Goal: Task Accomplishment & Management: Complete application form

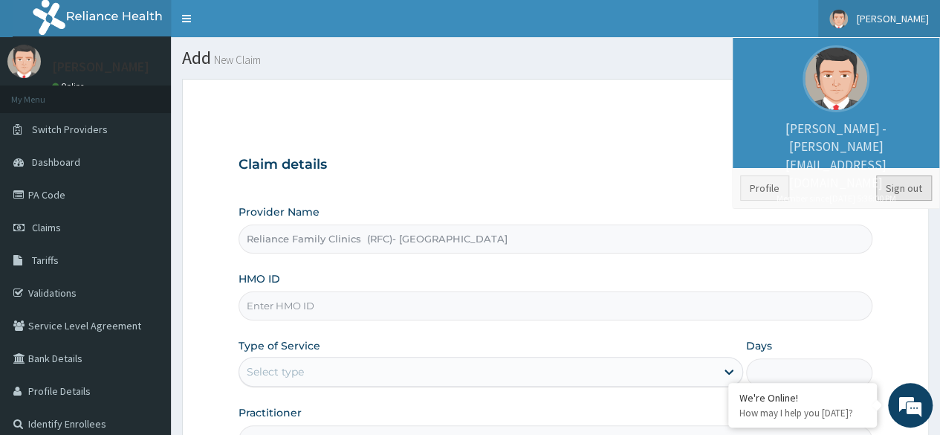
click at [913, 183] on link "Sign out" at bounding box center [905, 187] width 56 height 25
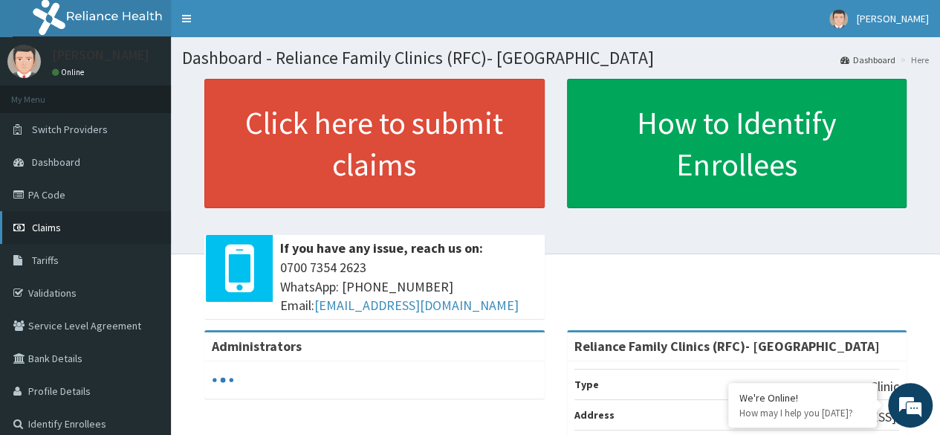
click at [54, 230] on span "Claims" at bounding box center [46, 227] width 29 height 13
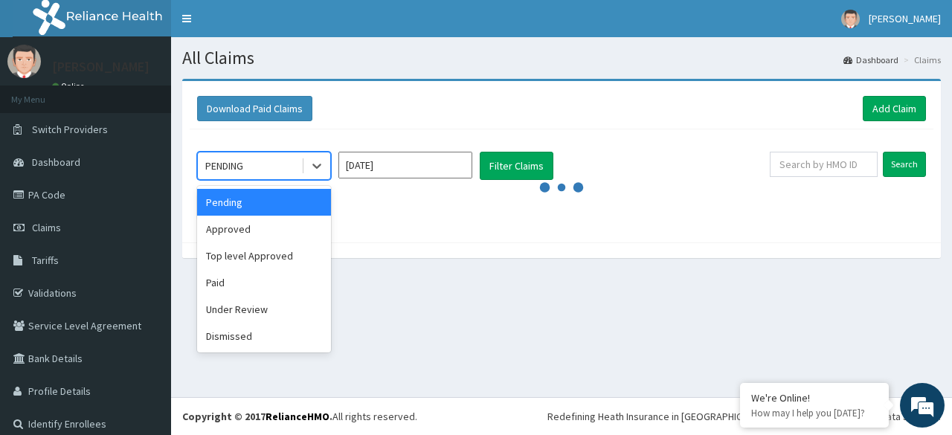
click at [281, 234] on div "Approved" at bounding box center [264, 229] width 134 height 27
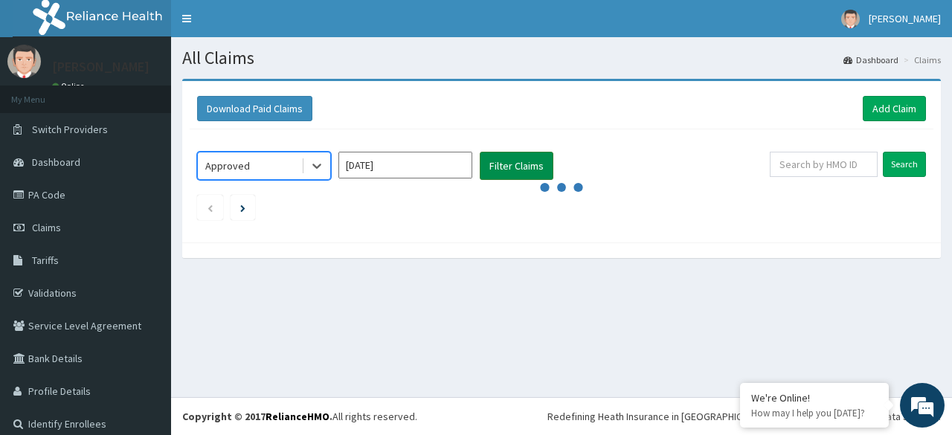
click at [520, 175] on button "Filter Claims" at bounding box center [517, 166] width 74 height 28
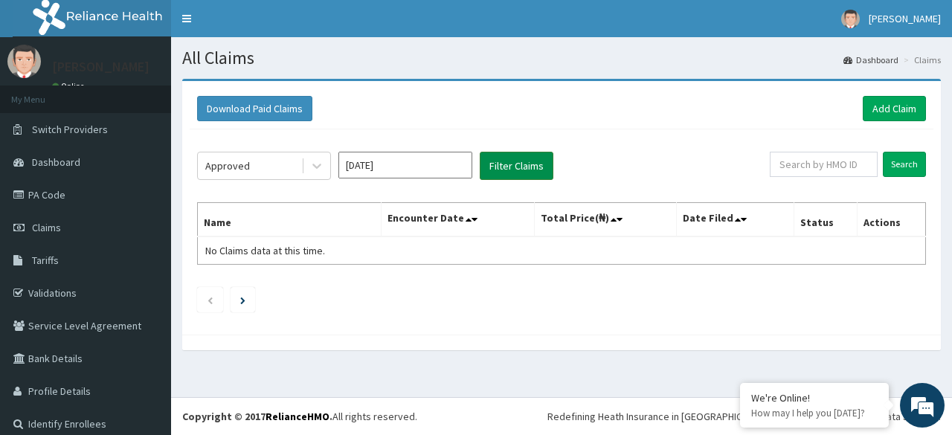
click at [528, 163] on button "Filter Claims" at bounding box center [517, 166] width 74 height 28
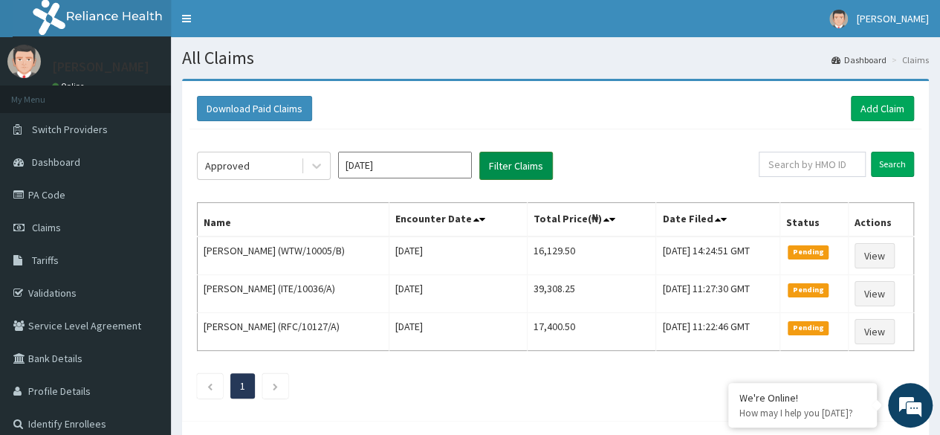
click at [512, 168] on button "Filter Claims" at bounding box center [517, 166] width 74 height 28
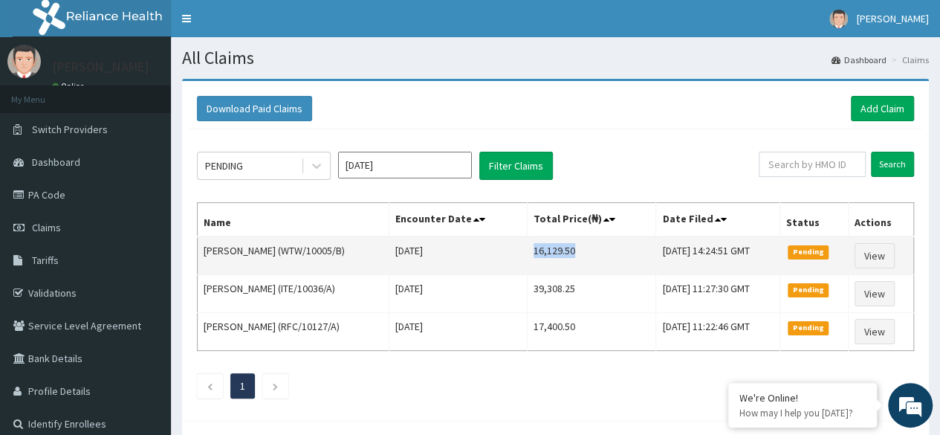
drag, startPoint x: 542, startPoint y: 246, endPoint x: 593, endPoint y: 252, distance: 50.9
click at [593, 252] on td "16,129.50" at bounding box center [592, 255] width 129 height 39
copy td "16,129.50"
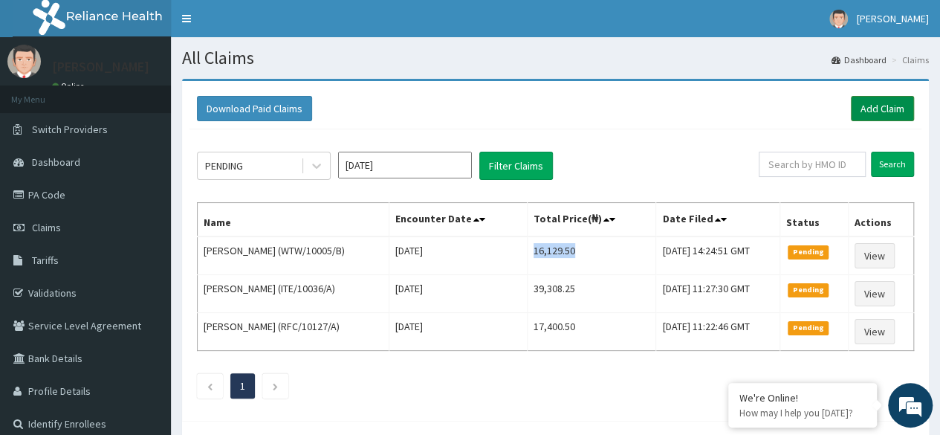
click at [895, 99] on link "Add Claim" at bounding box center [882, 108] width 63 height 25
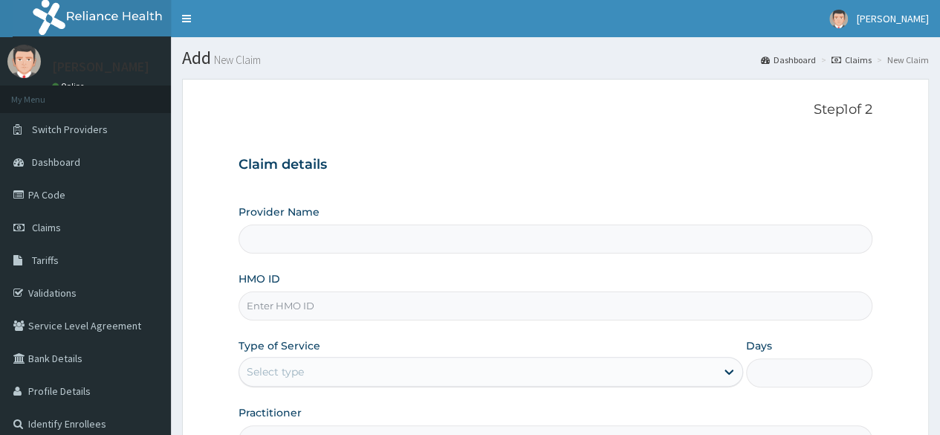
click at [394, 312] on input "HMO ID" at bounding box center [556, 305] width 634 height 29
paste input "RFC/10114/C"
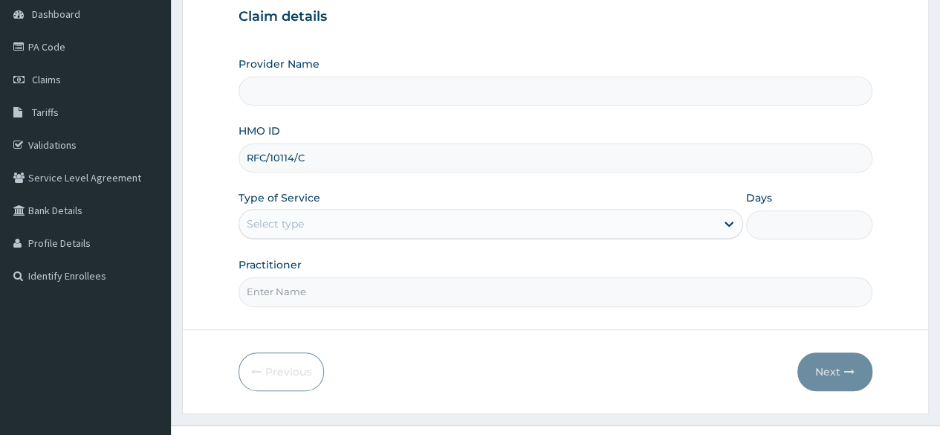
scroll to position [149, 0]
type input "RFC/10114/C"
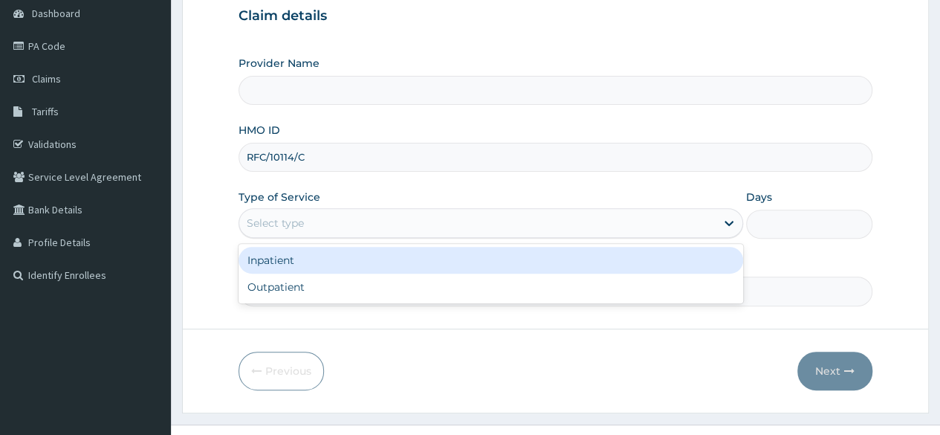
click at [503, 222] on div "Select type" at bounding box center [477, 223] width 477 height 24
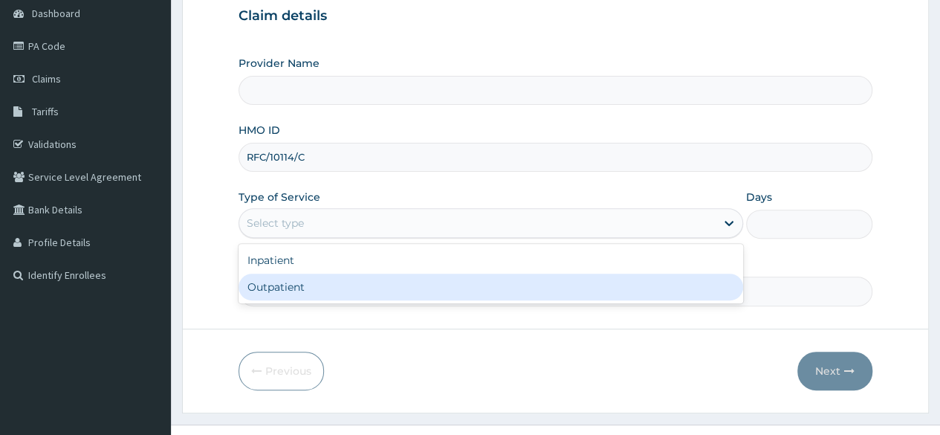
click at [506, 283] on div "Outpatient" at bounding box center [491, 287] width 505 height 27
type input "1"
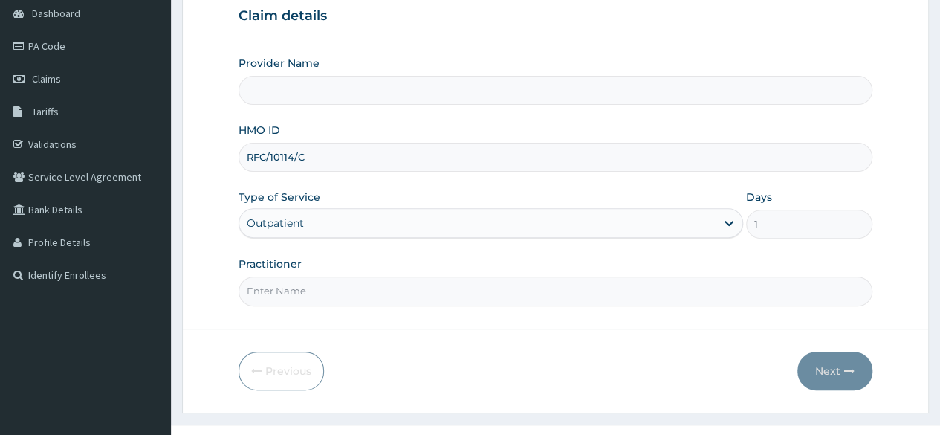
click at [506, 283] on input "Practitioner" at bounding box center [556, 291] width 634 height 29
type input "Locum"
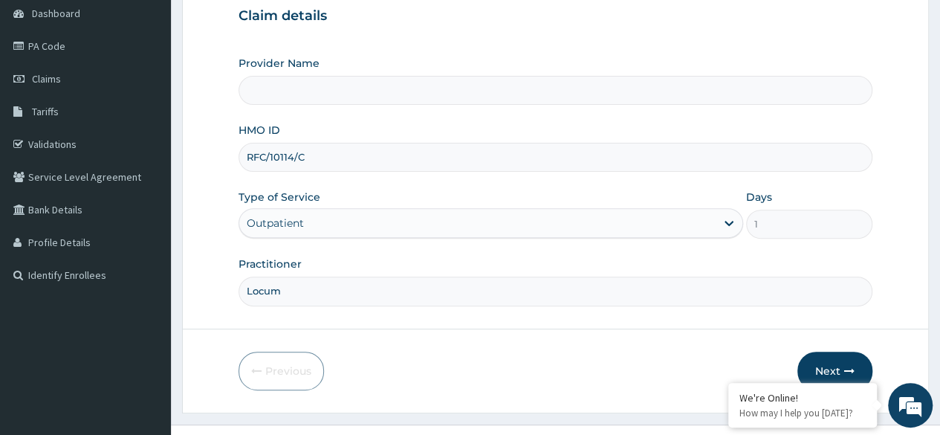
type input "Reliance Family Clinics (RFC)- Ejigbo"
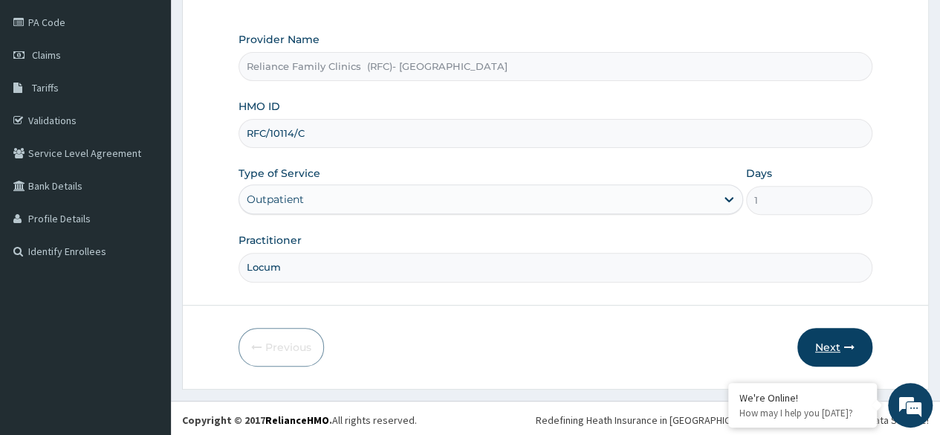
type input "Locum"
click at [836, 341] on button "Next" at bounding box center [835, 347] width 75 height 39
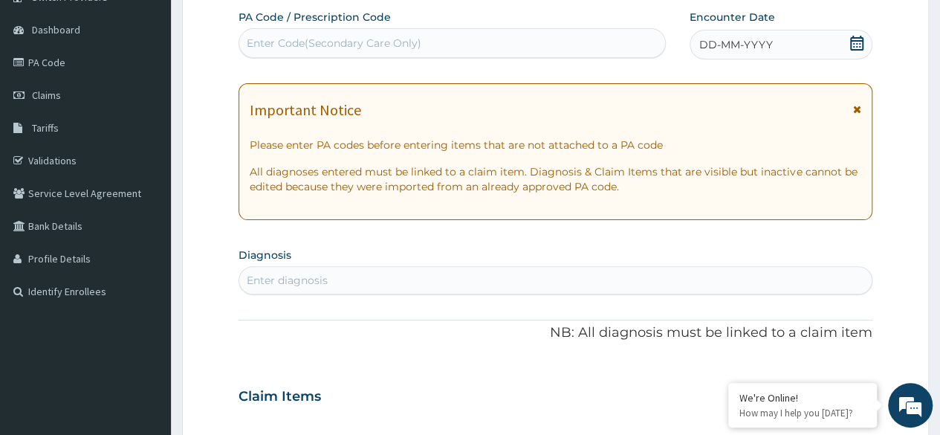
scroll to position [0, 0]
click at [862, 39] on icon at bounding box center [857, 43] width 13 height 15
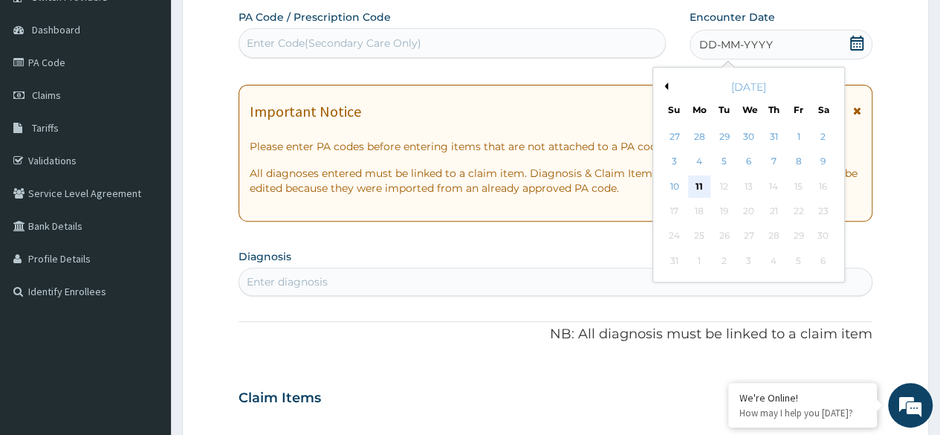
click at [699, 184] on div "11" at bounding box center [699, 186] width 22 height 22
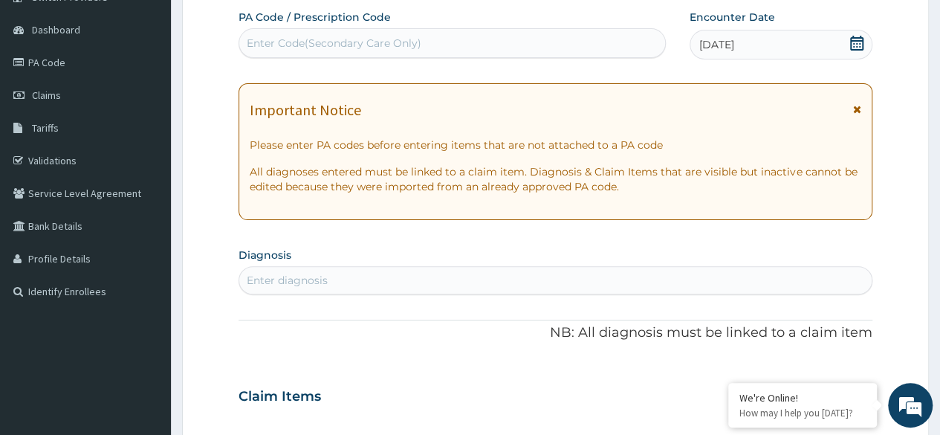
click at [390, 283] on div "Enter diagnosis" at bounding box center [555, 280] width 633 height 24
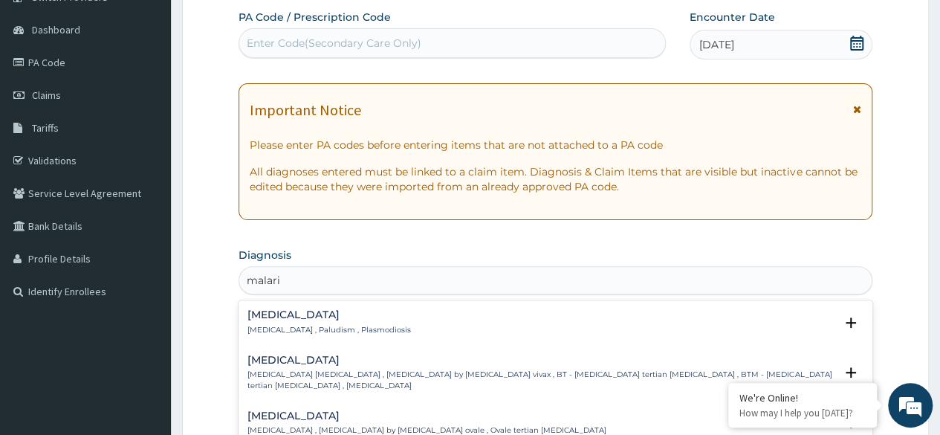
type input "malaria"
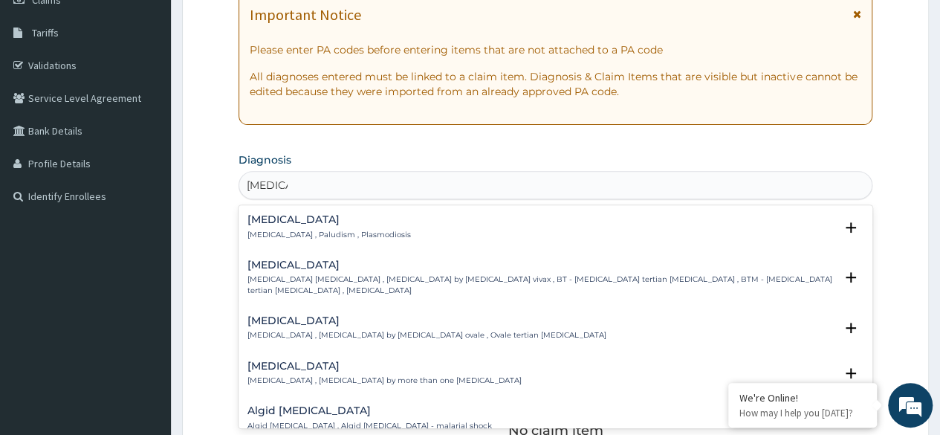
scroll to position [227, 0]
click at [374, 228] on div "Malaria Malaria , Paludism , Plasmodiosis" at bounding box center [556, 227] width 616 height 26
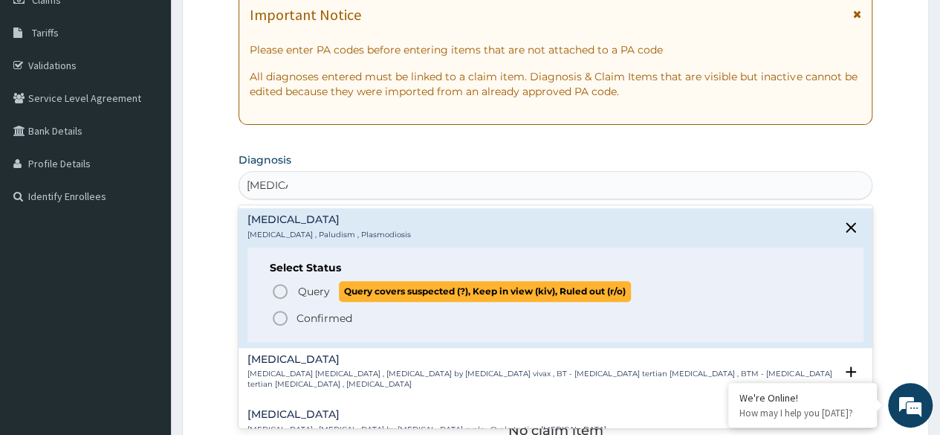
click at [325, 291] on span "Query" at bounding box center [314, 291] width 32 height 15
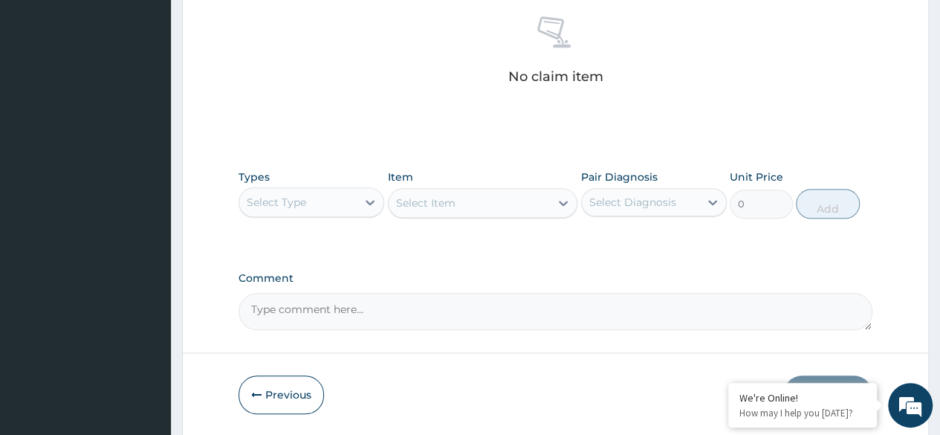
scroll to position [617, 0]
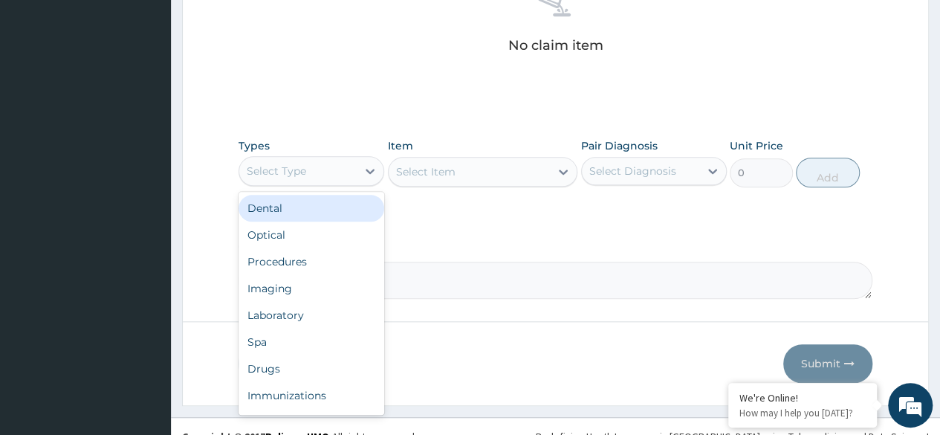
click at [333, 266] on div "Procedures" at bounding box center [312, 261] width 146 height 27
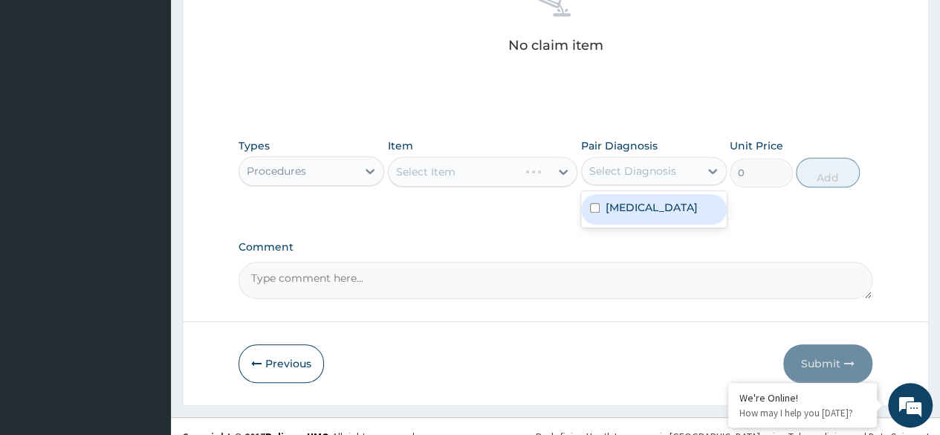
click at [671, 210] on div "Malaria" at bounding box center [654, 209] width 146 height 30
checkbox input "true"
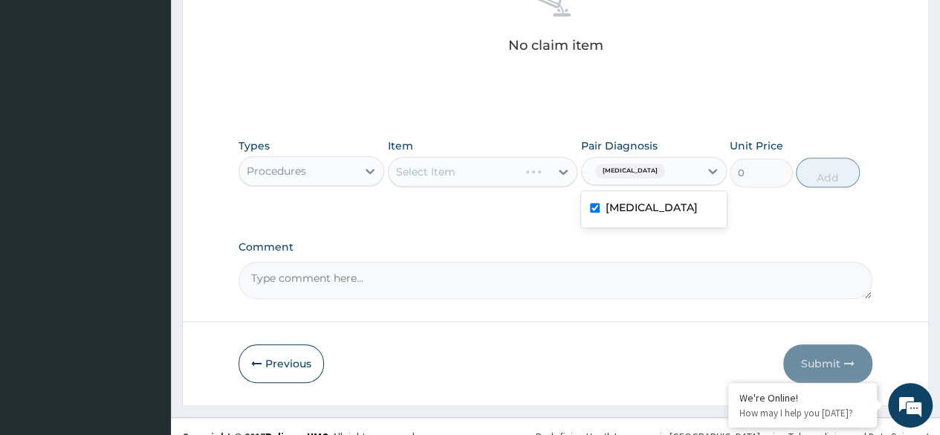
click at [493, 176] on div "Select Item" at bounding box center [483, 172] width 190 height 30
click at [499, 176] on div "Select Item" at bounding box center [483, 172] width 190 height 30
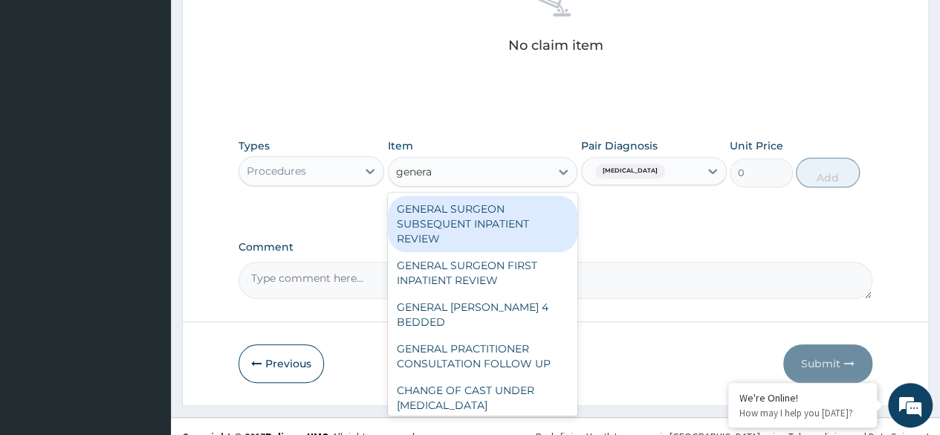
type input "general"
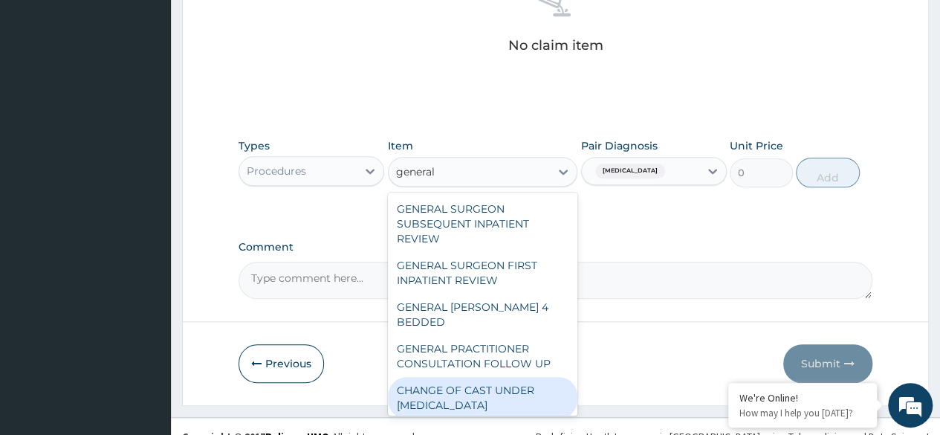
scroll to position [244, 0]
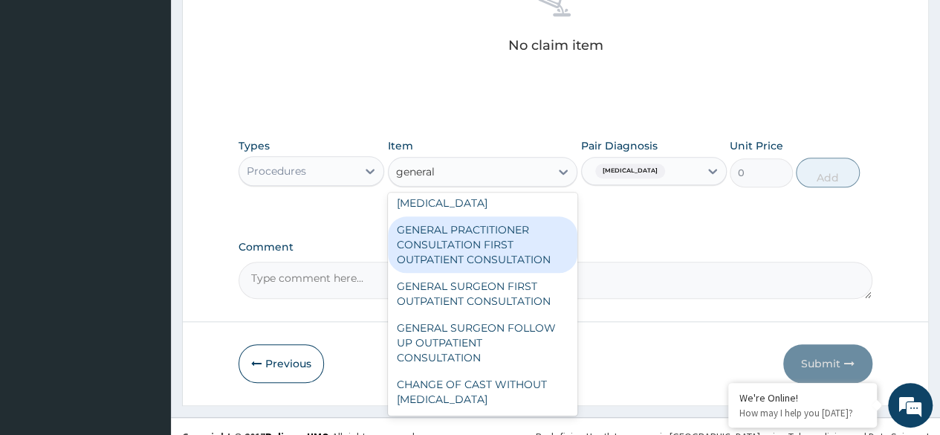
click at [500, 255] on div "GENERAL PRACTITIONER CONSULTATION FIRST OUTPATIENT CONSULTATION" at bounding box center [483, 244] width 190 height 57
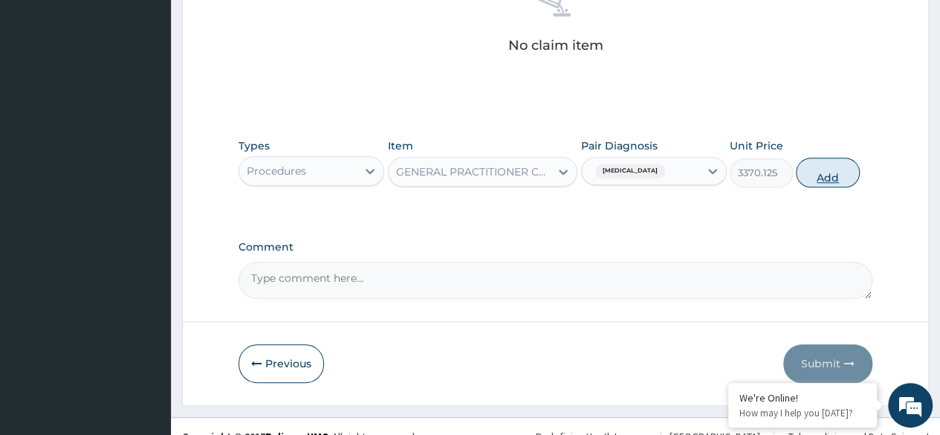
click at [821, 175] on button "Add" at bounding box center [827, 173] width 63 height 30
type input "0"
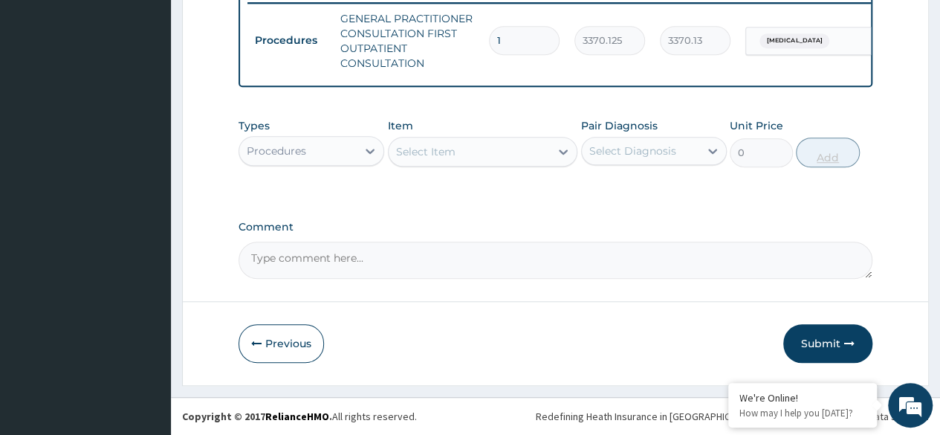
scroll to position [598, 0]
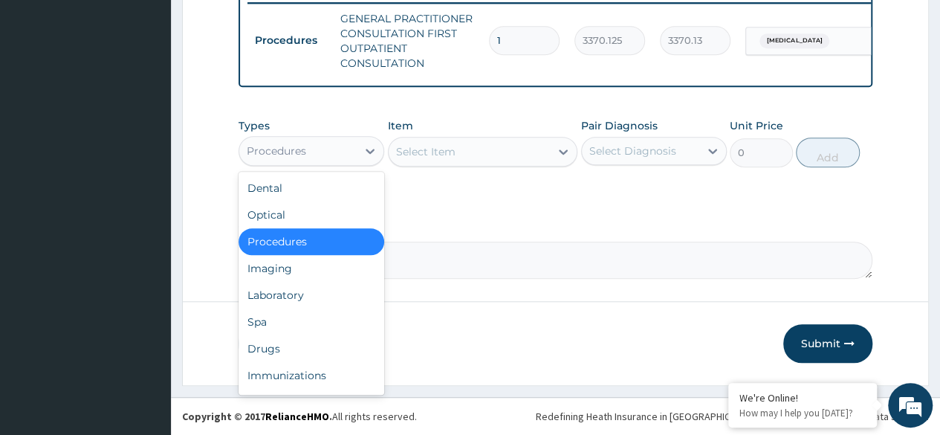
click at [336, 151] on div "Procedures" at bounding box center [297, 151] width 117 height 24
click at [343, 301] on div "Laboratory" at bounding box center [312, 295] width 146 height 27
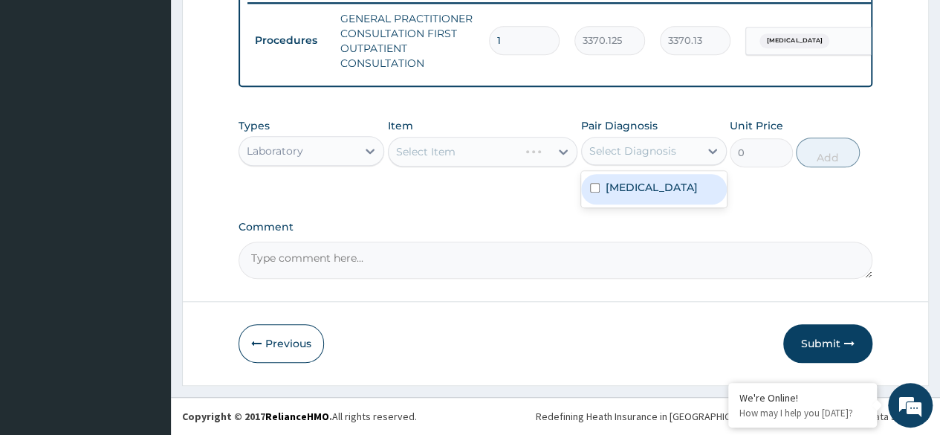
click at [657, 151] on div "Select Diagnosis" at bounding box center [633, 150] width 87 height 15
click at [674, 190] on div "Malaria" at bounding box center [654, 189] width 146 height 30
checkbox input "true"
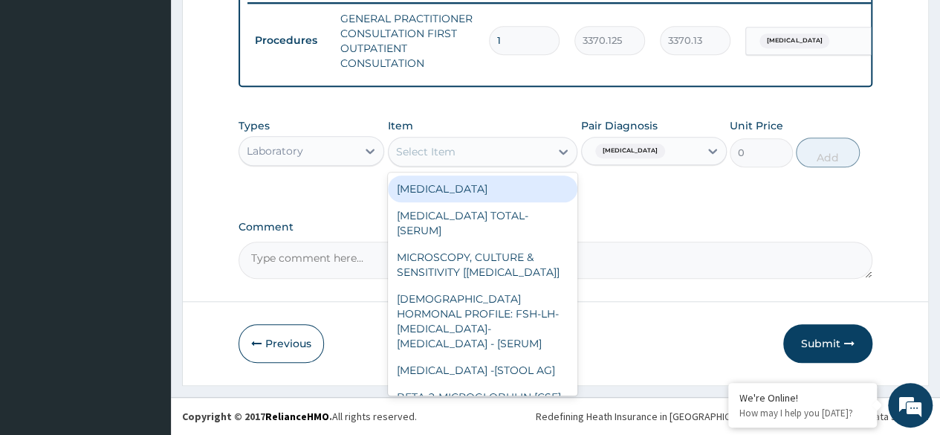
click at [505, 161] on div "Select Item" at bounding box center [470, 152] width 162 height 24
type input "f"
click at [542, 158] on div "Select Item" at bounding box center [470, 152] width 162 height 24
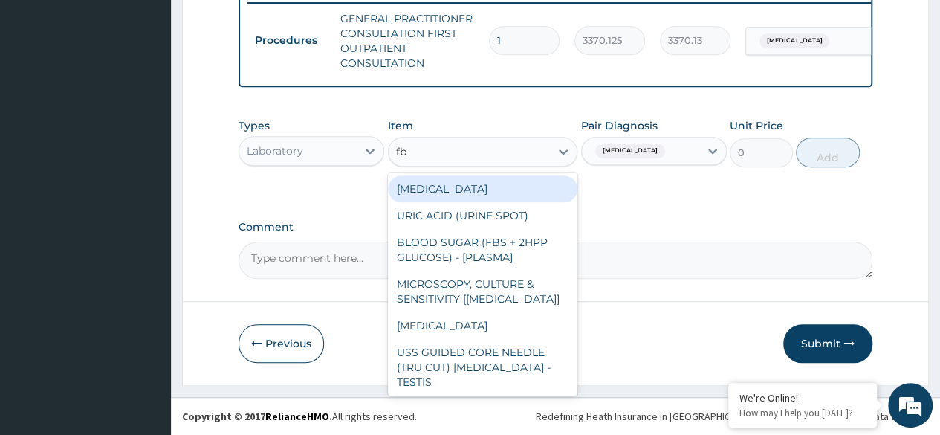
type input "fbc"
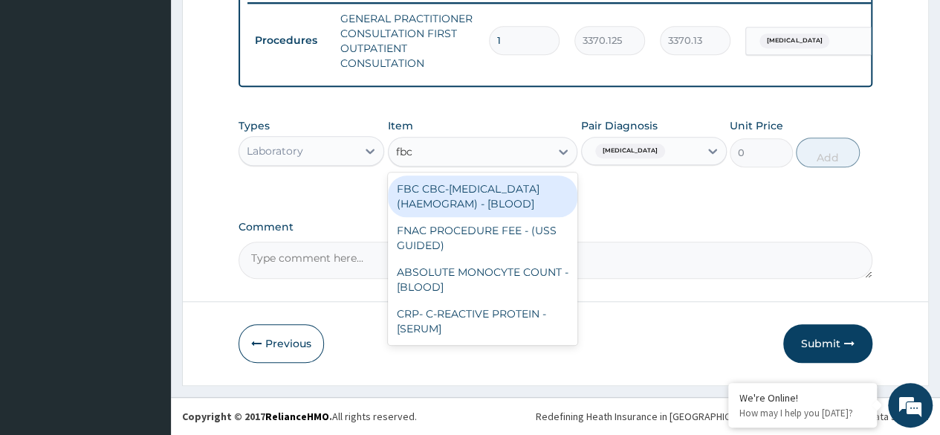
click at [535, 201] on div "FBC CBC-COMPLETE BLOOD COUNT (HAEMOGRAM) - [BLOOD]" at bounding box center [483, 196] width 190 height 42
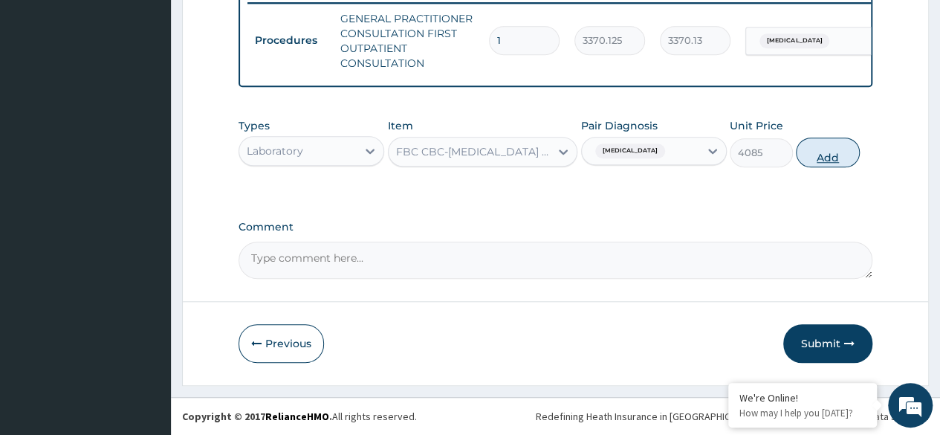
click at [821, 156] on button "Add" at bounding box center [827, 153] width 63 height 30
type input "0"
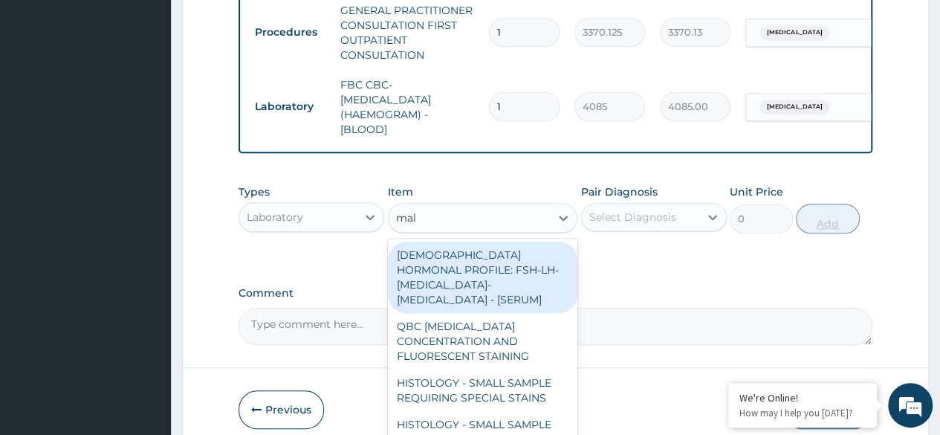
type input "mala"
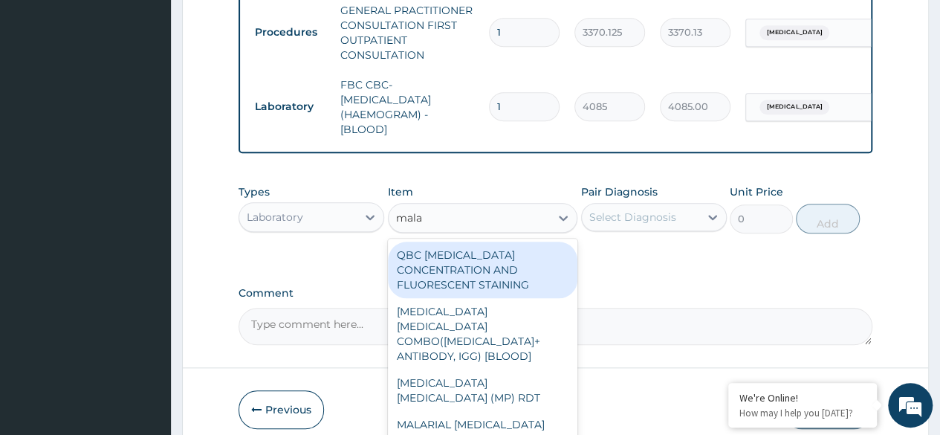
click at [555, 375] on div "MALARIA PARASITE (MP) RDT" at bounding box center [483, 390] width 190 height 42
type input "1531.875"
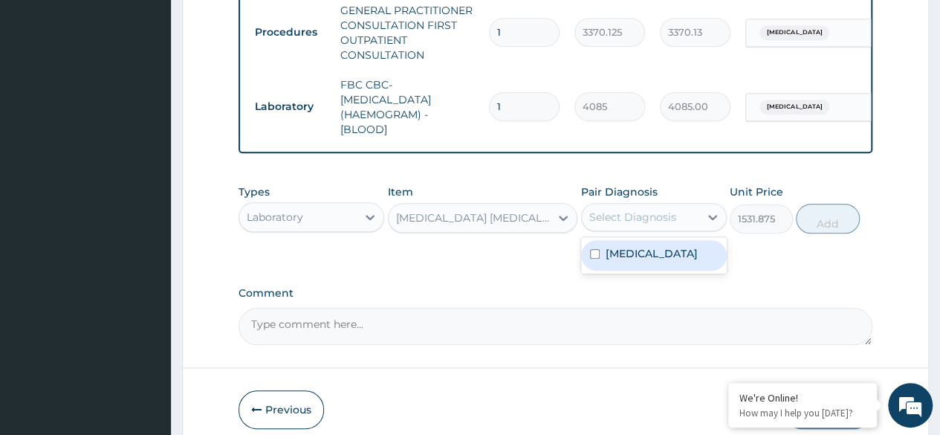
click at [675, 271] on div "Malaria" at bounding box center [654, 255] width 146 height 30
checkbox input "true"
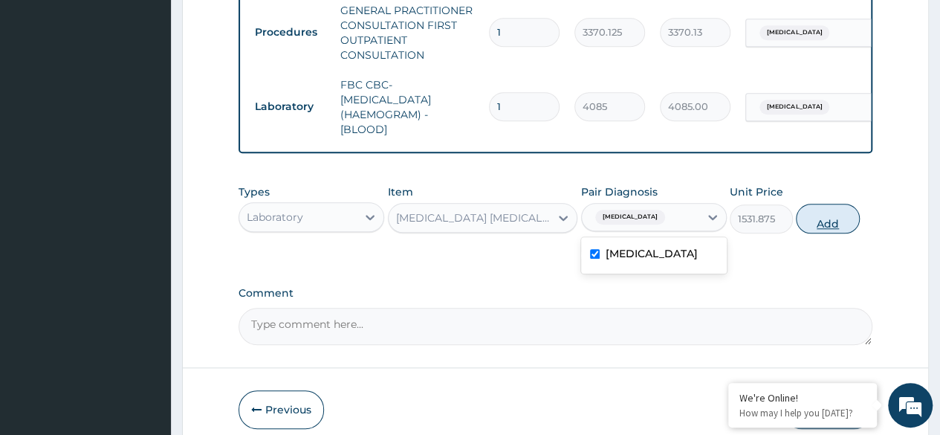
click at [827, 232] on button "Add" at bounding box center [827, 219] width 63 height 30
type input "0"
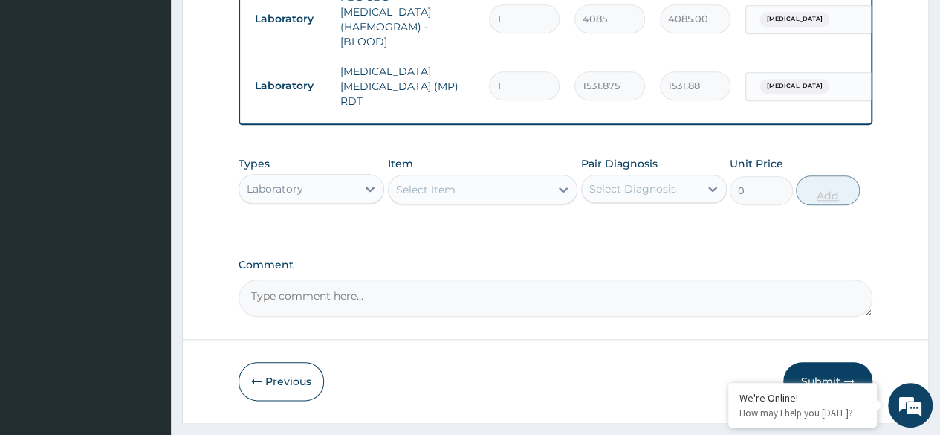
scroll to position [724, 0]
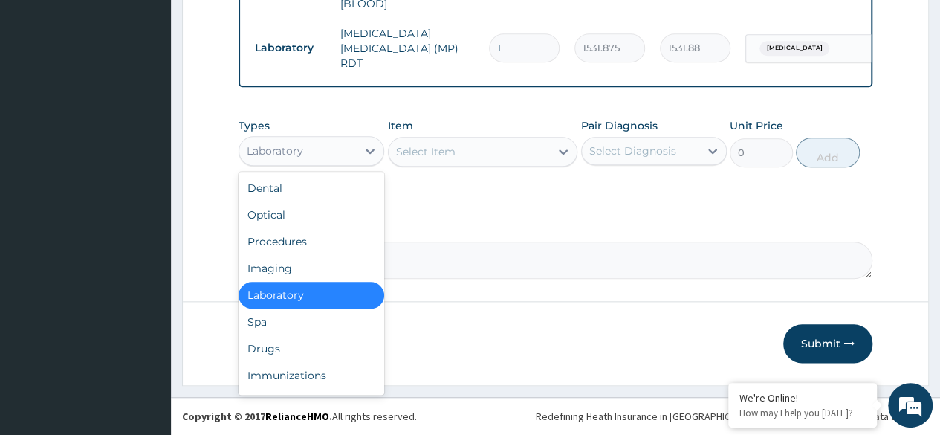
click at [321, 349] on div "Drugs" at bounding box center [312, 348] width 146 height 27
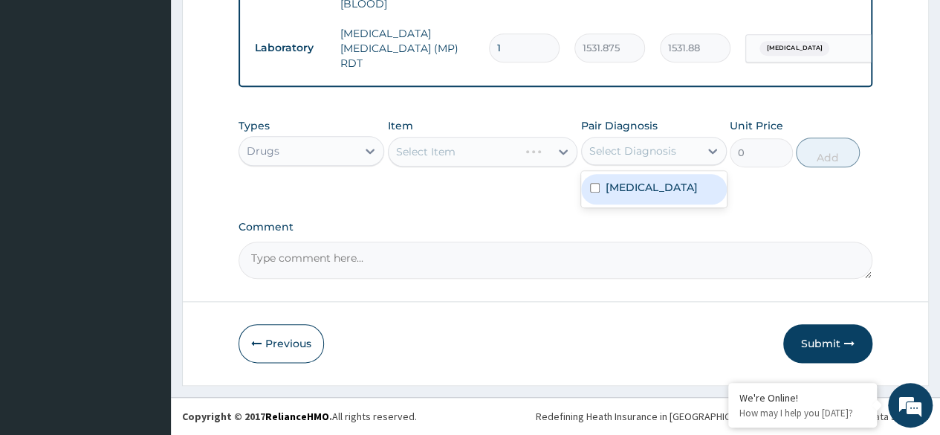
click at [665, 204] on div "Malaria" at bounding box center [654, 189] width 146 height 30
checkbox input "true"
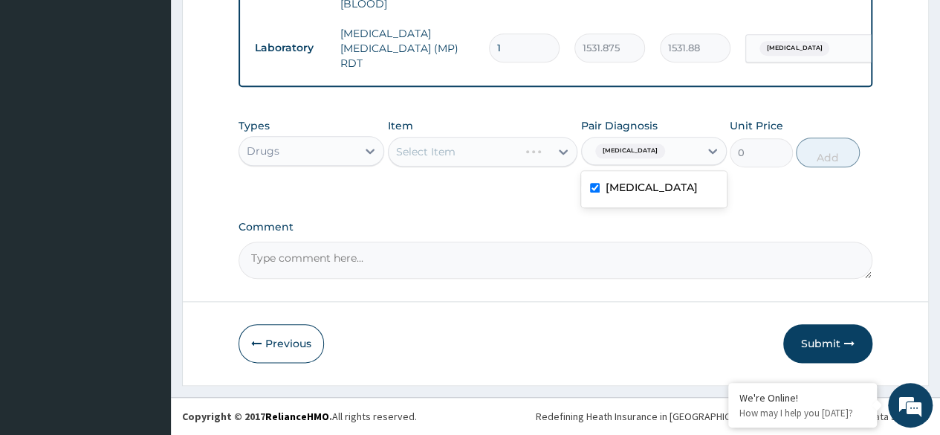
click at [512, 161] on div "Select Item" at bounding box center [483, 152] width 190 height 30
click at [494, 164] on div "Select Item" at bounding box center [470, 152] width 162 height 24
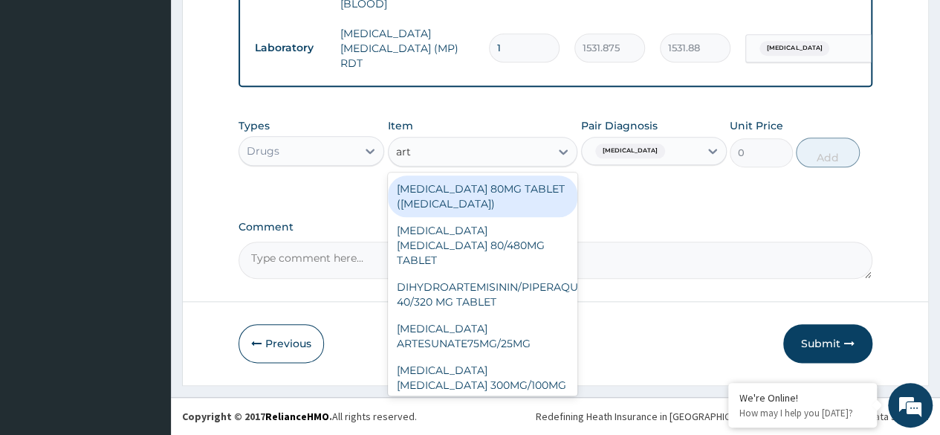
type input "arte"
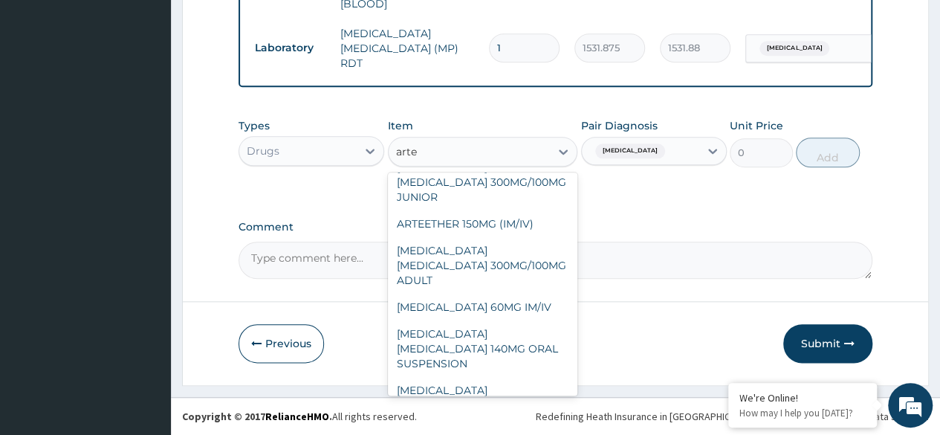
scroll to position [279, 0]
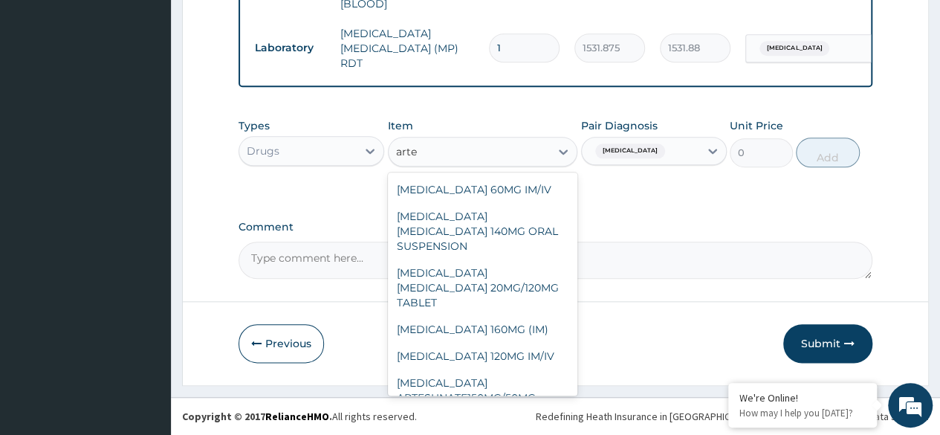
click at [520, 316] on div "[MEDICAL_DATA] 160MG (IM)" at bounding box center [483, 329] width 190 height 27
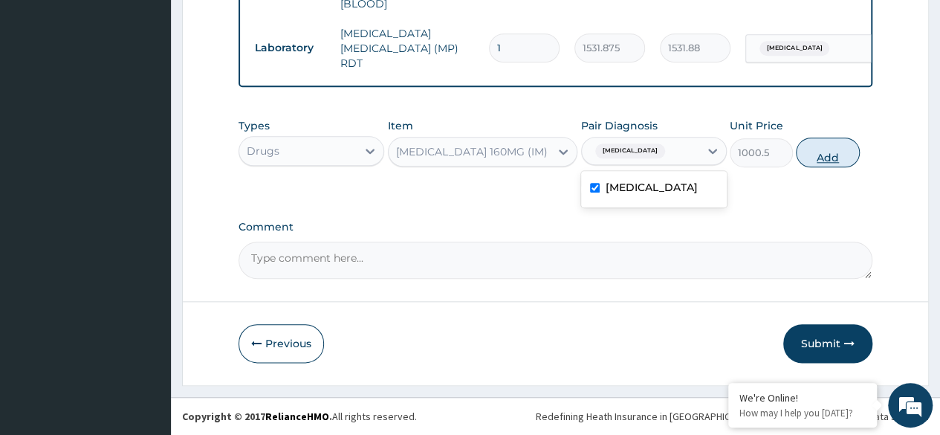
click at [824, 161] on button "Add" at bounding box center [827, 153] width 63 height 30
type input "0"
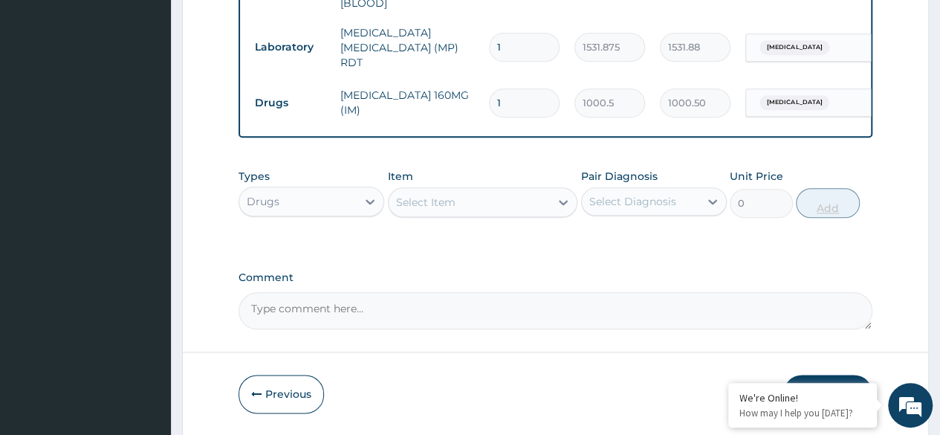
type input "0.00"
type input "3"
type input "3001.50"
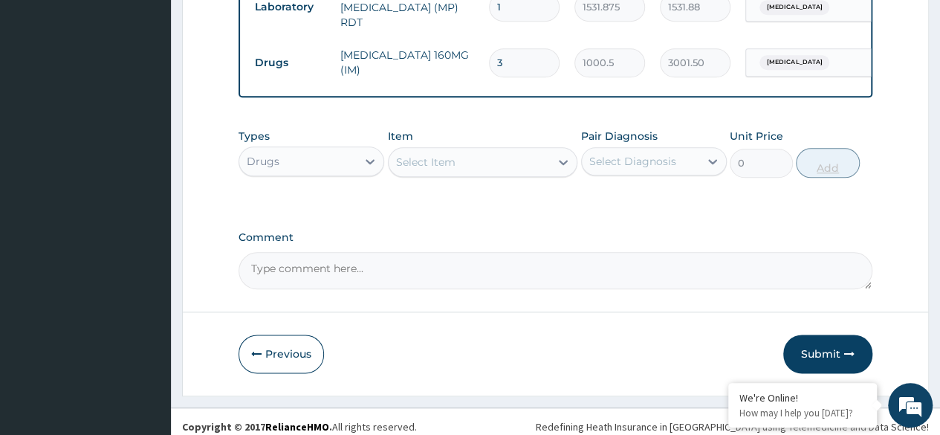
scroll to position [775, 0]
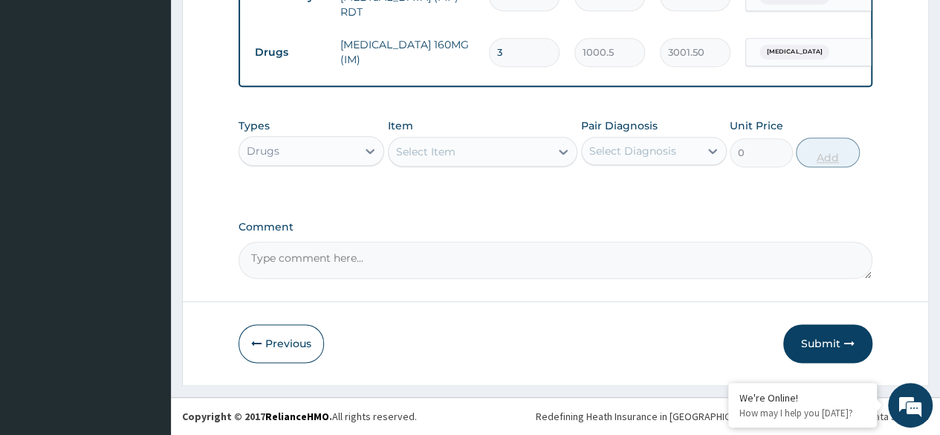
type input "3"
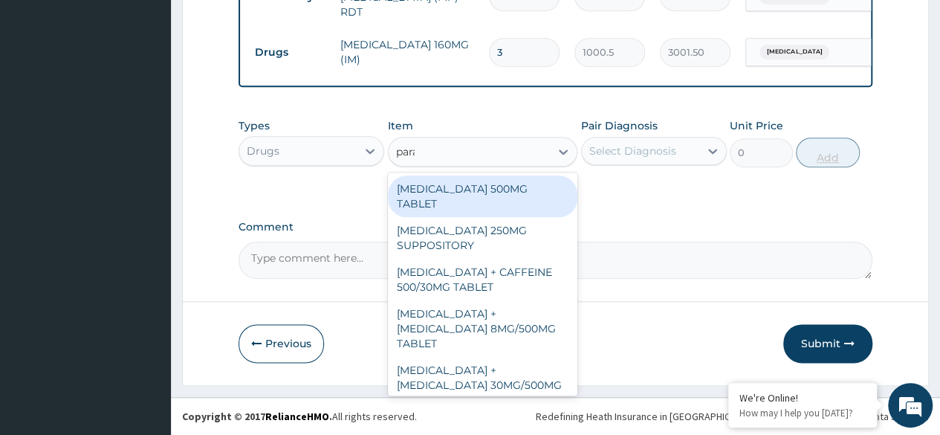
type input "parac"
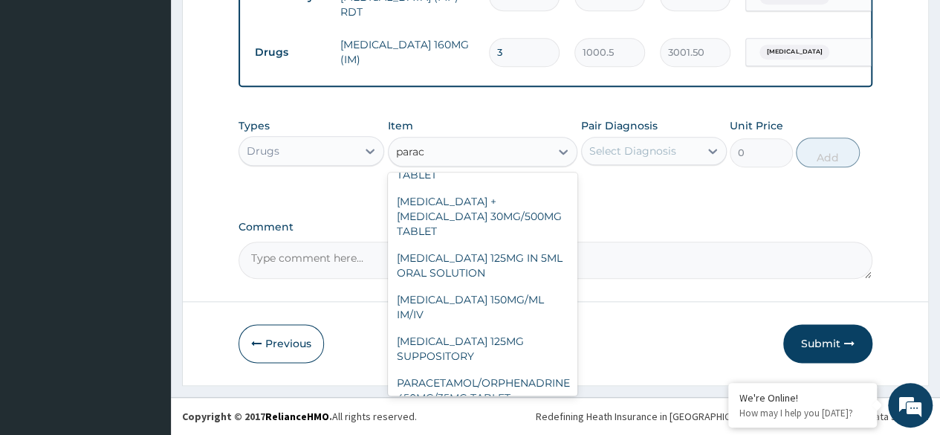
click at [517, 256] on div "PARACETAMOL 125MG IN 5ML ORAL SOLUTION" at bounding box center [483, 266] width 190 height 42
type input "1032"
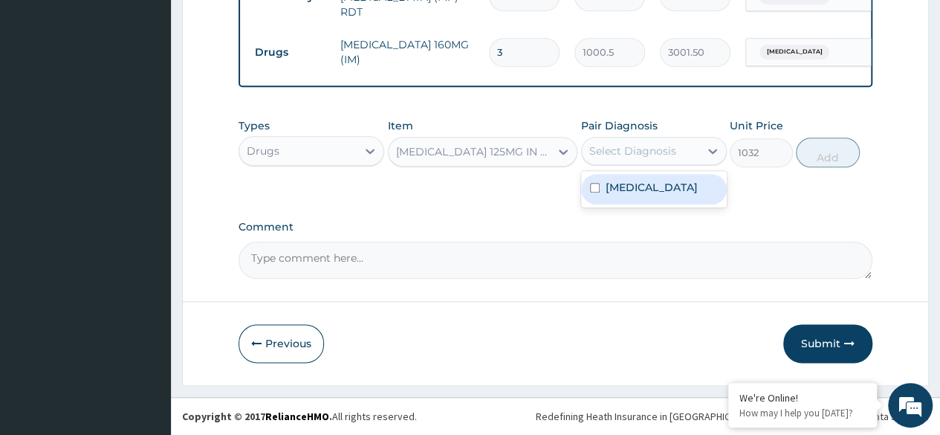
click at [669, 196] on div "[MEDICAL_DATA]" at bounding box center [654, 189] width 146 height 30
checkbox input "true"
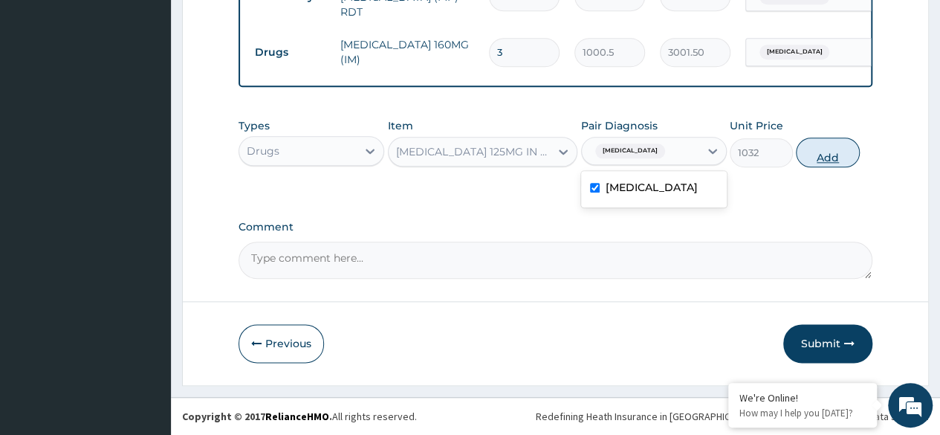
click at [833, 155] on button "Add" at bounding box center [827, 153] width 63 height 30
type input "0"
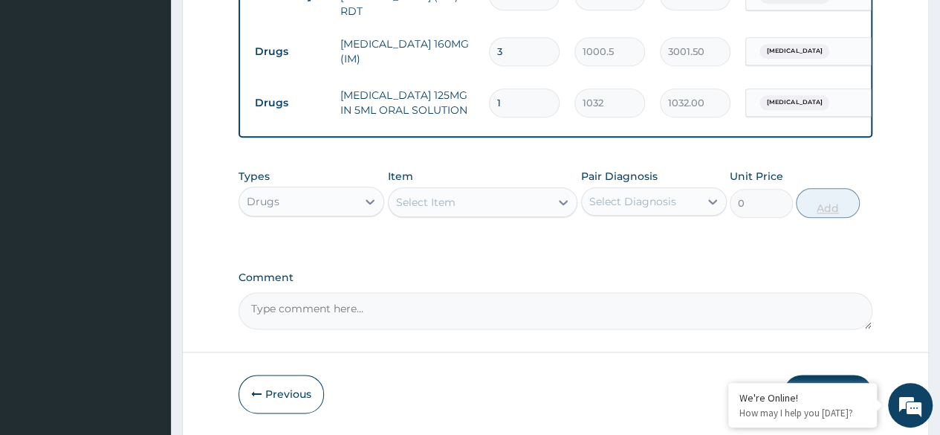
type input "0.00"
type input "4"
type input "4128.00"
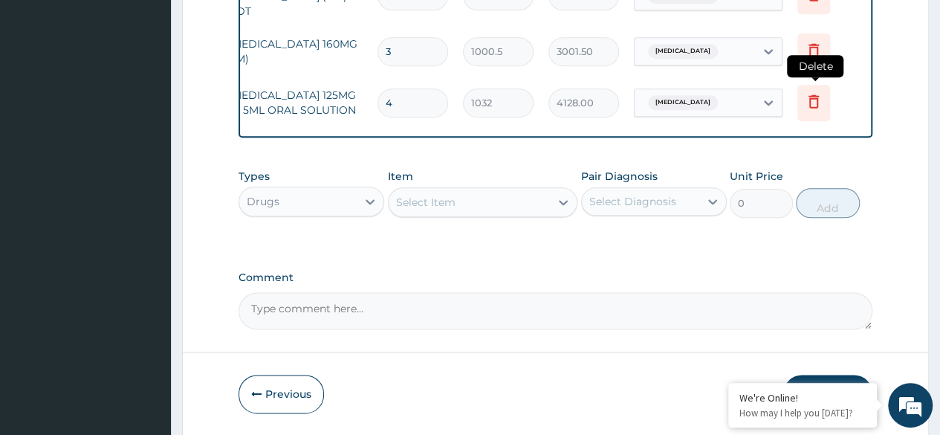
type input "4"
click at [810, 99] on icon at bounding box center [814, 101] width 18 height 18
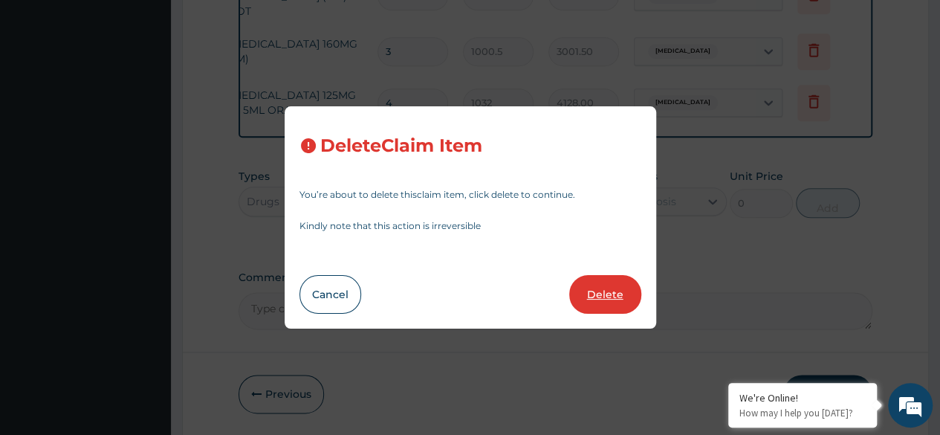
click at [606, 296] on button "Delete" at bounding box center [605, 294] width 72 height 39
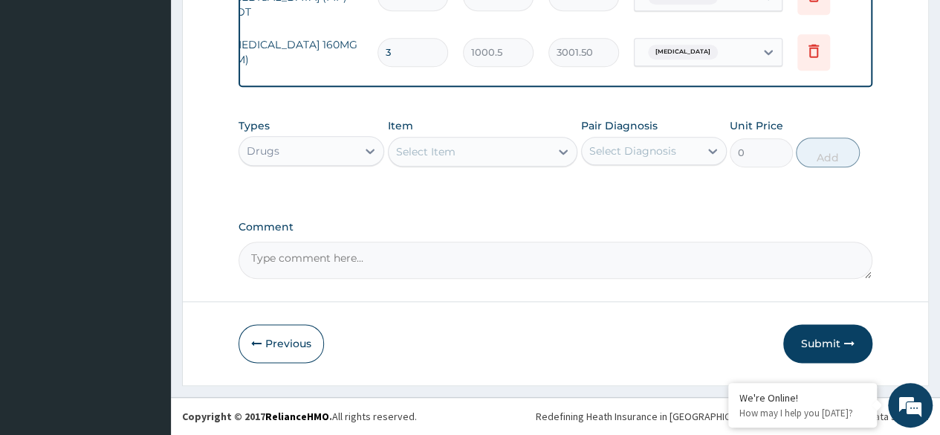
scroll to position [0, 0]
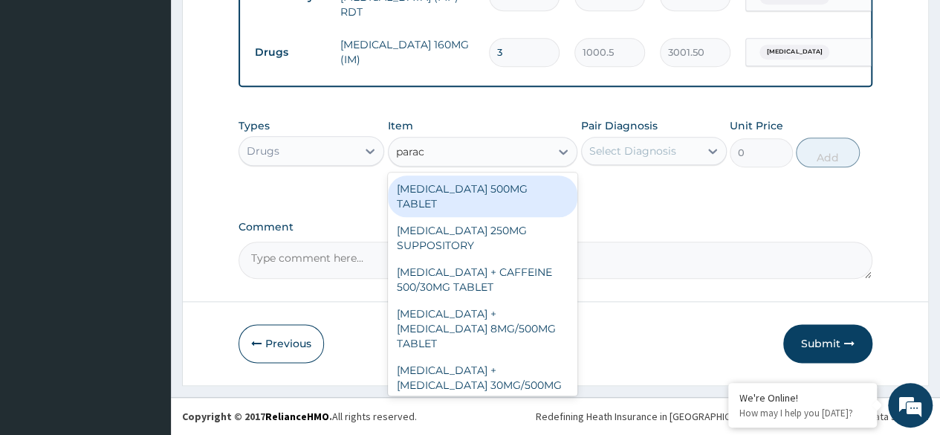
type input "parace"
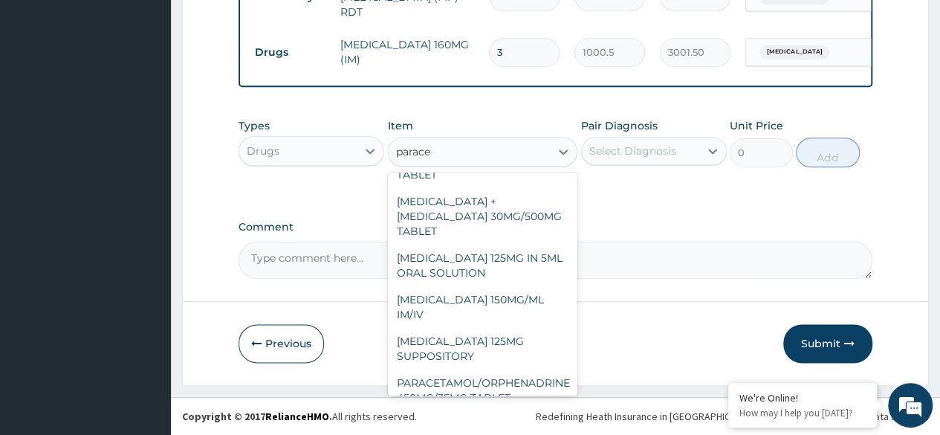
click at [524, 286] on div "[MEDICAL_DATA] 150MG/ML IM/IV" at bounding box center [483, 307] width 190 height 42
type input "300"
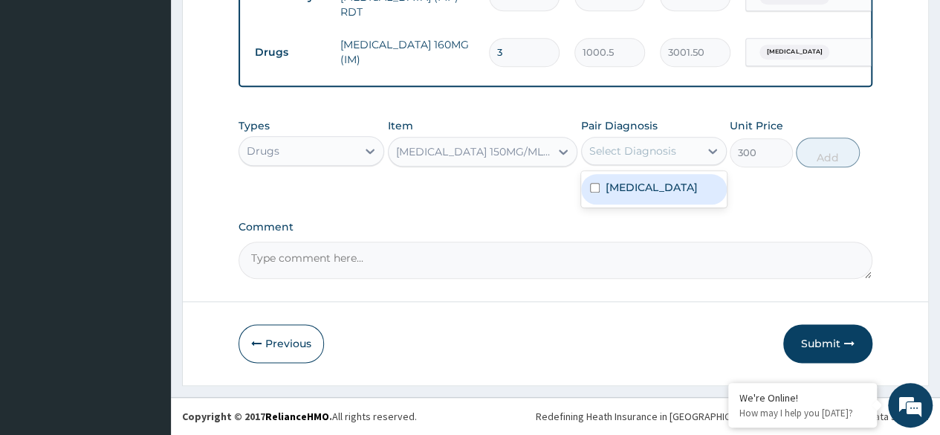
click at [657, 201] on div "[MEDICAL_DATA]" at bounding box center [654, 189] width 146 height 30
checkbox input "true"
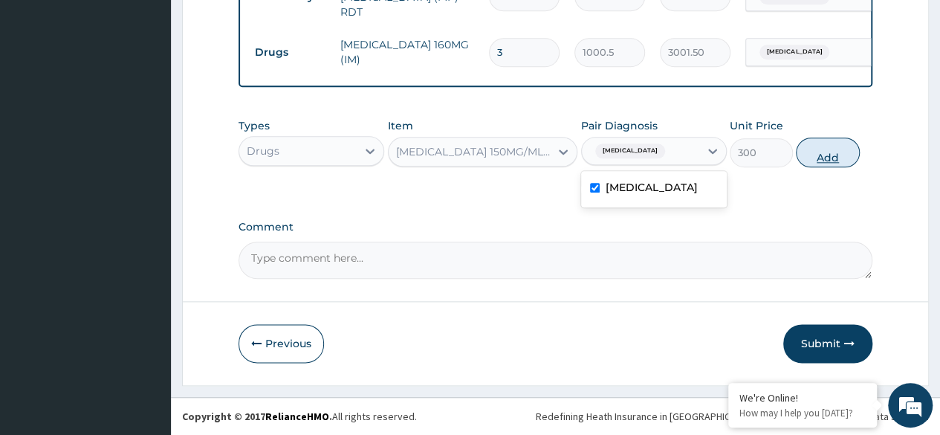
click at [824, 156] on button "Add" at bounding box center [827, 153] width 63 height 30
type input "0"
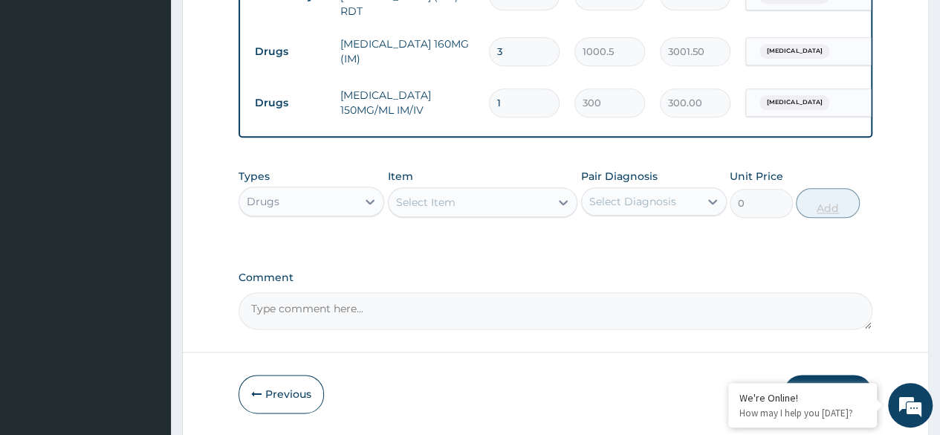
type input "0.00"
type input "3"
type input "900.00"
type input "0.00"
type input "4"
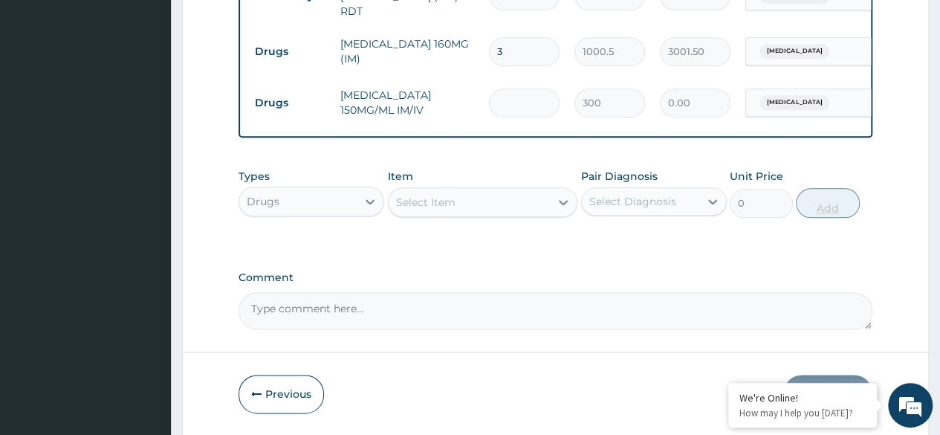
type input "1200.00"
type input "4"
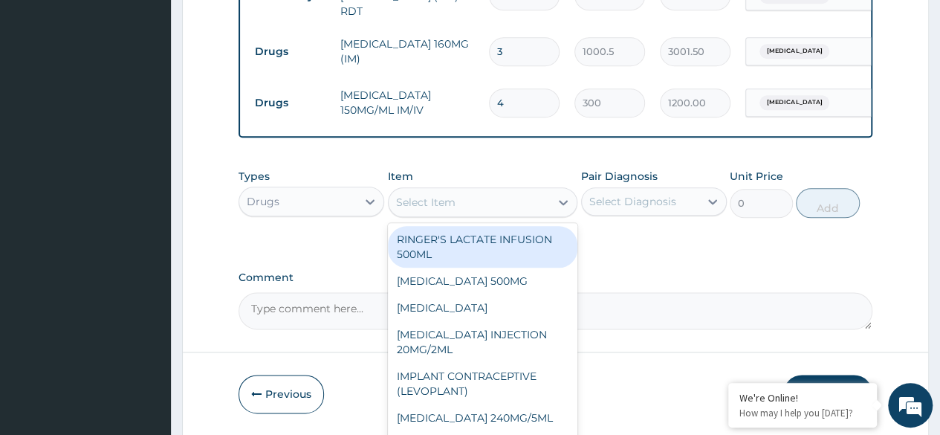
click at [526, 205] on div "Select Item" at bounding box center [470, 202] width 162 height 24
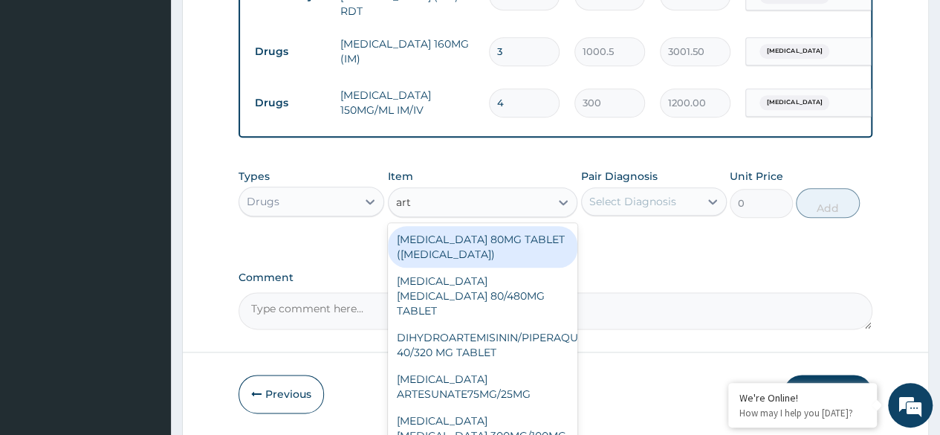
type input "arte"
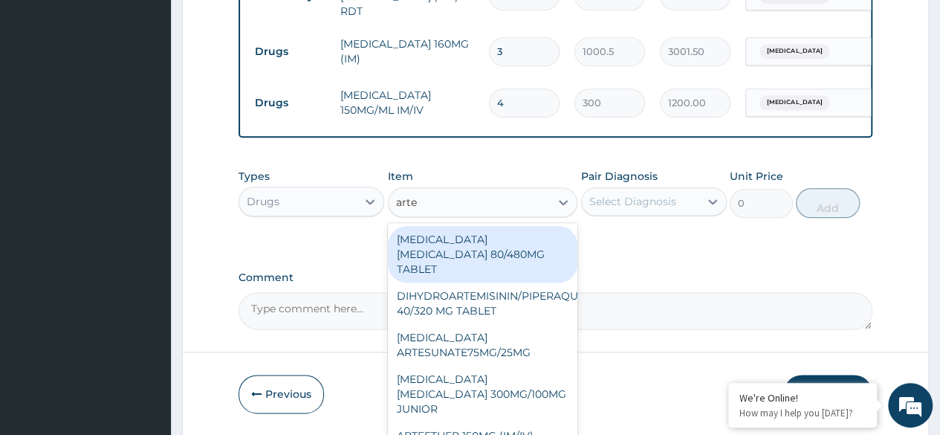
click at [485, 253] on div "[MEDICAL_DATA] [MEDICAL_DATA] 80/480MG TABLET" at bounding box center [483, 254] width 190 height 57
type input "450"
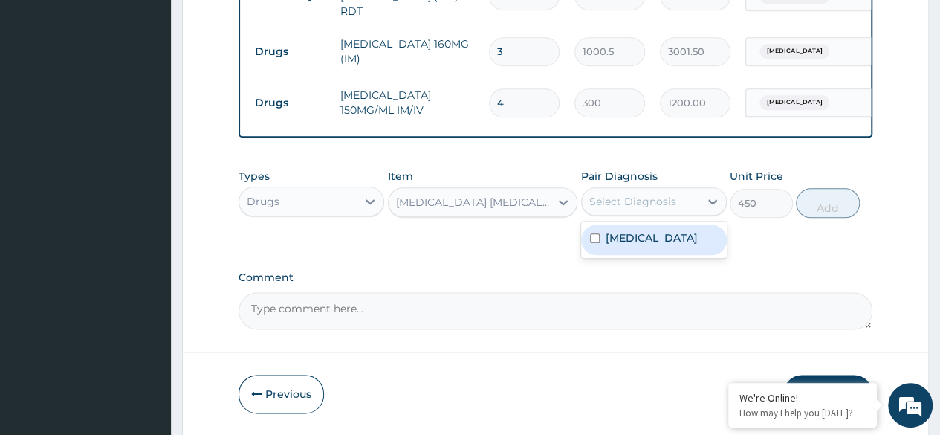
click at [673, 245] on div "[MEDICAL_DATA]" at bounding box center [654, 240] width 146 height 30
checkbox input "true"
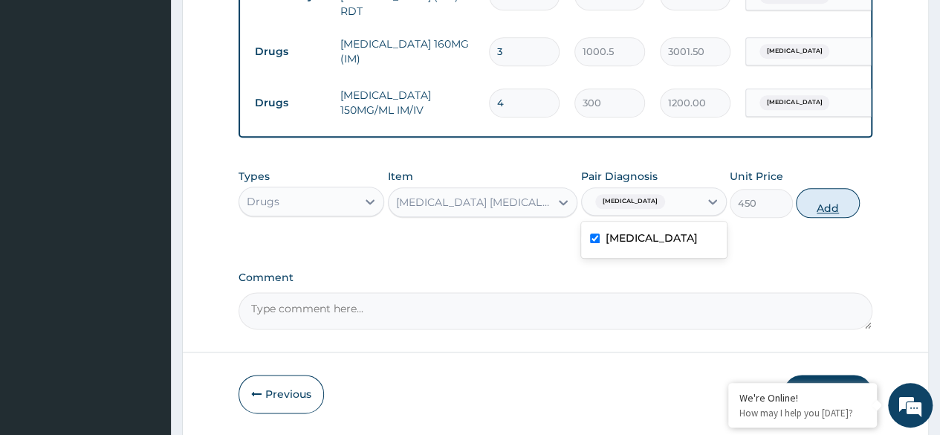
click at [828, 210] on button "Add" at bounding box center [827, 203] width 63 height 30
type input "0"
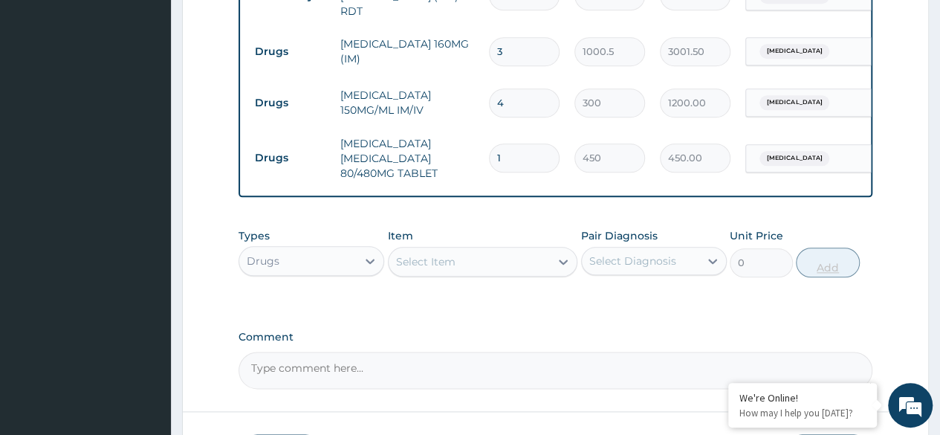
type input "0.00"
type input "6"
type input "2700.00"
type input "6"
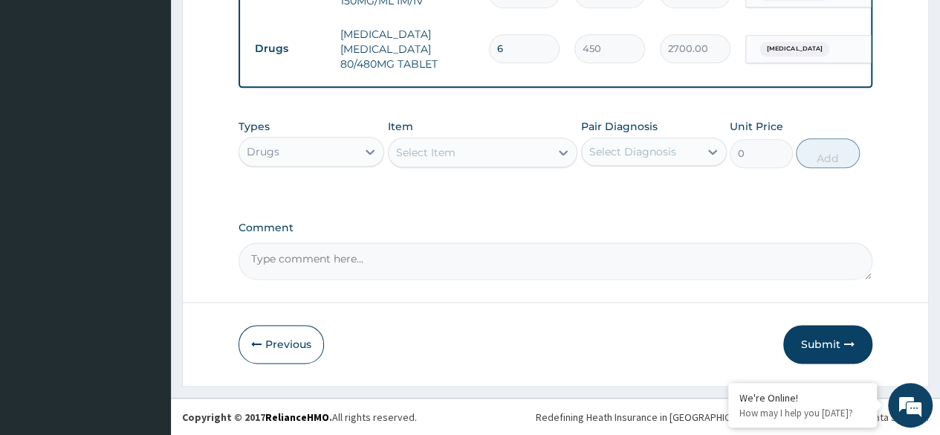
scroll to position [884, 0]
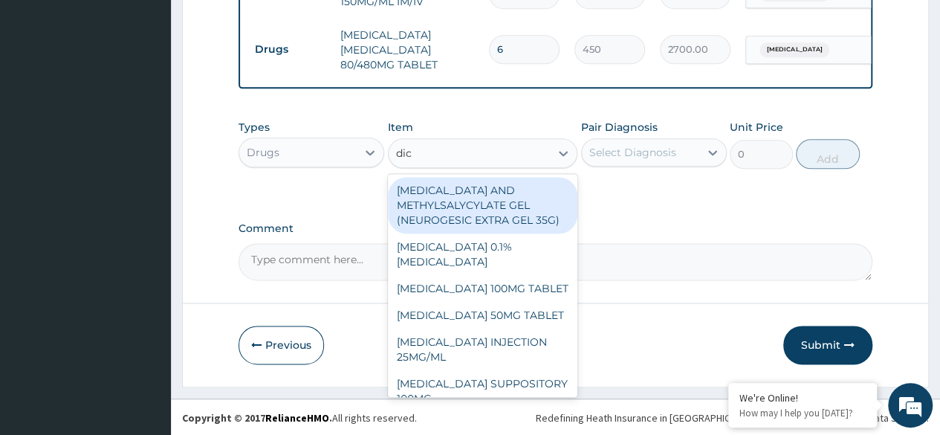
type input "dicl"
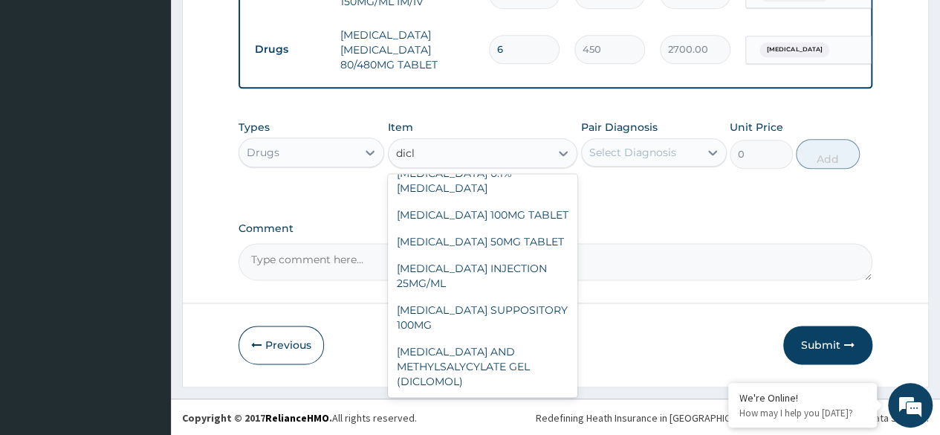
scroll to position [89, 0]
click at [537, 240] on div "DICLOFENAC 50MG TABLET" at bounding box center [483, 240] width 190 height 27
type input "80"
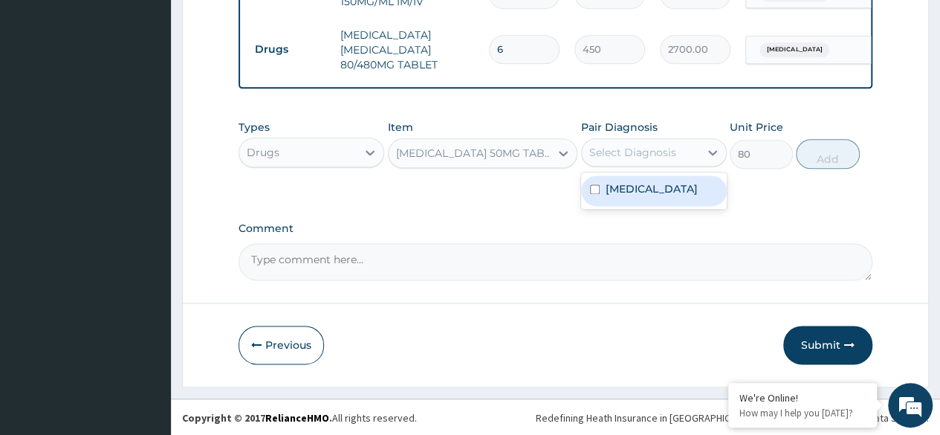
click at [681, 202] on div "Malaria" at bounding box center [654, 190] width 146 height 30
checkbox input "true"
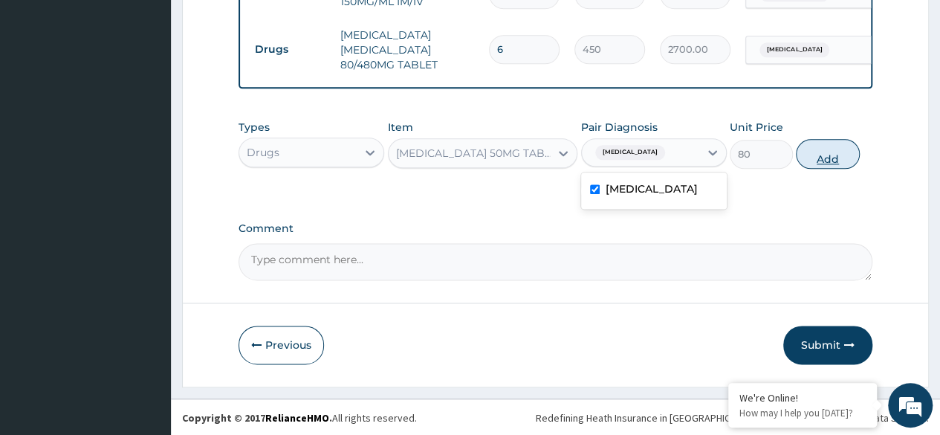
click at [827, 162] on button "Add" at bounding box center [827, 154] width 63 height 30
type input "0"
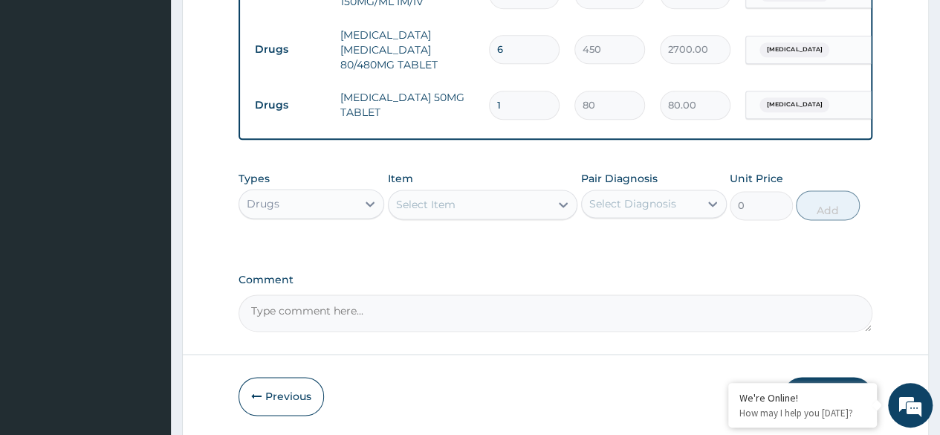
type input "12"
type input "960.00"
type input "12"
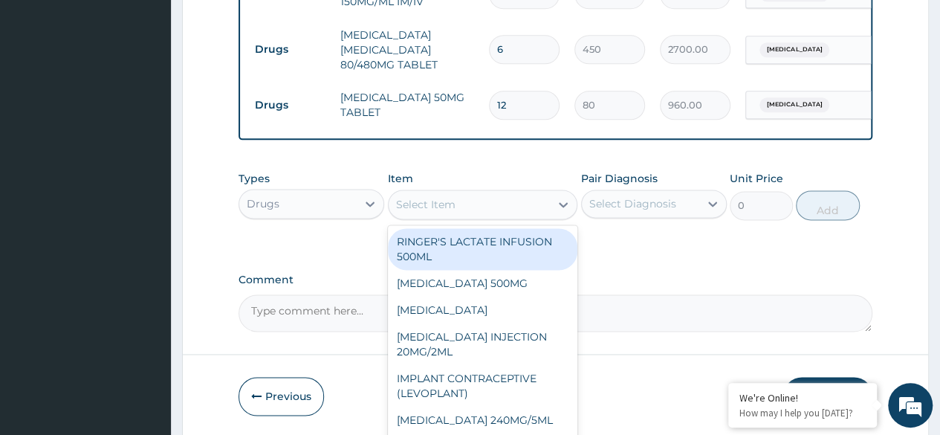
click at [542, 219] on div "Select Item" at bounding box center [483, 205] width 190 height 30
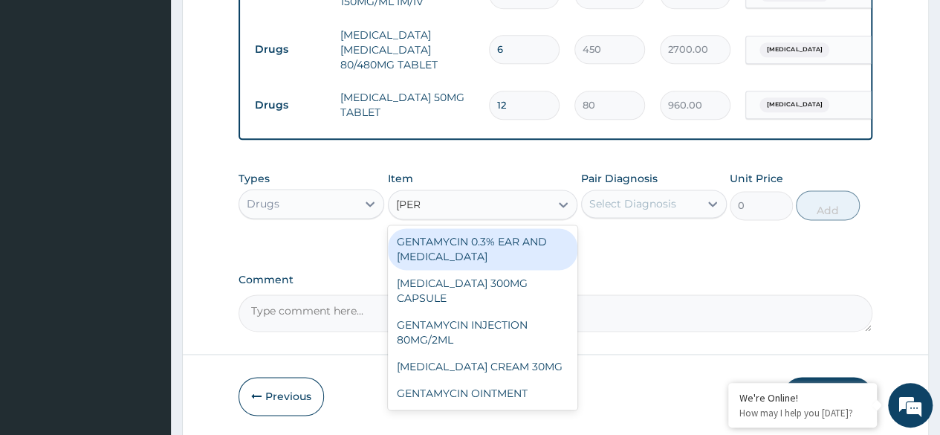
type input "amy"
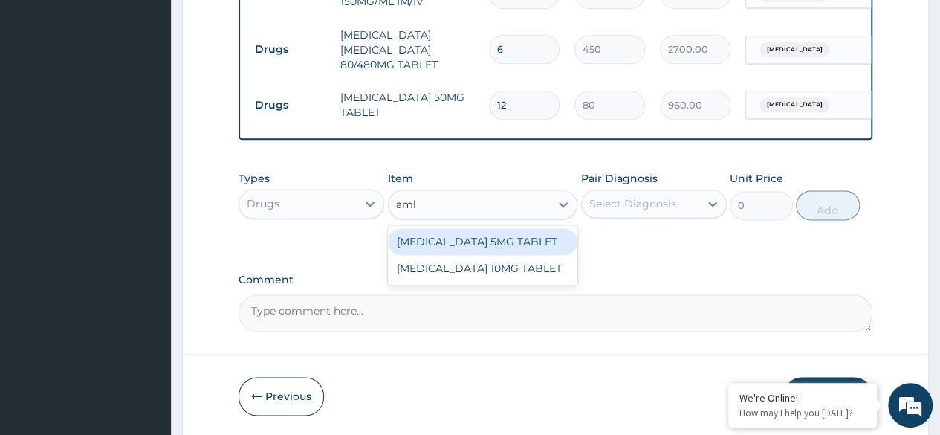
type input "amlo"
click at [526, 247] on div "[MEDICAL_DATA] 5MG TABLET" at bounding box center [483, 241] width 190 height 27
type input "80"
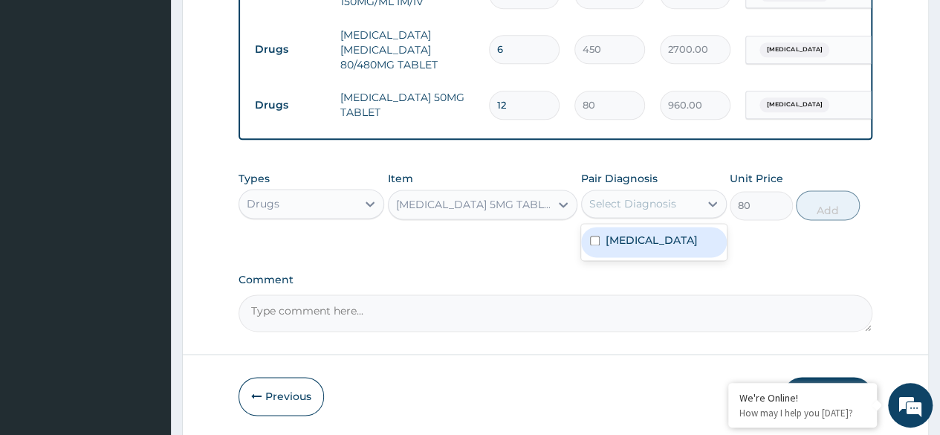
click at [643, 209] on div "Select Diagnosis" at bounding box center [633, 203] width 87 height 15
click at [651, 243] on div "Malaria" at bounding box center [654, 242] width 146 height 30
checkbox input "true"
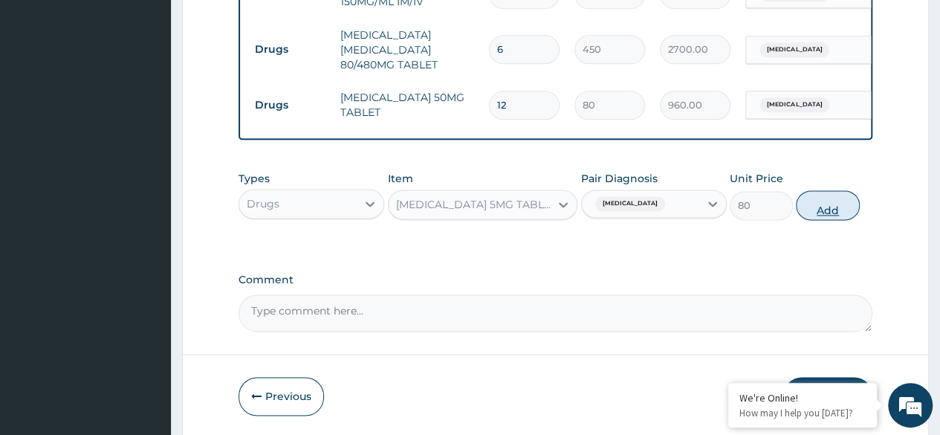
click at [819, 210] on button "Add" at bounding box center [827, 205] width 63 height 30
type input "0"
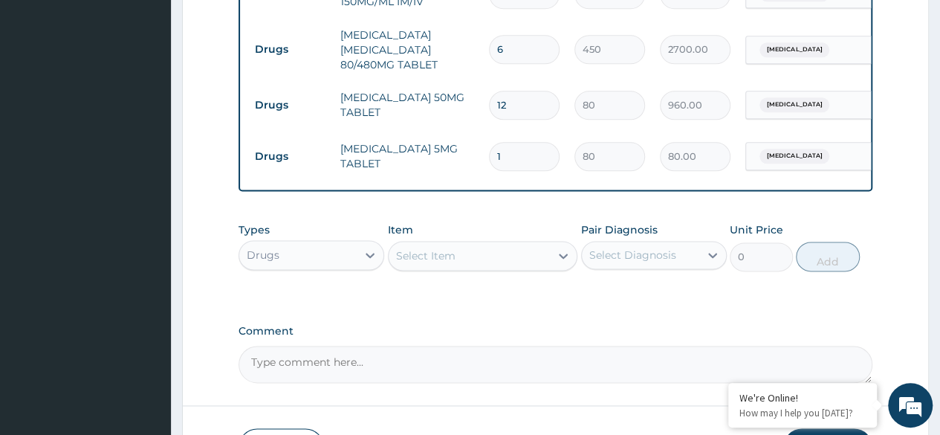
type input "0.00"
type input "2"
type input "160.00"
type input "28"
type input "2240.00"
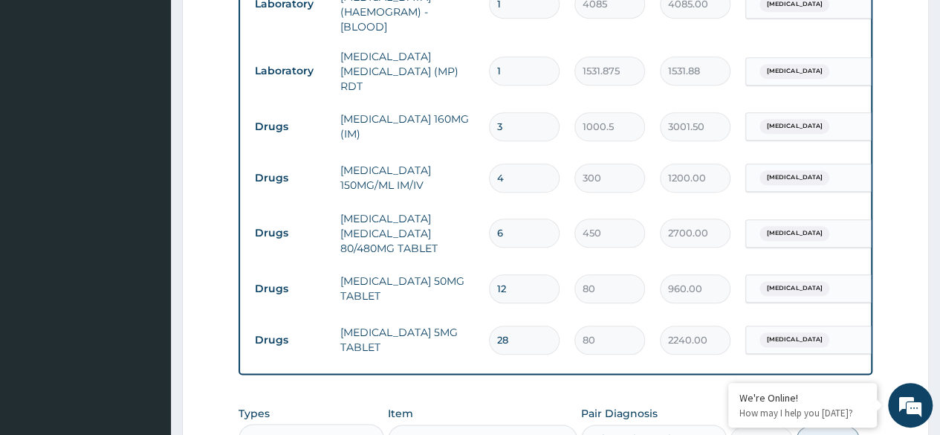
scroll to position [990, 0]
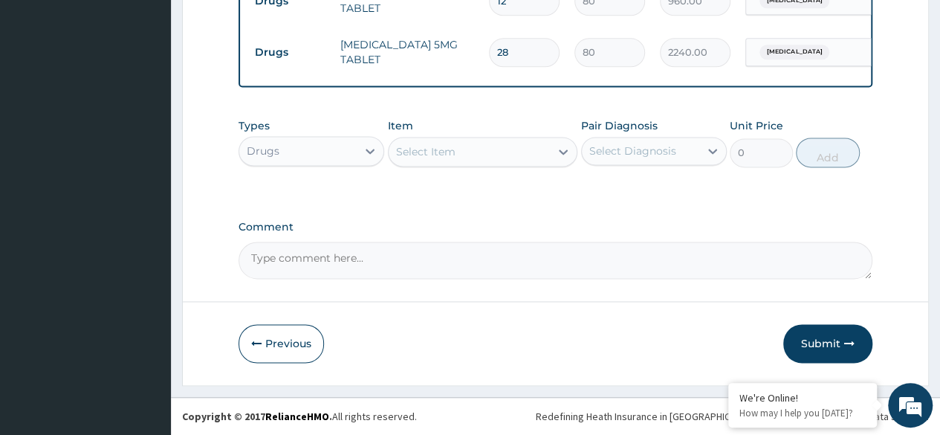
type input "28"
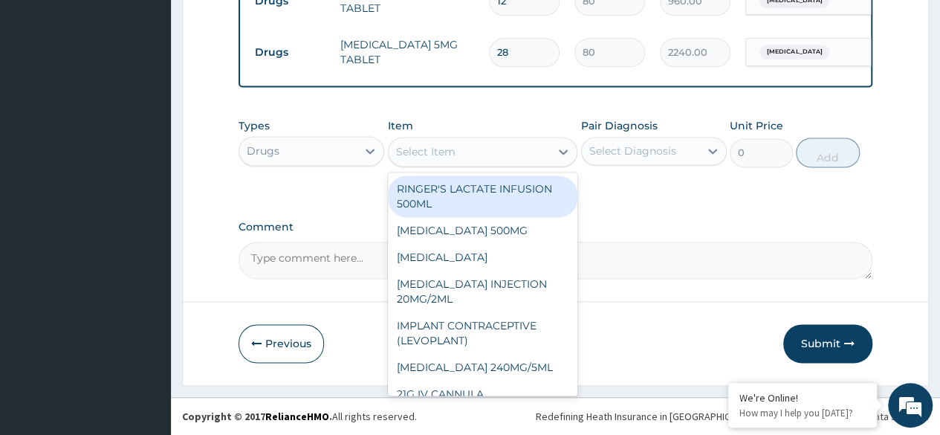
click at [522, 158] on div "Select Item" at bounding box center [470, 152] width 162 height 24
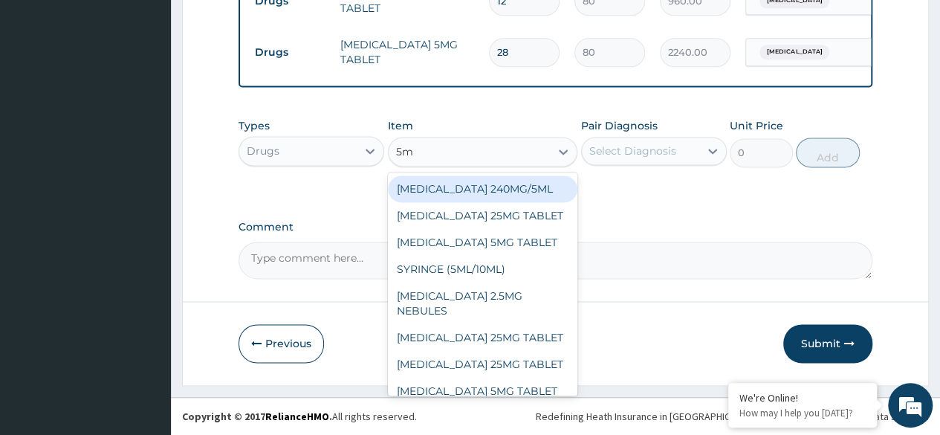
type input "5"
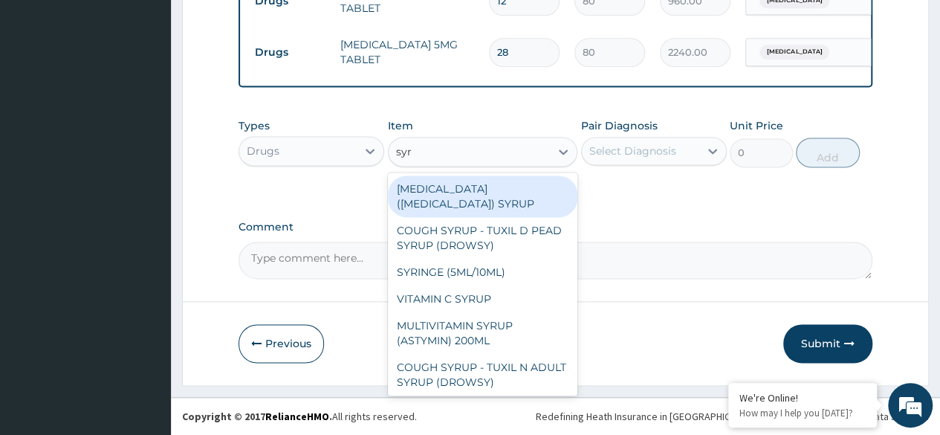
type input "syri"
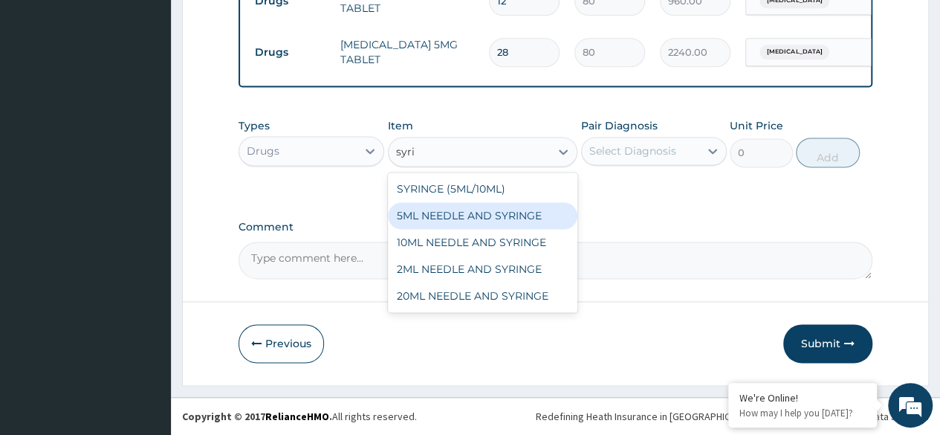
click at [528, 223] on div "5ML NEEDLE AND SYRINGE" at bounding box center [483, 215] width 190 height 27
type input "109.25"
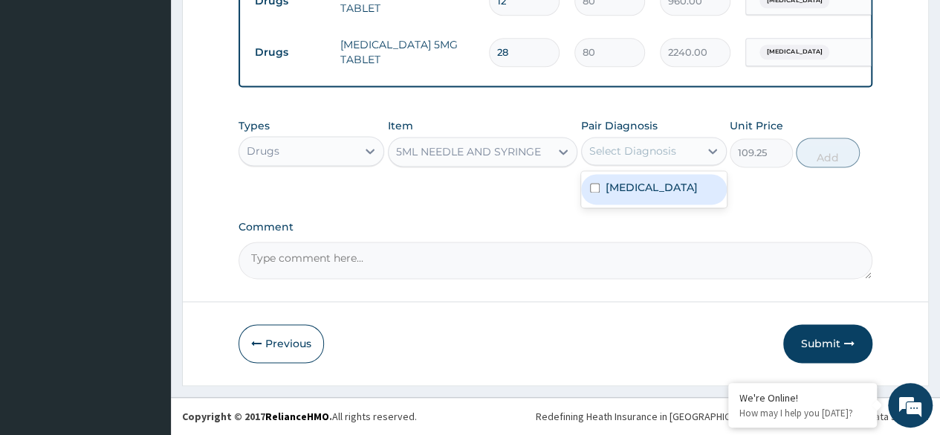
click at [672, 157] on div "Select Diagnosis" at bounding box center [633, 150] width 87 height 15
click at [680, 193] on div "Malaria" at bounding box center [654, 189] width 146 height 30
checkbox input "true"
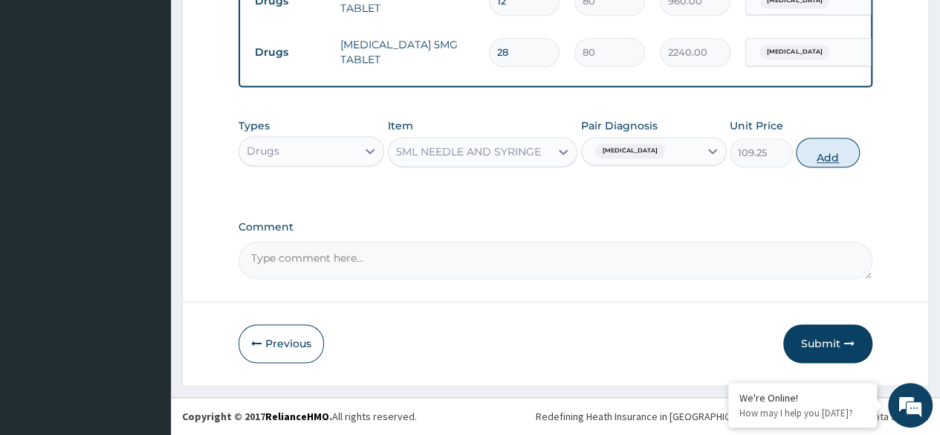
click at [828, 158] on button "Add" at bounding box center [827, 153] width 63 height 30
type input "0"
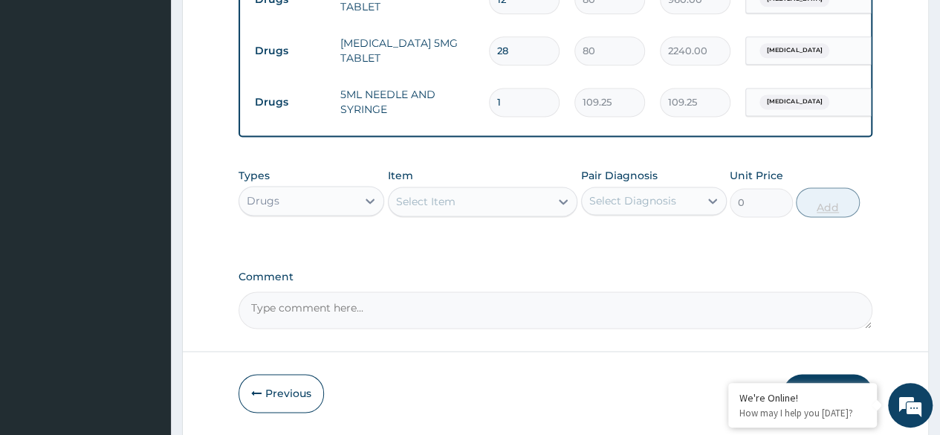
type input "0.00"
type input "4"
type input "437.00"
type input "4"
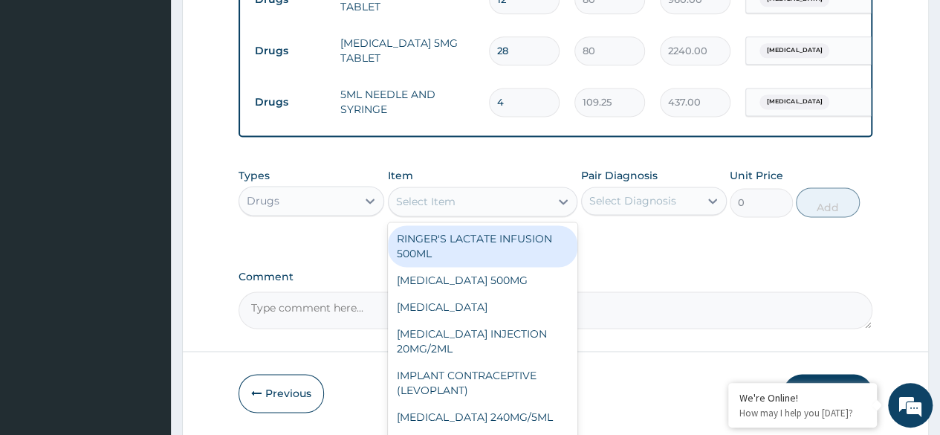
click at [535, 199] on div "Select Item" at bounding box center [470, 202] width 162 height 24
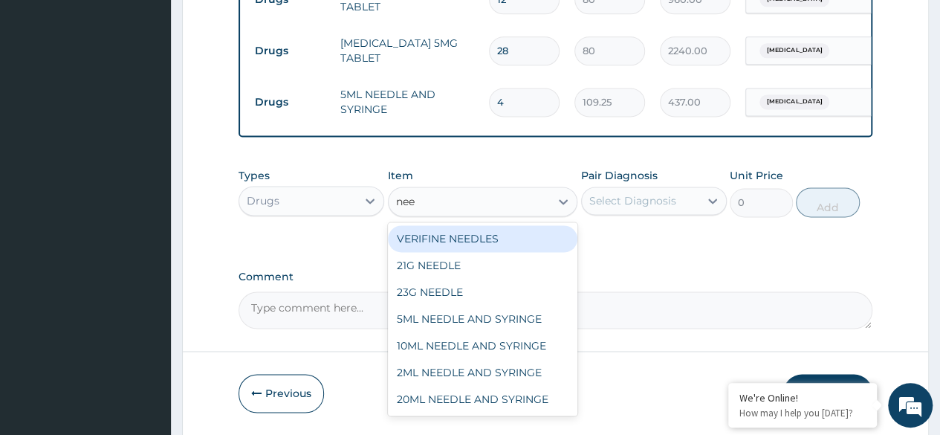
type input "need"
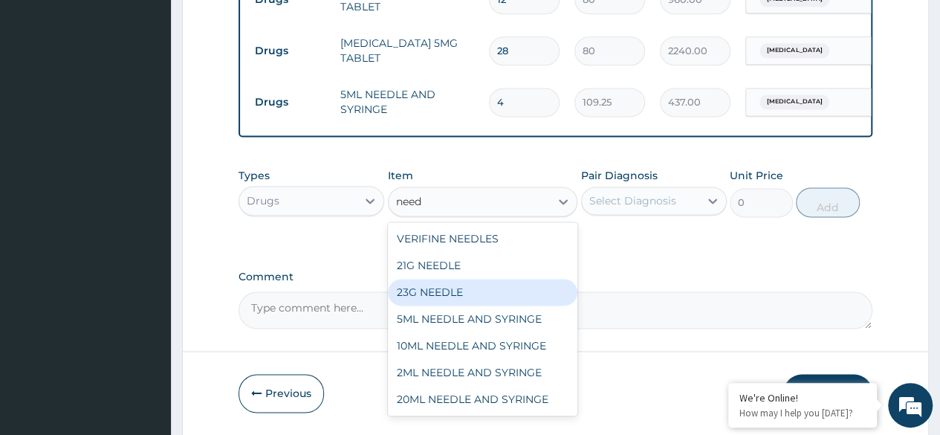
click at [464, 292] on div "23G NEEDLE" at bounding box center [483, 292] width 190 height 27
type input "100"
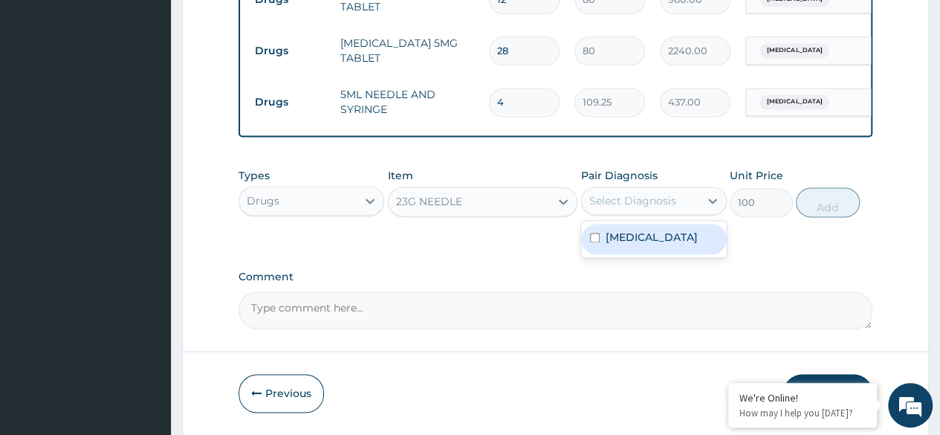
drag, startPoint x: 657, startPoint y: 206, endPoint x: 666, endPoint y: 233, distance: 28.9
click at [666, 215] on div "option Malaria, selected. option Malaria focused, 1 of 1. 1 result available. U…" at bounding box center [654, 201] width 146 height 28
click at [666, 233] on div "Malaria" at bounding box center [654, 239] width 146 height 30
checkbox input "true"
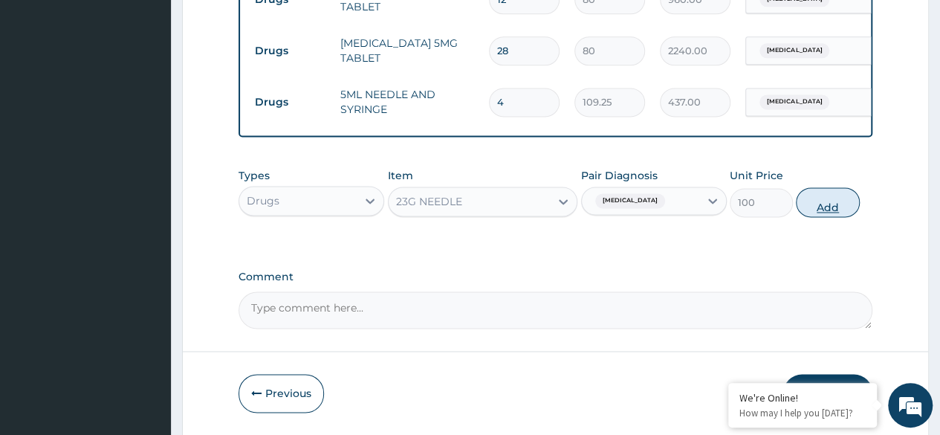
click at [832, 204] on button "Add" at bounding box center [827, 202] width 63 height 30
type input "0"
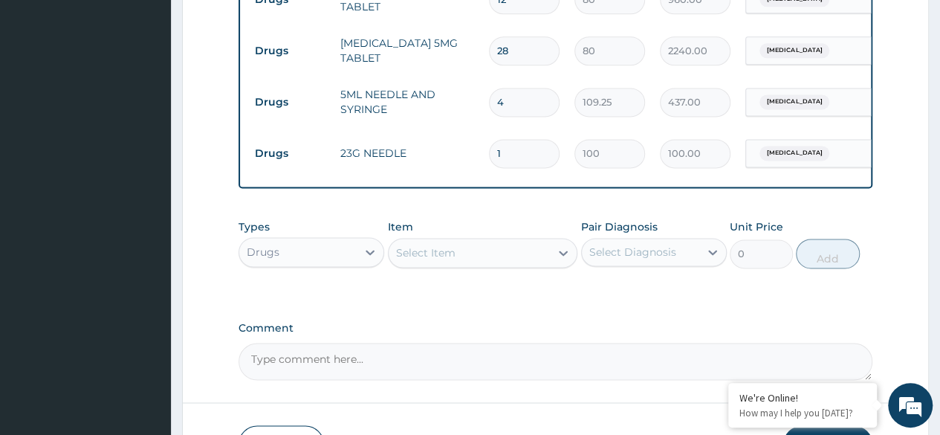
type input "0.00"
type input "3"
type input "300.00"
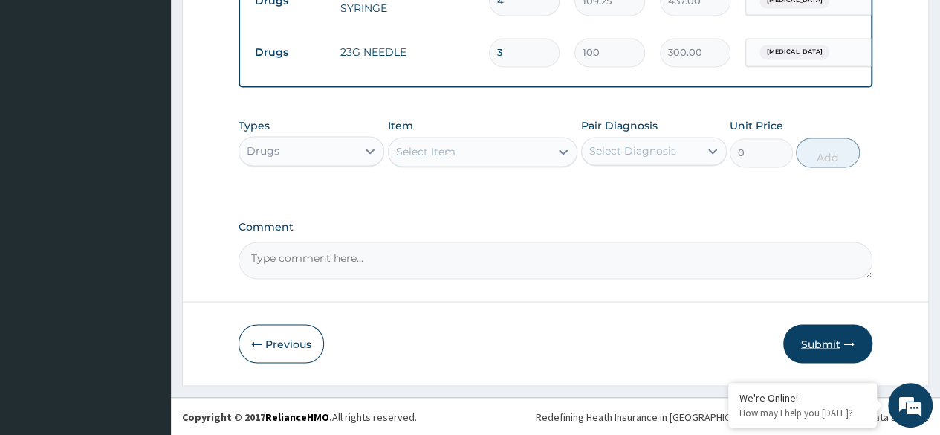
type input "3"
click at [823, 331] on button "Submit" at bounding box center [828, 343] width 89 height 39
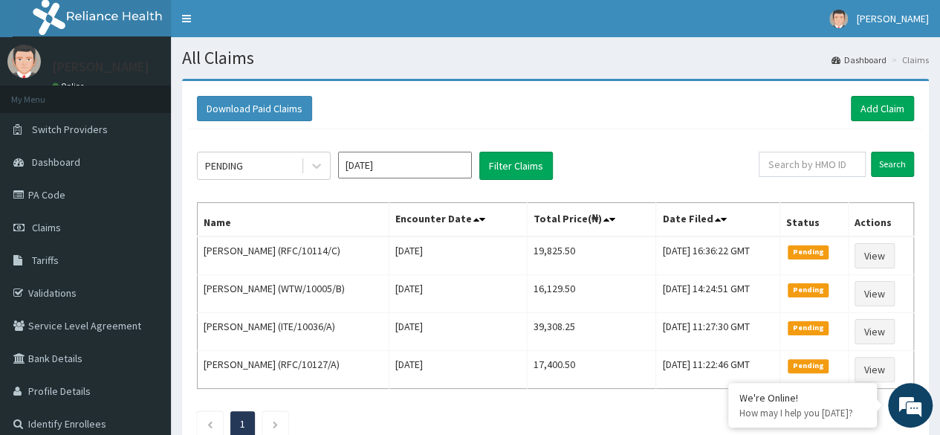
click at [525, 65] on h1 "All Claims" at bounding box center [555, 57] width 747 height 19
click at [885, 100] on link "Add Claim" at bounding box center [882, 108] width 63 height 25
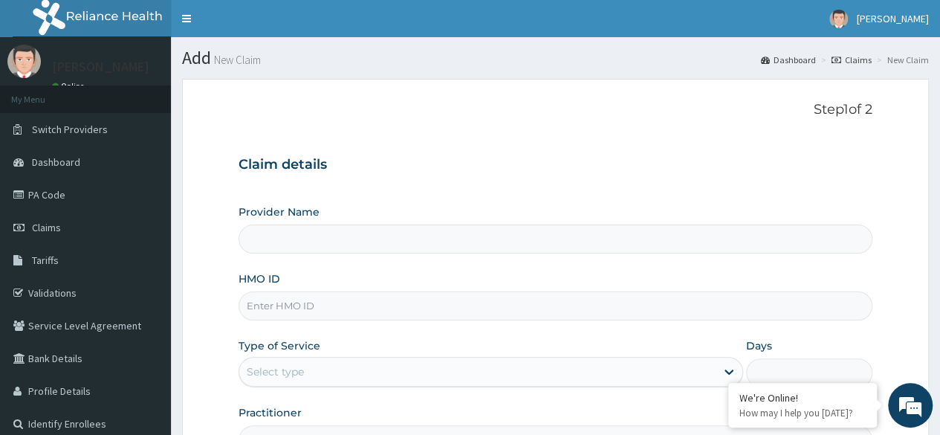
click at [491, 300] on input "HMO ID" at bounding box center [556, 305] width 634 height 29
type input "Reliance Family Clinics (RFC)- [GEOGRAPHIC_DATA]"
paste input "TGA/10008/A"
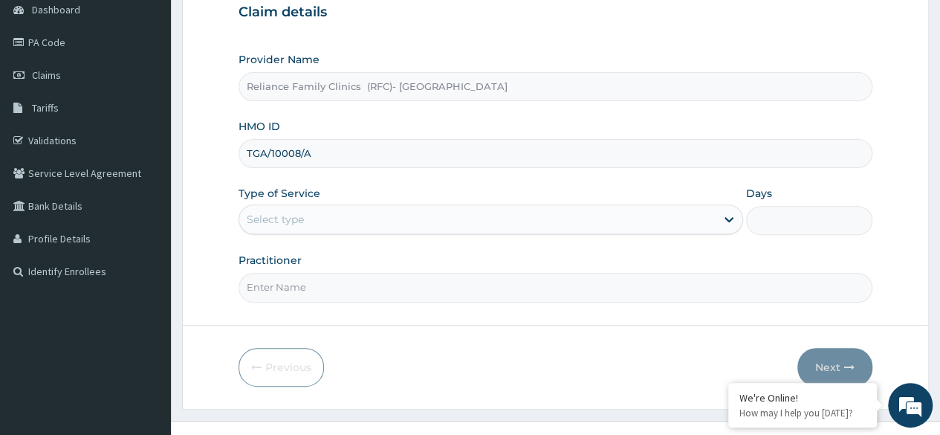
type input "TGA/10008/A"
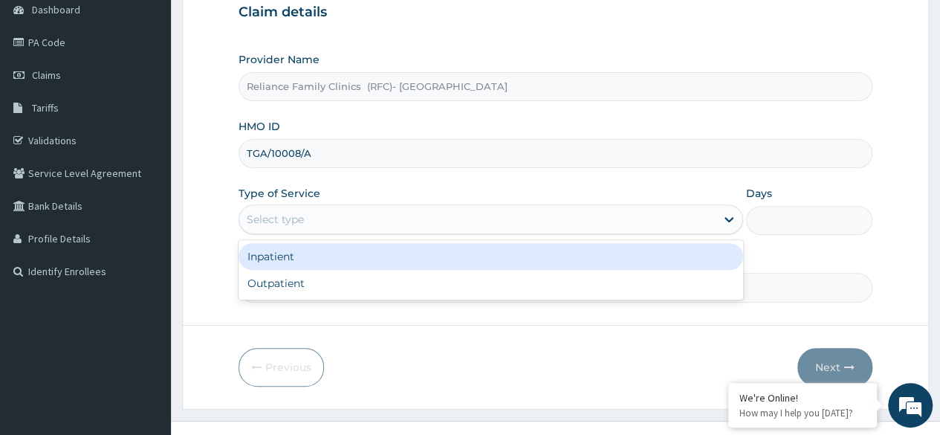
click at [469, 222] on div "Select type" at bounding box center [477, 219] width 477 height 24
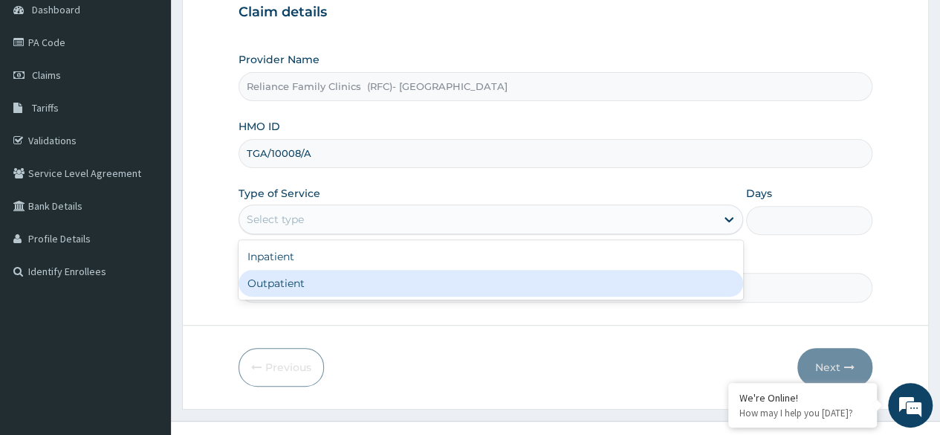
click at [471, 281] on div "Outpatient" at bounding box center [491, 283] width 505 height 27
type input "1"
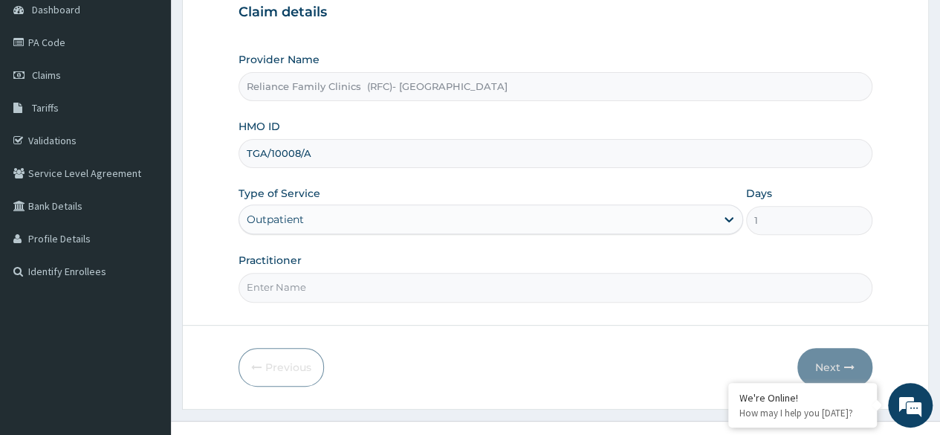
click at [471, 281] on input "Practitioner" at bounding box center [556, 287] width 634 height 29
type input "Locum"
click at [834, 364] on button "Next" at bounding box center [835, 367] width 75 height 39
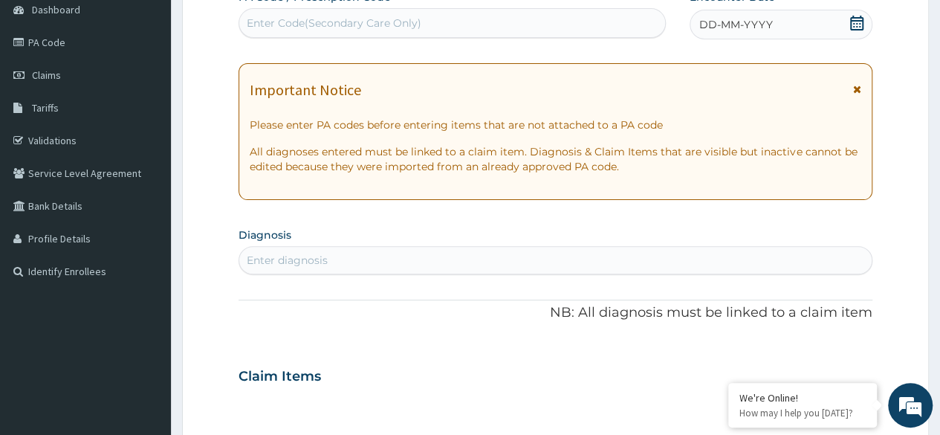
click at [852, 25] on icon at bounding box center [857, 23] width 13 height 15
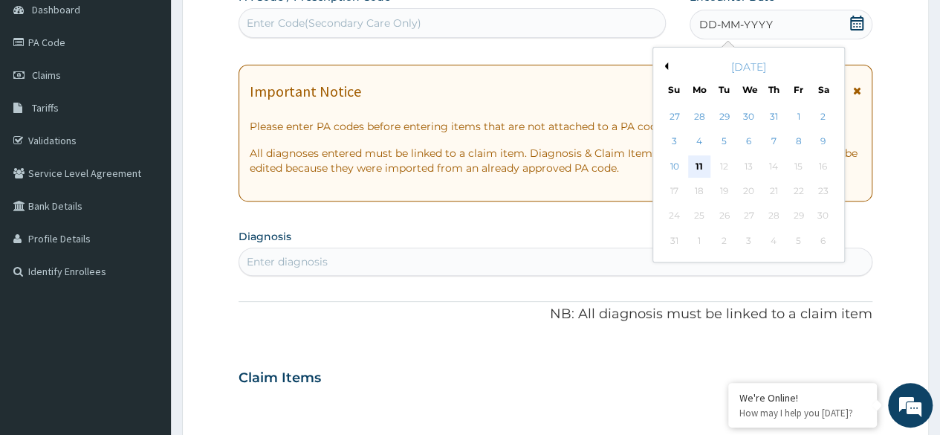
click at [699, 164] on div "11" at bounding box center [699, 166] width 22 height 22
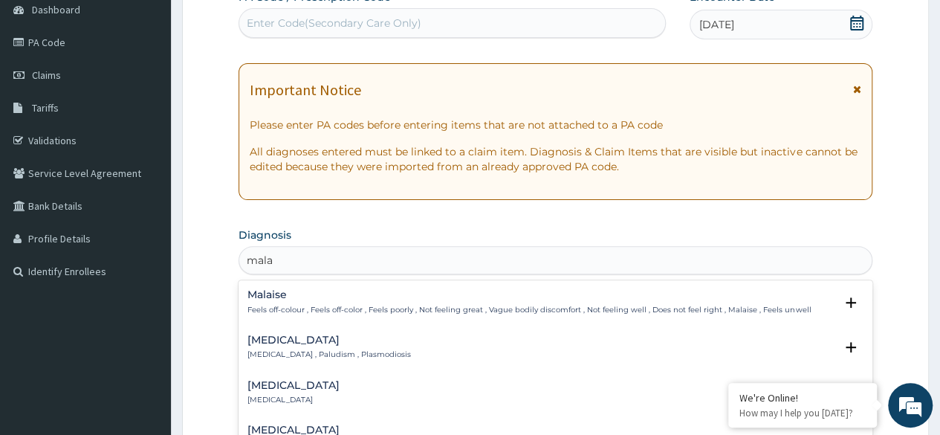
type input "mala"
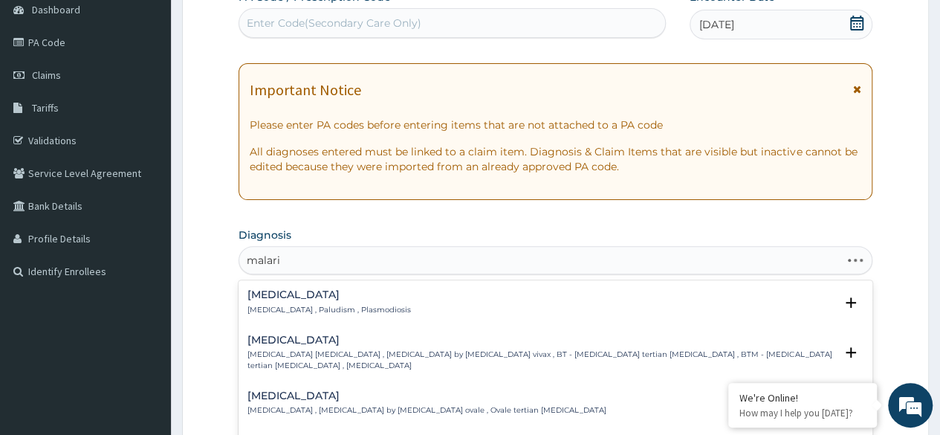
type input "malaria"
click at [373, 301] on div "Malaria Malaria , Paludism , Plasmodiosis" at bounding box center [556, 302] width 616 height 26
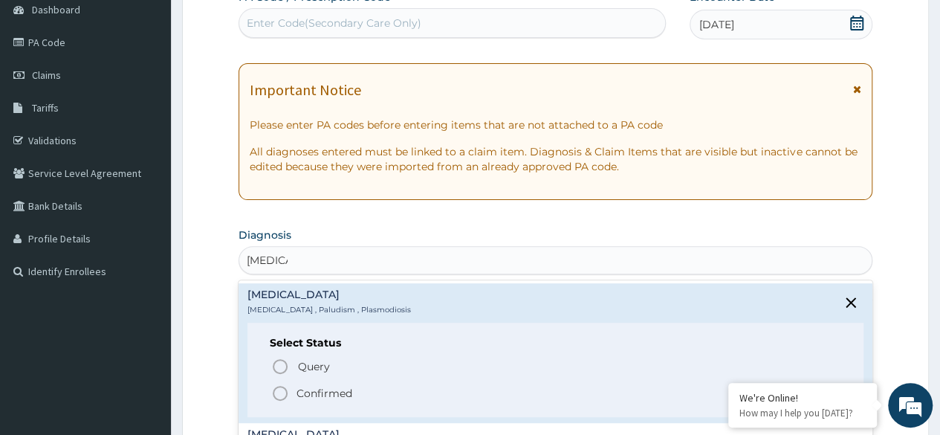
click at [338, 393] on p "Confirmed" at bounding box center [325, 393] width 56 height 15
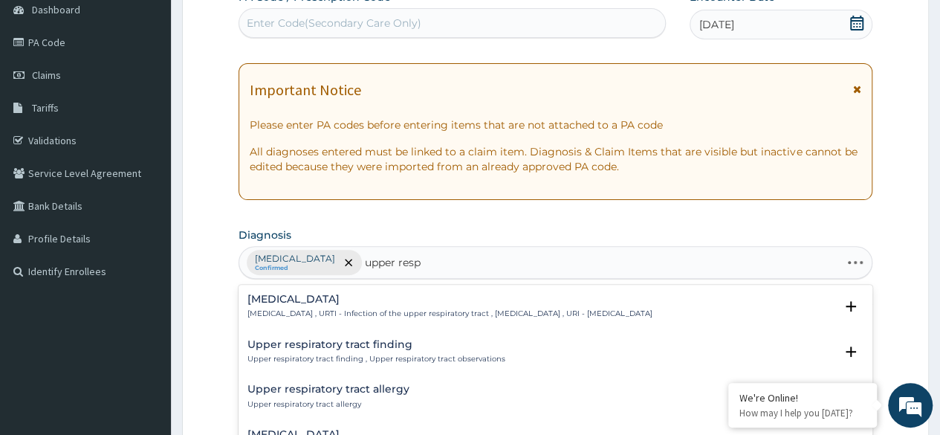
type input "upper respi"
click at [503, 309] on p "Upper respiratory infection , URTI - Infection of the upper respiratory tract ,…" at bounding box center [450, 314] width 405 height 10
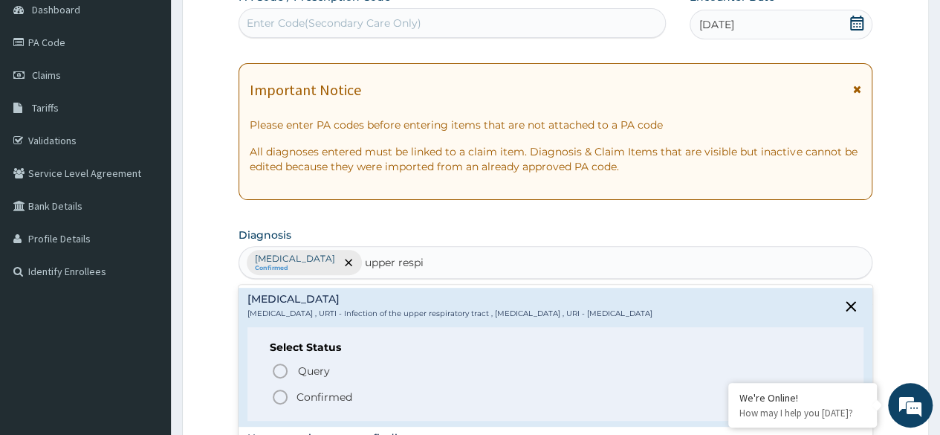
click at [354, 396] on span "Confirmed" at bounding box center [556, 397] width 570 height 18
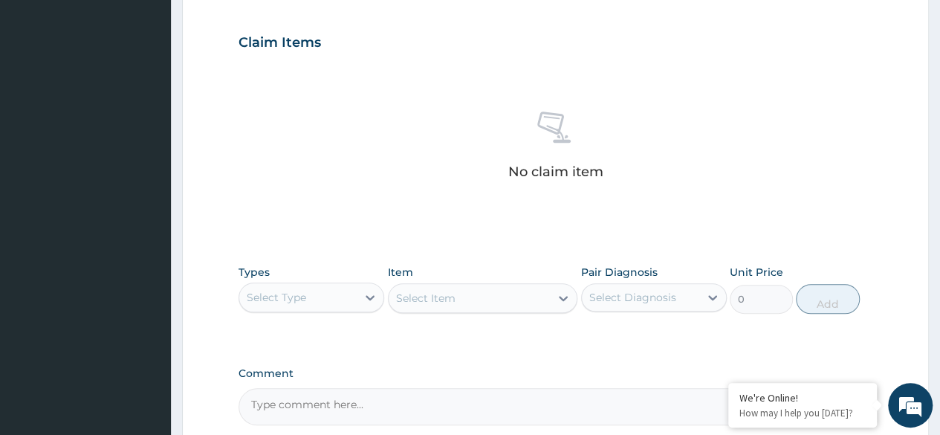
scroll to position [634, 0]
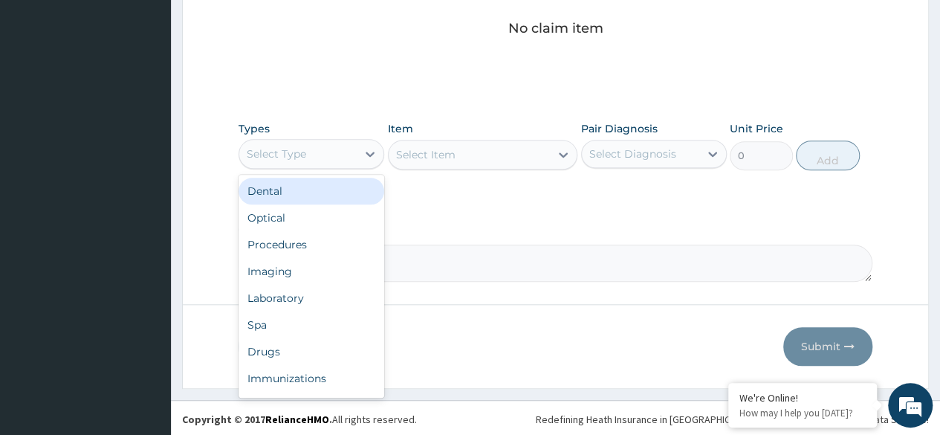
click at [323, 238] on div "Procedures" at bounding box center [312, 244] width 146 height 27
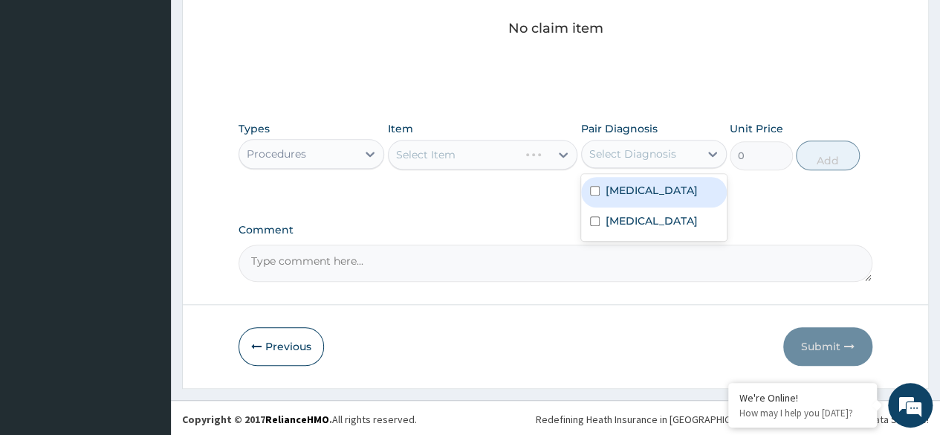
click at [689, 192] on div "Malaria" at bounding box center [654, 192] width 146 height 30
checkbox input "true"
click at [677, 228] on label "[MEDICAL_DATA]" at bounding box center [652, 220] width 92 height 15
checkbox input "true"
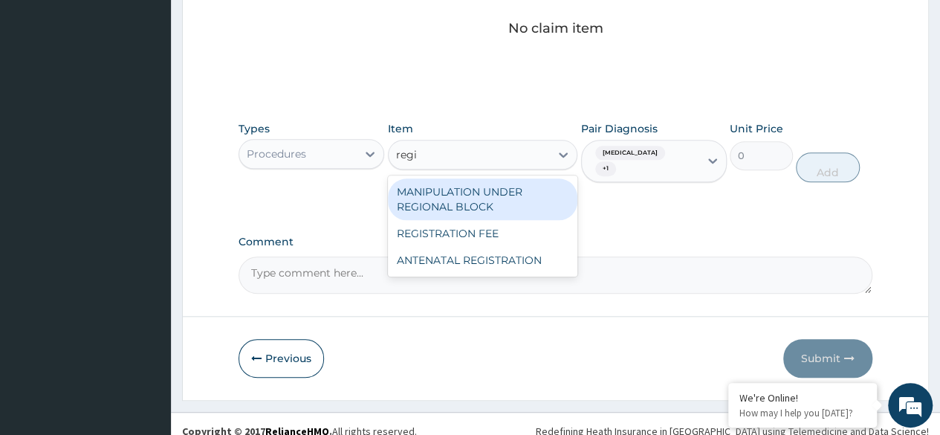
type input "regis"
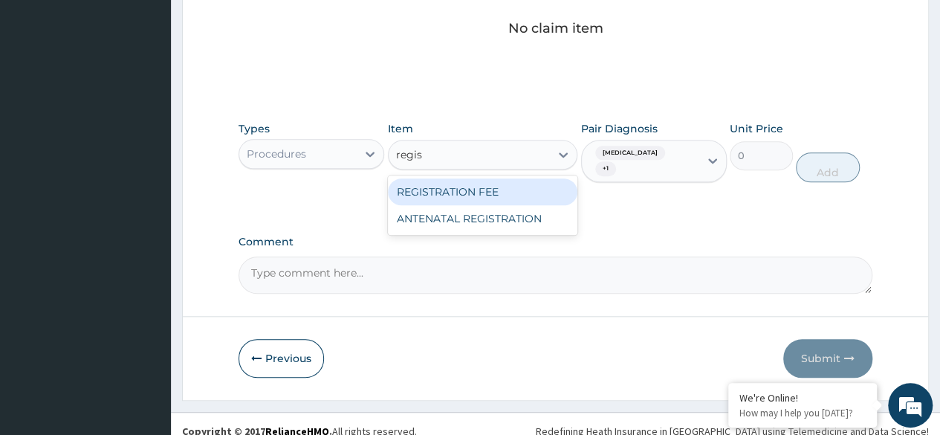
click at [525, 197] on div "REGISTRATION FEE" at bounding box center [483, 191] width 190 height 27
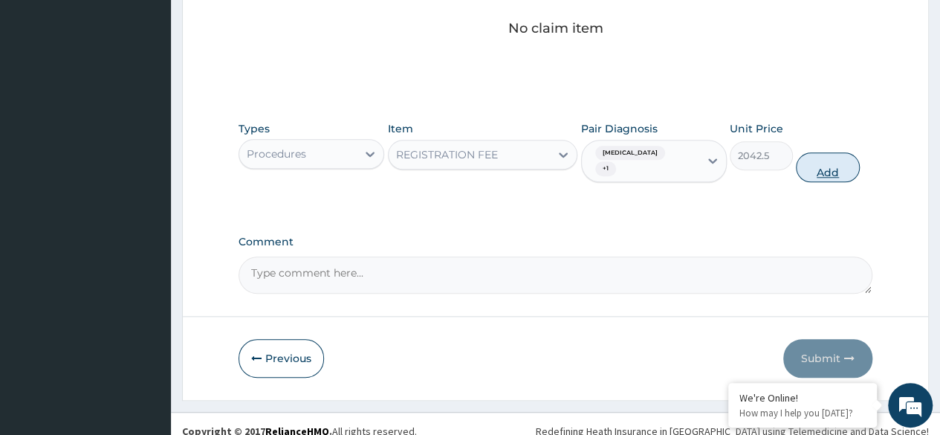
click at [829, 161] on button "Add" at bounding box center [827, 167] width 63 height 30
type input "0"
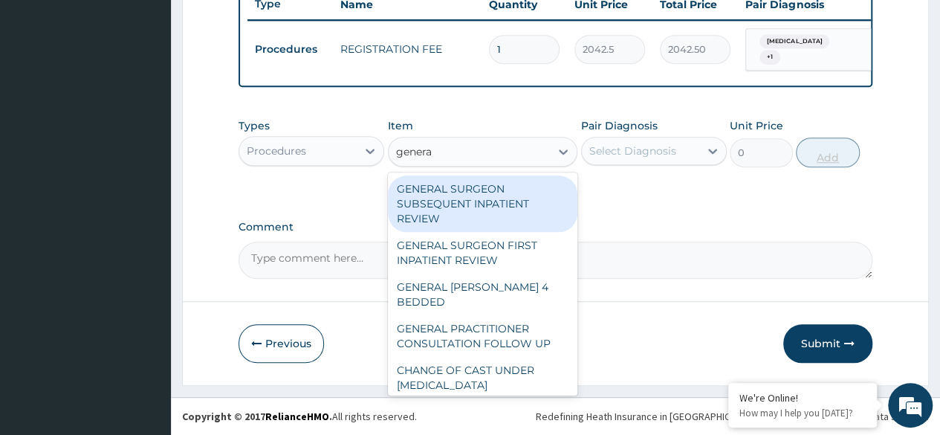
type input "general"
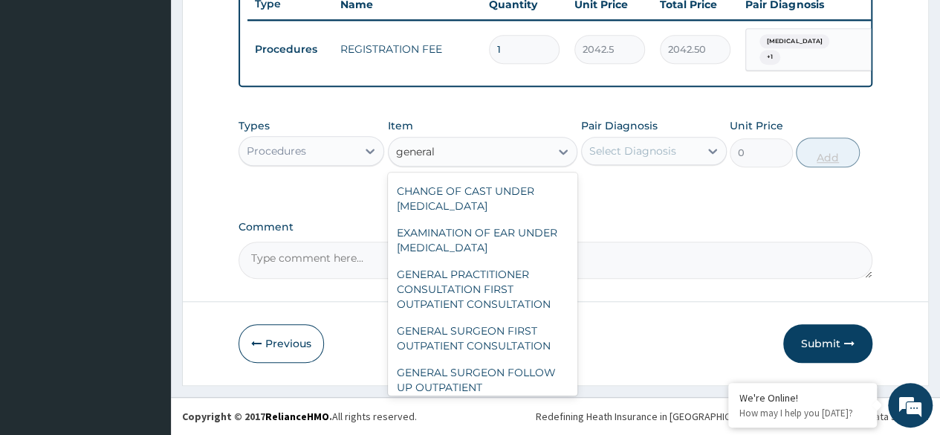
scroll to position [244, 0]
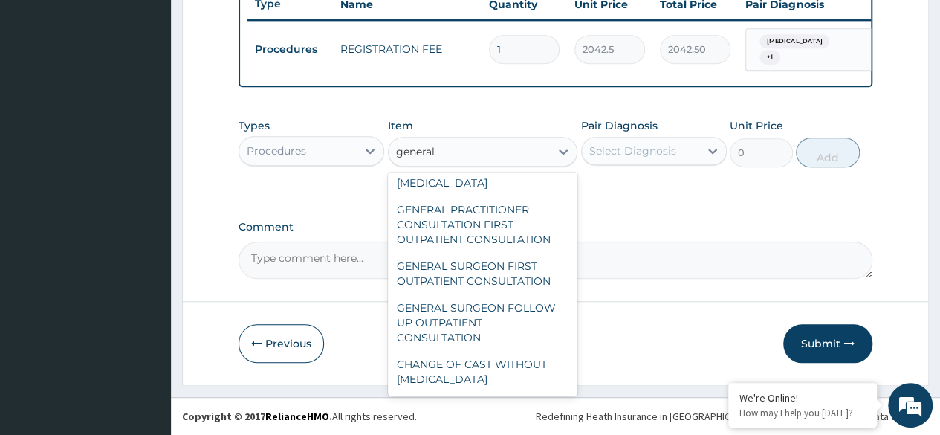
click at [525, 230] on div "GENERAL PRACTITIONER CONSULTATION FIRST OUTPATIENT CONSULTATION" at bounding box center [483, 224] width 190 height 57
type input "3370.125"
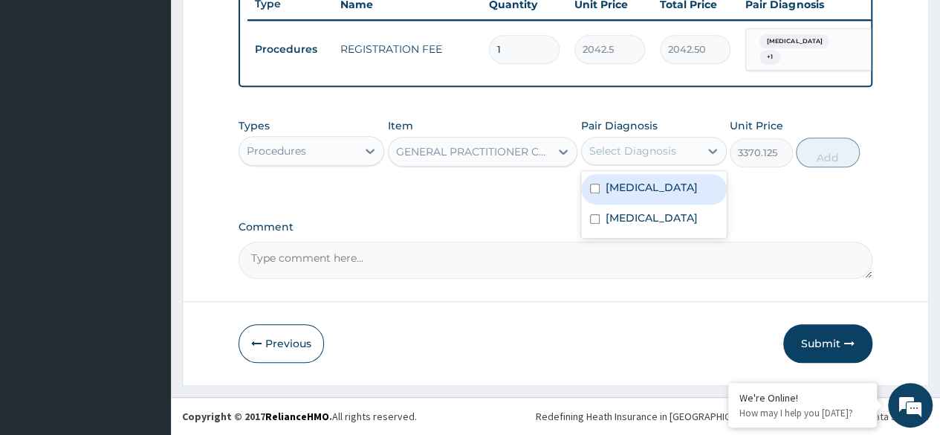
click at [677, 194] on div "Malaria" at bounding box center [654, 189] width 146 height 30
checkbox input "true"
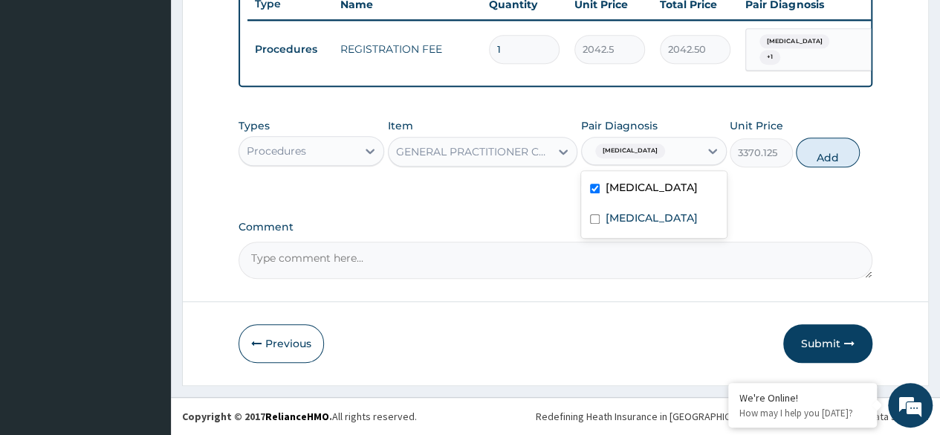
click at [668, 225] on label "[MEDICAL_DATA]" at bounding box center [652, 217] width 92 height 15
checkbox input "true"
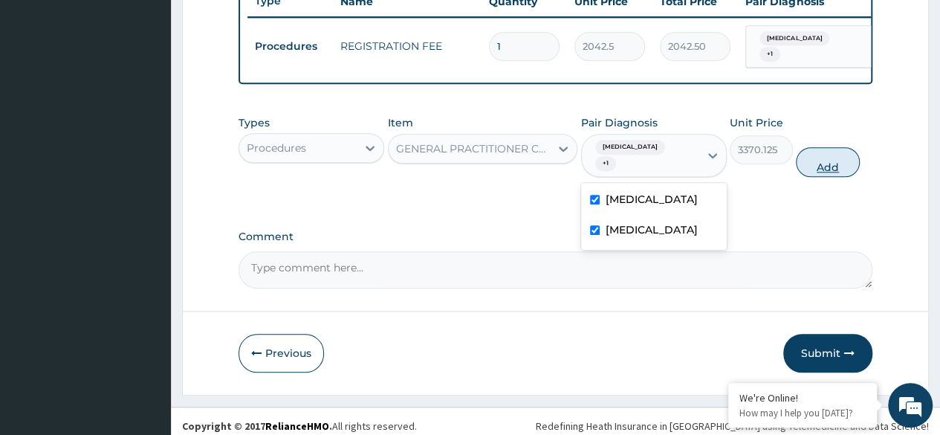
click at [828, 147] on button "Add" at bounding box center [827, 162] width 63 height 30
type input "0"
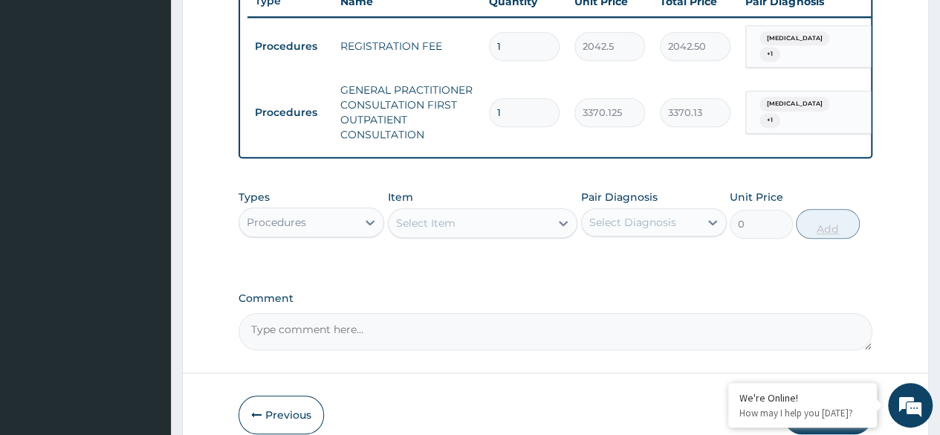
scroll to position [650, 0]
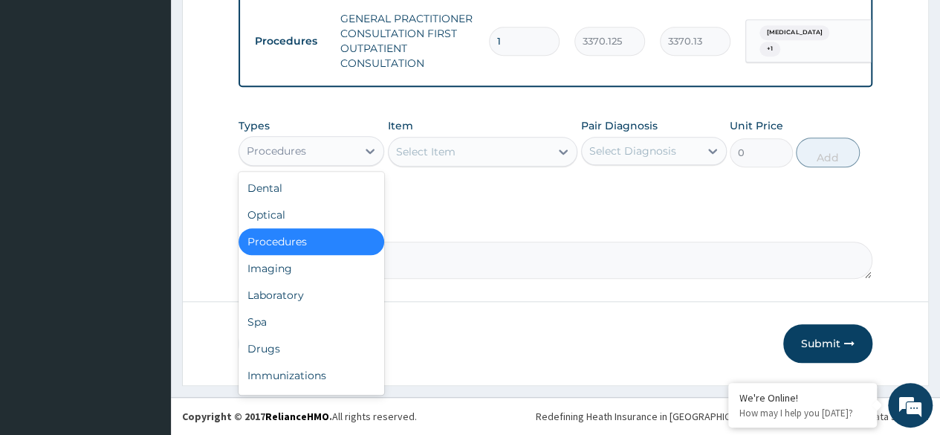
click at [330, 294] on div "Laboratory" at bounding box center [312, 295] width 146 height 27
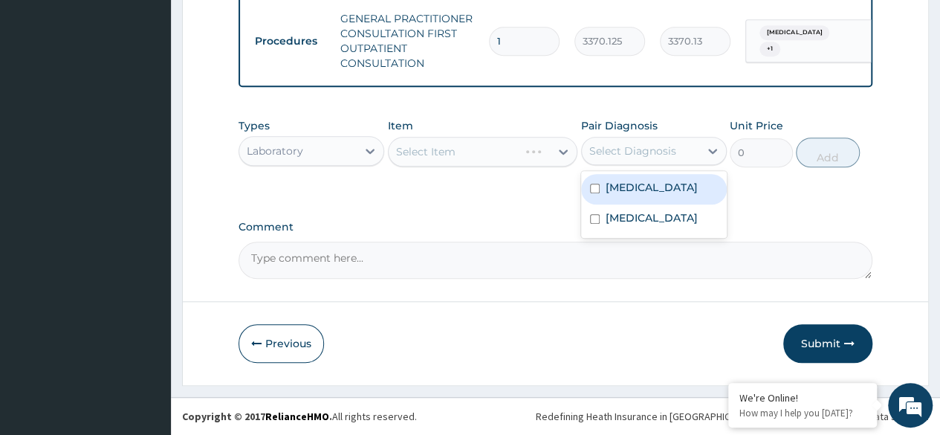
click at [665, 190] on div "Malaria" at bounding box center [654, 189] width 146 height 30
checkbox input "true"
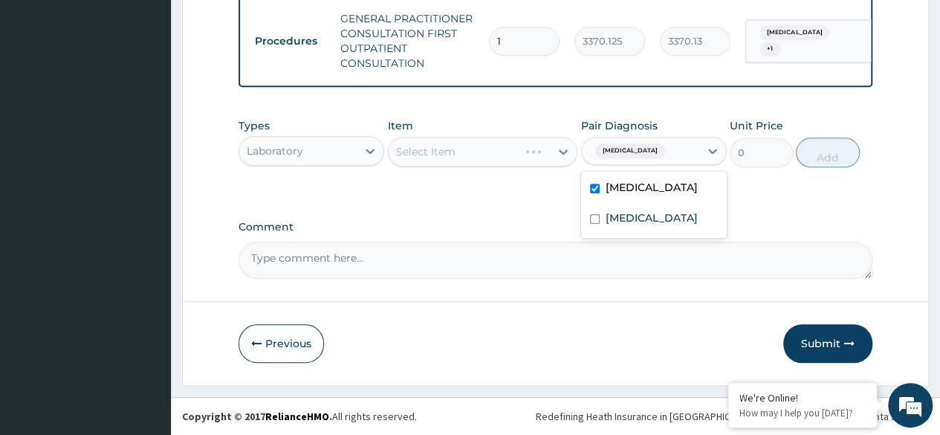
click at [668, 225] on label "[MEDICAL_DATA]" at bounding box center [652, 217] width 92 height 15
checkbox input "true"
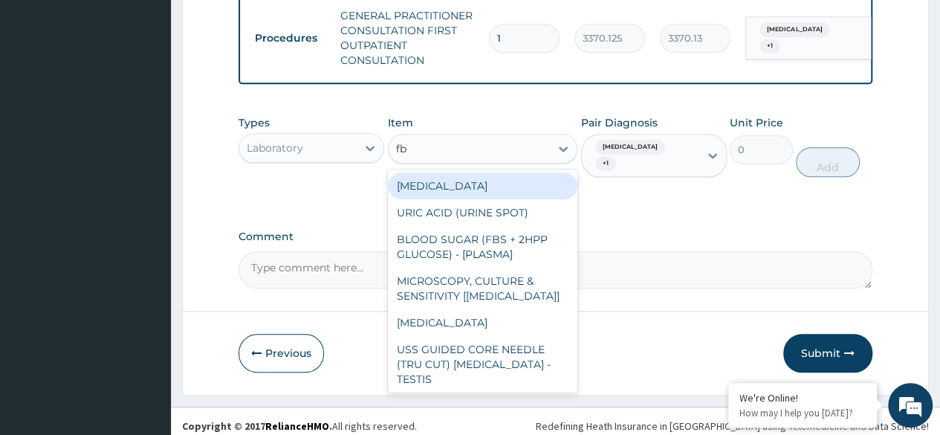
type input "fbc"
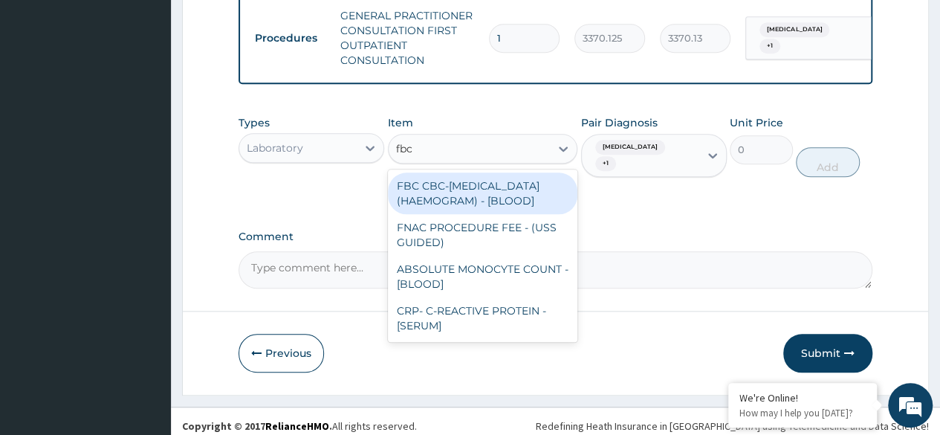
click at [541, 205] on div "FBC CBC-COMPLETE BLOOD COUNT (HAEMOGRAM) - [BLOOD]" at bounding box center [483, 193] width 190 height 42
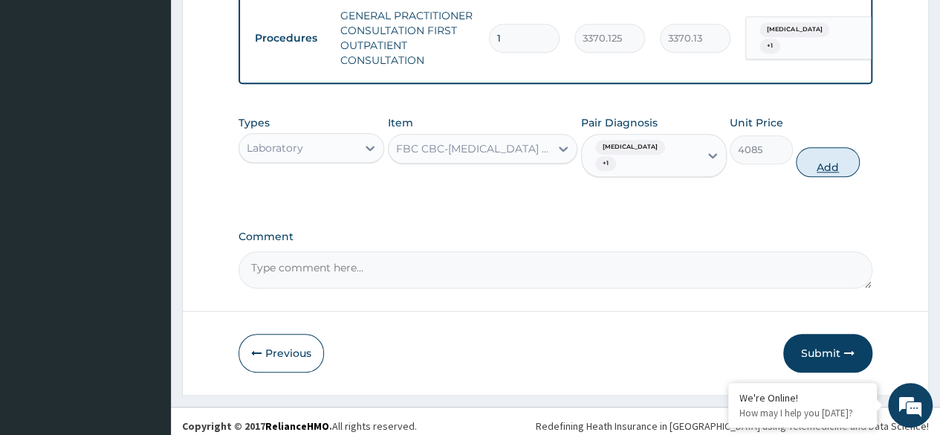
click at [836, 163] on button "Add" at bounding box center [827, 162] width 63 height 30
type input "0"
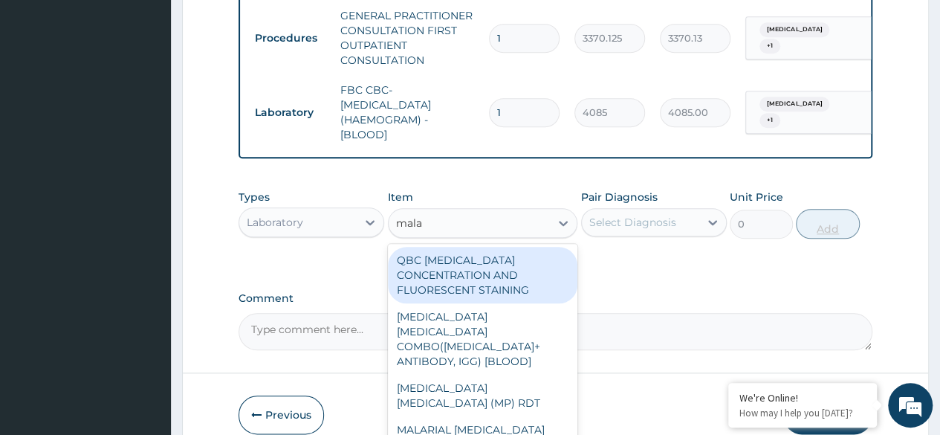
type input "malar"
click at [520, 381] on div "MALARIA PARASITE (MP) RDT" at bounding box center [483, 396] width 190 height 42
type input "1531.875"
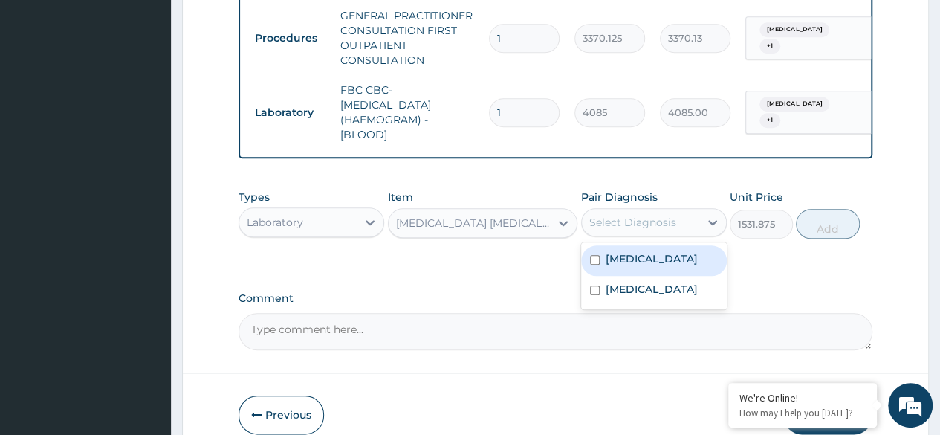
click at [668, 272] on div "Malaria" at bounding box center [654, 260] width 146 height 30
checkbox input "true"
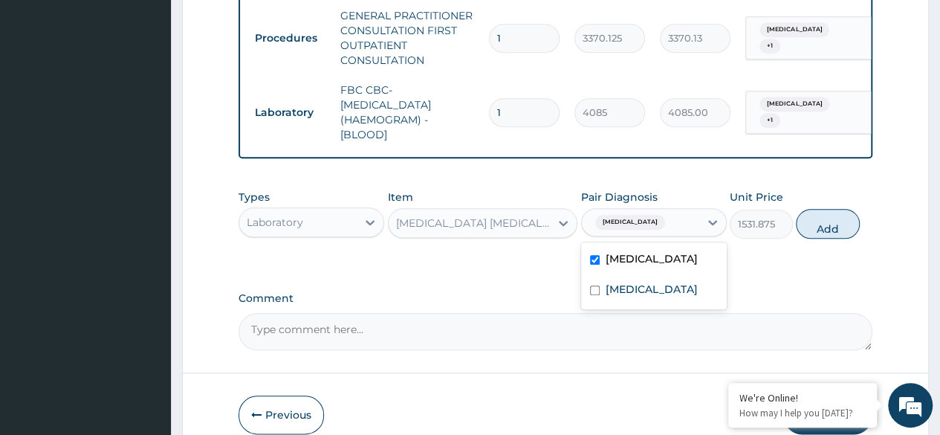
click at [666, 297] on label "[MEDICAL_DATA]" at bounding box center [652, 289] width 92 height 15
checkbox input "true"
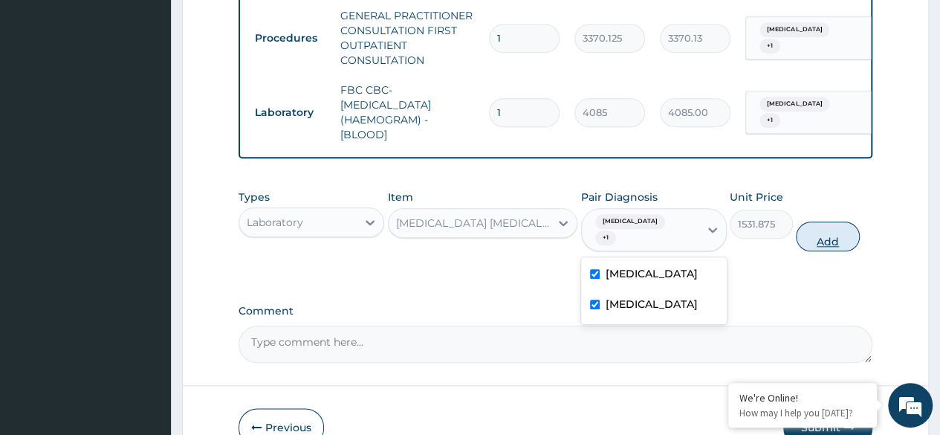
click at [833, 230] on button "Add" at bounding box center [827, 237] width 63 height 30
type input "0"
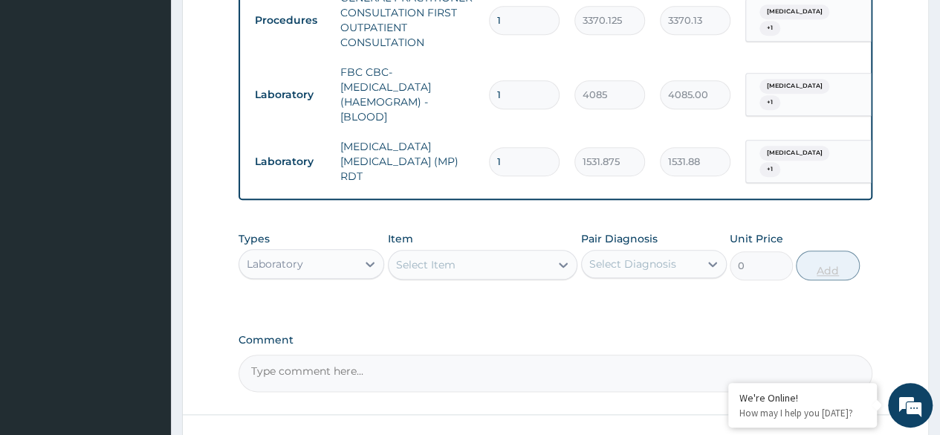
scroll to position [775, 0]
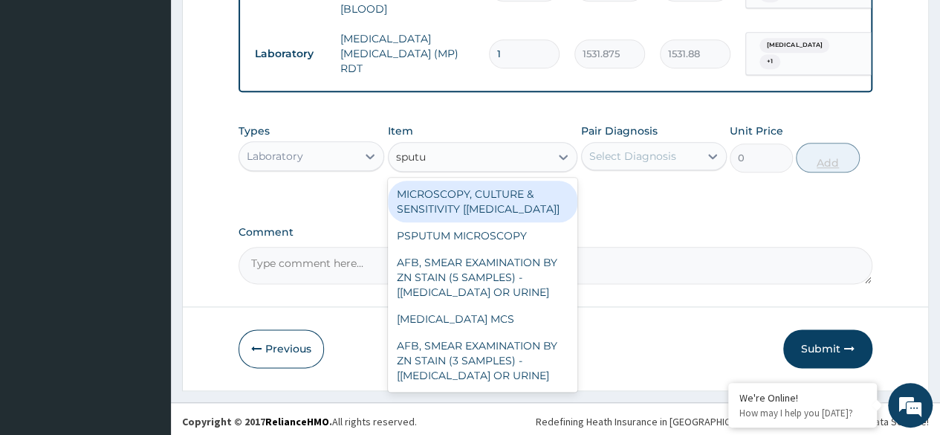
type input "sputum"
click at [531, 201] on div "MICROSCOPY, CULTURE & SENSITIVITY [SPUTUM]" at bounding box center [483, 202] width 190 height 42
type input "4595.625"
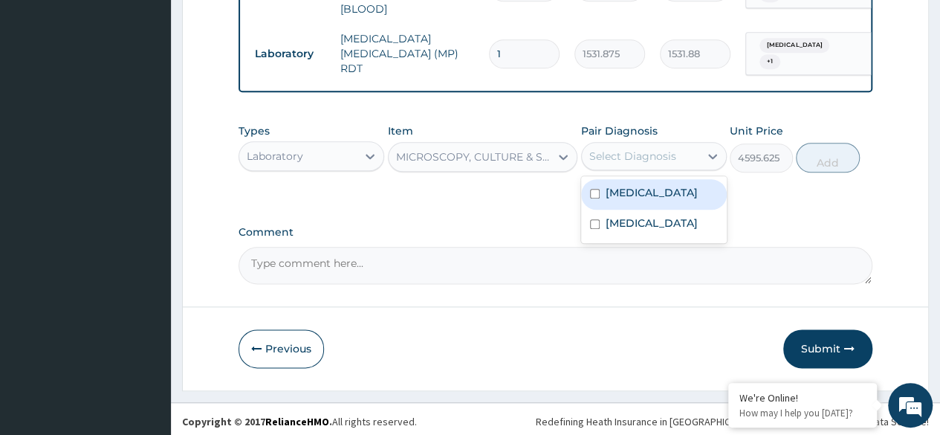
click at [671, 194] on div "Malaria" at bounding box center [654, 194] width 146 height 30
checkbox input "true"
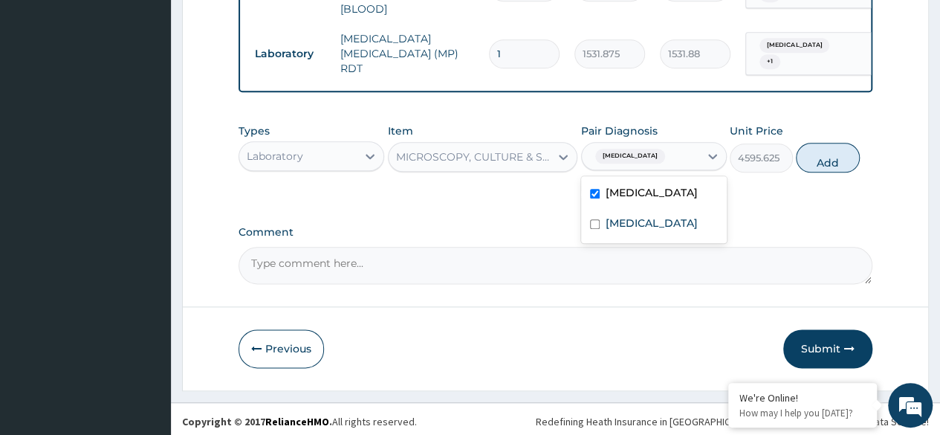
click at [664, 230] on label "Upper respiratory infection" at bounding box center [652, 223] width 92 height 15
checkbox input "true"
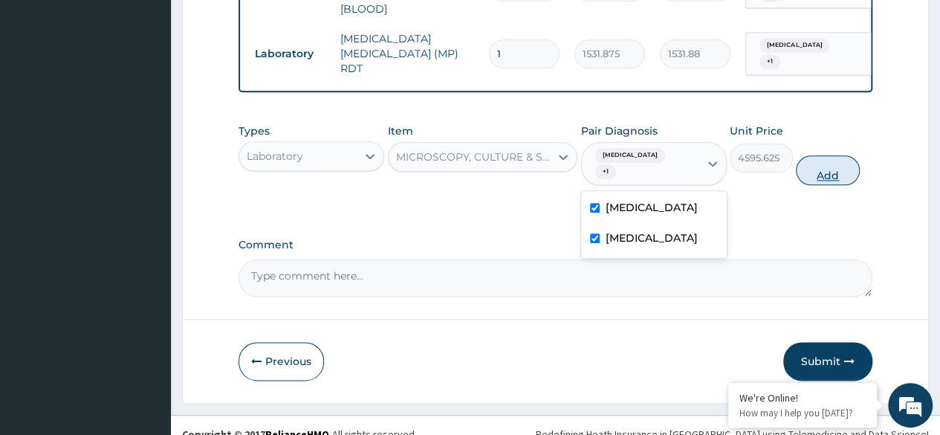
click at [829, 157] on button "Add" at bounding box center [827, 170] width 63 height 30
type input "0"
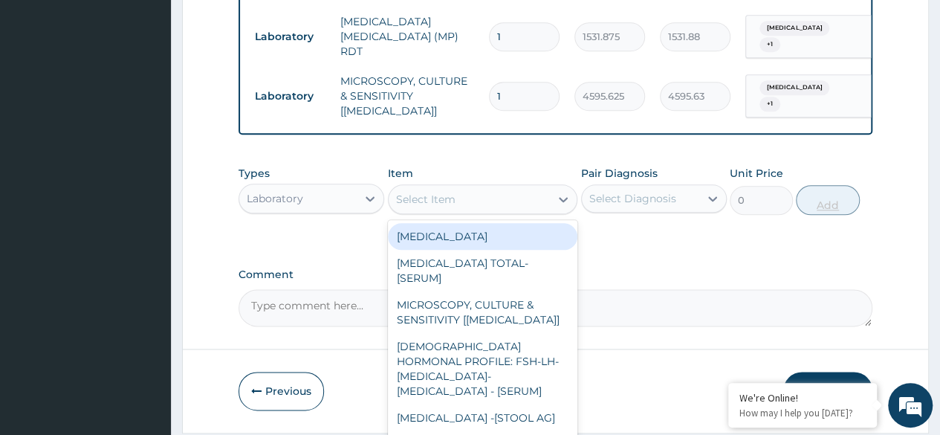
scroll to position [827, 0]
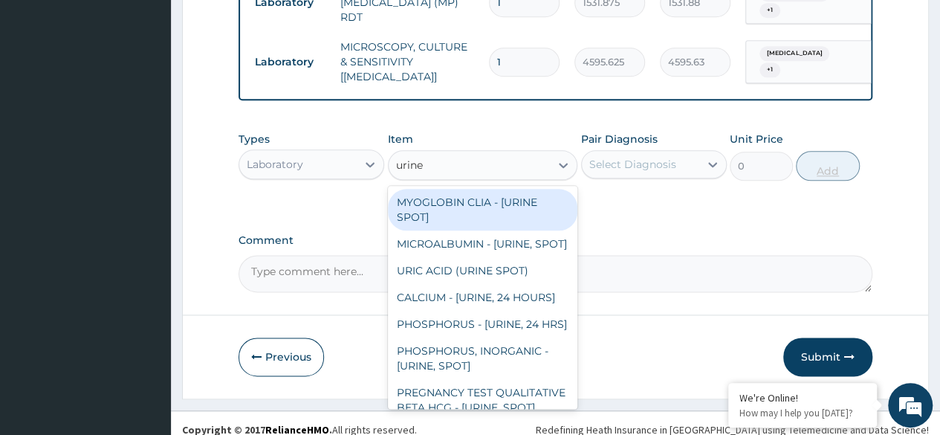
type input "urine b"
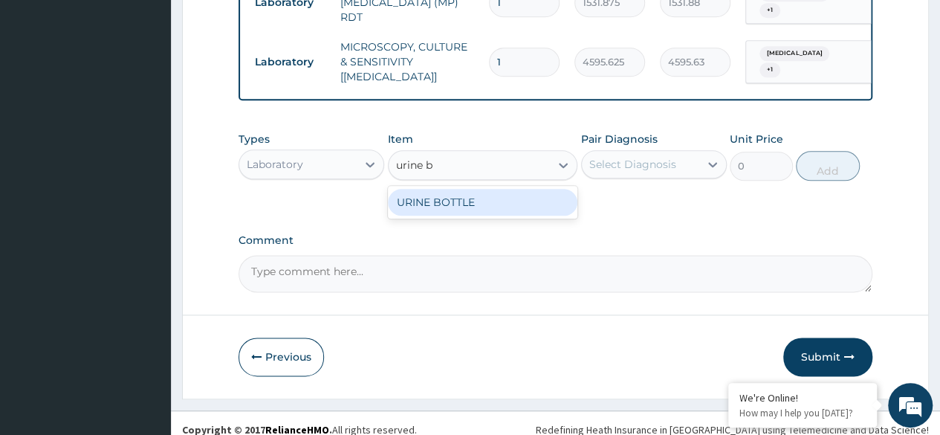
click at [515, 193] on div "URINE BOTTLE" at bounding box center [483, 202] width 190 height 27
type input "360"
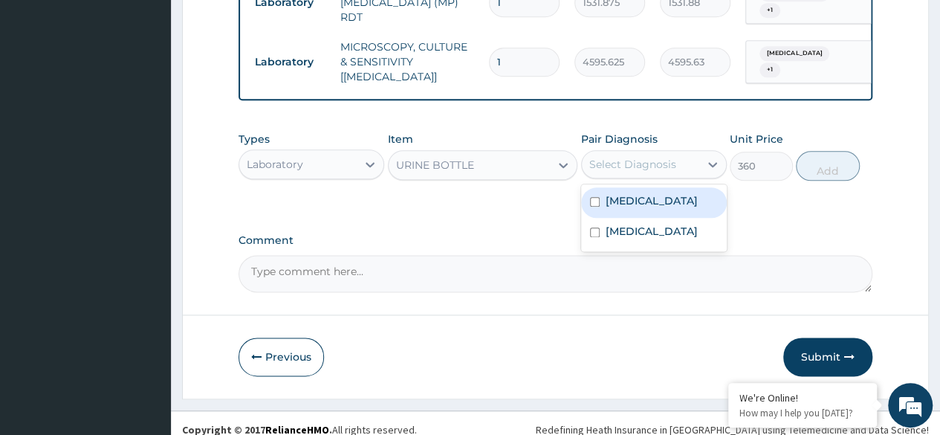
click at [682, 190] on div "Malaria" at bounding box center [654, 202] width 146 height 30
checkbox input "true"
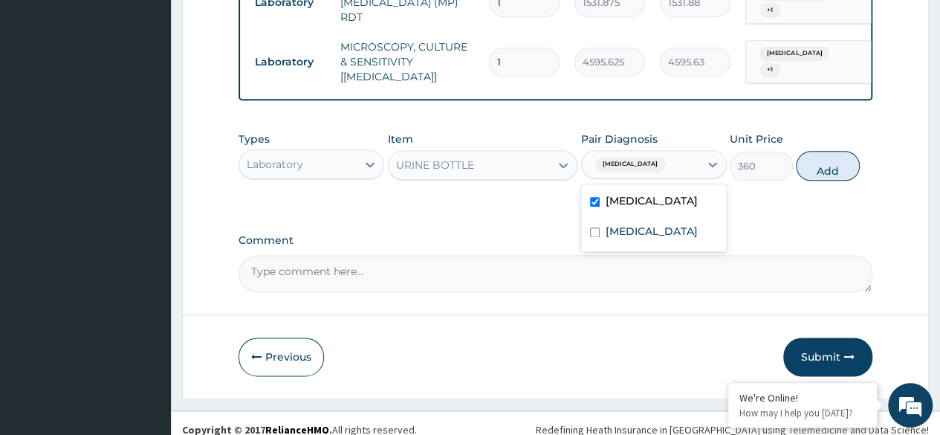
click at [679, 233] on label "Upper respiratory infection" at bounding box center [652, 231] width 92 height 15
checkbox input "true"
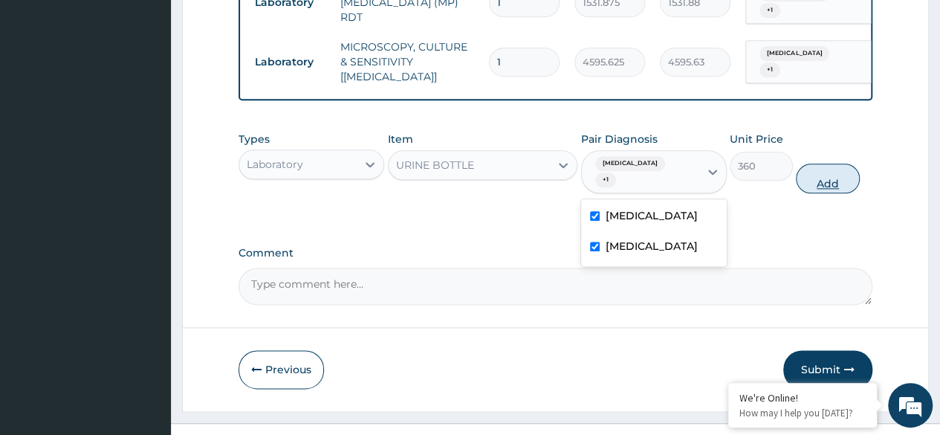
click at [833, 164] on button "Add" at bounding box center [827, 179] width 63 height 30
type input "0"
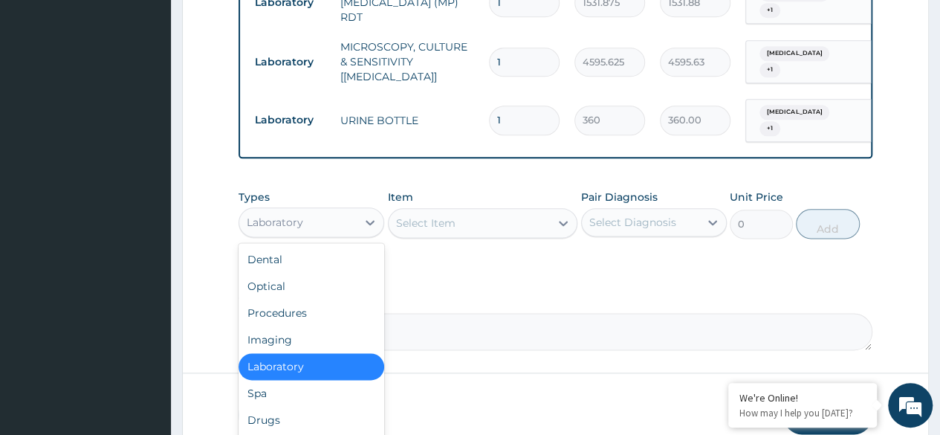
click at [313, 407] on div "Drugs" at bounding box center [312, 420] width 146 height 27
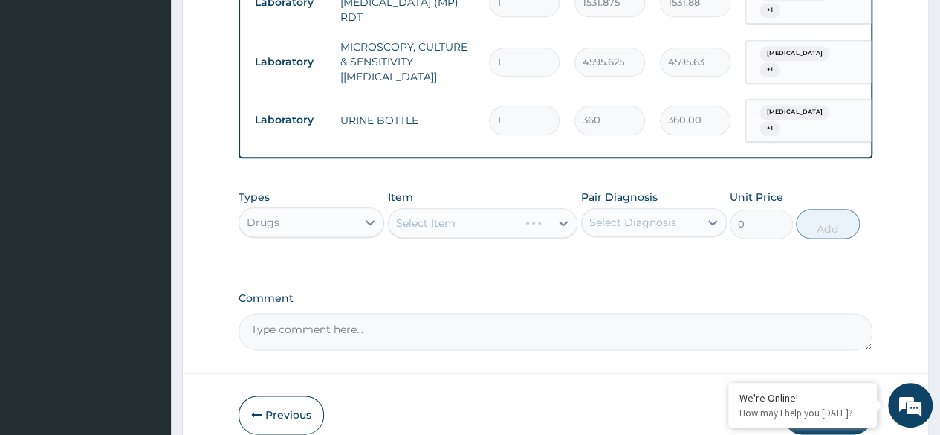
click at [517, 210] on div "Select Item" at bounding box center [483, 223] width 190 height 30
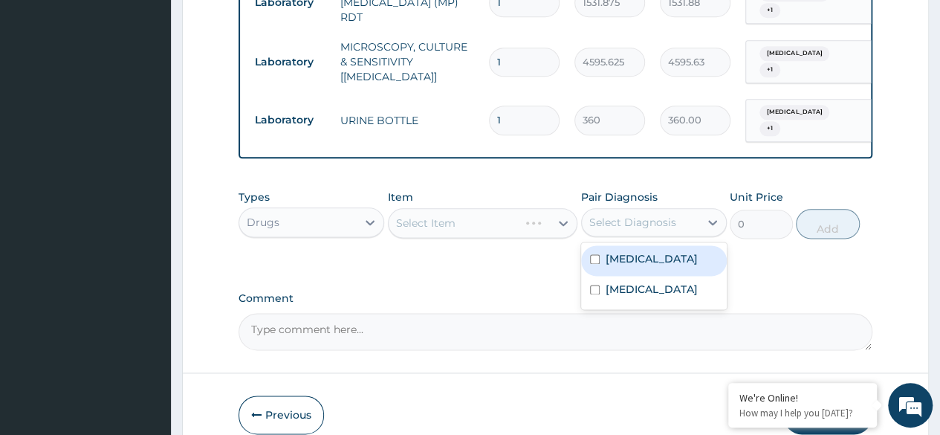
click at [651, 253] on div "Malaria" at bounding box center [654, 260] width 146 height 30
checkbox input "true"
click at [646, 291] on label "Upper respiratory infection" at bounding box center [652, 289] width 92 height 15
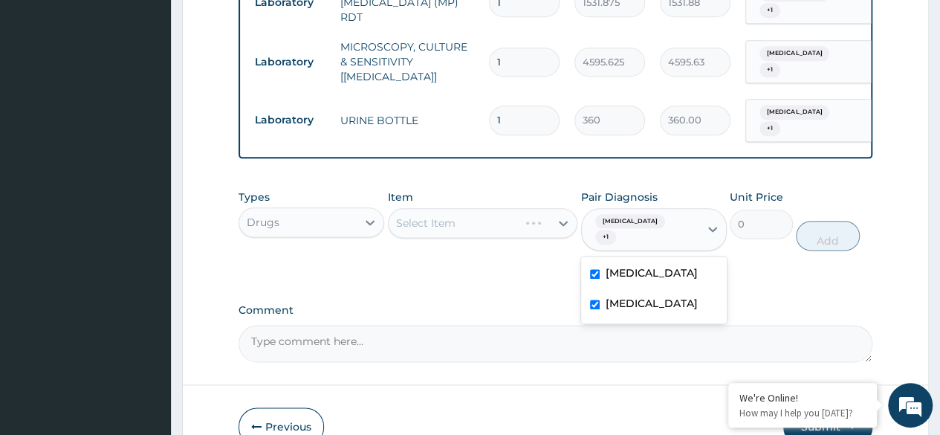
checkbox input "true"
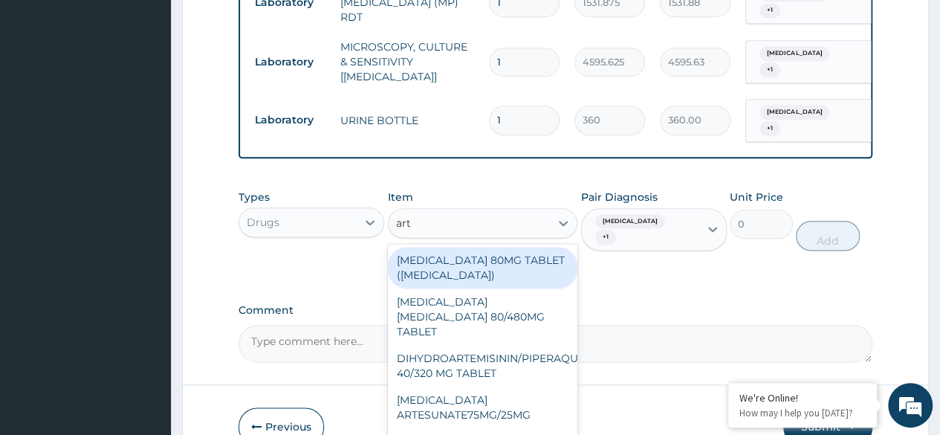
type input "arte"
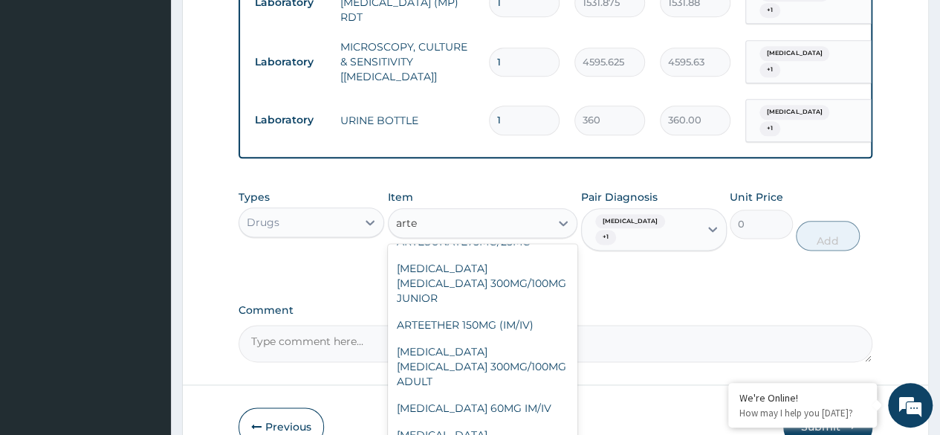
scroll to position [279, 0]
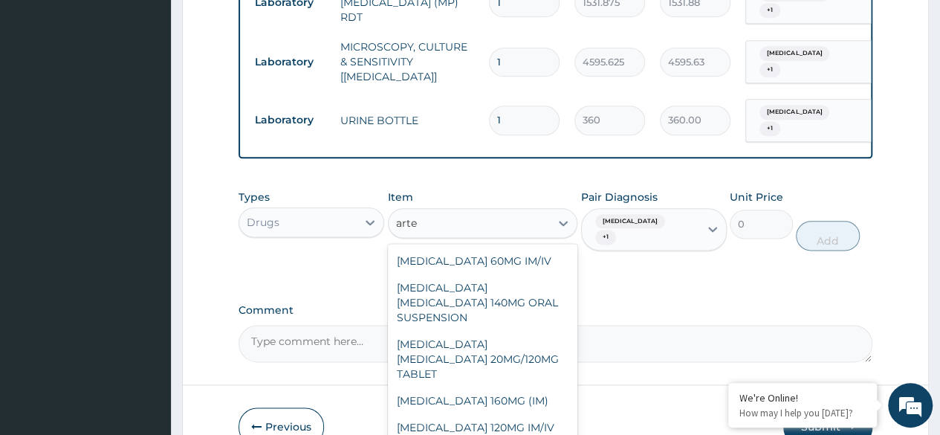
click at [523, 387] on div "ARTEMETHER 160MG (IM)" at bounding box center [483, 400] width 190 height 27
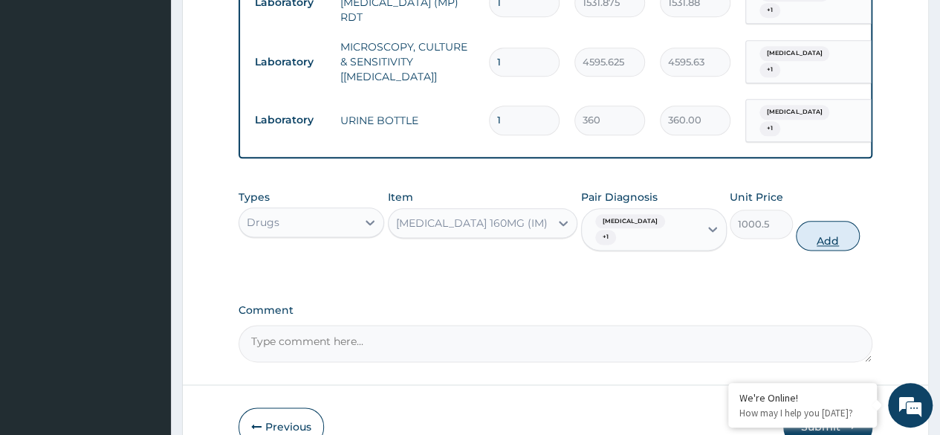
click at [828, 221] on button "Add" at bounding box center [827, 236] width 63 height 30
type input "0"
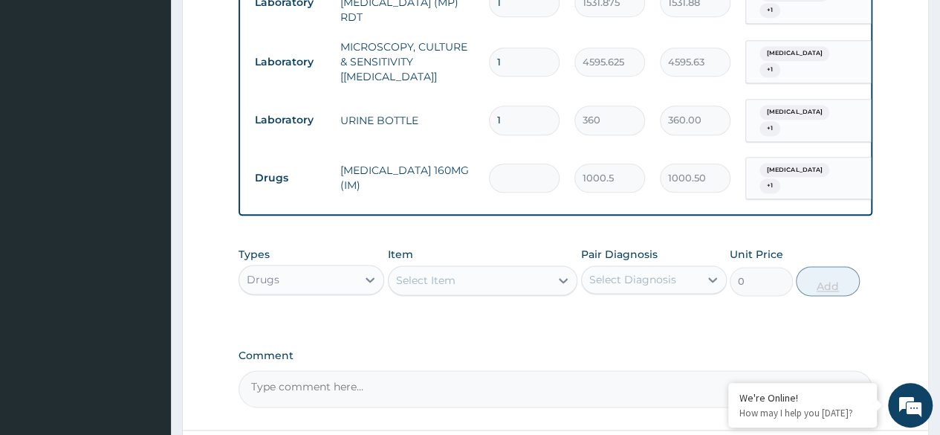
type input "0.00"
type input "3"
type input "3001.50"
type input "3"
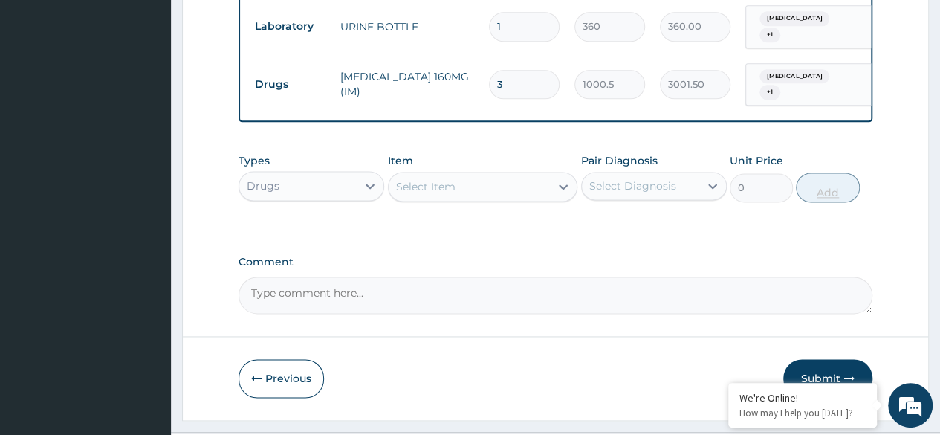
scroll to position [930, 0]
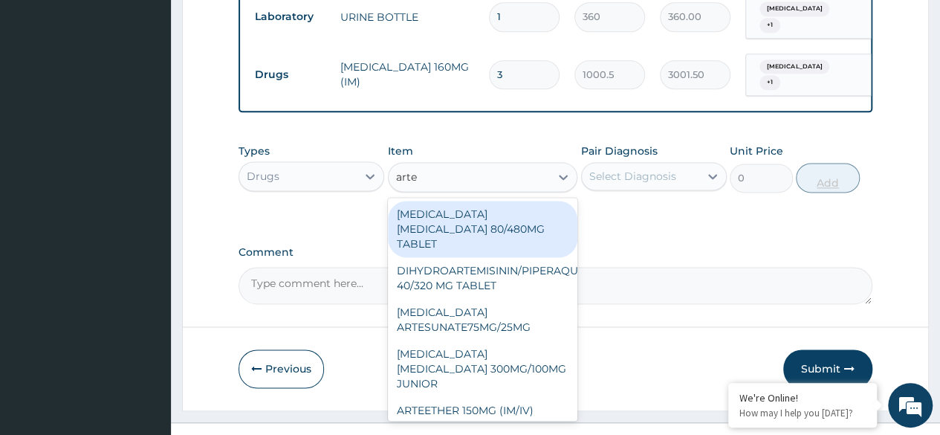
type input "artem"
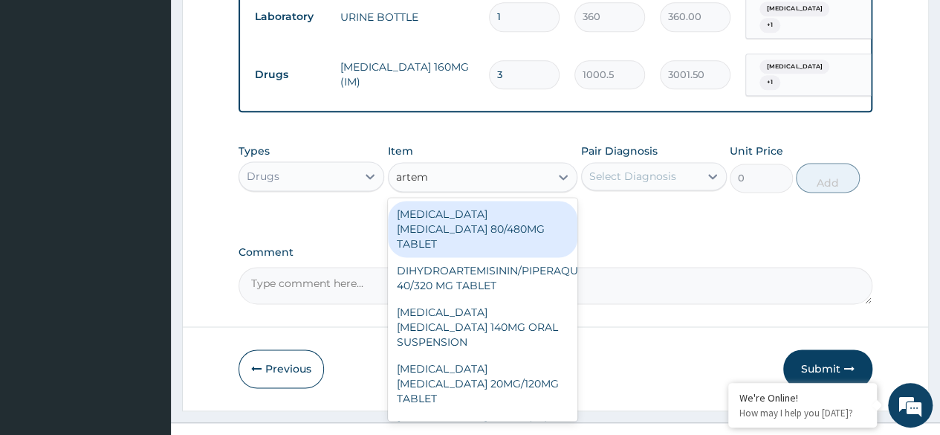
click at [515, 219] on div "ARTEMETHER LUMEFANTRINE 80/480MG TABLET" at bounding box center [483, 229] width 190 height 57
type input "450"
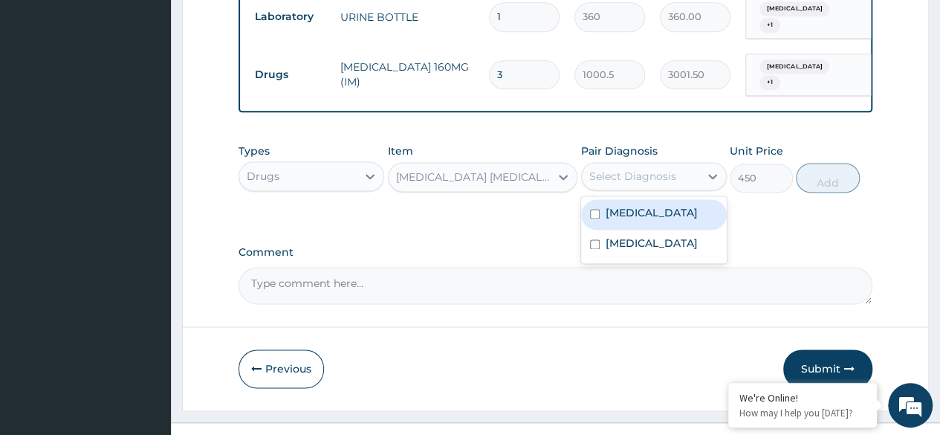
click at [673, 199] on div "Malaria" at bounding box center [654, 214] width 146 height 30
checkbox input "true"
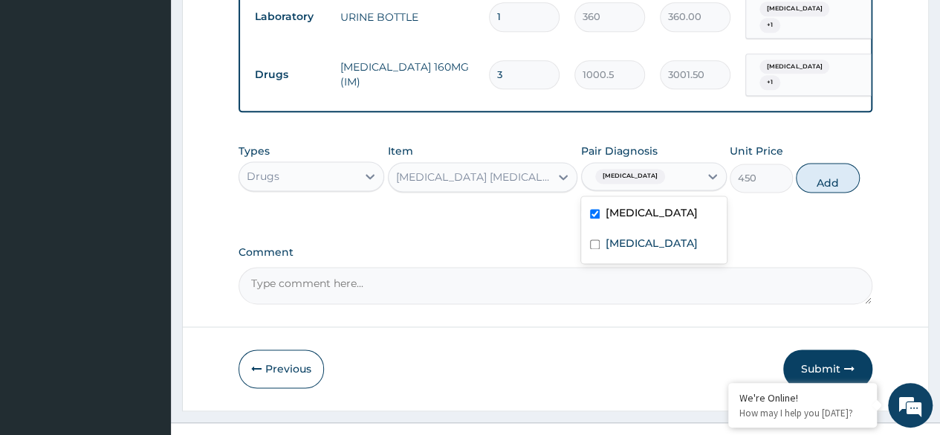
click at [666, 236] on label "Upper respiratory infection" at bounding box center [652, 243] width 92 height 15
checkbox input "true"
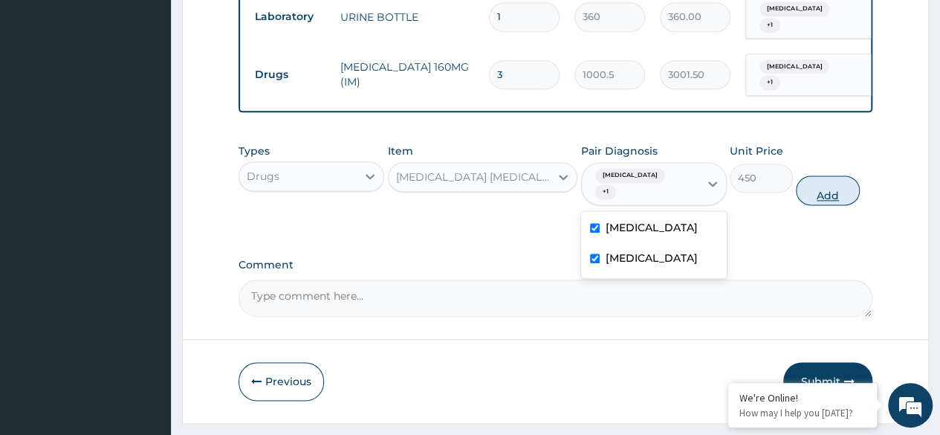
click at [834, 175] on button "Add" at bounding box center [827, 190] width 63 height 30
type input "0"
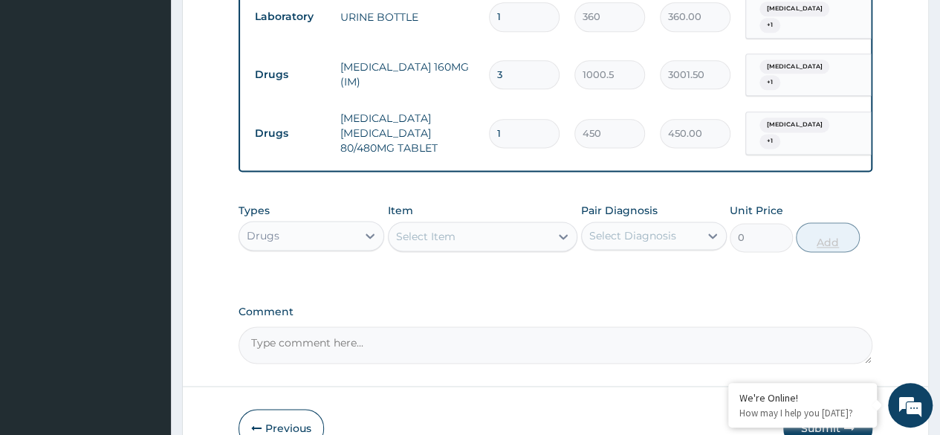
type input "0.00"
type input "6"
type input "2700.00"
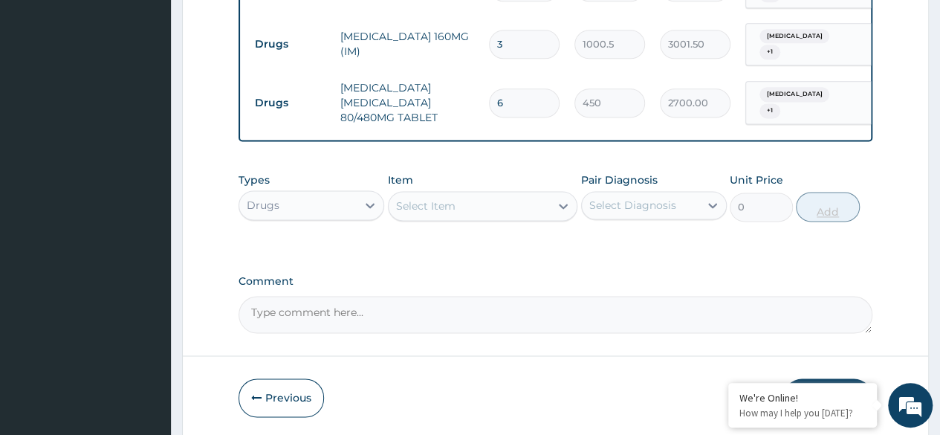
scroll to position [990, 0]
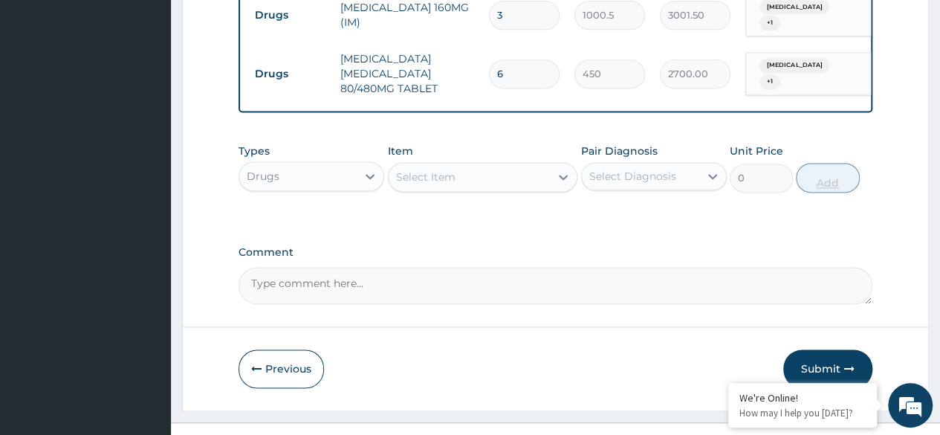
type input "6"
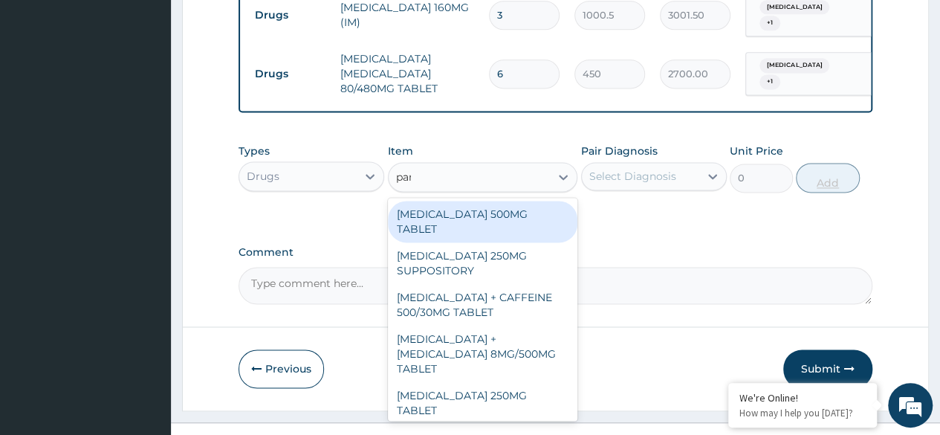
type input "para"
click at [535, 201] on div "[MEDICAL_DATA] 500MG TABLET" at bounding box center [483, 222] width 190 height 42
type input "30"
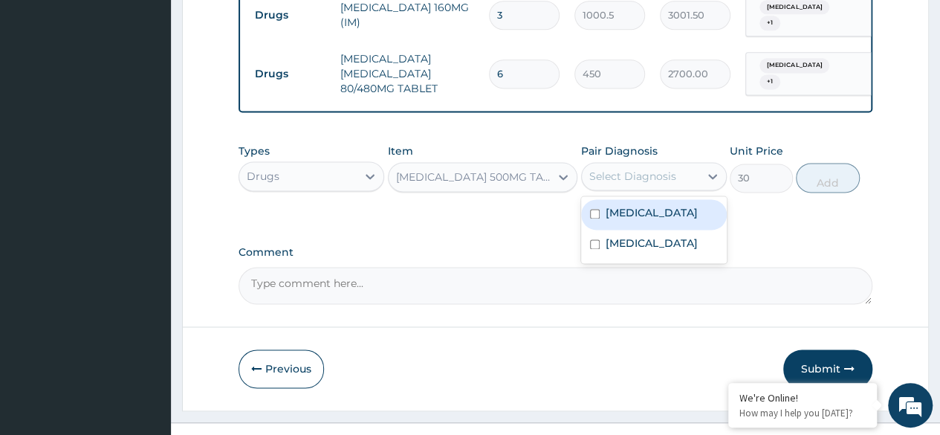
click at [672, 199] on div "Malaria" at bounding box center [654, 214] width 146 height 30
checkbox input "true"
click at [669, 236] on label "[MEDICAL_DATA]" at bounding box center [652, 243] width 92 height 15
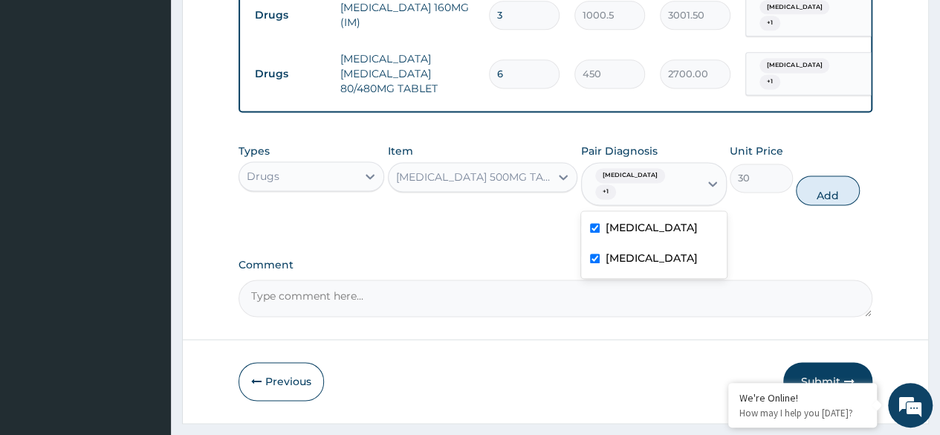
checkbox input "true"
click at [827, 175] on button "Add" at bounding box center [827, 190] width 63 height 30
type input "0"
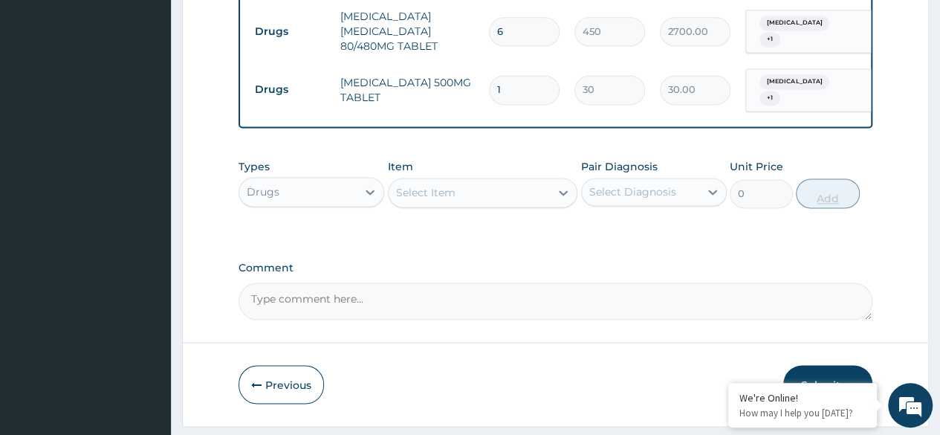
scroll to position [1035, 0]
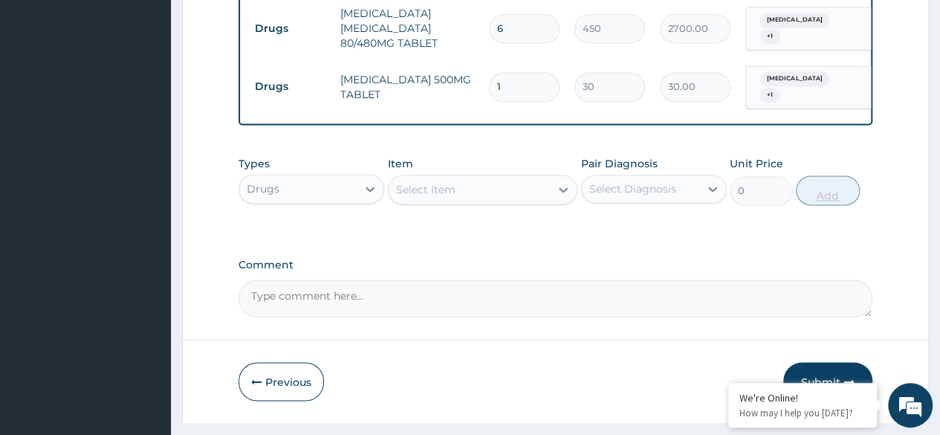
type input "0.00"
type input "9"
type input "270.00"
type input "9"
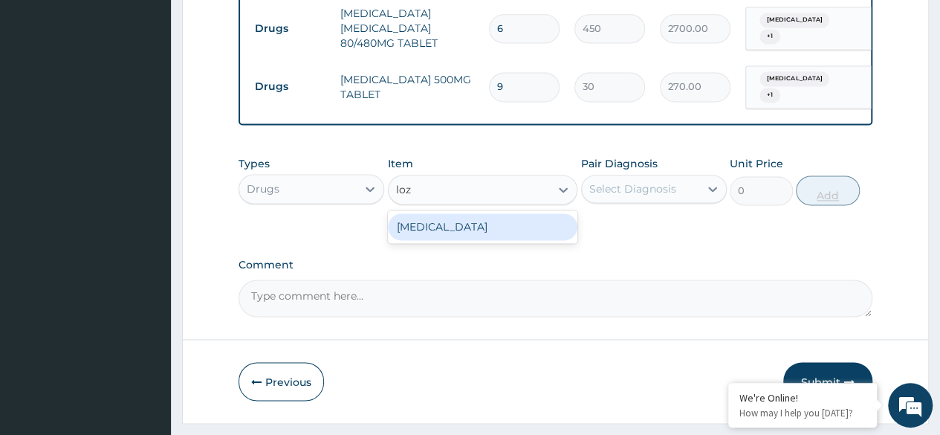
type input "loze"
click at [542, 213] on div "THROAT LOZENGE" at bounding box center [483, 226] width 190 height 27
type input "96"
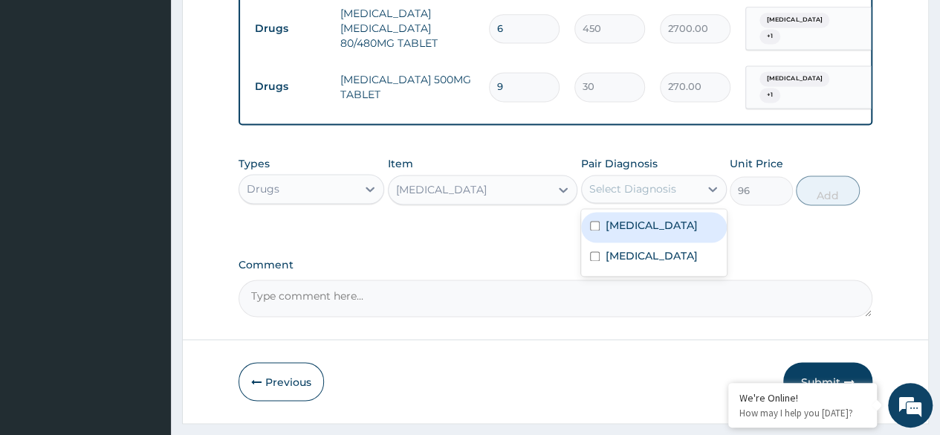
click at [668, 212] on div "Malaria" at bounding box center [654, 227] width 146 height 30
checkbox input "true"
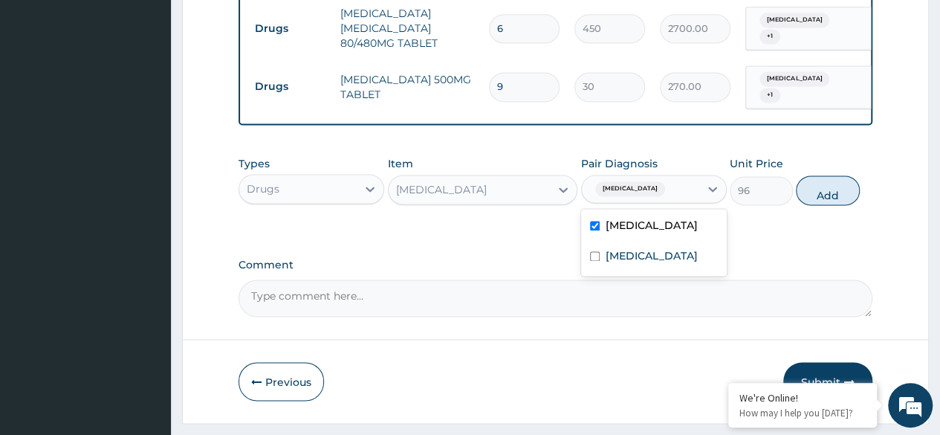
click at [662, 248] on label "Upper respiratory infection" at bounding box center [652, 255] width 92 height 15
checkbox input "true"
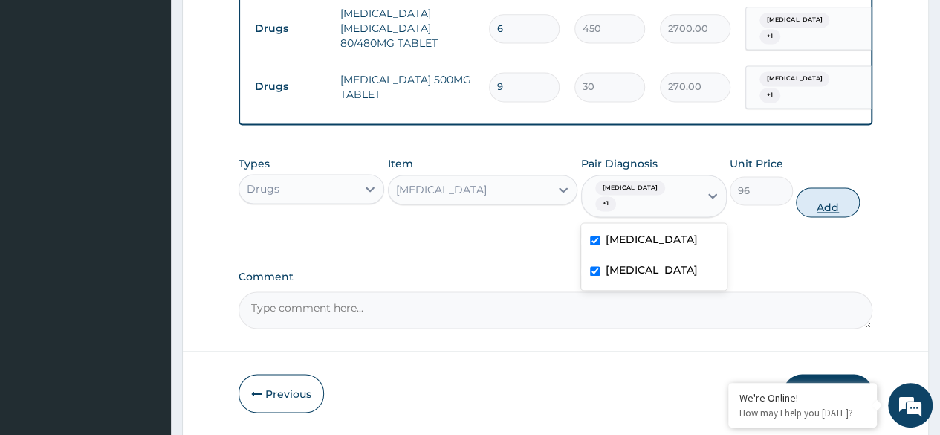
click at [830, 187] on button "Add" at bounding box center [827, 202] width 63 height 30
type input "0"
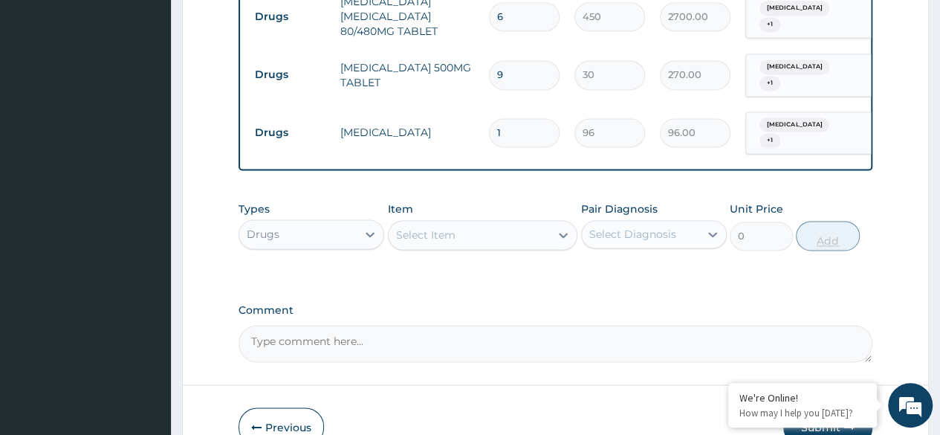
scroll to position [1046, 0]
type input "14"
type input "1344.00"
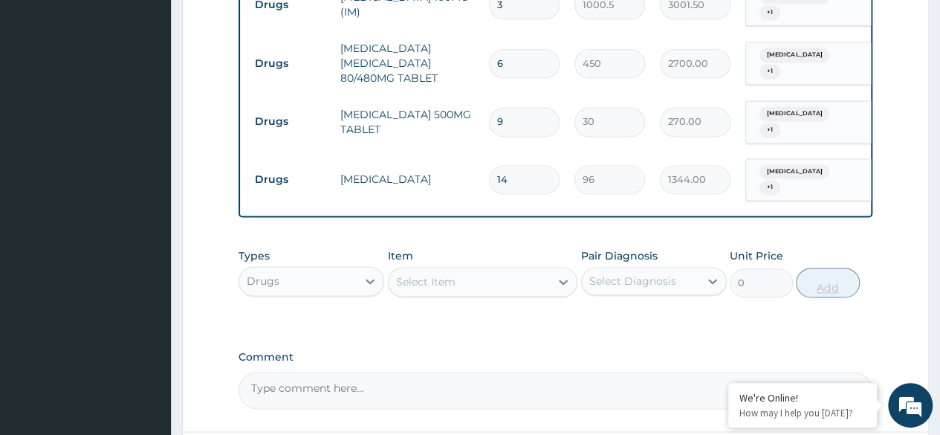
scroll to position [998, 0]
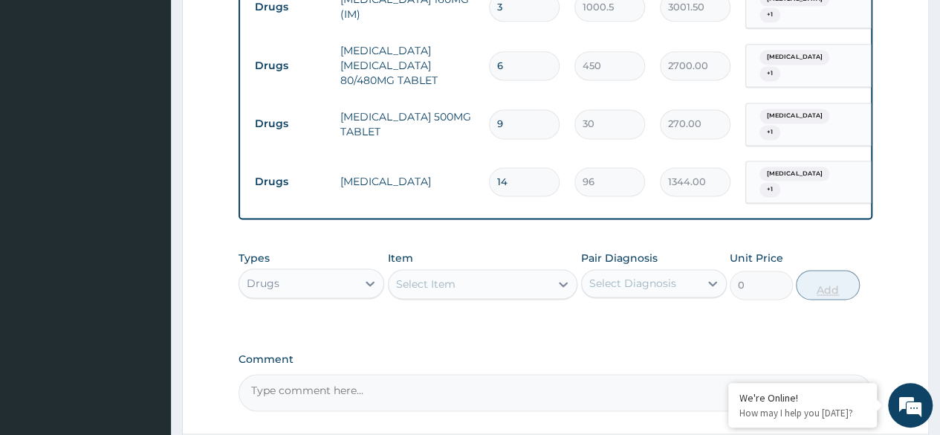
type input "14"
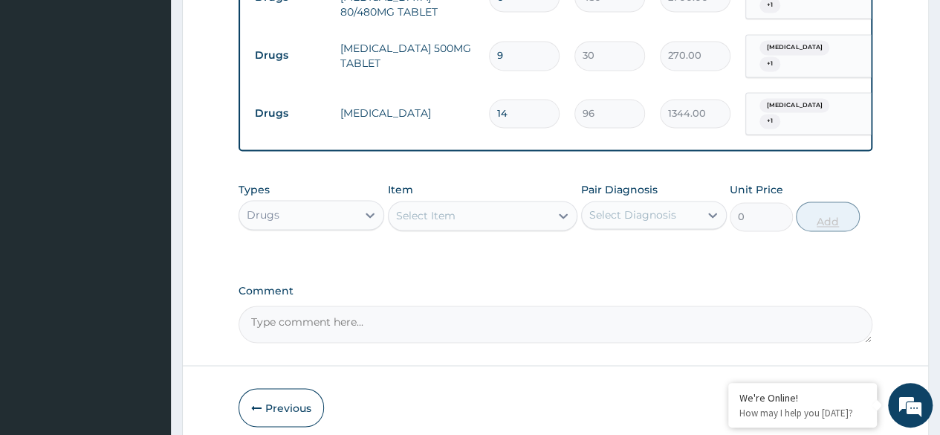
scroll to position [1067, 0]
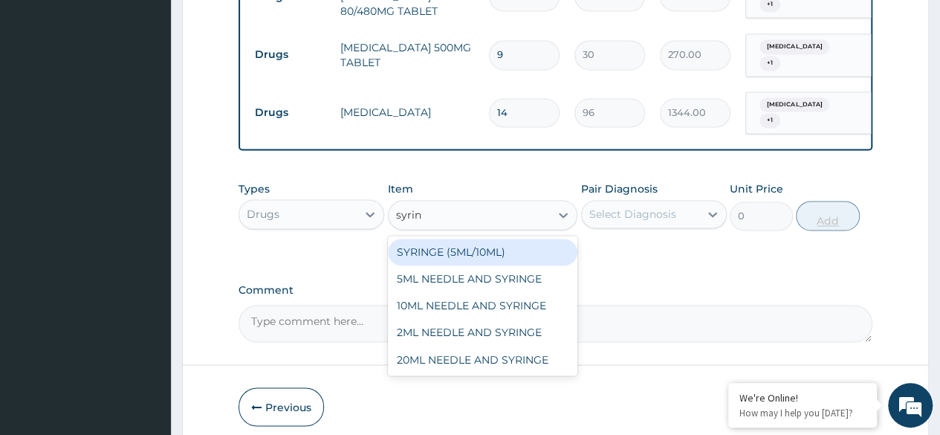
type input "syring"
click at [520, 265] on div "5ML NEEDLE AND SYRINGE" at bounding box center [483, 278] width 190 height 27
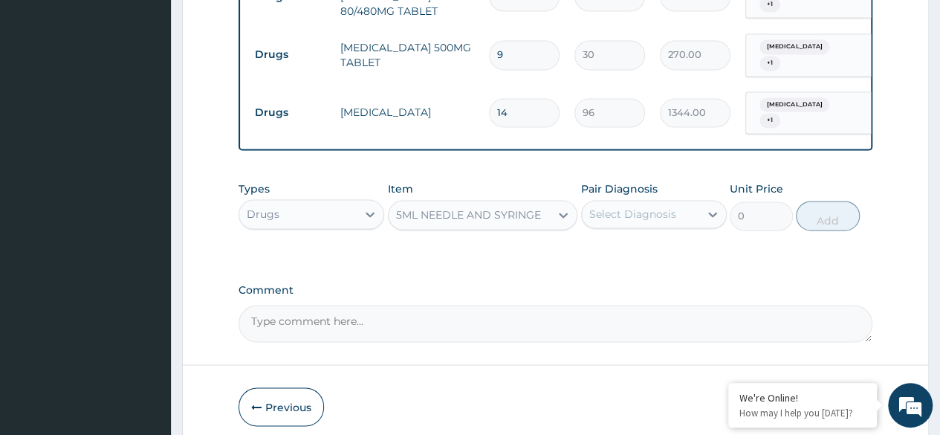
type input "109.25"
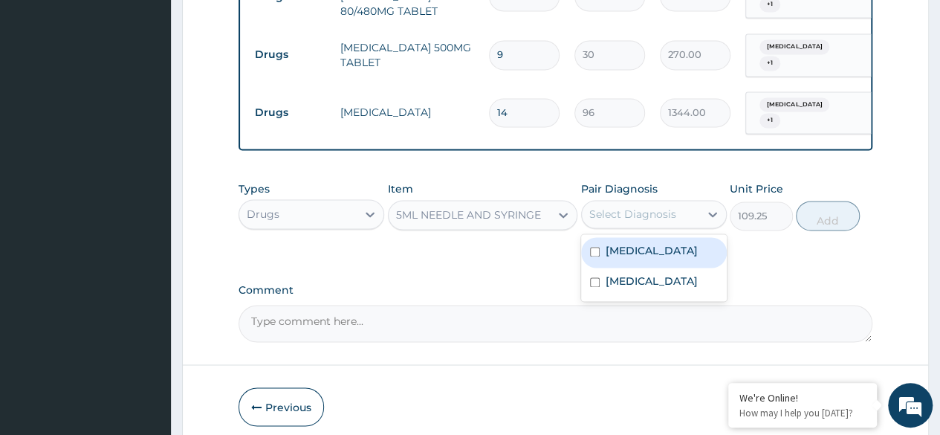
click at [662, 237] on div "Malaria" at bounding box center [654, 252] width 146 height 30
checkbox input "true"
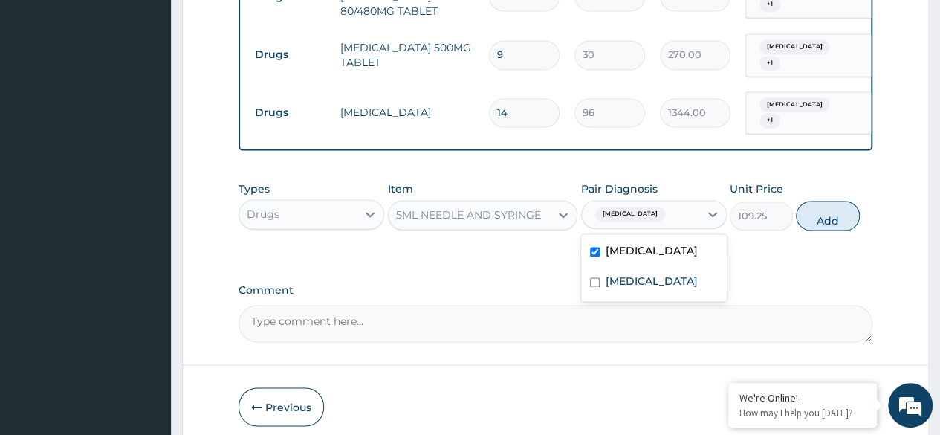
click at [662, 274] on label "Upper respiratory infection" at bounding box center [652, 281] width 92 height 15
checkbox input "true"
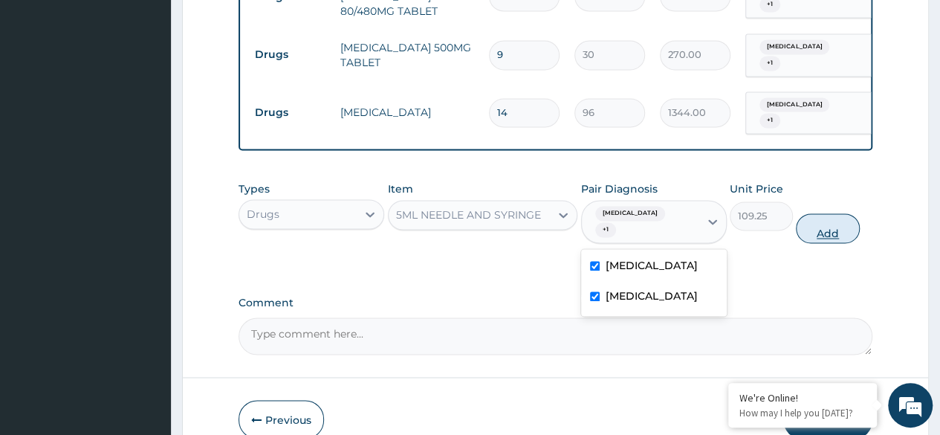
click at [825, 213] on button "Add" at bounding box center [827, 228] width 63 height 30
type input "0"
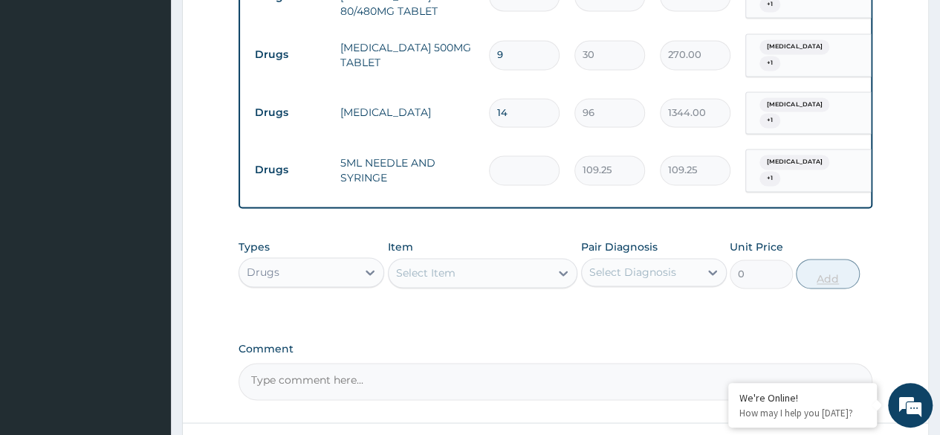
type input "0.00"
type input "3"
type input "327.75"
type input "3"
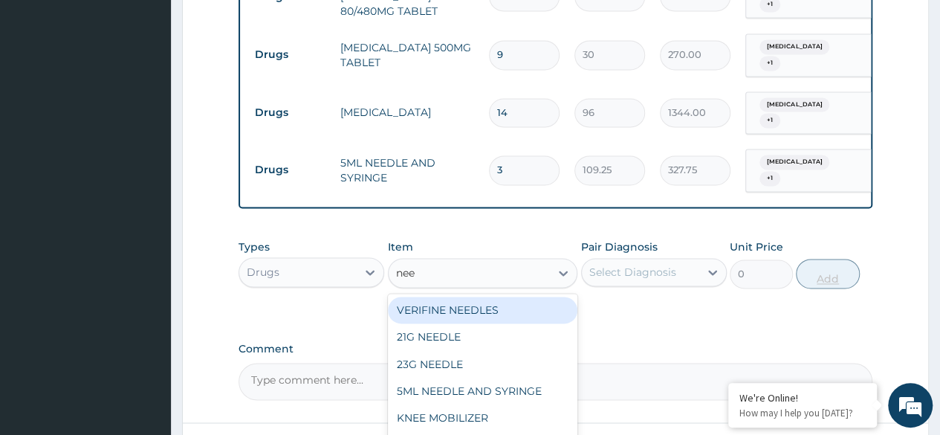
type input "need"
click at [496, 323] on div "21G NEEDLE" at bounding box center [483, 336] width 190 height 27
type input "100"
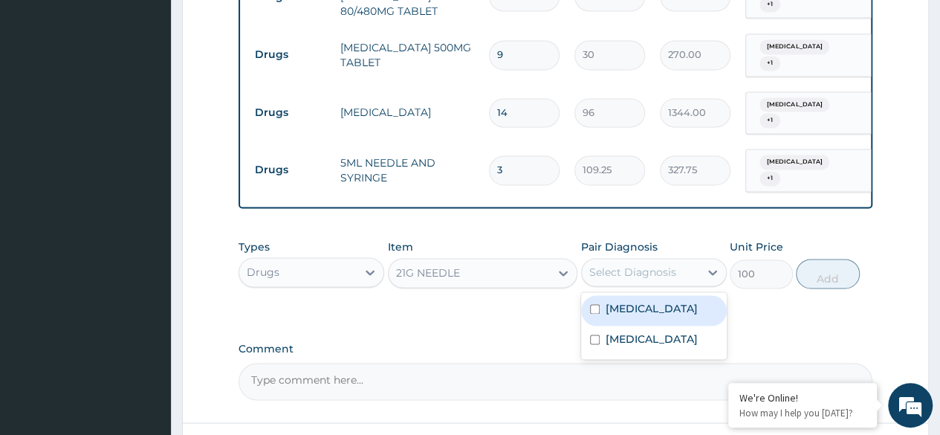
click at [662, 295] on div "Malaria" at bounding box center [654, 310] width 146 height 30
checkbox input "true"
click at [653, 332] on label "Upper respiratory infection" at bounding box center [652, 339] width 92 height 15
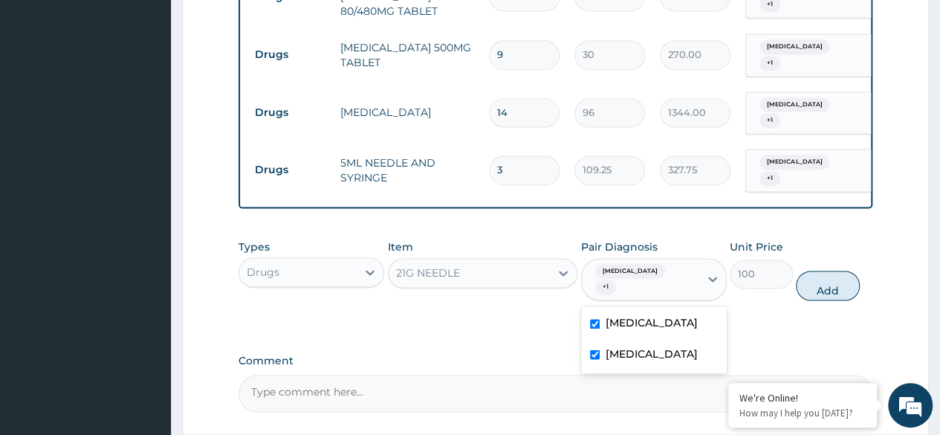
checkbox input "true"
click at [831, 271] on button "Add" at bounding box center [827, 286] width 63 height 30
type input "0"
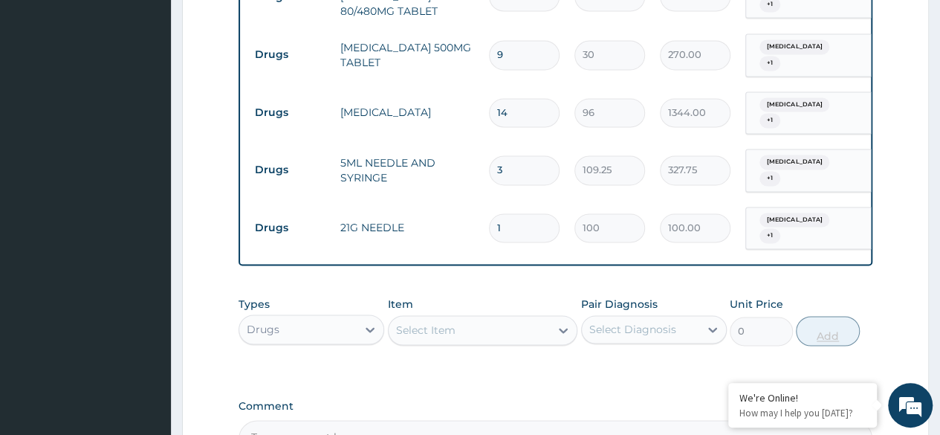
type input "0.00"
type input "3"
type input "300.00"
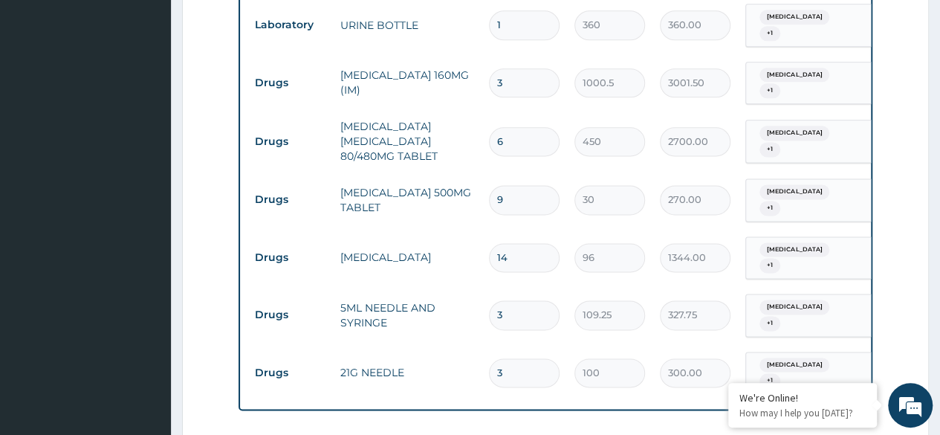
scroll to position [1195, 0]
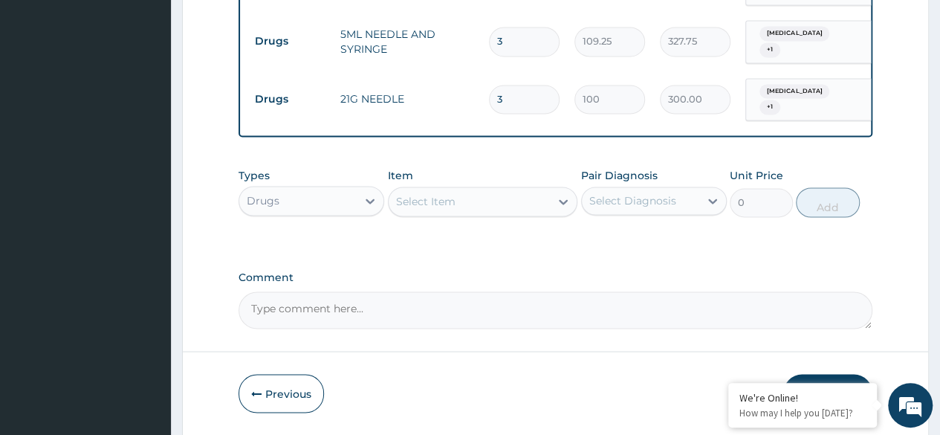
click at [842, 374] on button "Submit" at bounding box center [828, 393] width 89 height 39
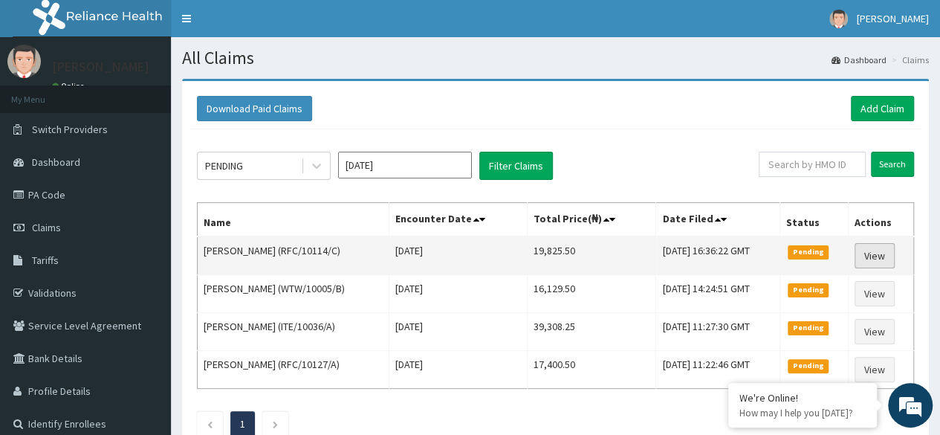
click at [882, 258] on link "View" at bounding box center [875, 255] width 40 height 25
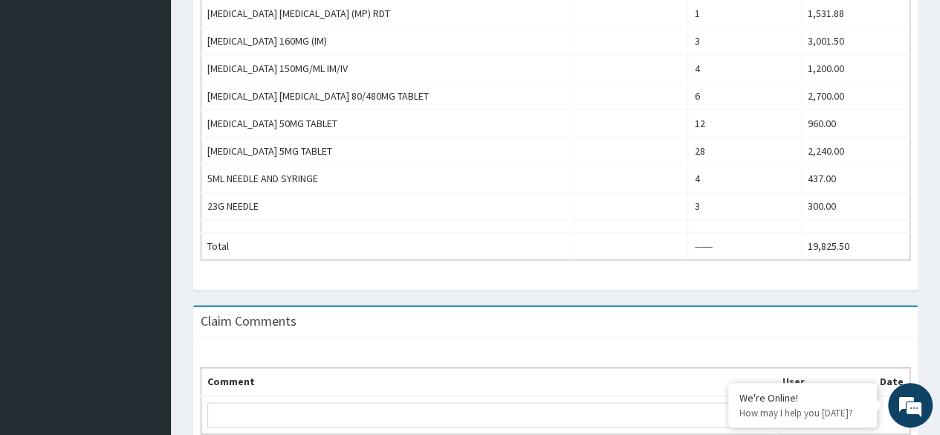
scroll to position [657, 0]
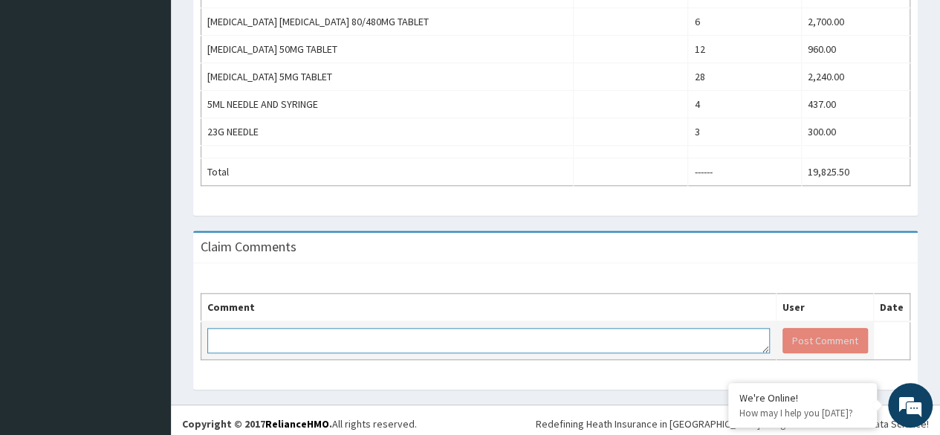
click at [730, 338] on textarea at bounding box center [488, 340] width 563 height 25
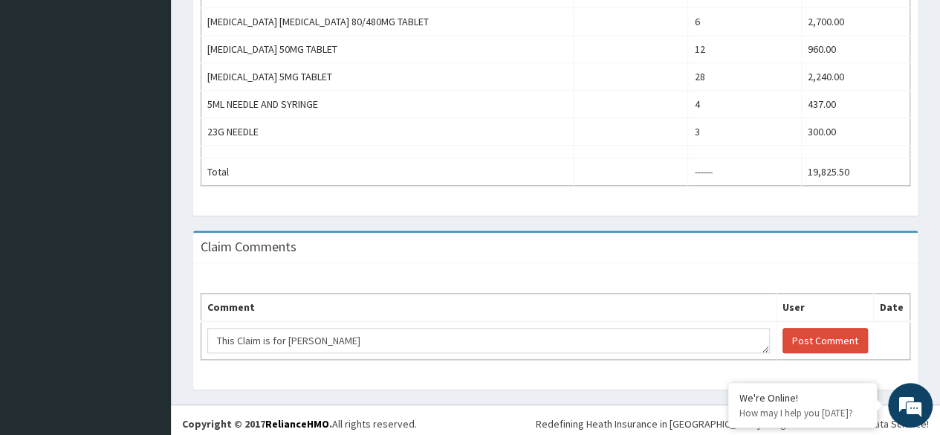
click at [877, 247] on div "Claim Comments" at bounding box center [555, 248] width 725 height 30
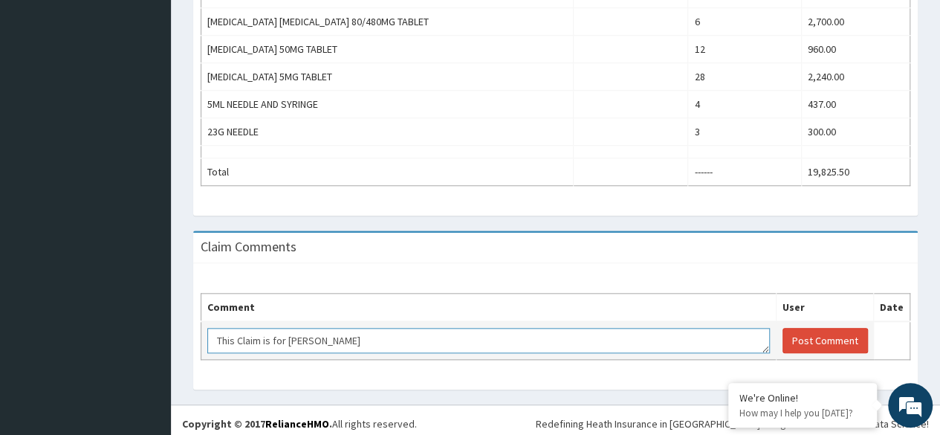
click at [451, 337] on textarea "This Claim is for [PERSON_NAME]" at bounding box center [488, 340] width 563 height 25
paste textarea "Ugwuegbulam"
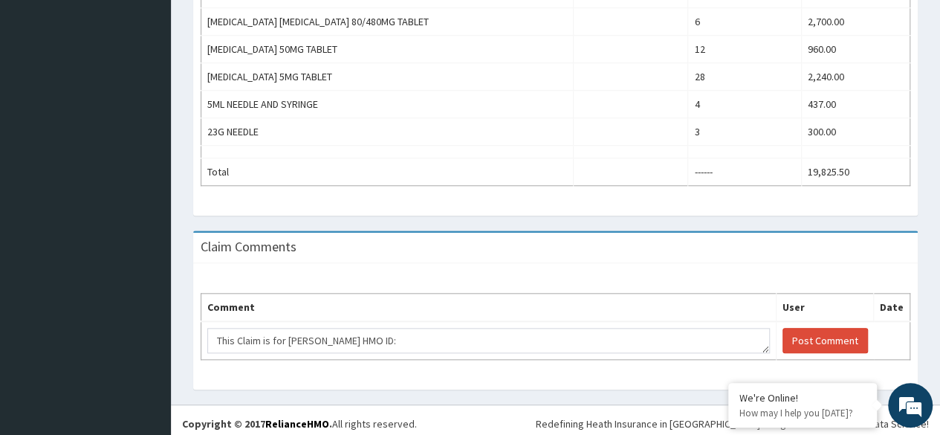
click at [890, 254] on div "Claim Comments" at bounding box center [555, 248] width 725 height 30
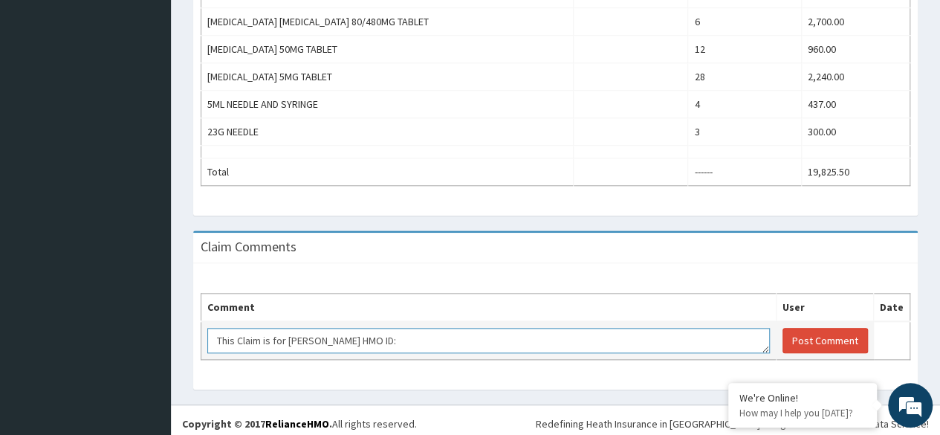
click at [526, 338] on textarea "This Claim is for [PERSON_NAME] HMO ID:" at bounding box center [488, 340] width 563 height 25
paste textarea "RFC/10114/"
type textarea "This Claim is for [PERSON_NAME] HMO ID: RFC/10114/B"
click at [811, 335] on button "Post Comment" at bounding box center [825, 340] width 85 height 25
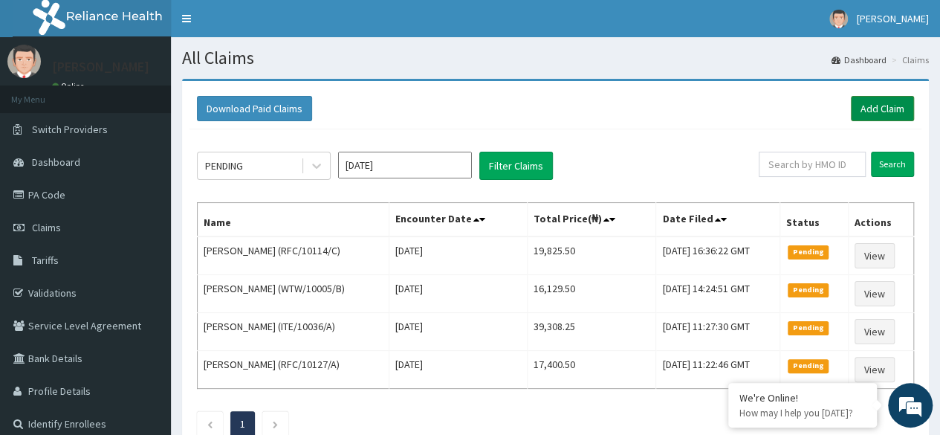
click at [880, 109] on link "Add Claim" at bounding box center [882, 108] width 63 height 25
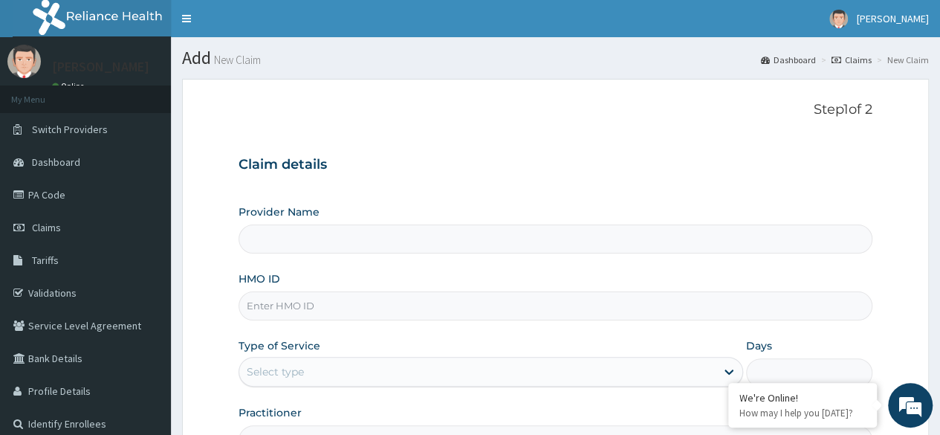
type input "Reliance Family Clinics (RFC)- [GEOGRAPHIC_DATA]"
click at [845, 141] on div "Step 1 of 2 Claim details Provider Name Reliance Family Clinics (RFC)- Ejigbo H…" at bounding box center [556, 278] width 634 height 352
click at [483, 312] on input "HMO ID" at bounding box center [556, 305] width 634 height 29
paste input "RUY/10023/C"
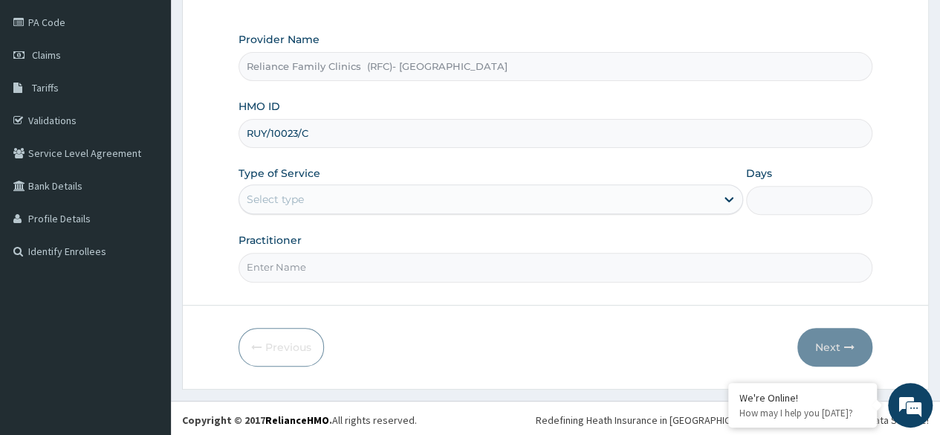
type input "RUY/10023/C"
click at [456, 199] on div "Select type" at bounding box center [477, 199] width 477 height 24
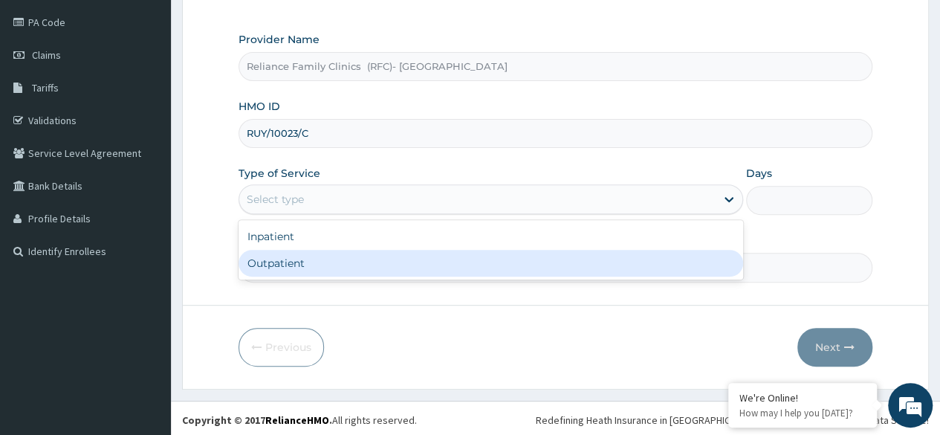
click at [454, 260] on div "Outpatient" at bounding box center [491, 263] width 505 height 27
type input "1"
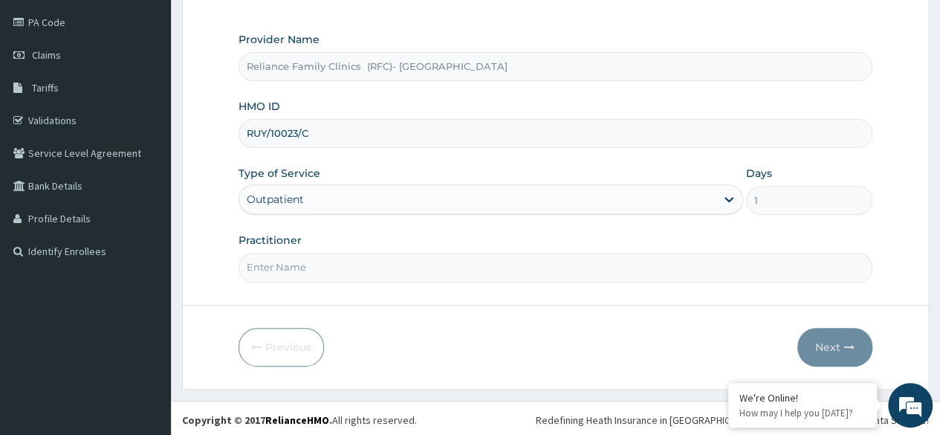
click at [454, 260] on input "Practitioner" at bounding box center [556, 267] width 634 height 29
type input "Locum"
click at [842, 344] on button "Next" at bounding box center [835, 347] width 75 height 39
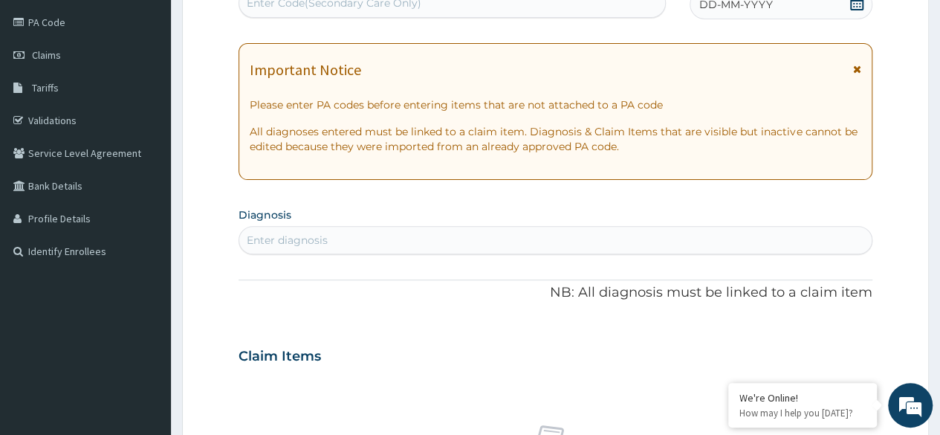
click at [857, 15] on div "DD-MM-YYYY" at bounding box center [781, 5] width 183 height 30
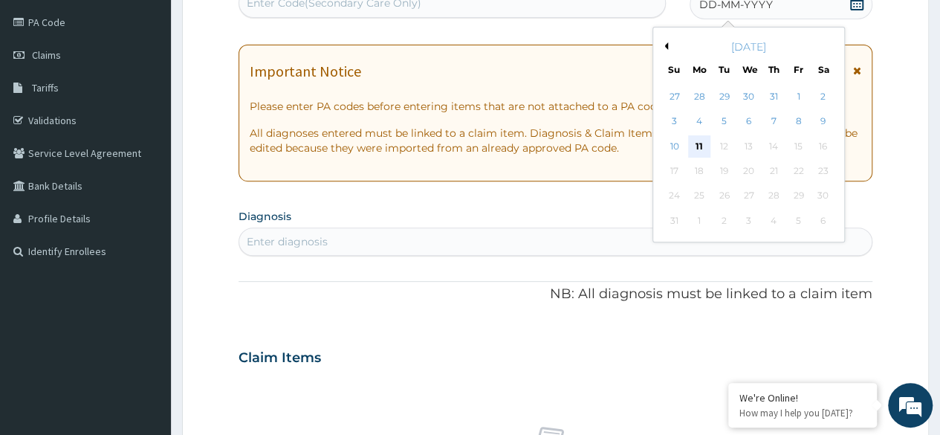
click at [703, 150] on div "11" at bounding box center [699, 146] width 22 height 22
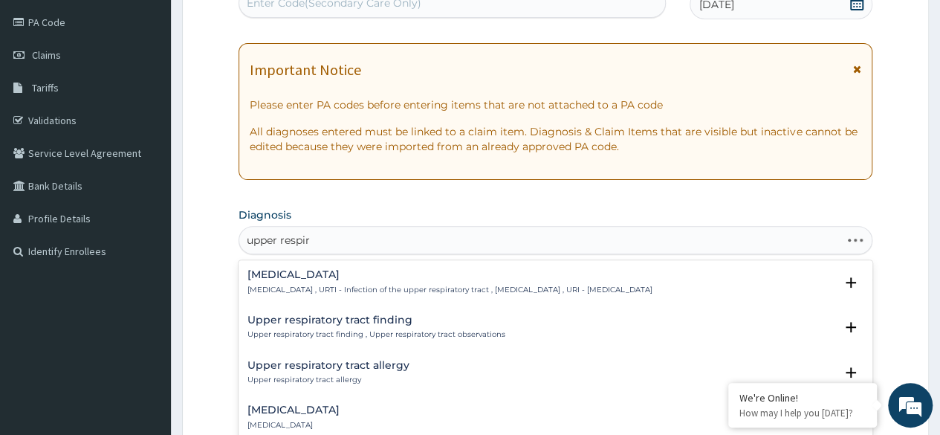
type input "upper respira"
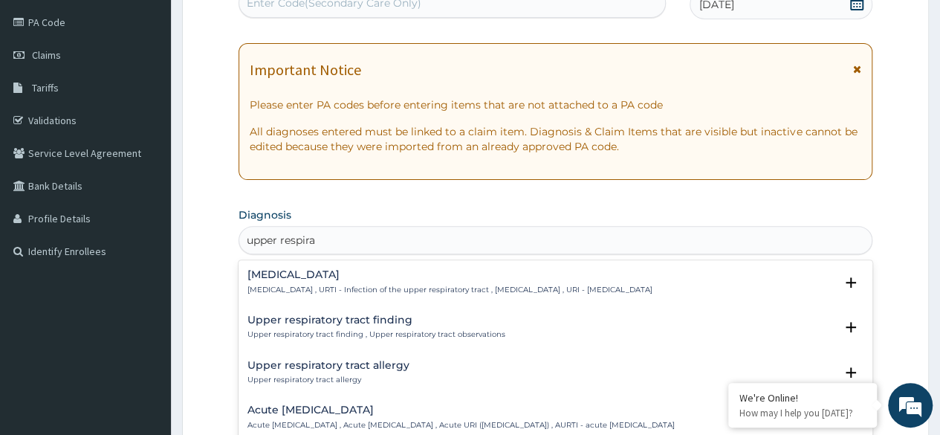
click at [501, 291] on p "[MEDICAL_DATA] , URTI - Infection of the upper respiratory tract , [MEDICAL_DAT…" at bounding box center [450, 290] width 405 height 10
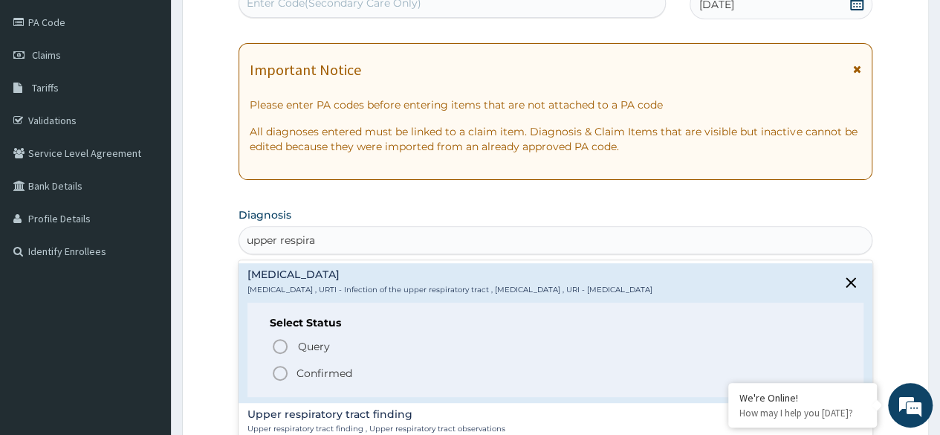
click at [381, 376] on span "Confirmed" at bounding box center [556, 373] width 570 height 18
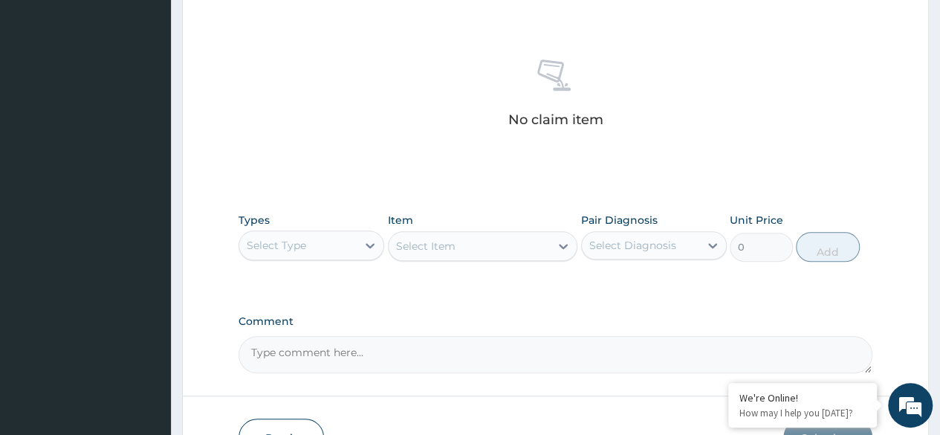
scroll to position [634, 0]
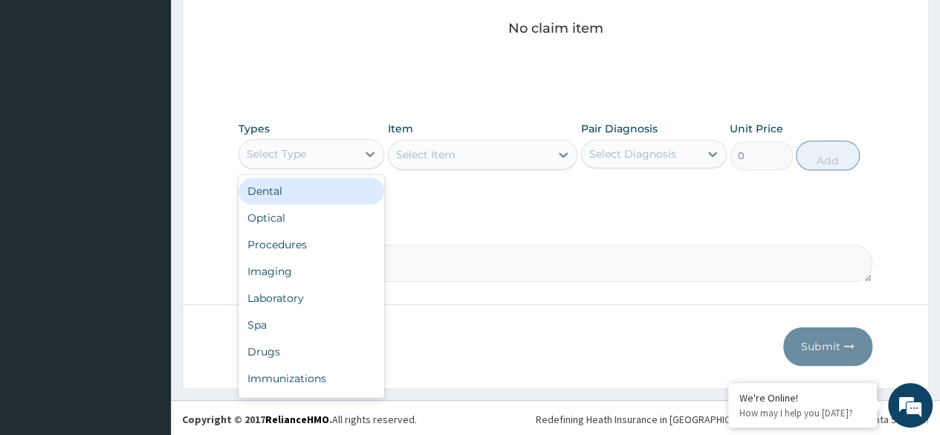
click at [346, 247] on div "Procedures" at bounding box center [312, 244] width 146 height 27
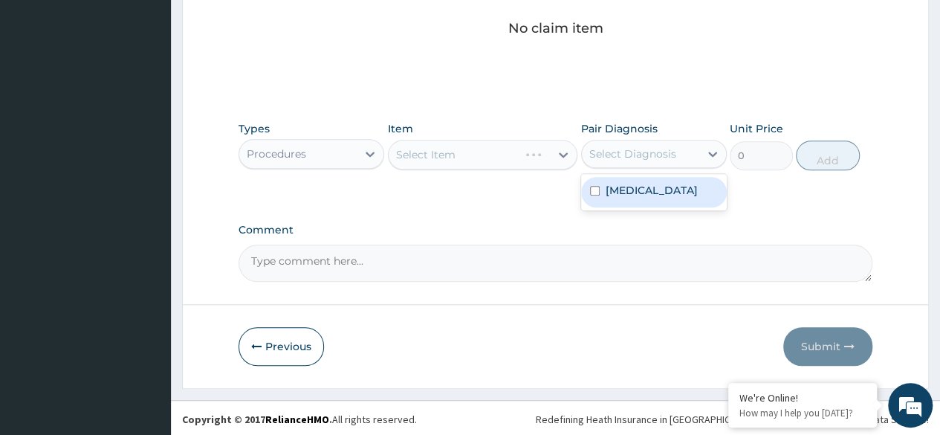
click at [690, 198] on label "[MEDICAL_DATA]" at bounding box center [652, 190] width 92 height 15
checkbox input "true"
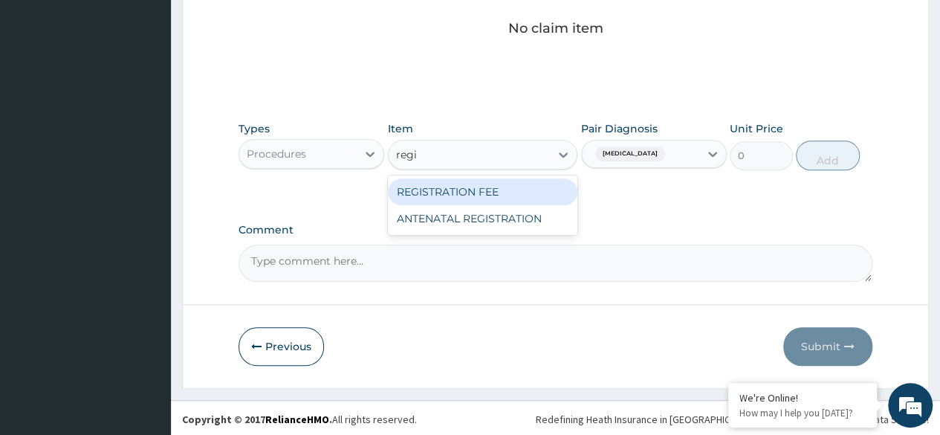
type input "regis"
click at [544, 190] on div "REGISTRATION FEE" at bounding box center [483, 191] width 190 height 27
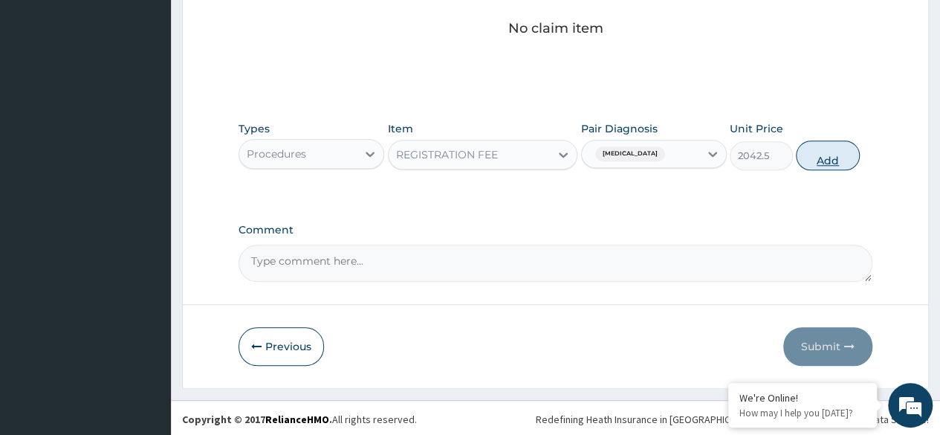
click at [830, 163] on button "Add" at bounding box center [827, 156] width 63 height 30
type input "0"
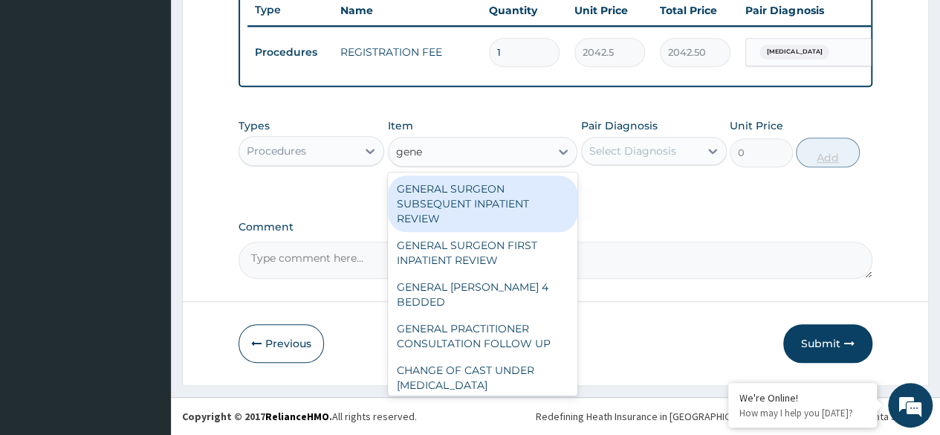
type input "gener"
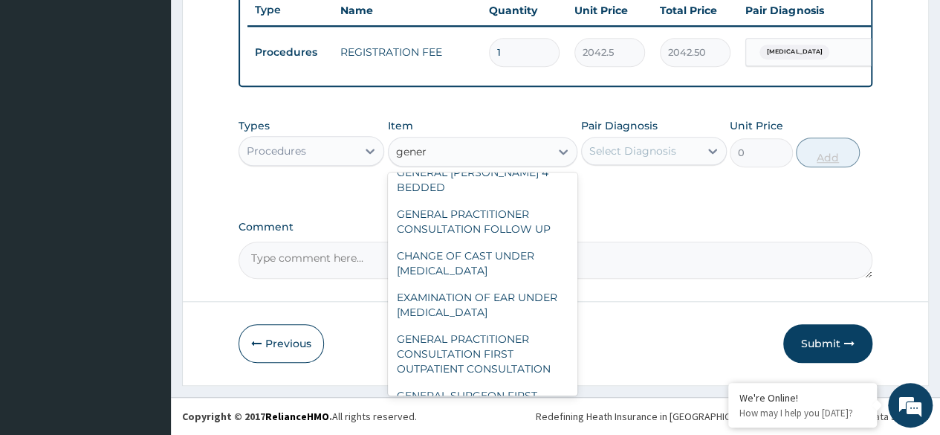
scroll to position [244, 0]
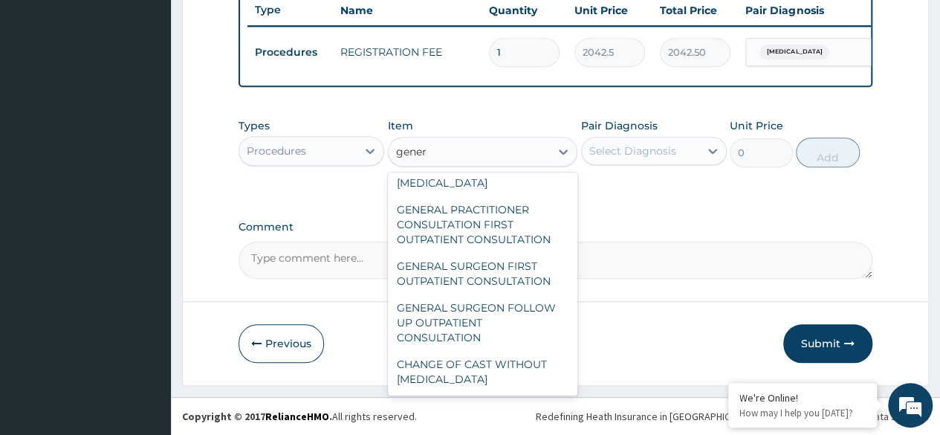
click at [526, 230] on div "GENERAL PRACTITIONER CONSULTATION FIRST OUTPATIENT CONSULTATION" at bounding box center [483, 224] width 190 height 57
type input "3370.125"
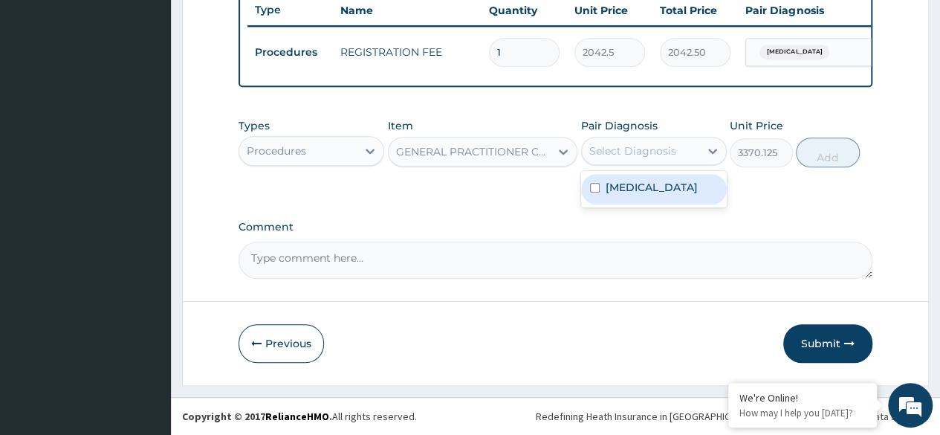
click at [663, 195] on label "[MEDICAL_DATA]" at bounding box center [652, 187] width 92 height 15
checkbox input "true"
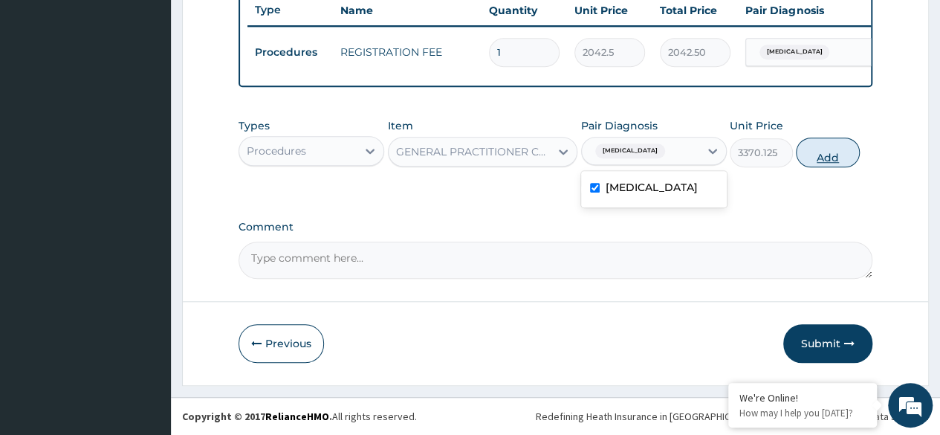
click at [830, 153] on button "Add" at bounding box center [827, 153] width 63 height 30
type input "0"
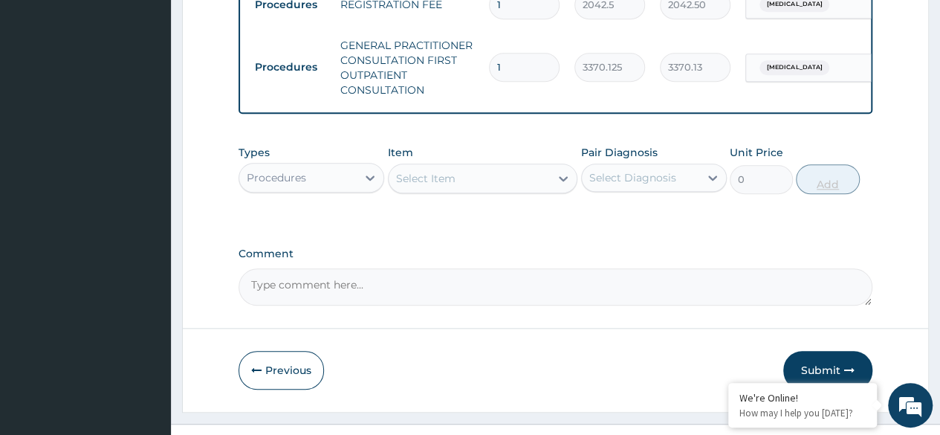
scroll to position [650, 0]
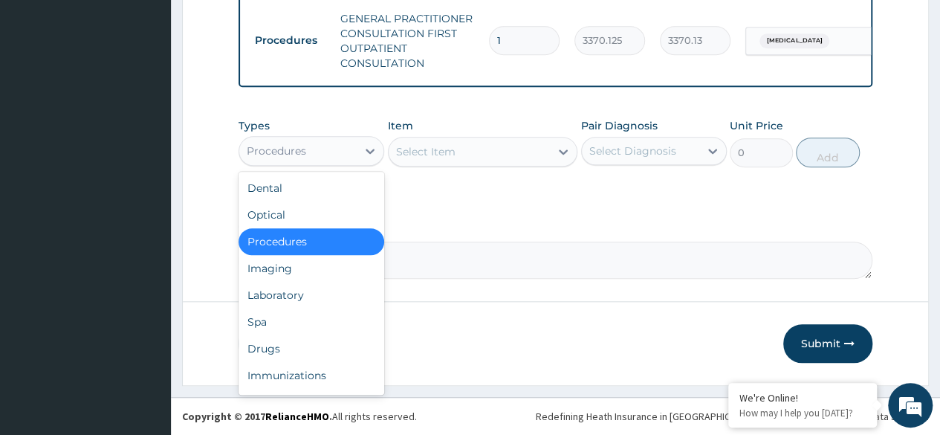
click at [312, 355] on div "Drugs" at bounding box center [312, 348] width 146 height 27
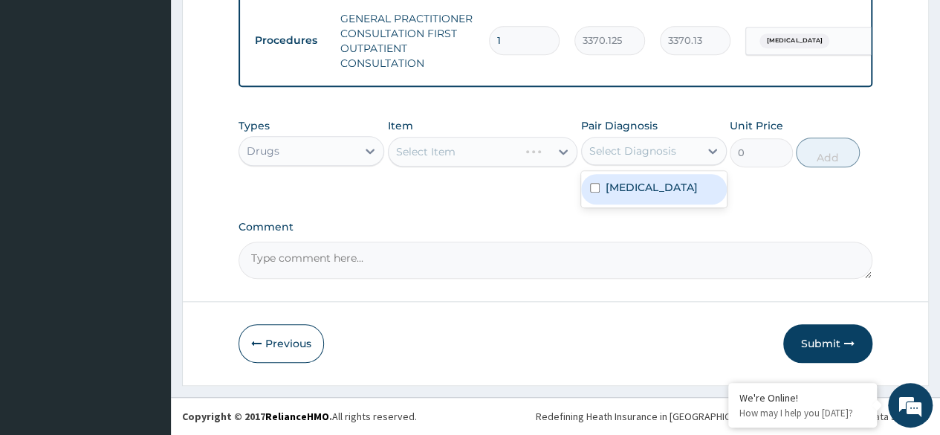
click at [661, 195] on label "[MEDICAL_DATA]" at bounding box center [652, 187] width 92 height 15
checkbox input "true"
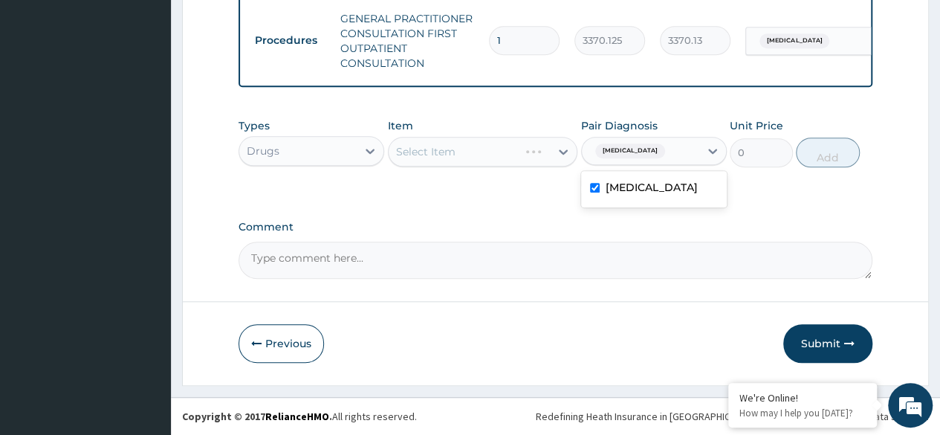
click at [549, 154] on div "Select Item" at bounding box center [483, 152] width 190 height 30
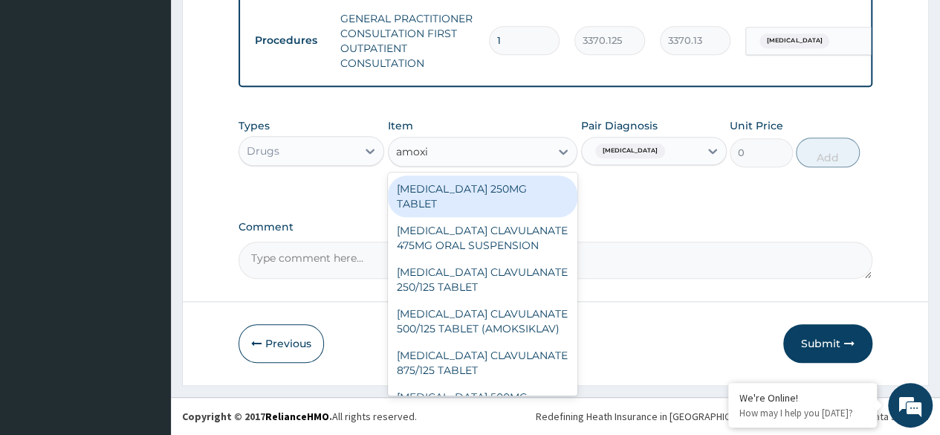
type input "amoxic"
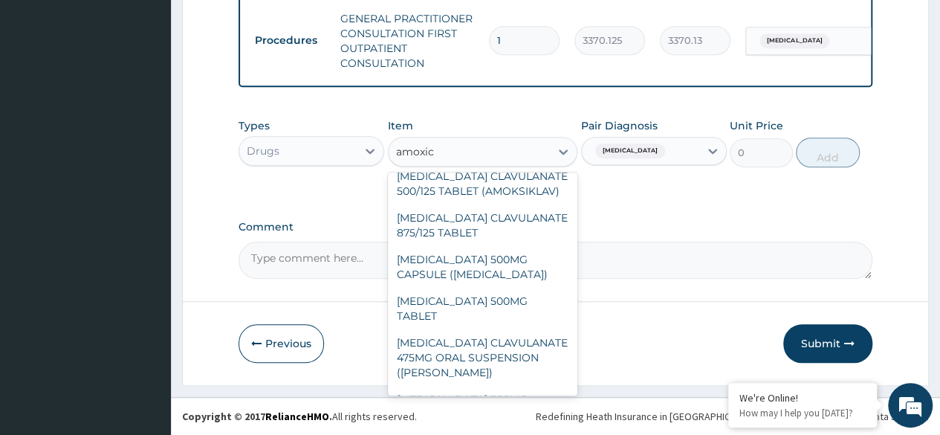
scroll to position [283, 0]
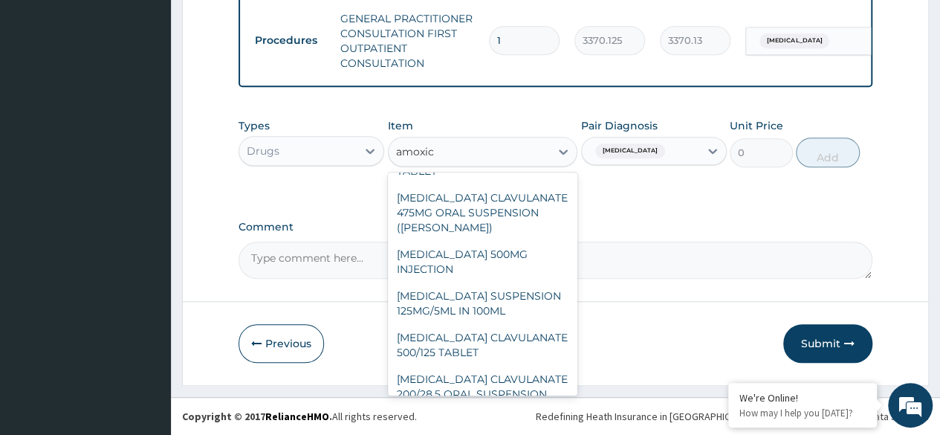
click at [511, 380] on div "[MEDICAL_DATA] CLAVULANATE 200/28.5 ORAL SUSPENSION" at bounding box center [483, 387] width 190 height 42
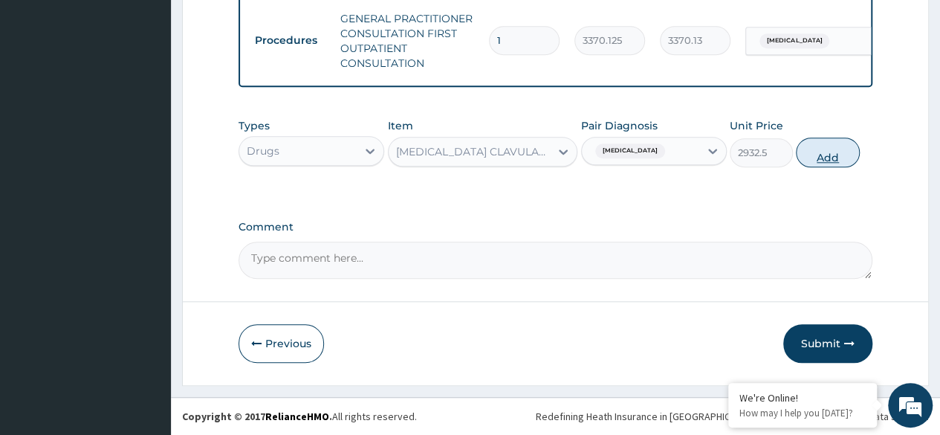
click at [833, 158] on button "Add" at bounding box center [827, 153] width 63 height 30
type input "0"
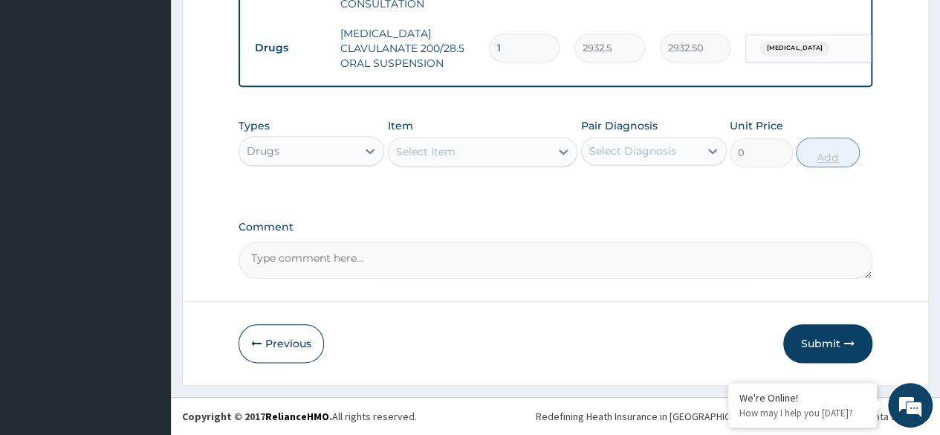
scroll to position [709, 0]
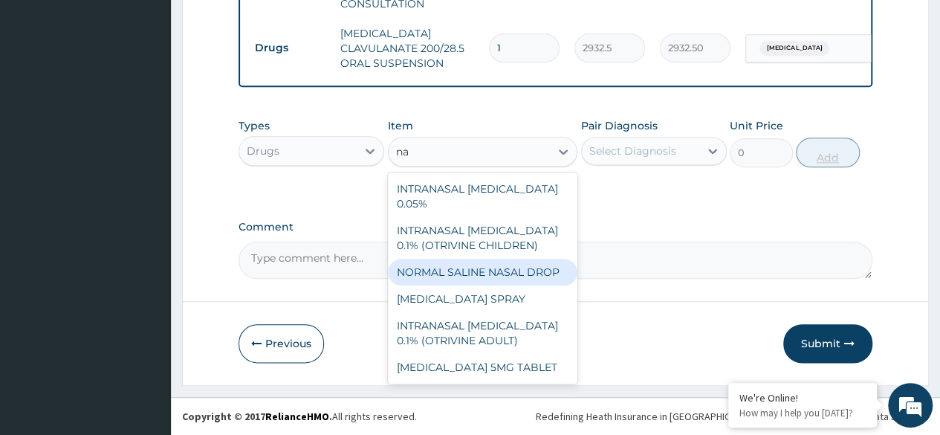
type input "n"
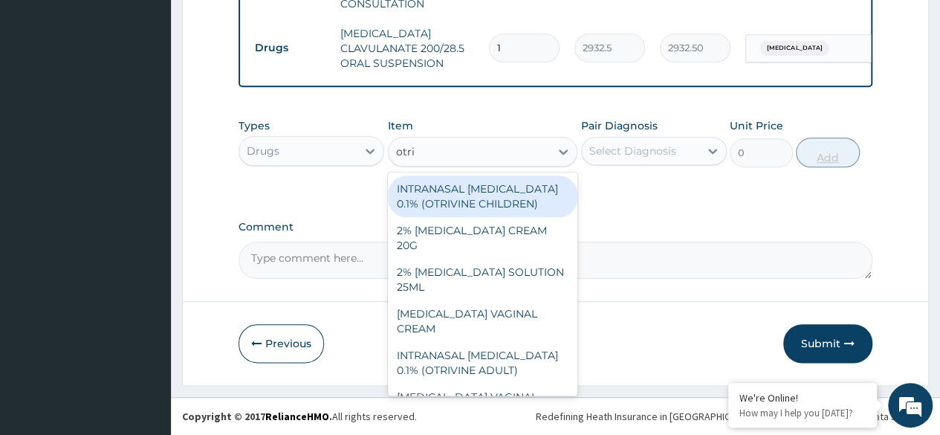
type input "otriv"
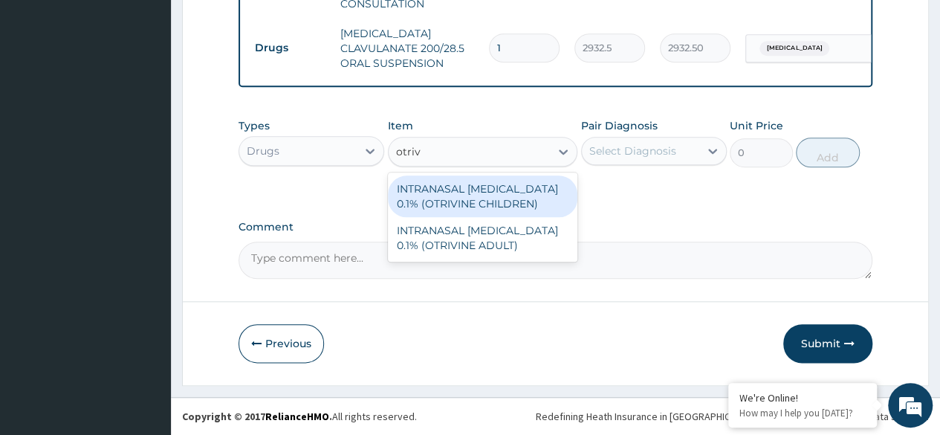
click at [543, 199] on div "INTRANASAL [MEDICAL_DATA] 0.1% (OTRIVINE CHILDREN)" at bounding box center [483, 196] width 190 height 42
type input "6240"
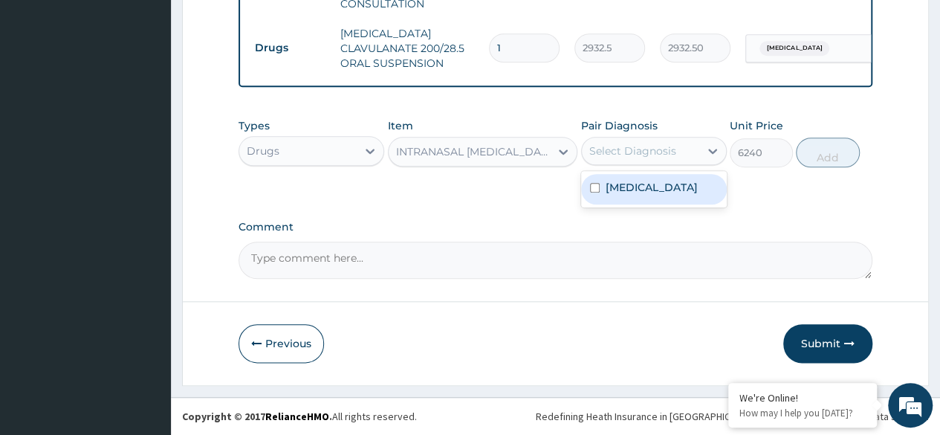
click at [672, 195] on label "[MEDICAL_DATA]" at bounding box center [652, 187] width 92 height 15
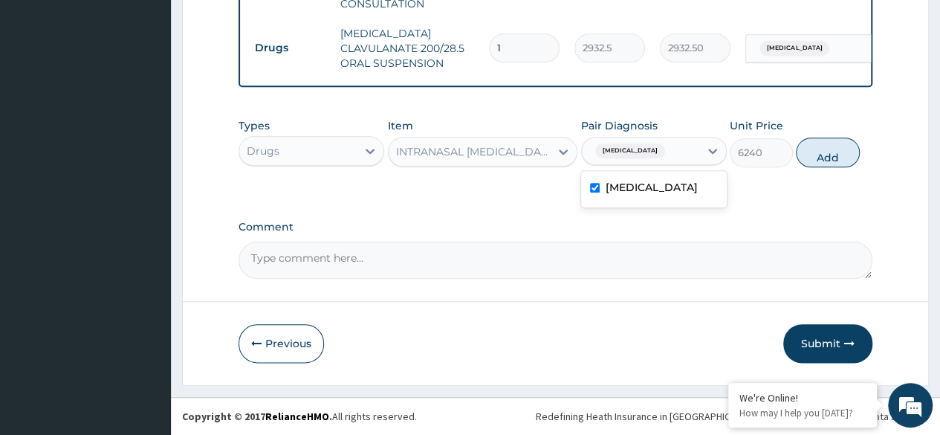
checkbox input "true"
click at [839, 159] on button "Add" at bounding box center [827, 153] width 63 height 30
type input "0"
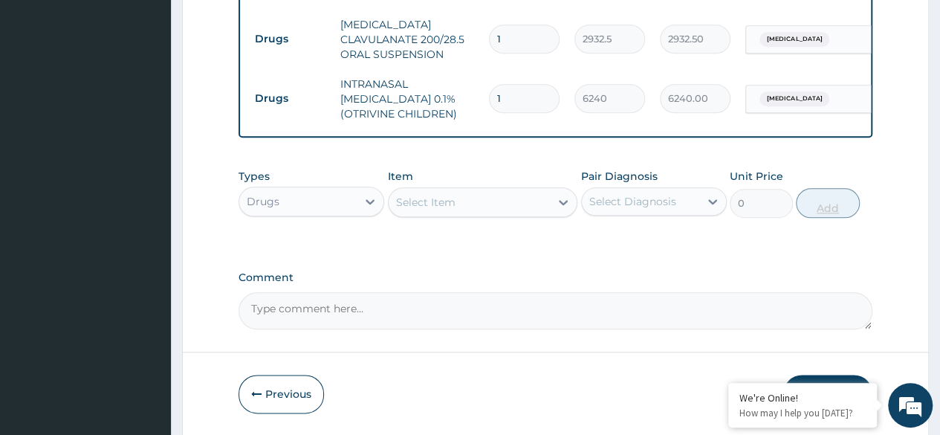
scroll to position [769, 0]
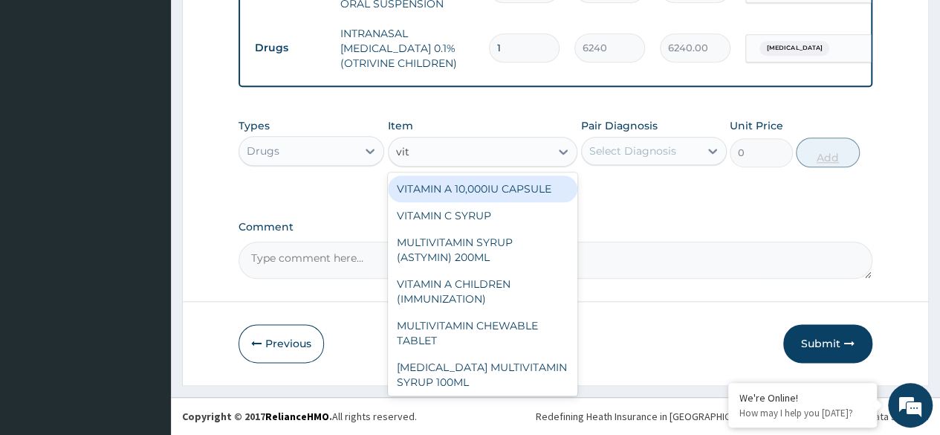
type input "vita"
click at [509, 222] on div "VITAMIN C SYRUP" at bounding box center [483, 215] width 190 height 27
type input "906"
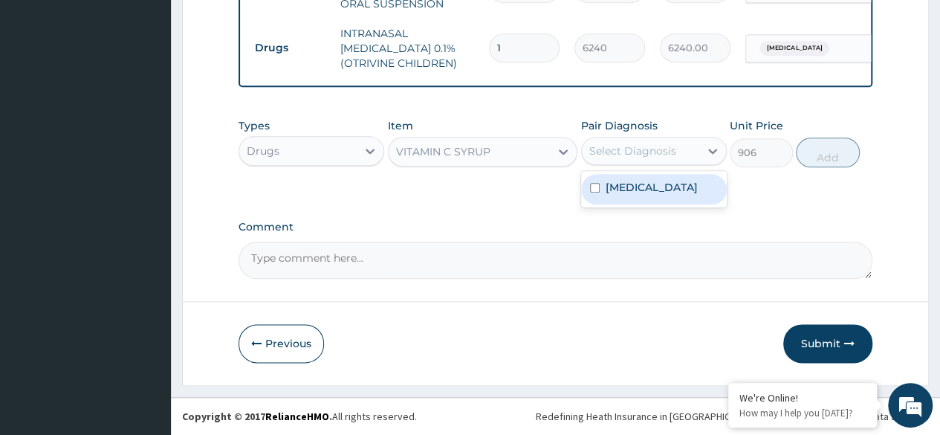
click at [691, 195] on label "[MEDICAL_DATA]" at bounding box center [652, 187] width 92 height 15
checkbox input "true"
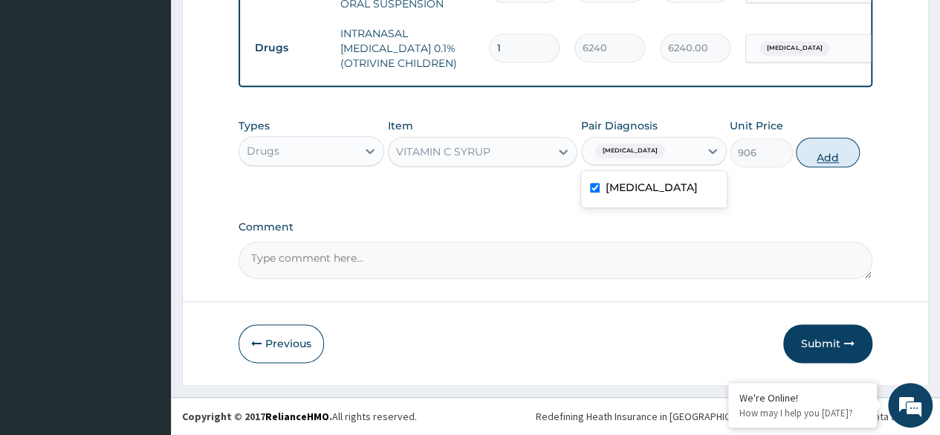
click at [834, 162] on button "Add" at bounding box center [827, 153] width 63 height 30
type input "0"
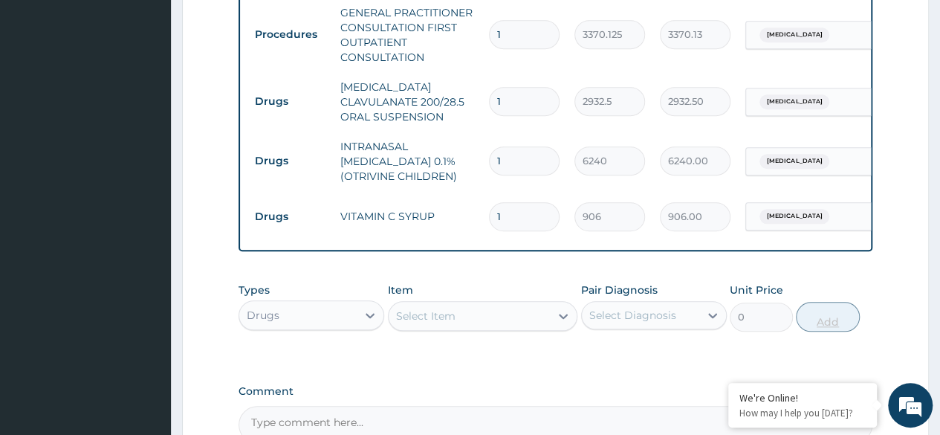
scroll to position [820, 0]
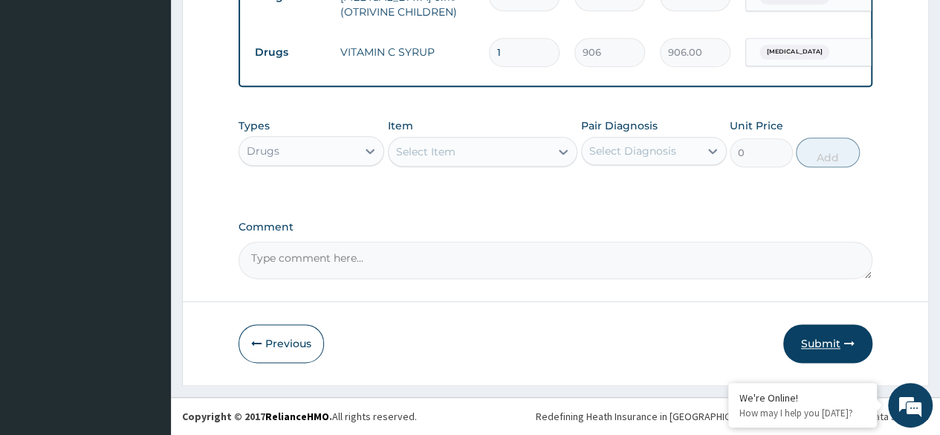
click at [824, 352] on button "Submit" at bounding box center [828, 343] width 89 height 39
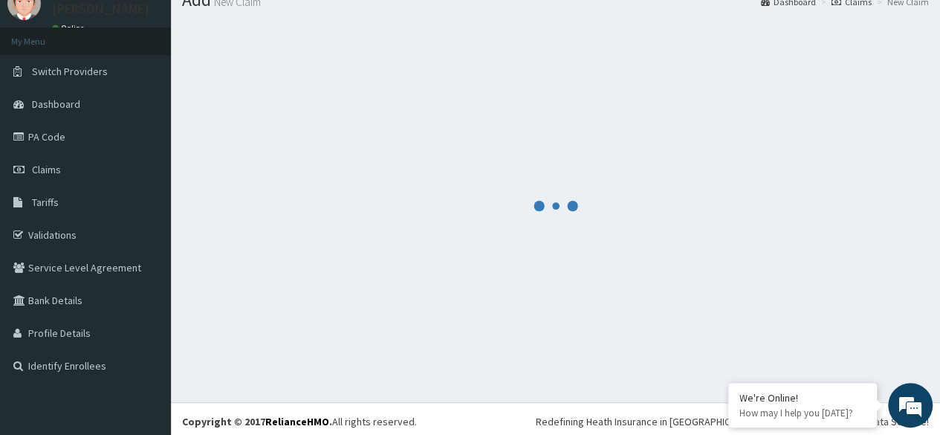
scroll to position [0, 0]
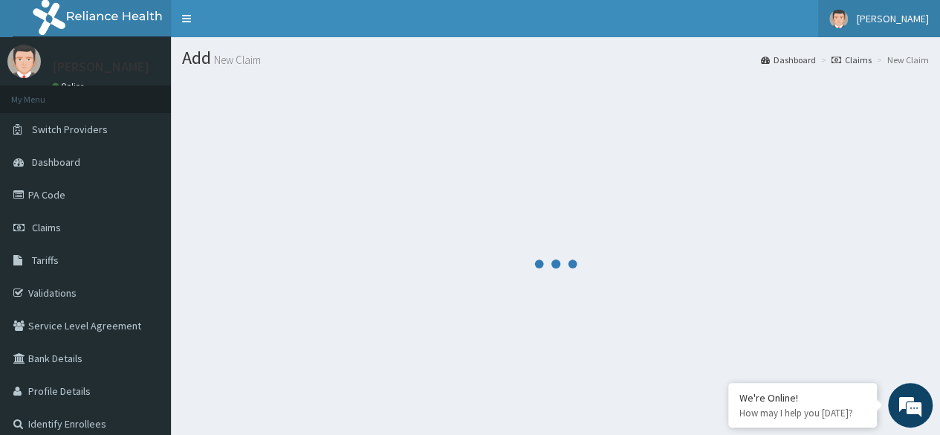
click at [904, 18] on span "[PERSON_NAME]" at bounding box center [893, 18] width 72 height 13
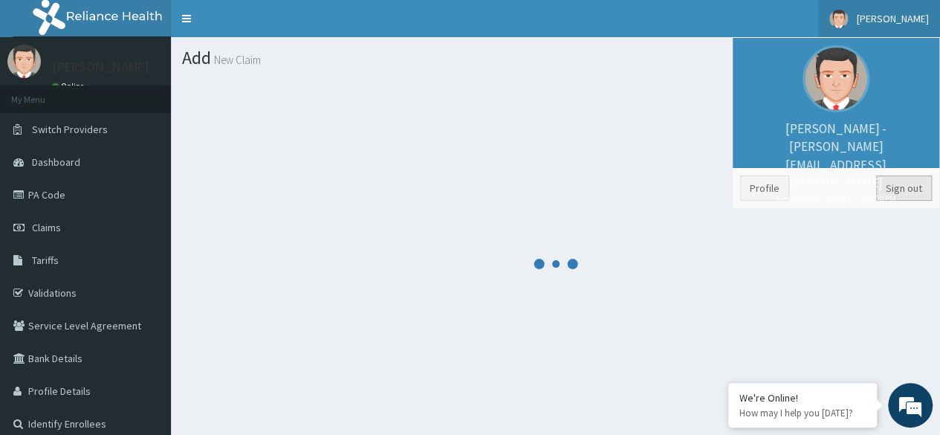
click at [910, 186] on link "Sign out" at bounding box center [905, 187] width 56 height 25
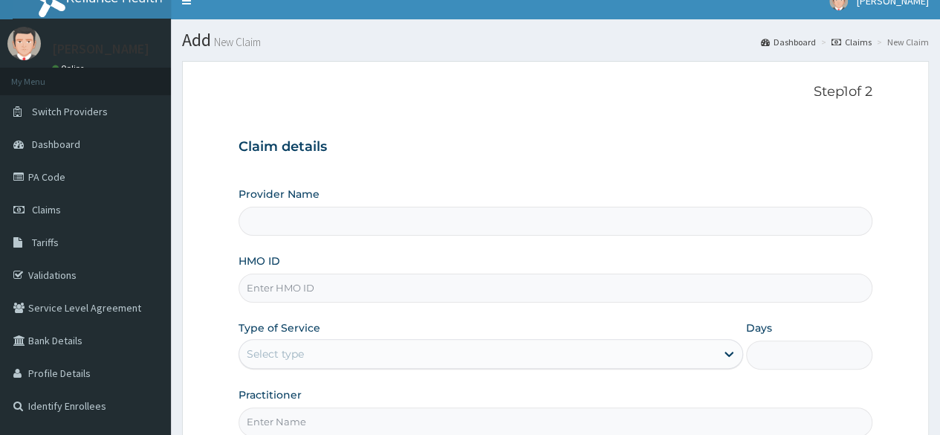
scroll to position [65, 0]
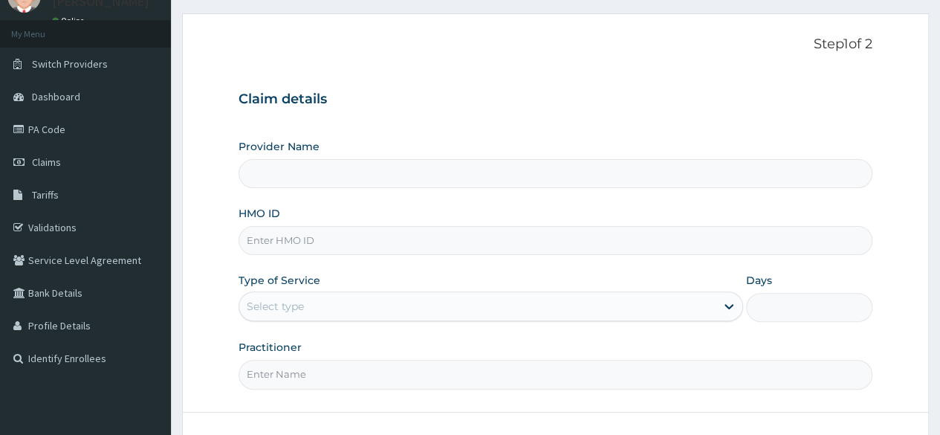
click at [373, 229] on input "HMO ID" at bounding box center [556, 240] width 634 height 29
type input "Reliance Family Clinics (RFC)- [GEOGRAPHIC_DATA]"
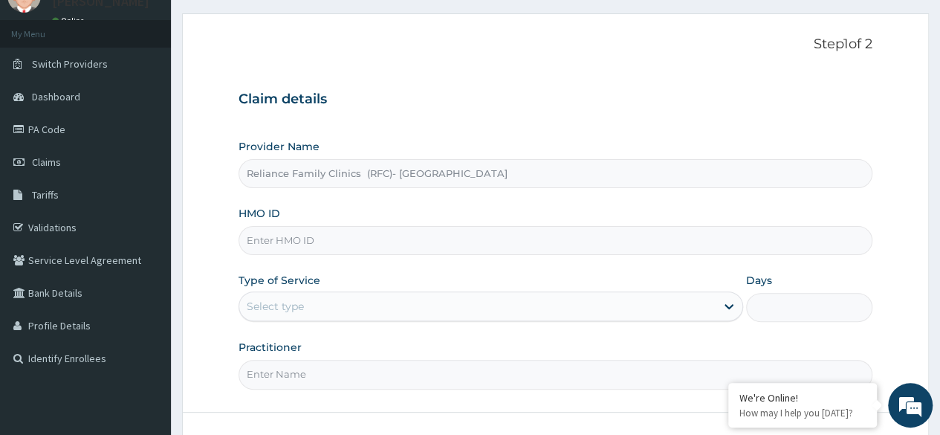
click at [845, 210] on div "HMO ID" at bounding box center [556, 230] width 634 height 49
click at [669, 248] on input "HMO ID" at bounding box center [556, 240] width 634 height 29
paste input "RUY/10023/C"
type input "RUY/10023/C"
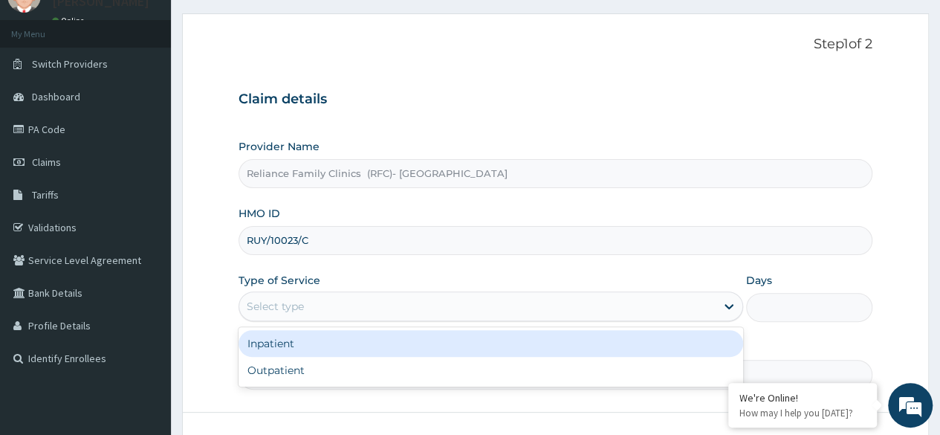
click at [522, 384] on div "Inpatient Outpatient" at bounding box center [491, 356] width 505 height 59
click at [535, 370] on div "Outpatient" at bounding box center [491, 370] width 505 height 27
type input "1"
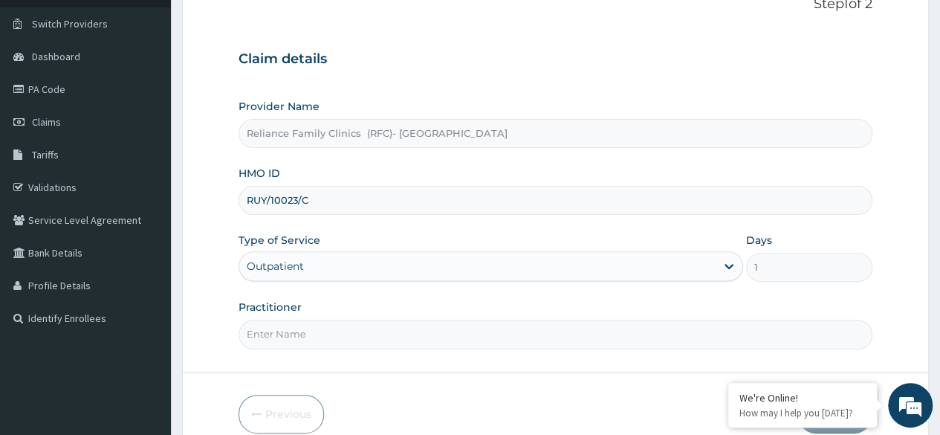
scroll to position [172, 0]
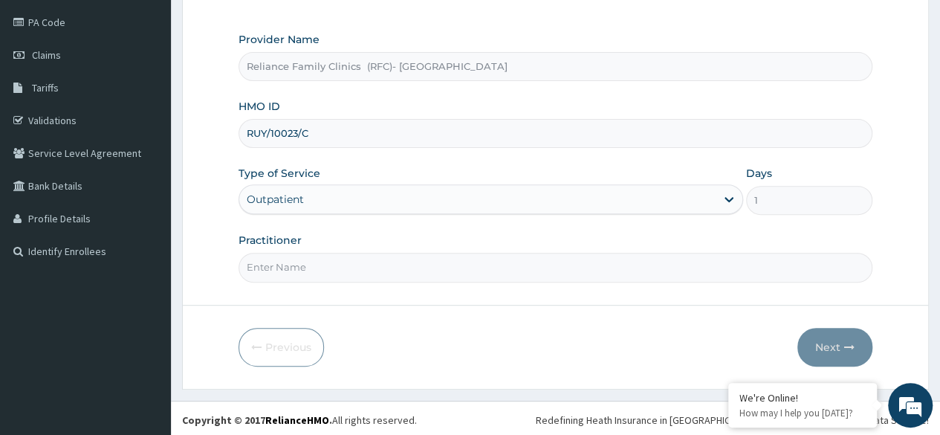
click at [479, 261] on input "Practitioner" at bounding box center [556, 267] width 634 height 29
type input "Locum"
click at [838, 352] on button "Next" at bounding box center [835, 347] width 75 height 39
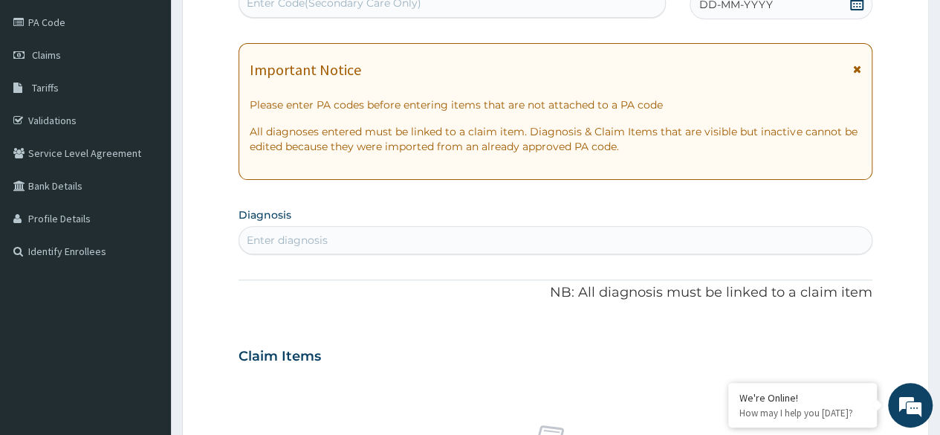
click at [858, 14] on div "DD-MM-YYYY" at bounding box center [781, 5] width 183 height 30
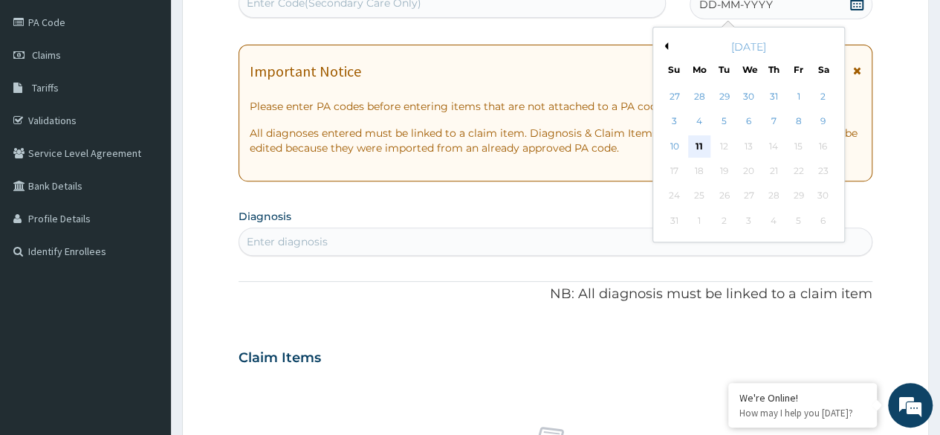
click at [700, 150] on div "11" at bounding box center [699, 146] width 22 height 22
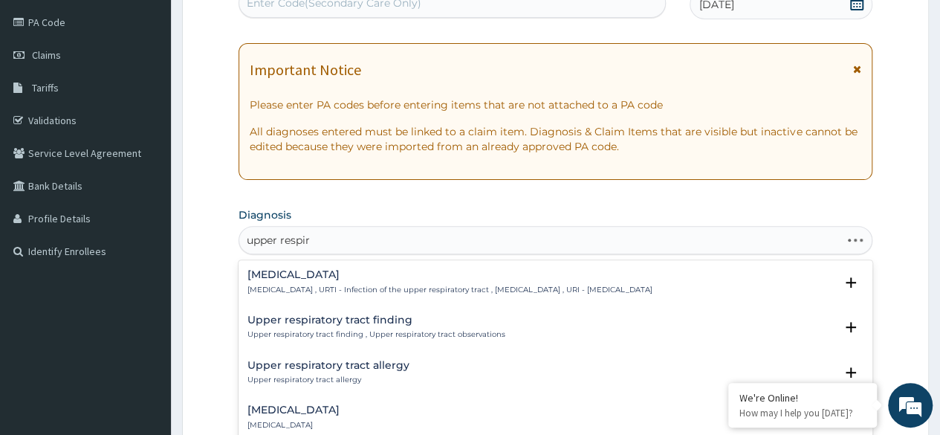
type input "upper respira"
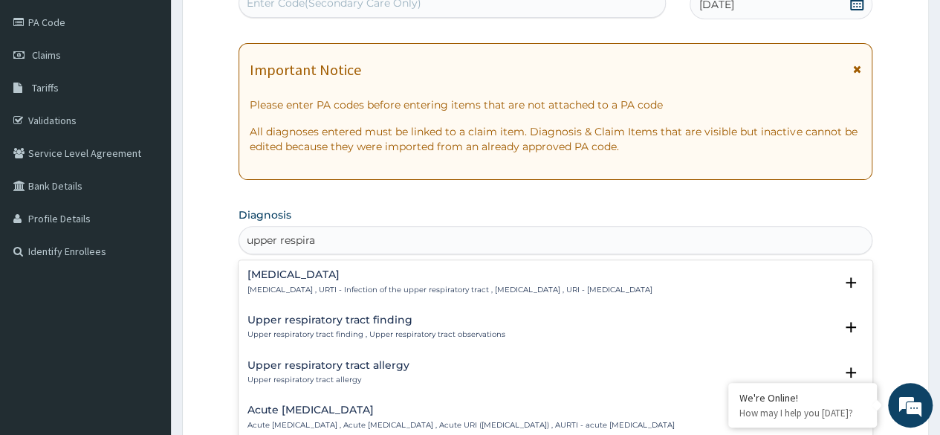
click at [484, 281] on div "[MEDICAL_DATA] [MEDICAL_DATA] , URTI - Infection of the upper respiratory tract…" at bounding box center [450, 282] width 405 height 26
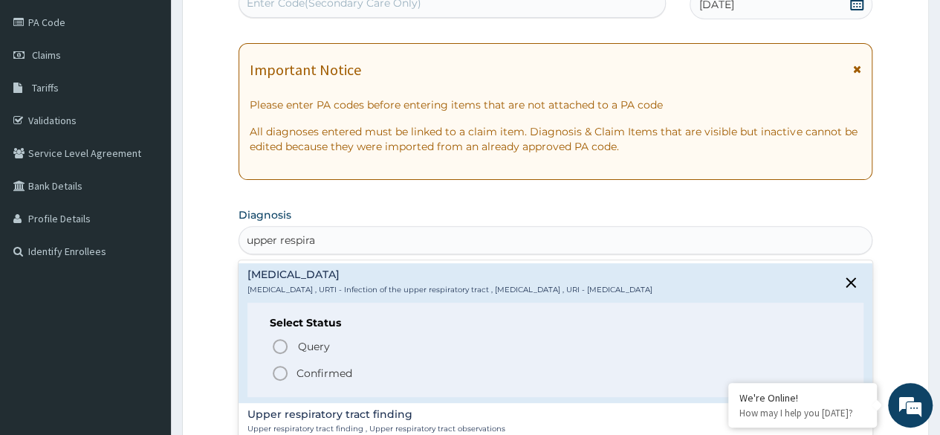
click at [387, 373] on span "Confirmed" at bounding box center [556, 373] width 570 height 18
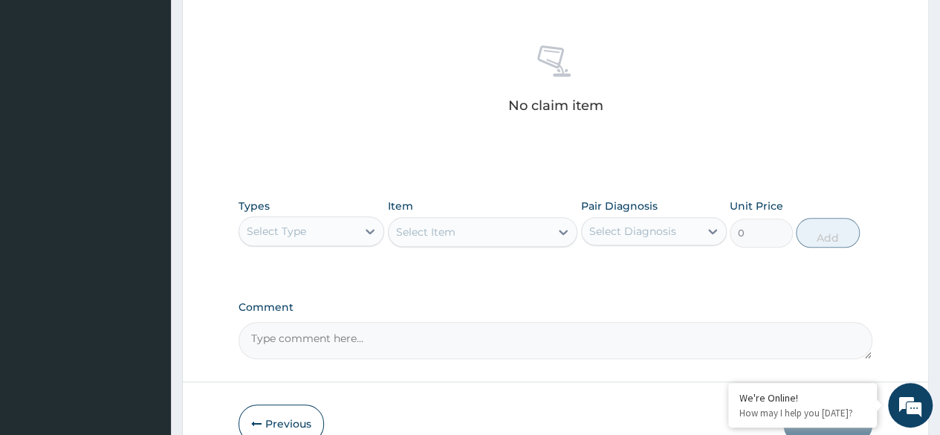
scroll to position [634, 0]
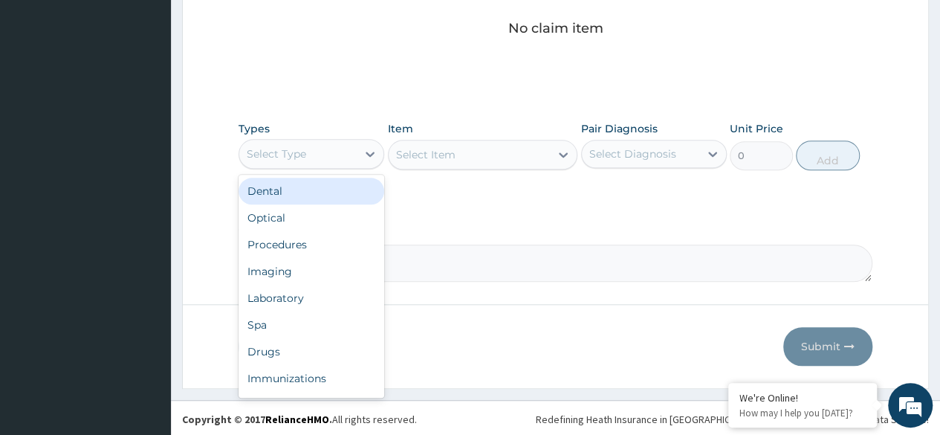
click at [332, 243] on div "Procedures" at bounding box center [312, 244] width 146 height 27
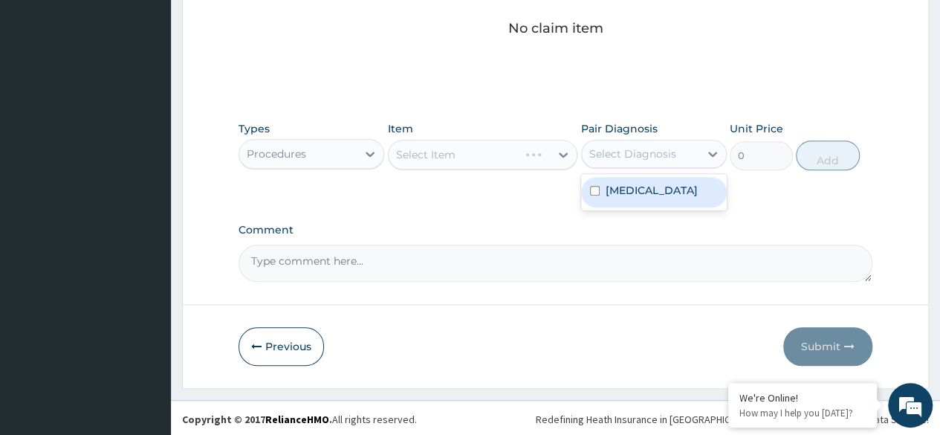
click at [669, 198] on label "[MEDICAL_DATA]" at bounding box center [652, 190] width 92 height 15
checkbox input "true"
click at [501, 152] on div "Select Item" at bounding box center [483, 155] width 190 height 30
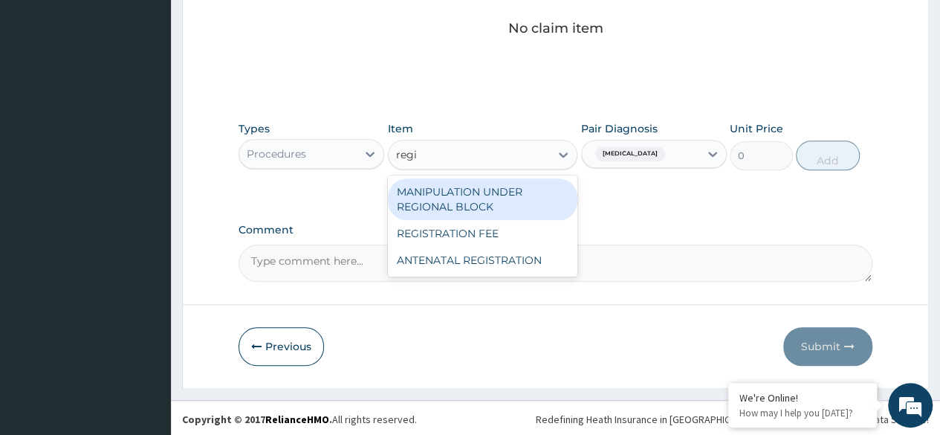
type input "regis"
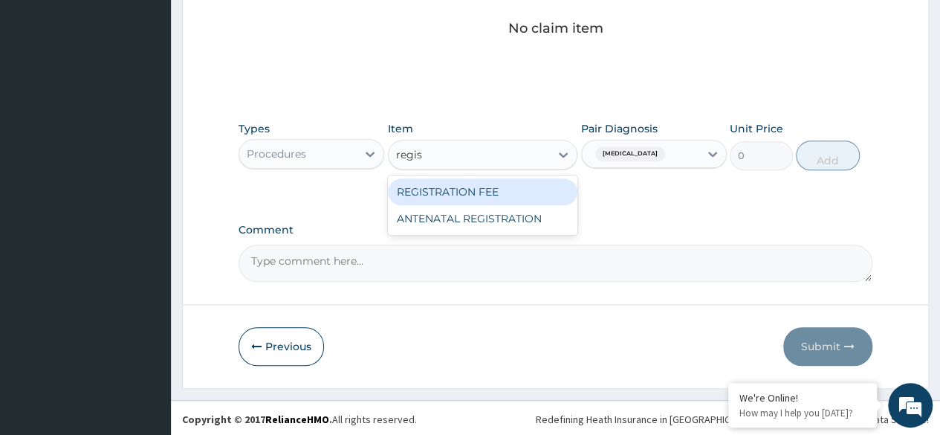
click at [541, 187] on div "REGISTRATION FEE" at bounding box center [483, 191] width 190 height 27
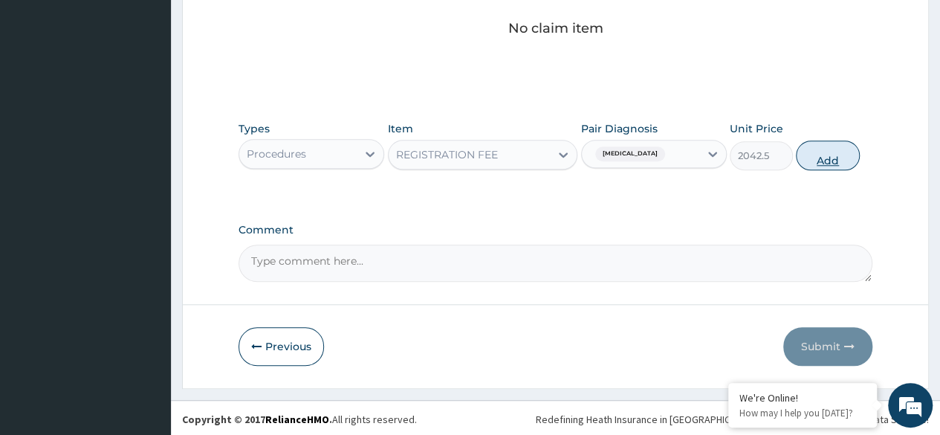
click at [828, 162] on button "Add" at bounding box center [827, 156] width 63 height 30
type input "0"
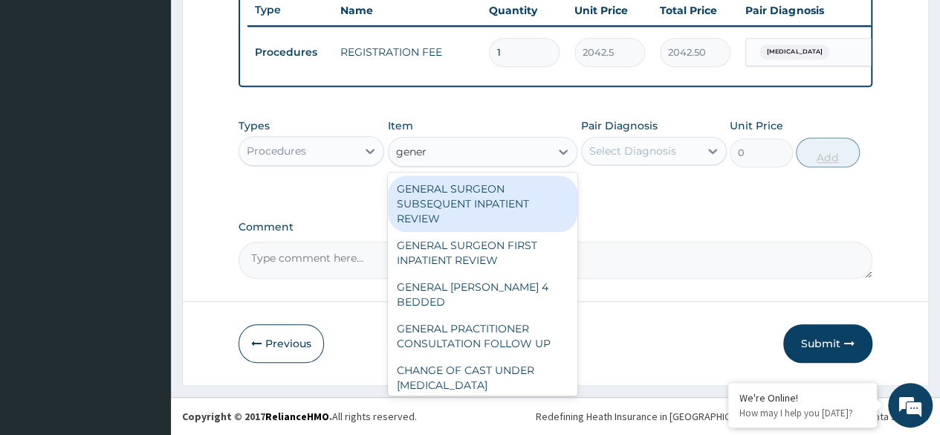
type input "genera"
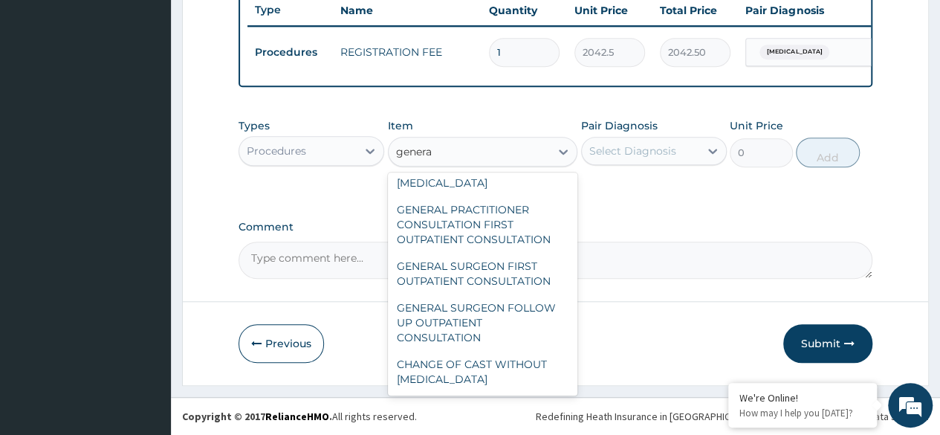
click at [517, 230] on div "GENERAL PRACTITIONER CONSULTATION FIRST OUTPATIENT CONSULTATION" at bounding box center [483, 224] width 190 height 57
type input "3370.125"
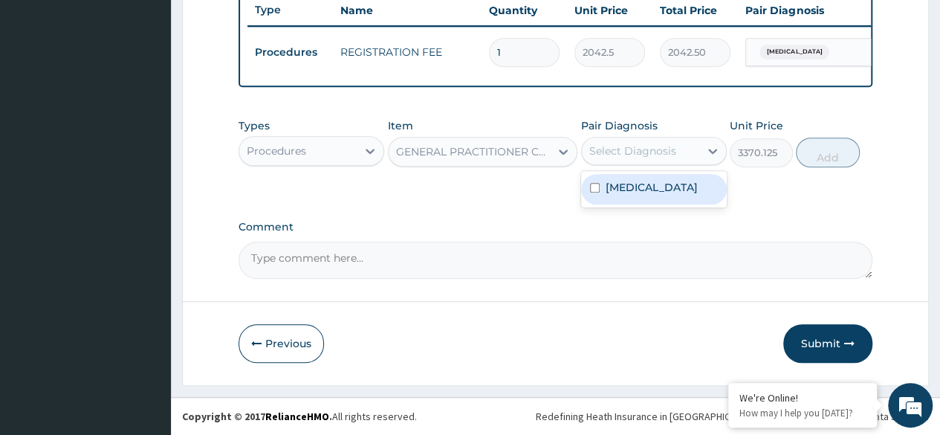
click at [688, 195] on label "Upper respiratory infection" at bounding box center [652, 187] width 92 height 15
checkbox input "true"
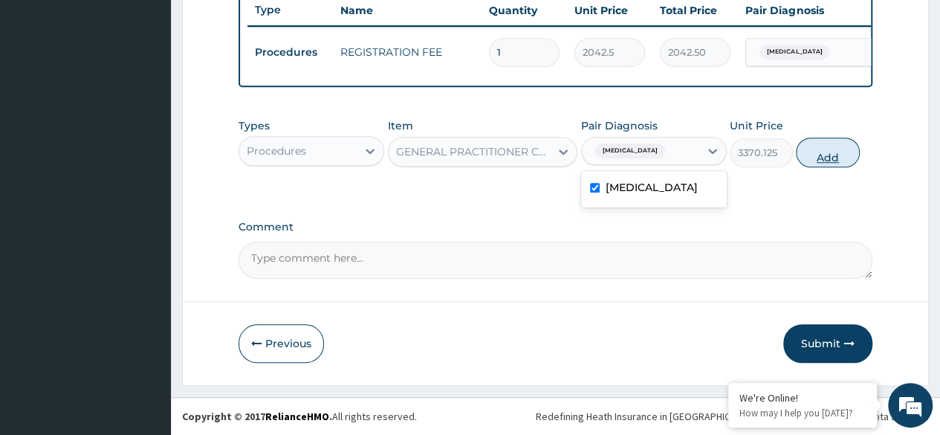
click at [823, 160] on button "Add" at bounding box center [827, 153] width 63 height 30
type input "0"
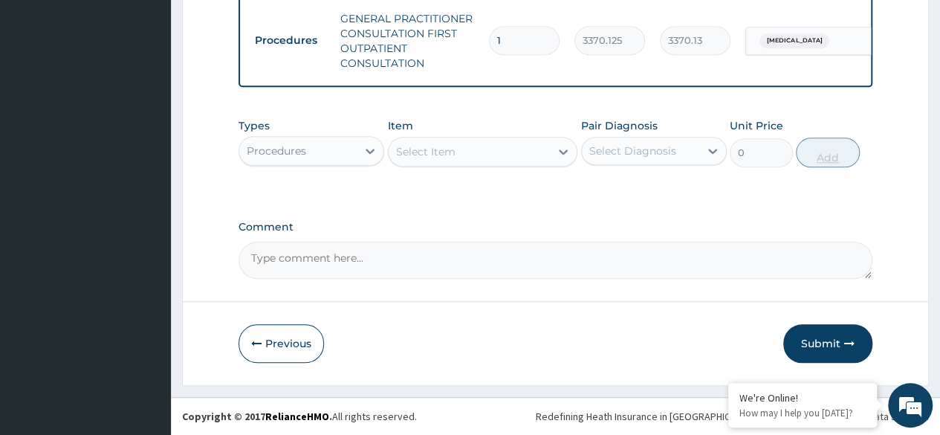
scroll to position [650, 0]
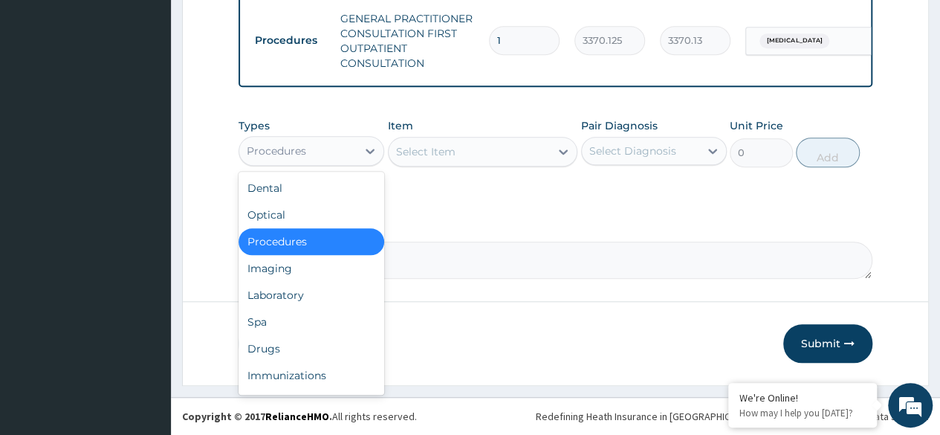
click at [314, 344] on div "Drugs" at bounding box center [312, 348] width 146 height 27
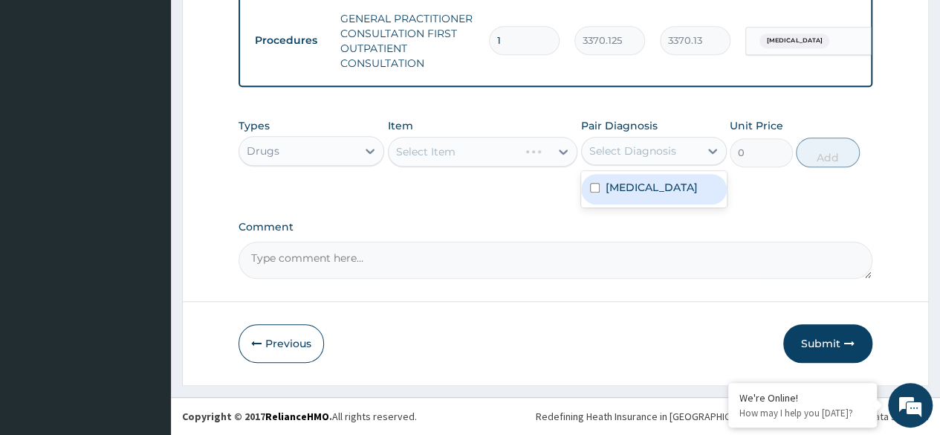
click at [674, 195] on label "Upper respiratory infection" at bounding box center [652, 187] width 92 height 15
checkbox input "true"
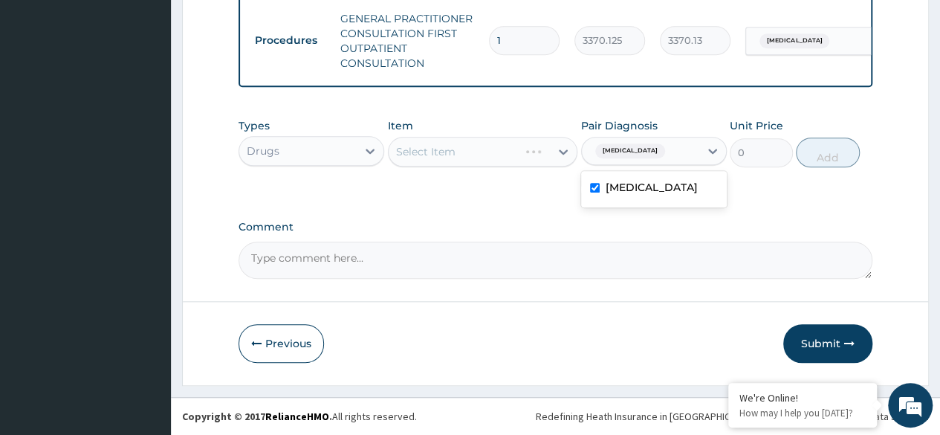
click at [506, 161] on div "Select Item" at bounding box center [483, 152] width 190 height 30
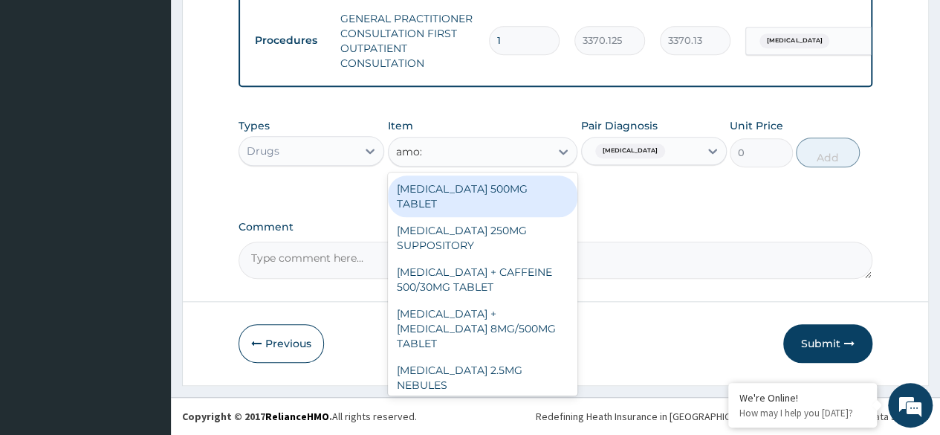
type input "amoxi"
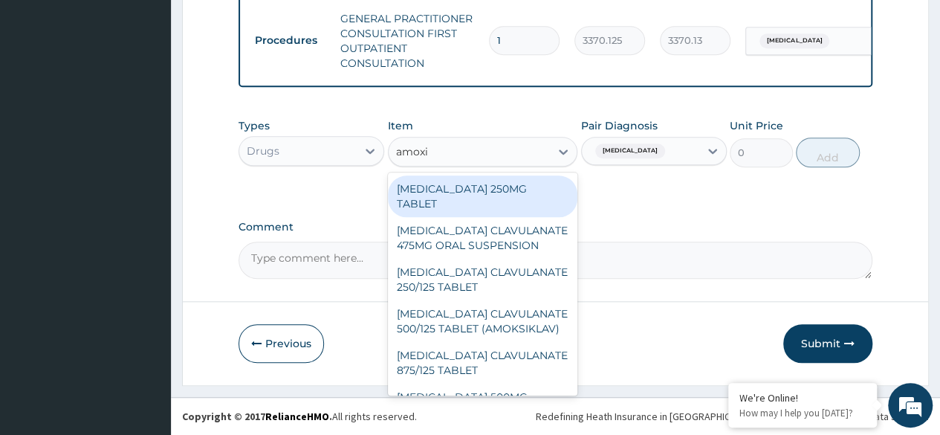
scroll to position [283, 0]
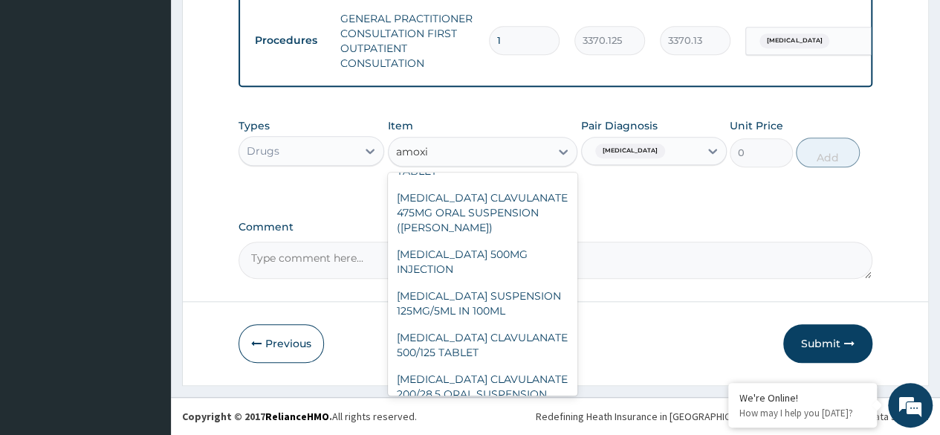
click at [509, 376] on div "AMOXICILLIN CLAVULANATE 200/28.5 ORAL SUSPENSION" at bounding box center [483, 387] width 190 height 42
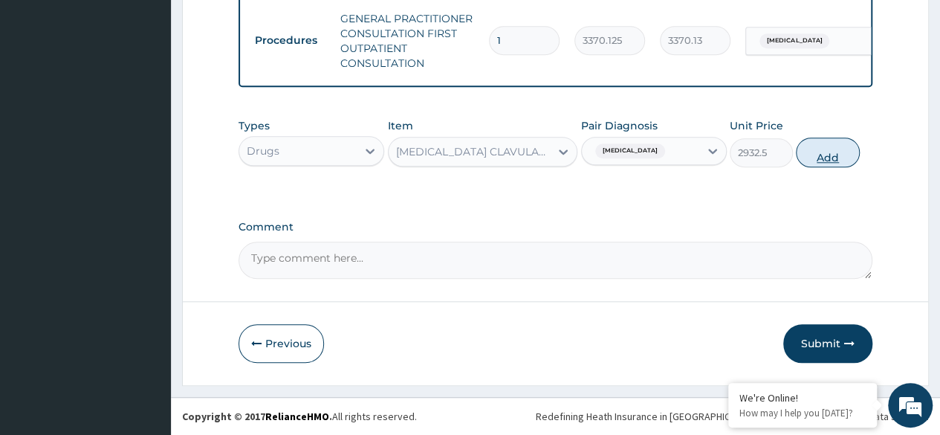
click at [826, 161] on button "Add" at bounding box center [827, 153] width 63 height 30
type input "0"
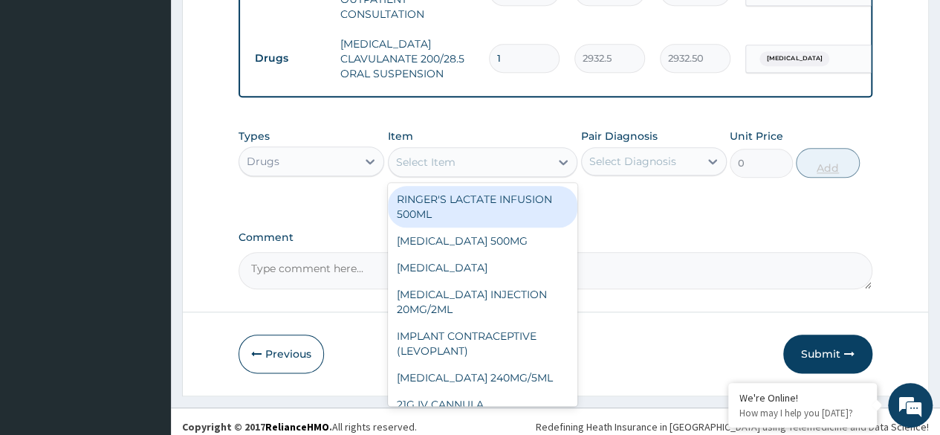
scroll to position [709, 0]
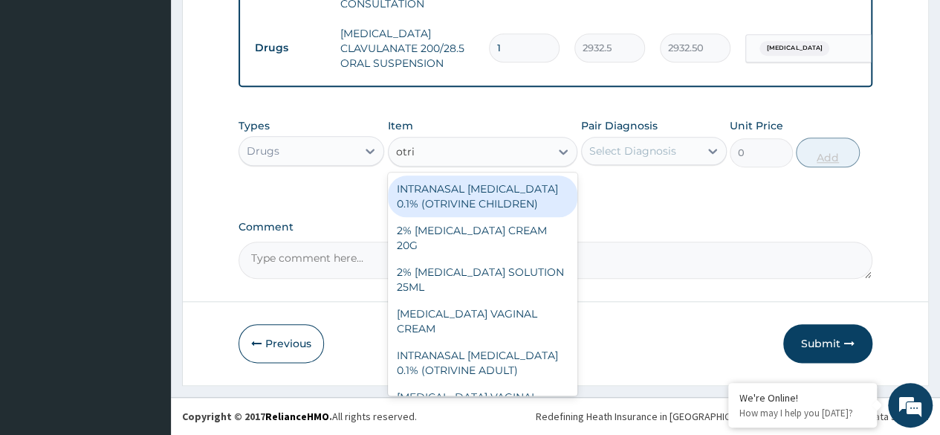
type input "otriv"
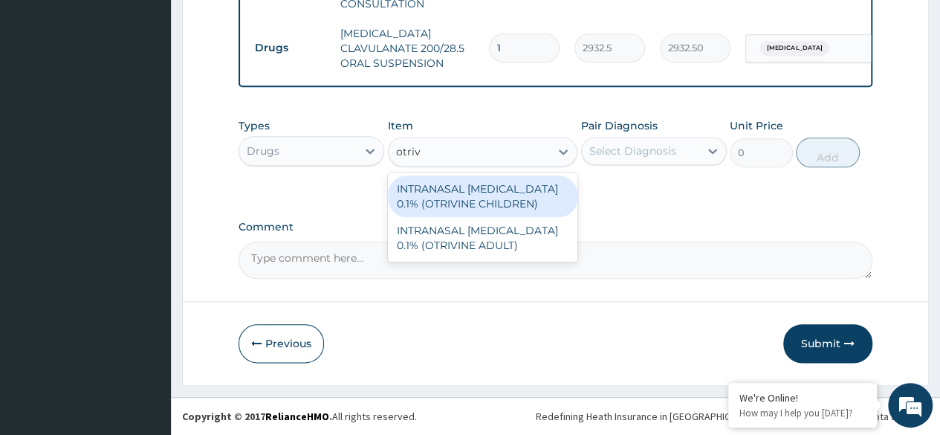
click at [532, 198] on div "INTRANASAL XYLOMETAZOLINE 0.1% (OTRIVINE CHILDREN)" at bounding box center [483, 196] width 190 height 42
type input "6240"
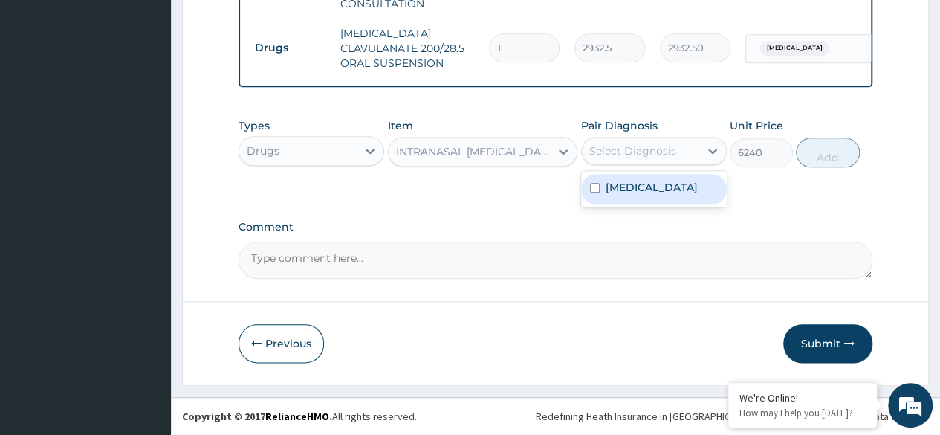
click at [678, 195] on label "Upper respiratory infection" at bounding box center [652, 187] width 92 height 15
checkbox input "true"
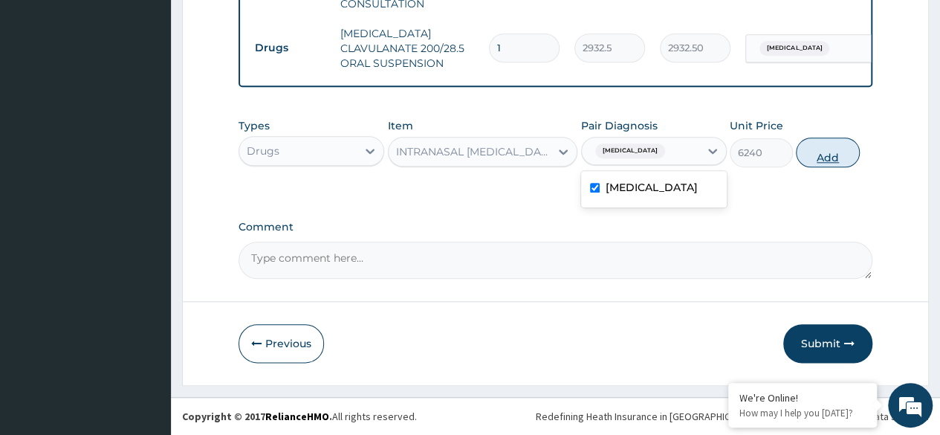
click at [825, 155] on button "Add" at bounding box center [827, 153] width 63 height 30
type input "0"
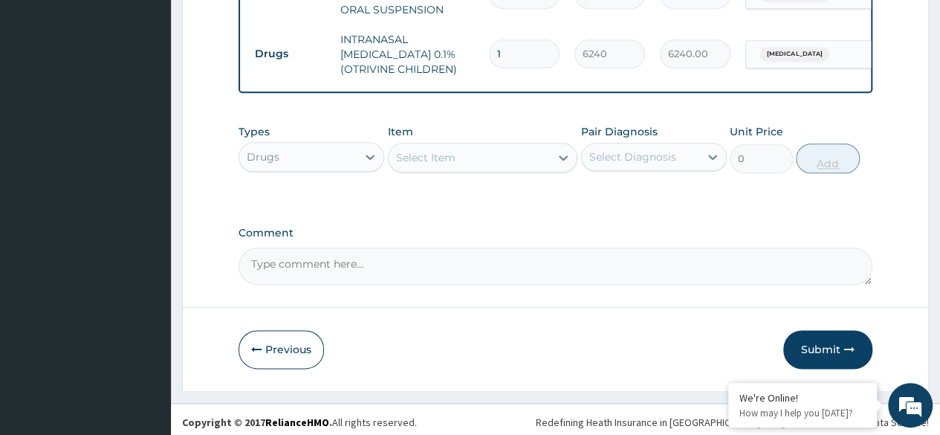
scroll to position [769, 0]
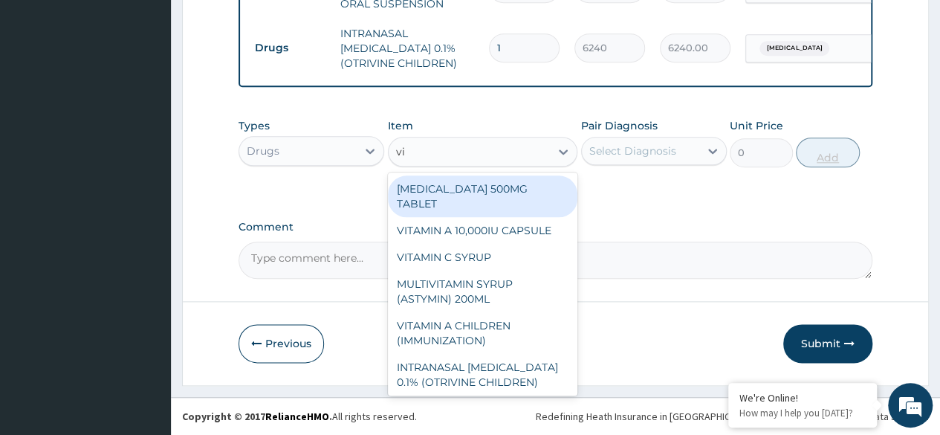
type input "vit"
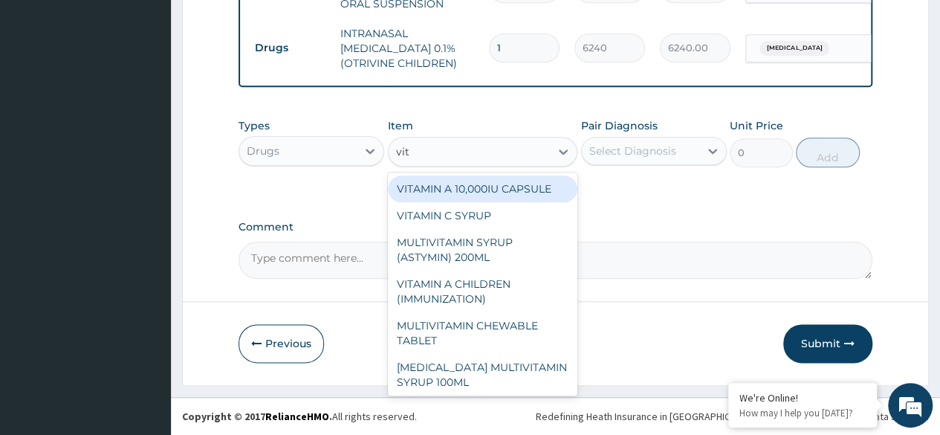
click at [528, 216] on div "VITAMIN C SYRUP" at bounding box center [483, 215] width 190 height 27
type input "906"
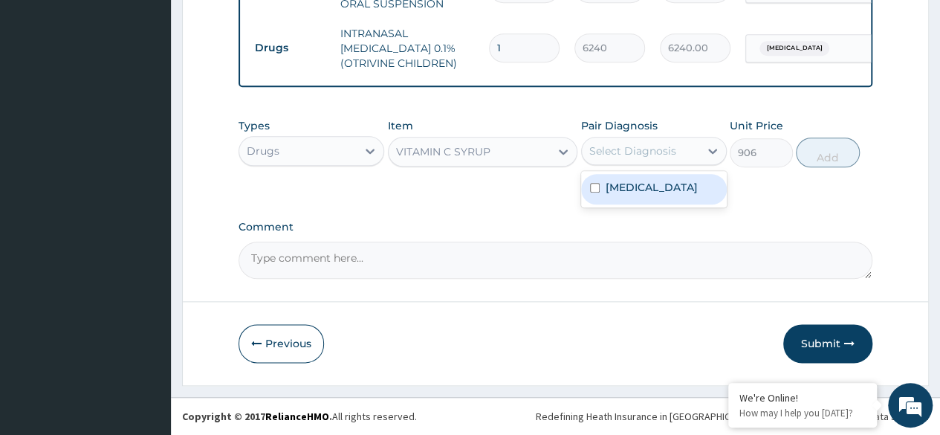
click at [678, 195] on label "Upper respiratory infection" at bounding box center [652, 187] width 92 height 15
checkbox input "true"
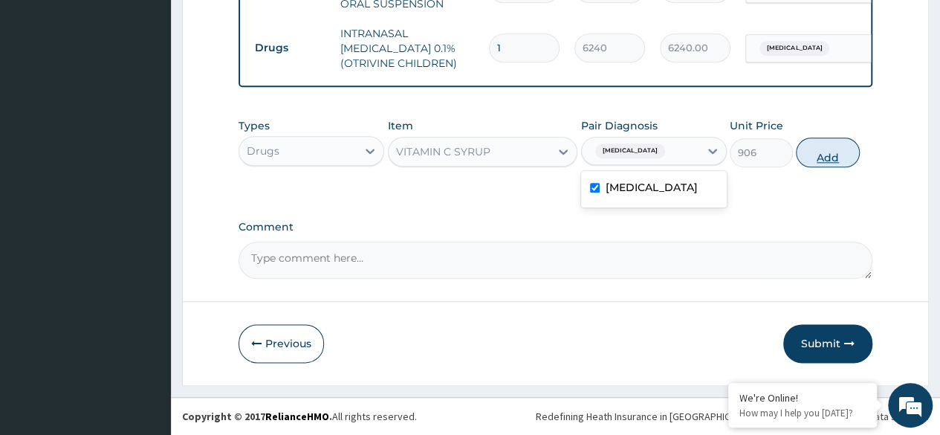
click at [834, 161] on button "Add" at bounding box center [827, 153] width 63 height 30
type input "0"
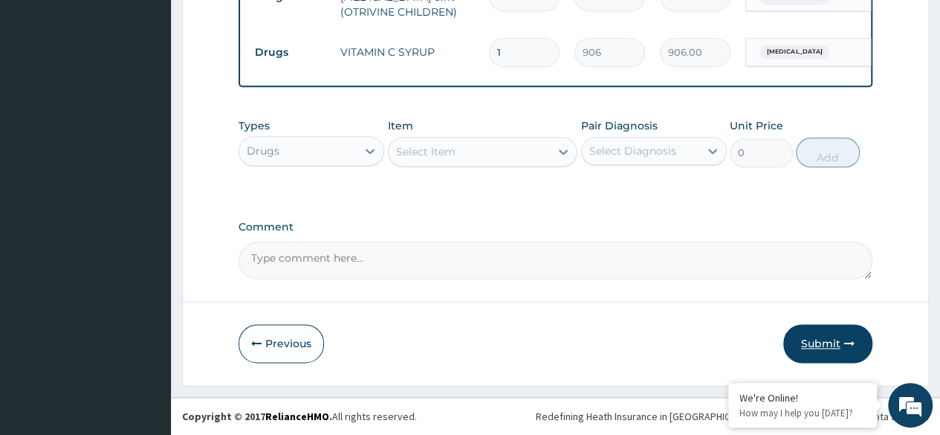
click at [827, 346] on button "Submit" at bounding box center [828, 343] width 89 height 39
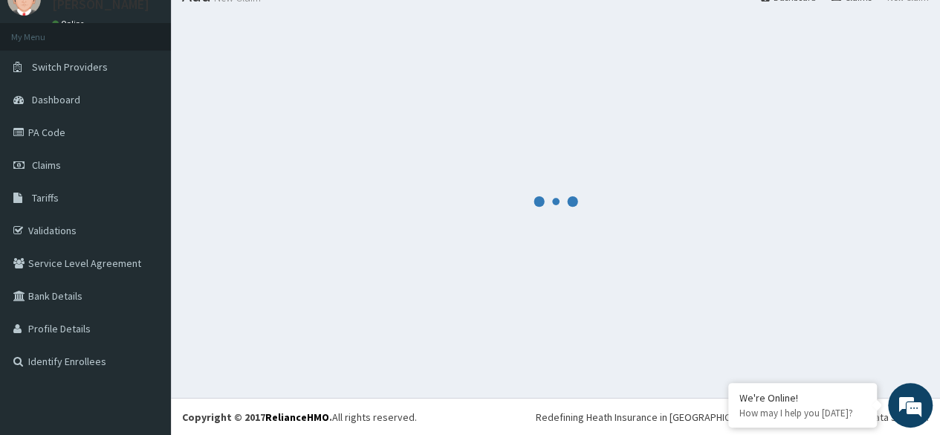
scroll to position [820, 0]
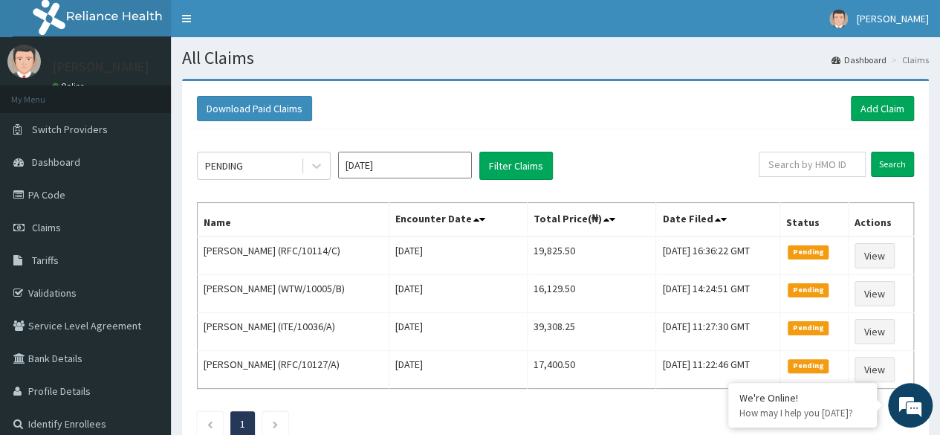
click at [906, 135] on div "PENDING [DATE] Filter Claims Search Name Encounter Date Total Price(₦) Date Fil…" at bounding box center [556, 290] width 732 height 322
click at [822, 167] on input "text" at bounding box center [812, 164] width 107 height 25
paste input "RUY/10023/A"
type input "RUY/10023/A"
click at [894, 163] on input "Search" at bounding box center [892, 164] width 43 height 25
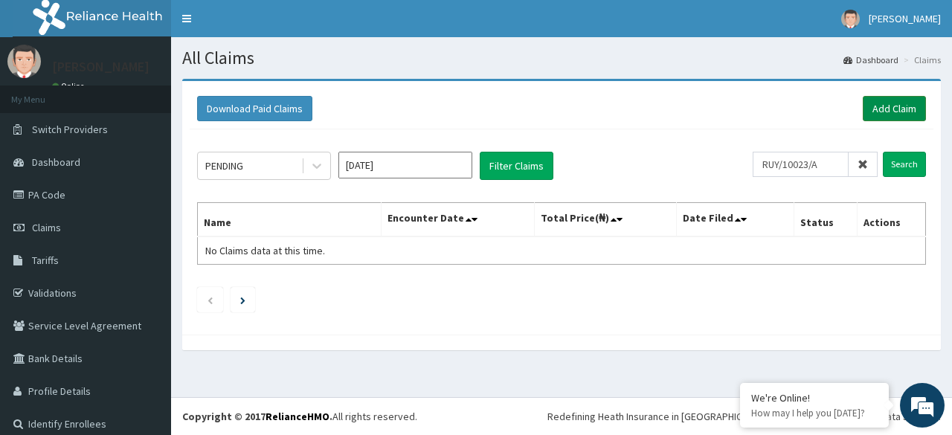
click at [870, 100] on link "Add Claim" at bounding box center [893, 108] width 63 height 25
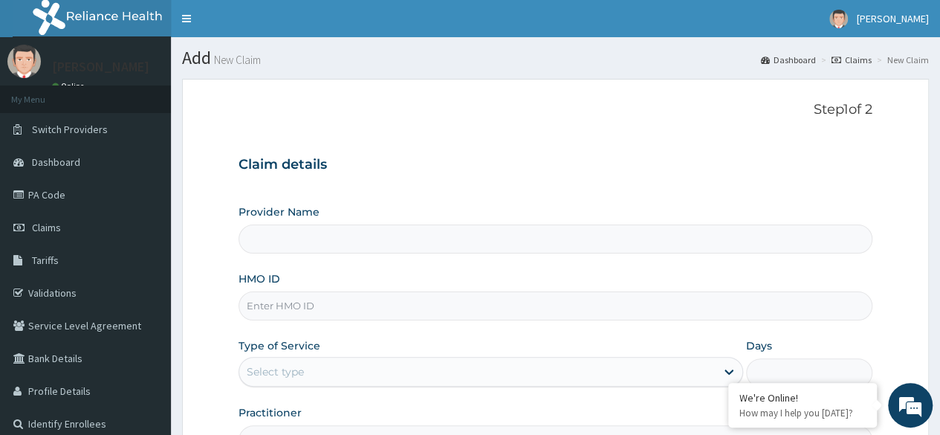
click at [476, 307] on input "HMO ID" at bounding box center [556, 305] width 634 height 29
paste input "RUY/10023/A"
type input "RUY/10023/A"
type input "Reliance Family Clinics (RFC)- [GEOGRAPHIC_DATA]"
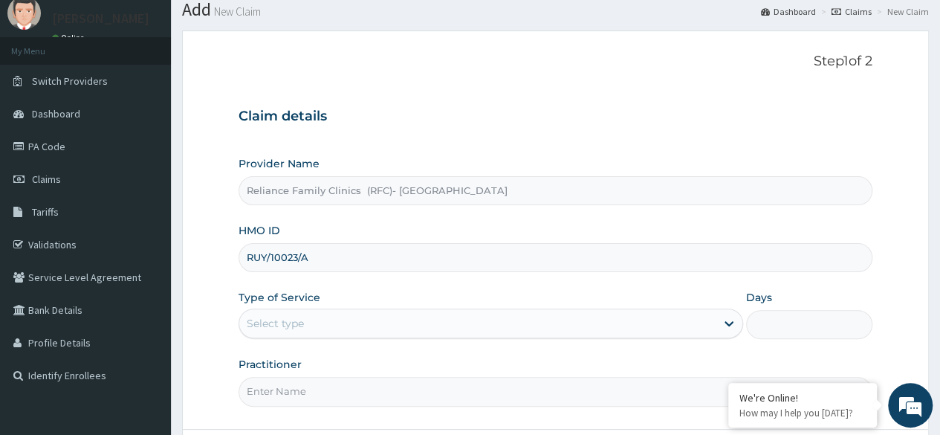
scroll to position [172, 0]
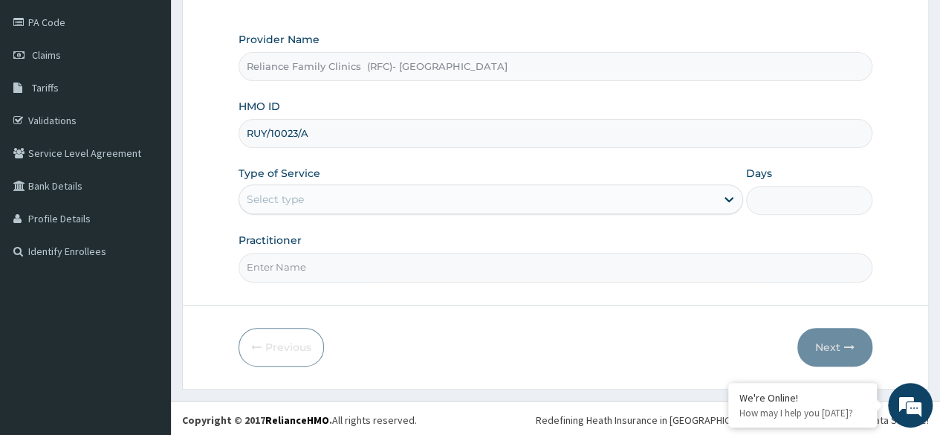
type input "RUY/10023/A"
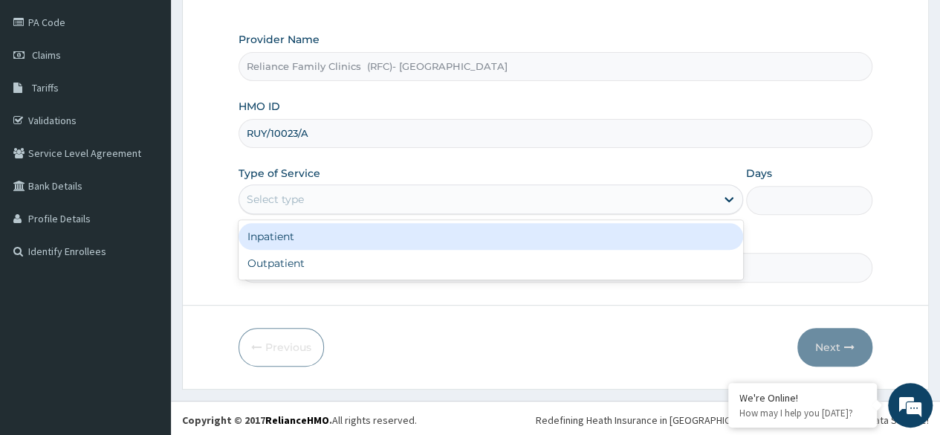
click at [657, 262] on div "Outpatient" at bounding box center [491, 263] width 505 height 27
type input "1"
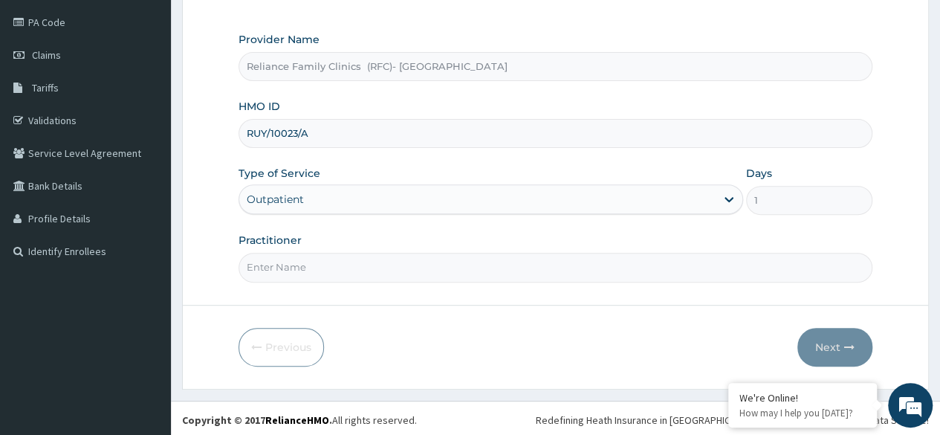
click at [678, 271] on input "Practitioner" at bounding box center [556, 267] width 634 height 29
type input "Locum"
click at [841, 343] on button "Next" at bounding box center [835, 347] width 75 height 39
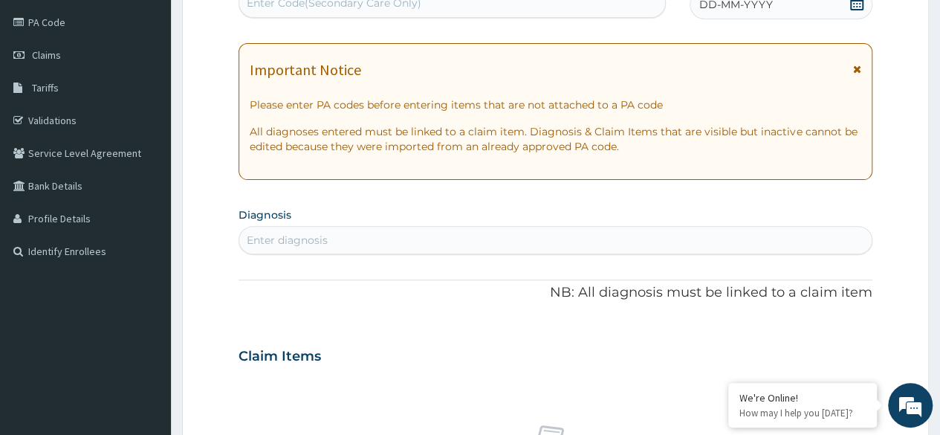
click at [853, 10] on span at bounding box center [857, 5] width 15 height 19
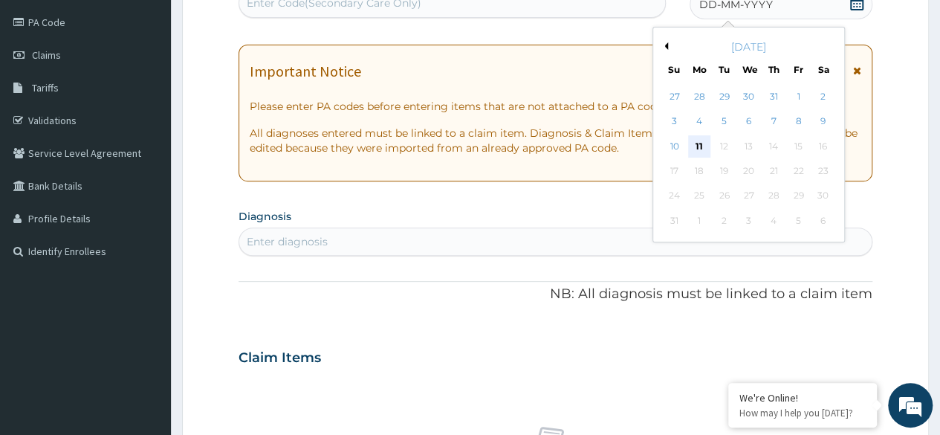
click at [698, 152] on div "11" at bounding box center [699, 146] width 22 height 22
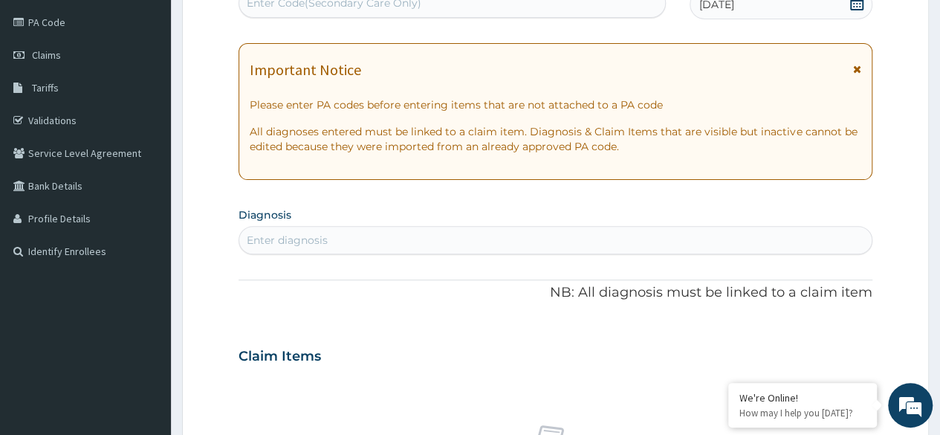
scroll to position [0, 0]
click at [717, 135] on p "All diagnoses entered must be linked to a claim item. Diagnosis & Claim Items t…" at bounding box center [556, 139] width 612 height 30
type input "a"
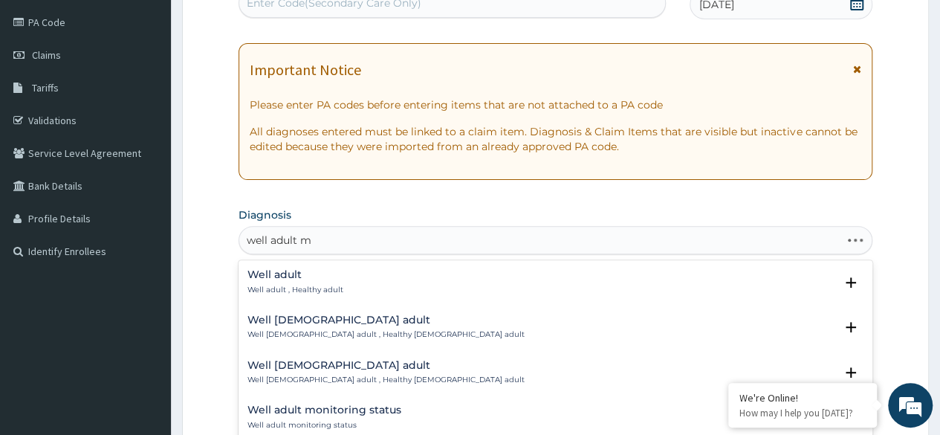
type input "well adult mo"
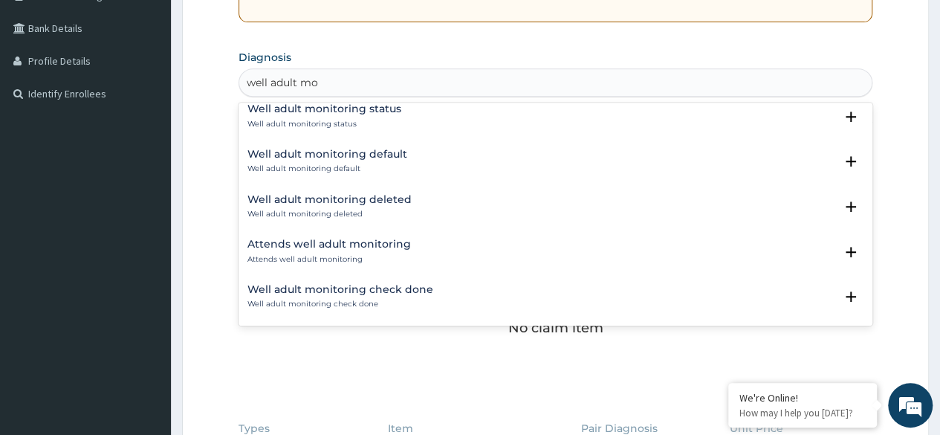
scroll to position [349, 0]
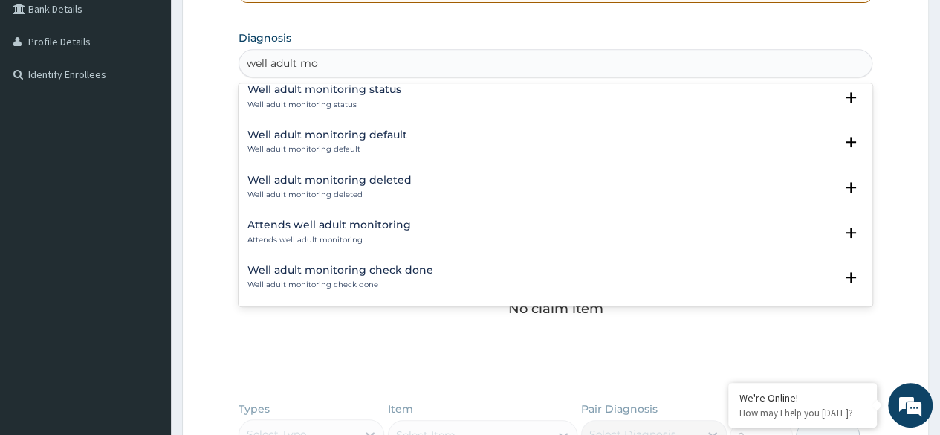
click at [436, 288] on div "Well adult monitoring check done Well adult monitoring check done" at bounding box center [556, 278] width 616 height 26
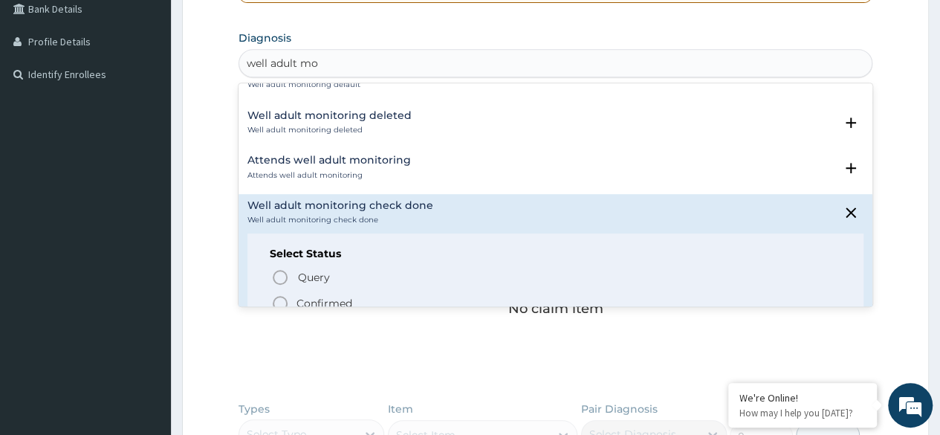
scroll to position [103, 0]
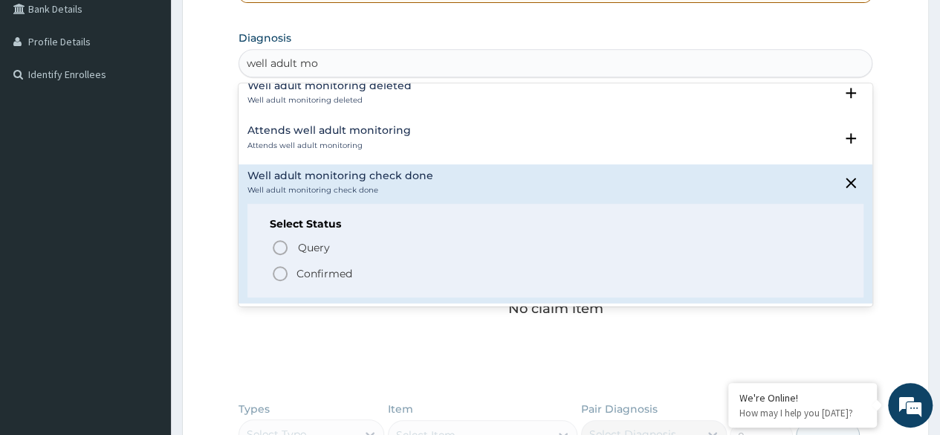
click at [339, 272] on p "Confirmed" at bounding box center [325, 273] width 56 height 15
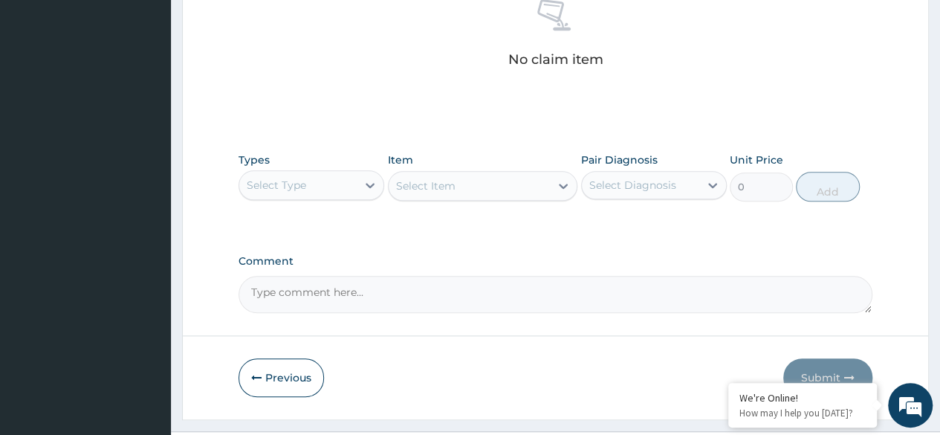
scroll to position [613, 0]
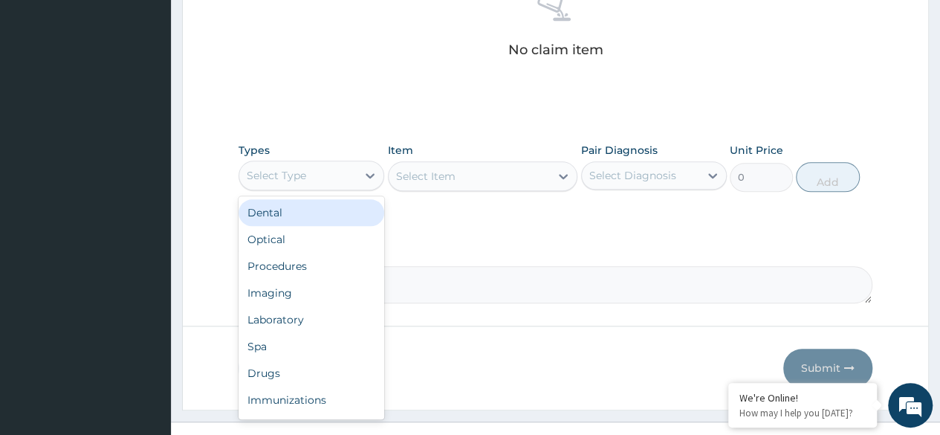
click at [329, 270] on div "Procedures" at bounding box center [312, 266] width 146 height 27
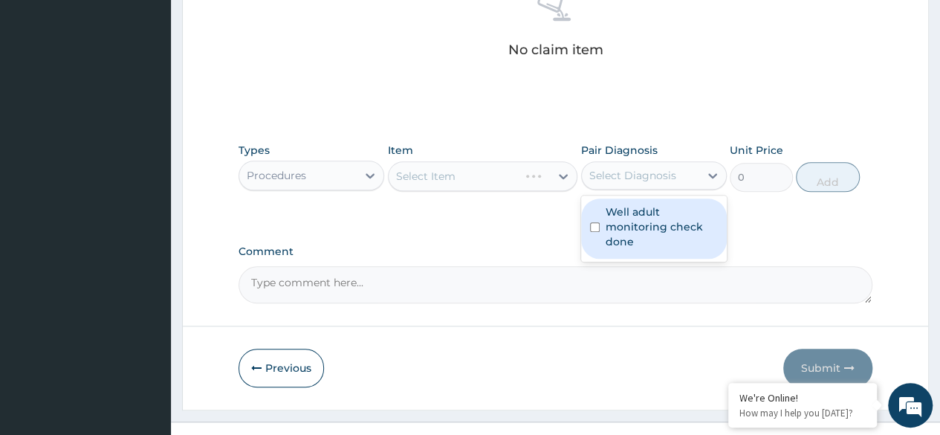
click at [664, 232] on label "Well adult monitoring check done" at bounding box center [662, 226] width 112 height 45
checkbox input "true"
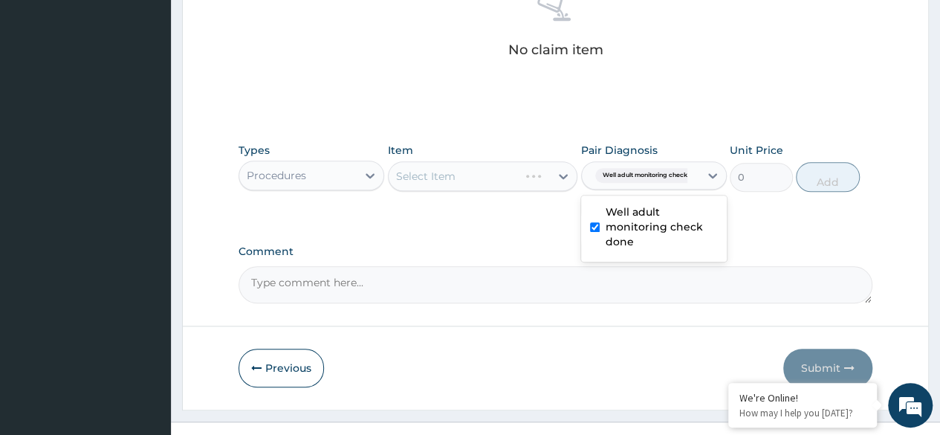
click at [498, 183] on div "Select Item" at bounding box center [483, 176] width 190 height 30
click at [490, 184] on div "Select Item" at bounding box center [483, 176] width 190 height 30
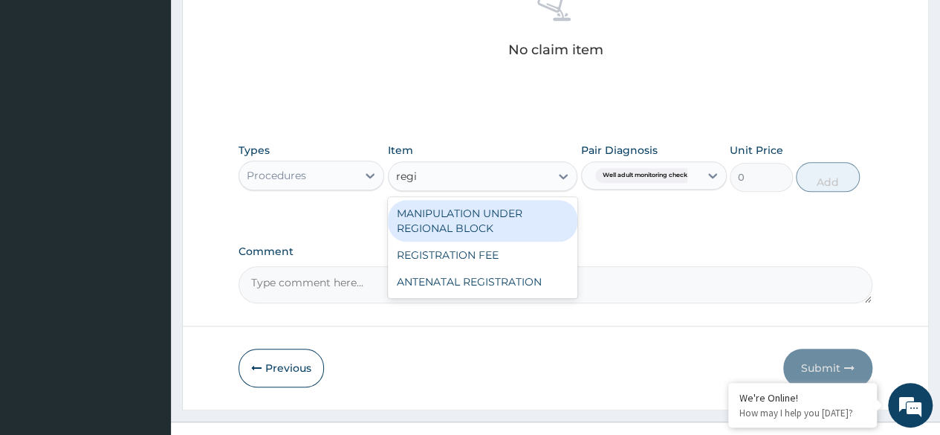
type input "regis"
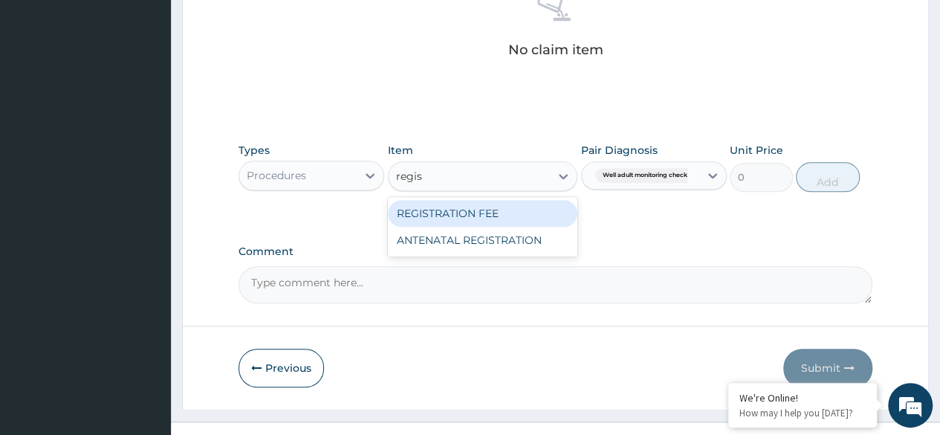
click at [521, 222] on div "REGISTRATION FEE" at bounding box center [483, 213] width 190 height 27
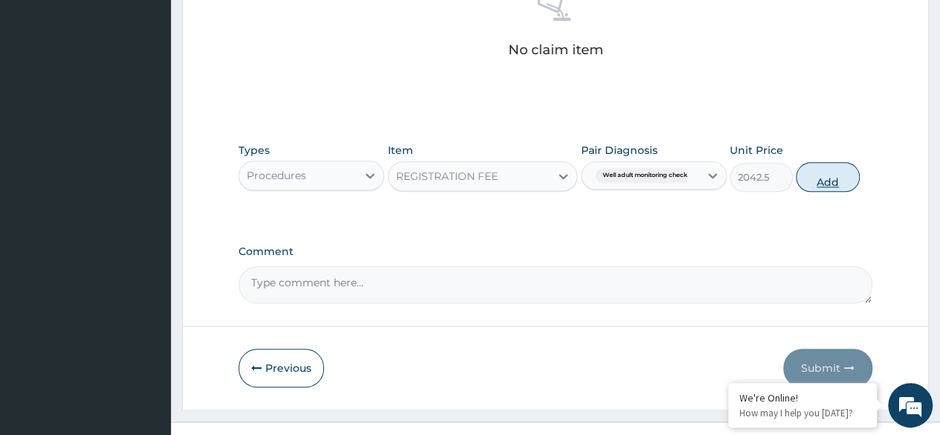
click at [836, 174] on button "Add" at bounding box center [827, 177] width 63 height 30
type input "0"
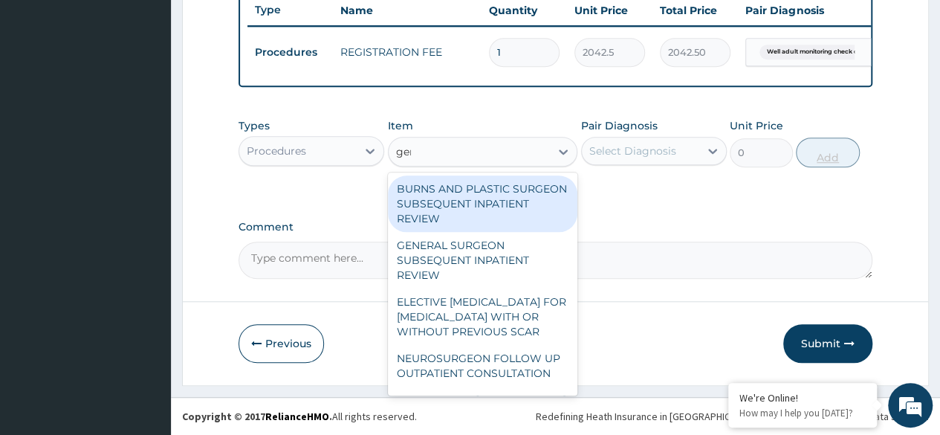
type input "gene"
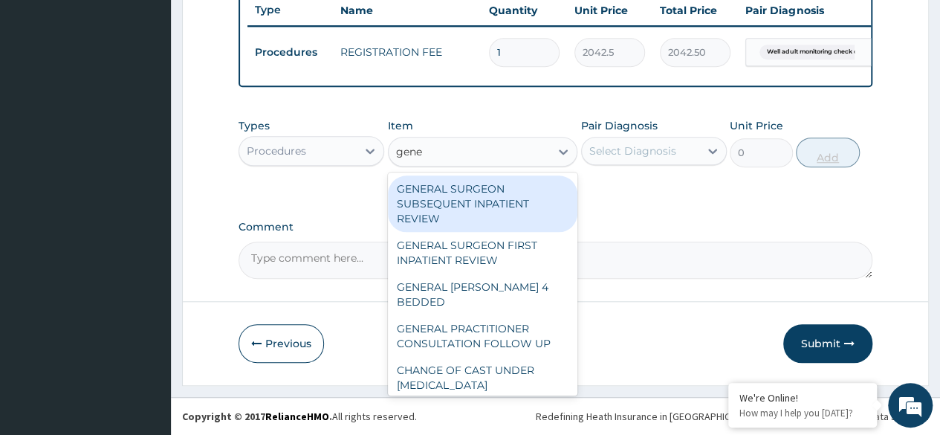
scroll to position [244, 0]
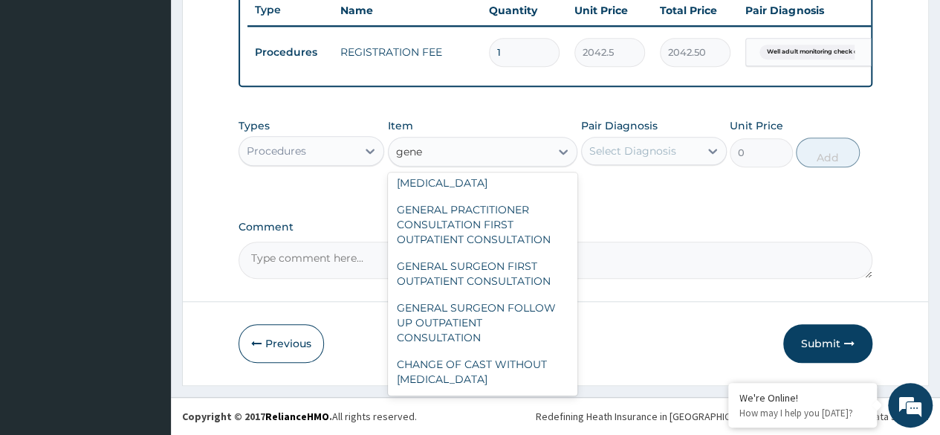
click at [515, 234] on div "GENERAL PRACTITIONER CONSULTATION FIRST OUTPATIENT CONSULTATION" at bounding box center [483, 224] width 190 height 57
type input "3370.125"
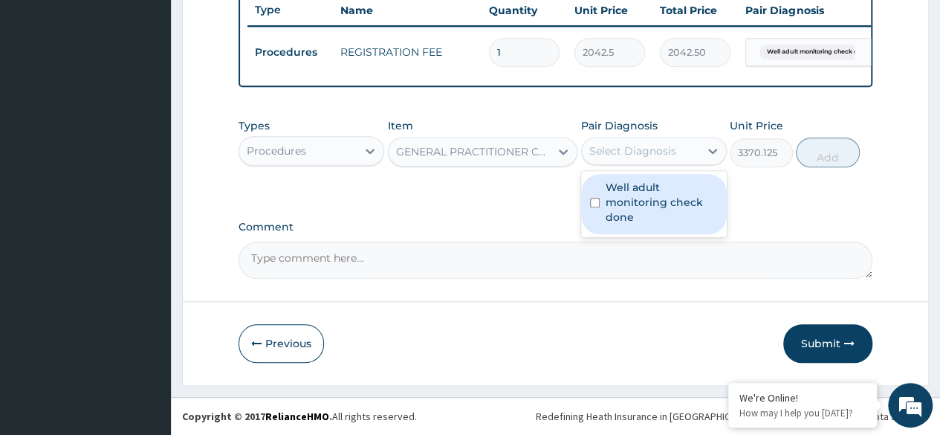
click at [691, 210] on label "Well adult monitoring check done" at bounding box center [662, 202] width 112 height 45
checkbox input "true"
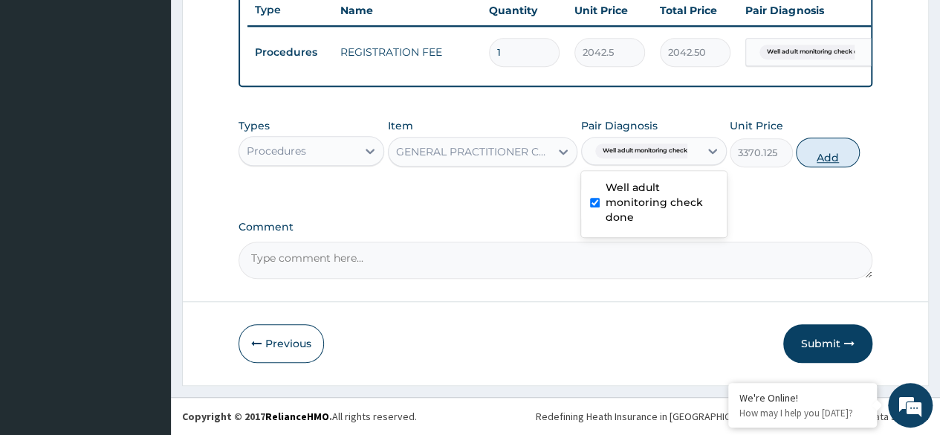
click at [836, 160] on button "Add" at bounding box center [827, 153] width 63 height 30
type input "0"
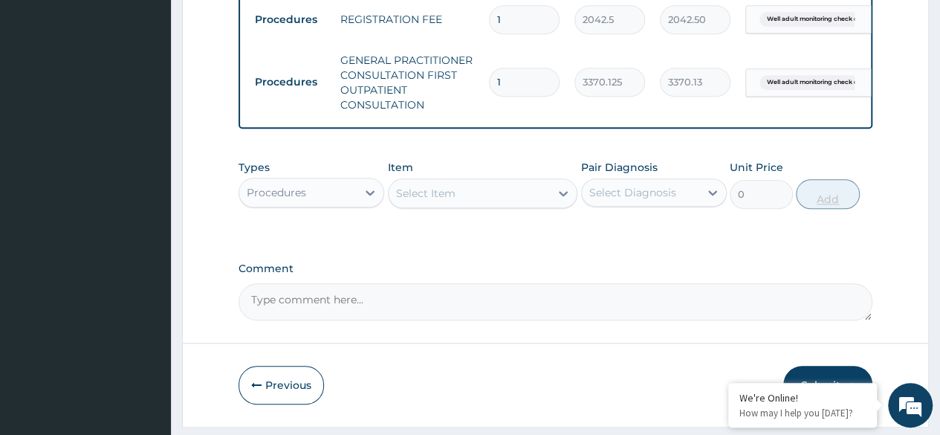
scroll to position [650, 0]
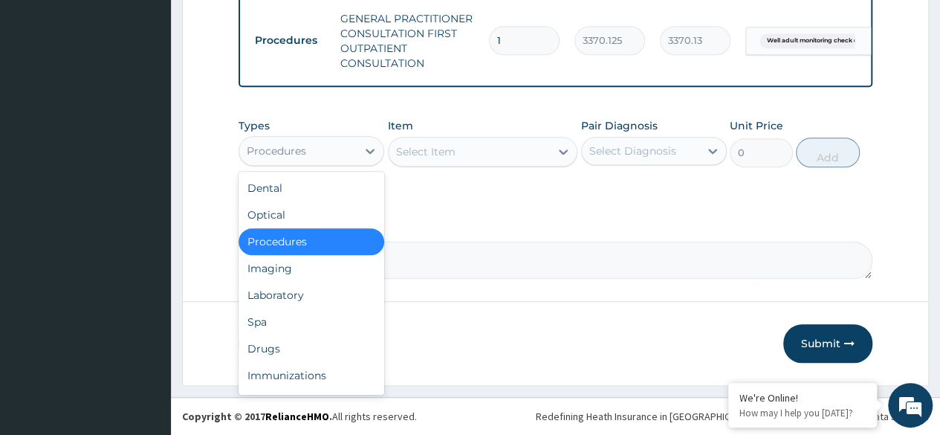
click at [320, 299] on div "Laboratory" at bounding box center [312, 295] width 146 height 27
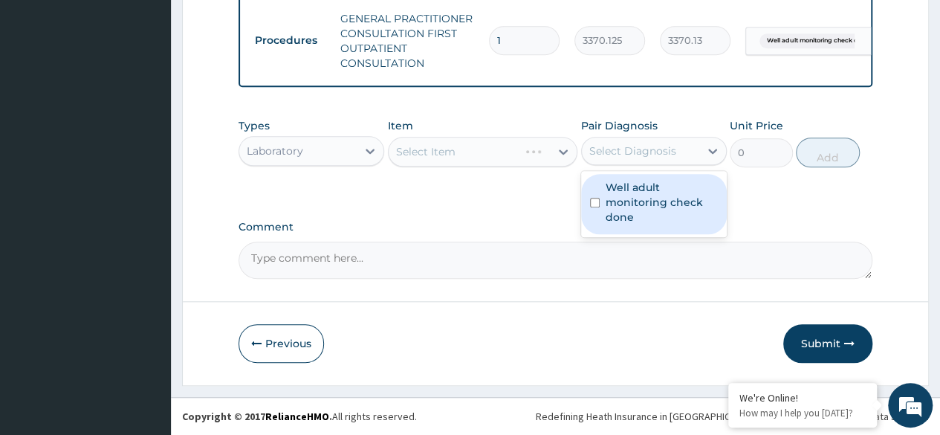
click at [663, 214] on label "Well adult monitoring check done" at bounding box center [662, 202] width 112 height 45
checkbox input "true"
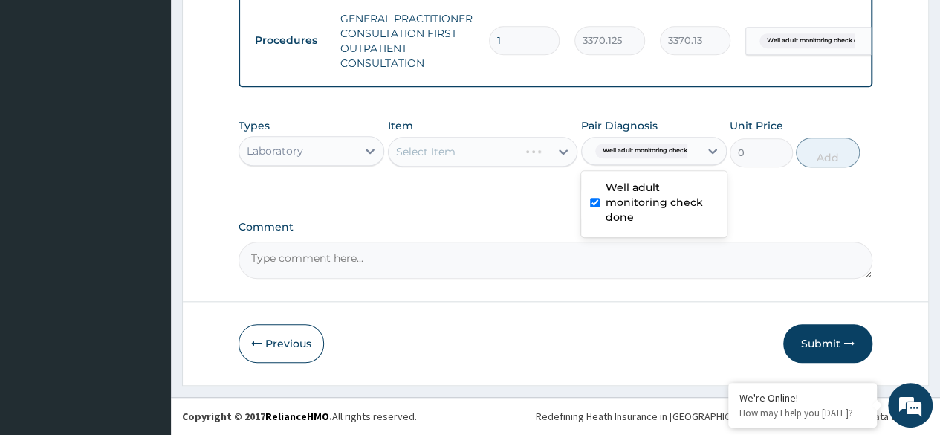
click at [517, 161] on div "Select Item" at bounding box center [483, 152] width 190 height 30
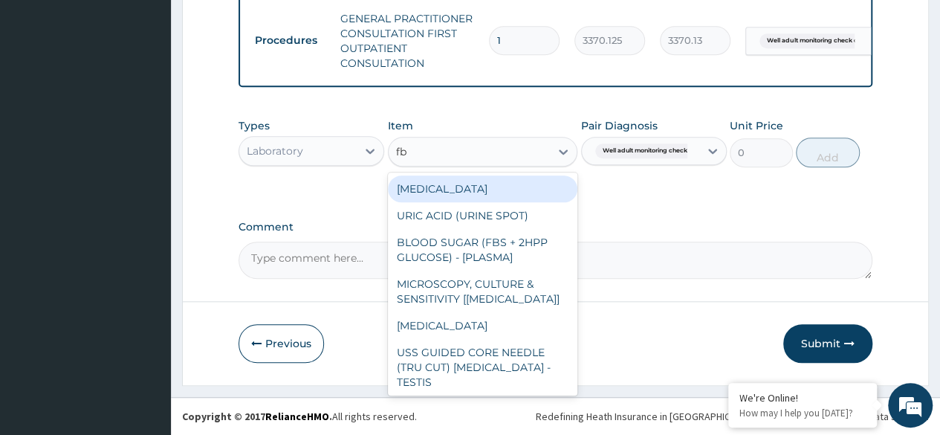
type input "fbc"
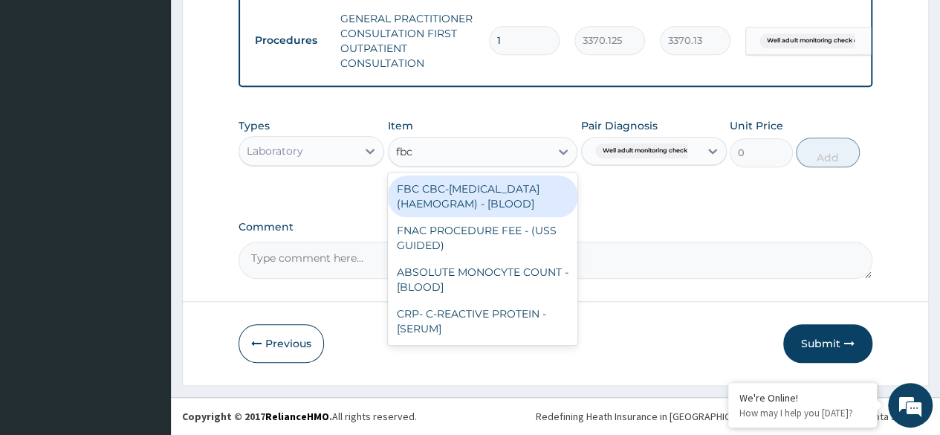
click at [519, 216] on div "FBC CBC-COMPLETE BLOOD COUNT (HAEMOGRAM) - [BLOOD]" at bounding box center [483, 196] width 190 height 42
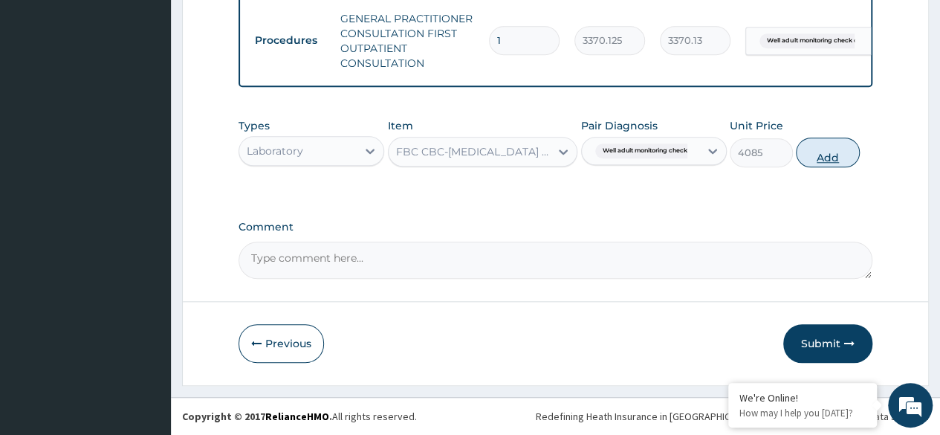
click at [828, 158] on button "Add" at bounding box center [827, 153] width 63 height 30
type input "0"
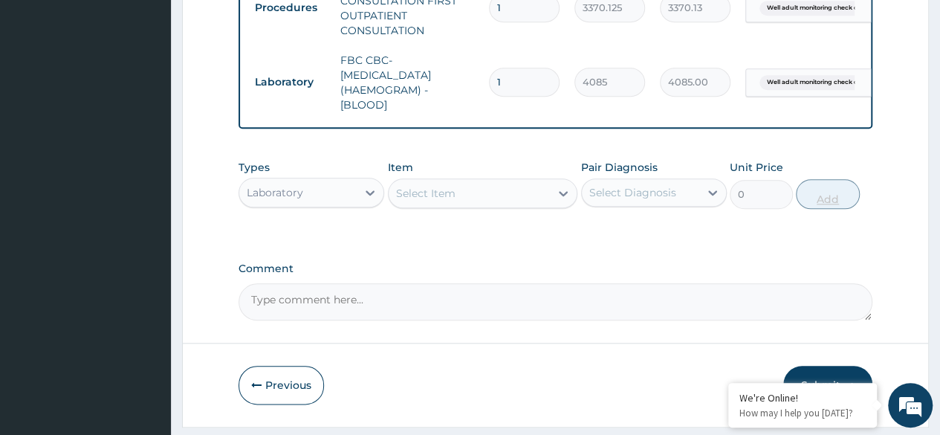
scroll to position [724, 0]
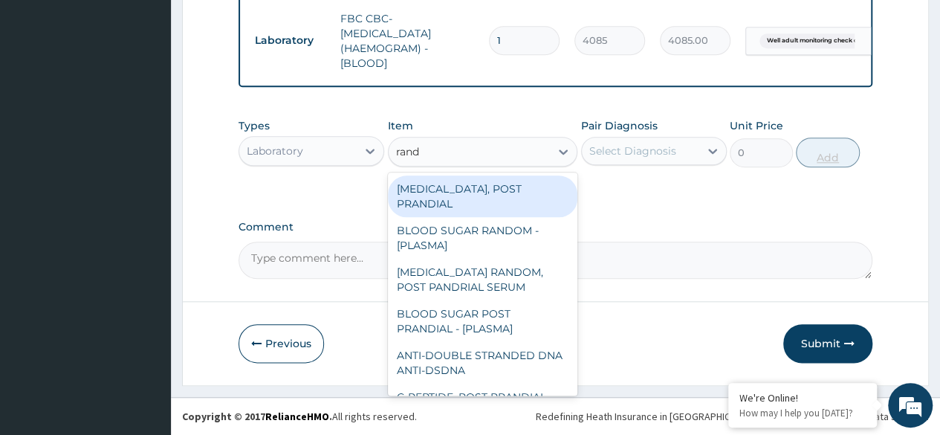
type input "rando"
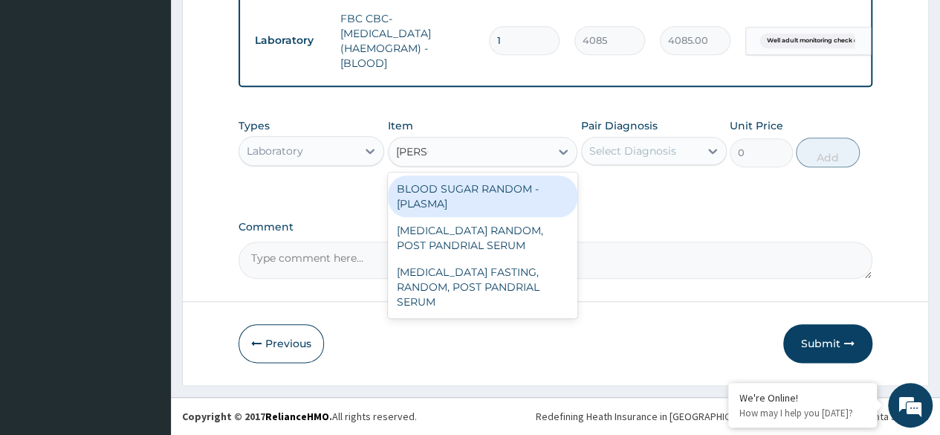
click at [523, 199] on div "BLOOD SUGAR RANDOM - [PLASMA]" at bounding box center [483, 196] width 190 height 42
type input "1800"
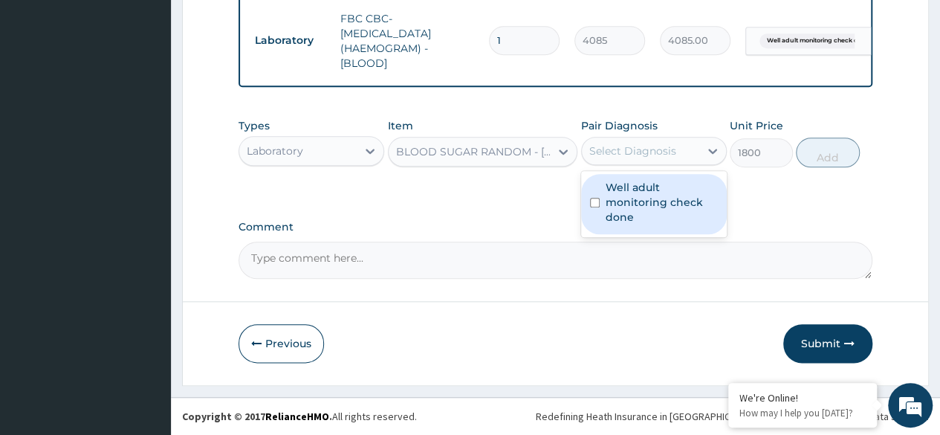
click at [663, 208] on label "Well adult monitoring check done" at bounding box center [662, 202] width 112 height 45
checkbox input "true"
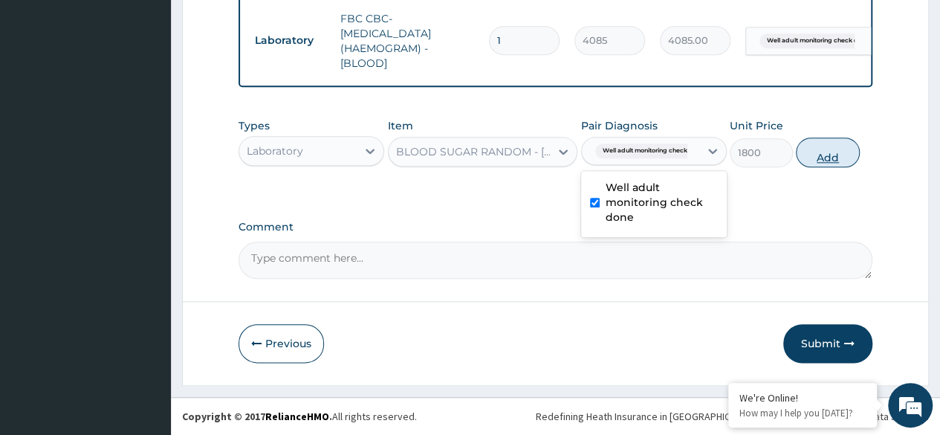
click at [839, 151] on button "Add" at bounding box center [827, 153] width 63 height 30
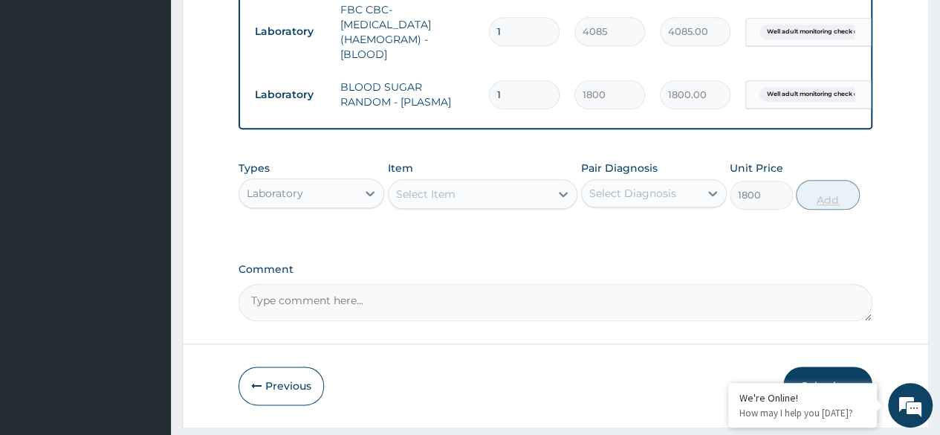
type input "0"
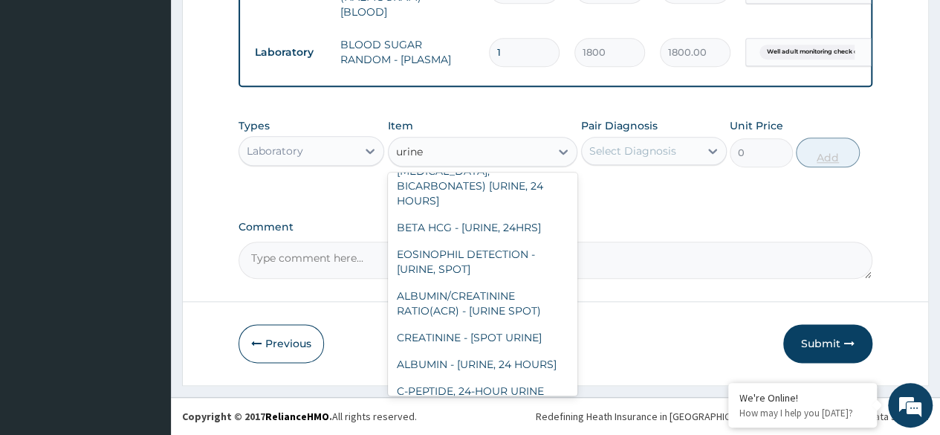
scroll to position [1856, 0]
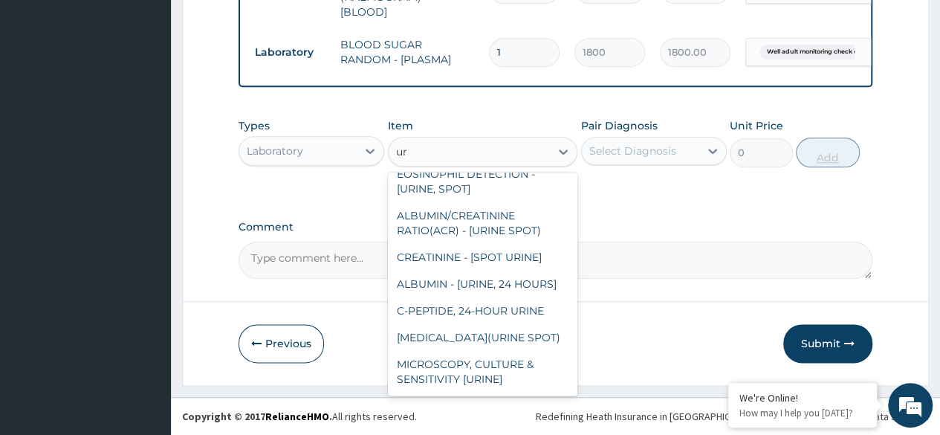
type input "u"
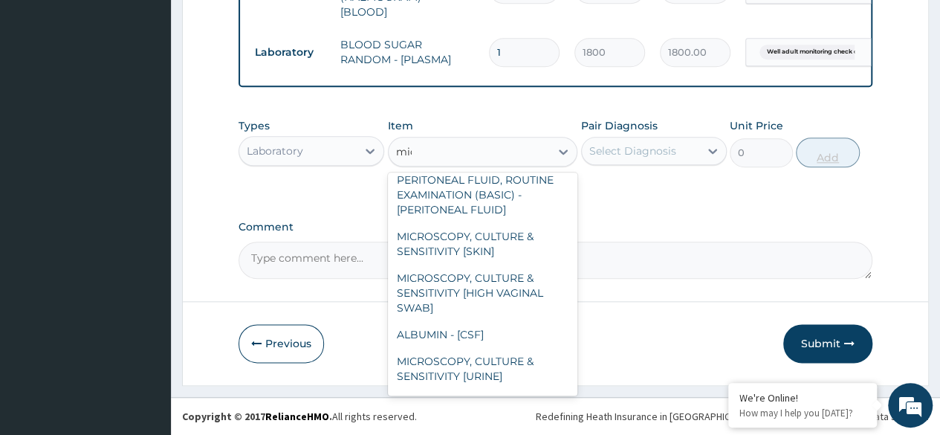
scroll to position [874, 0]
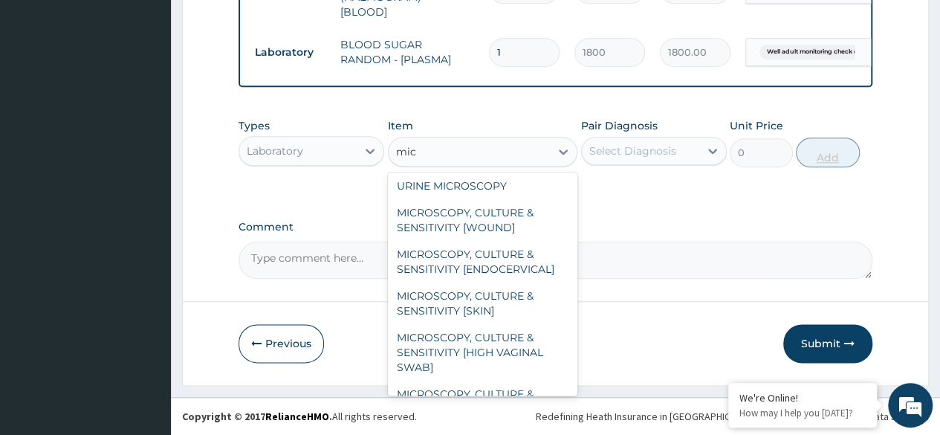
type input "micr"
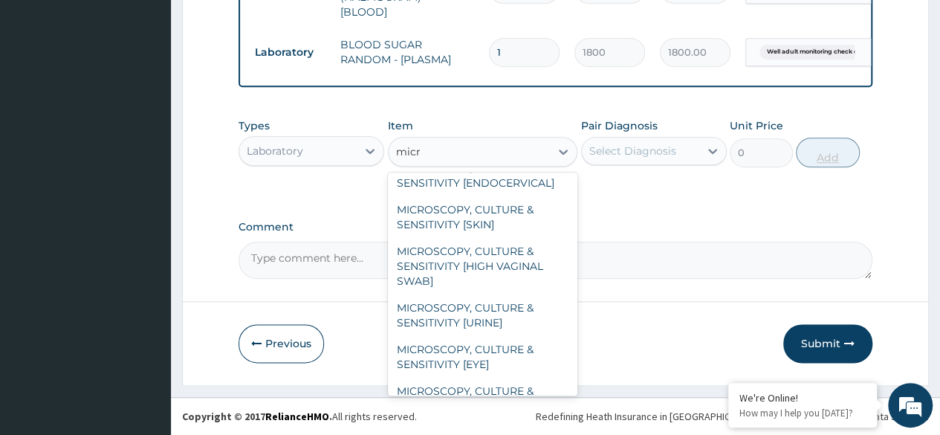
scroll to position [1017, 0]
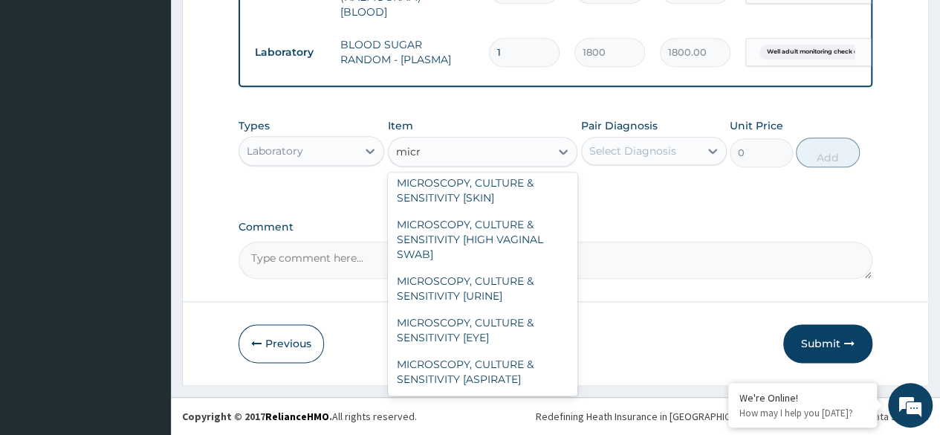
click at [501, 296] on div "MICROSCOPY, CULTURE & SENSITIVITY [URINE]" at bounding box center [483, 289] width 190 height 42
type input "4595.625"
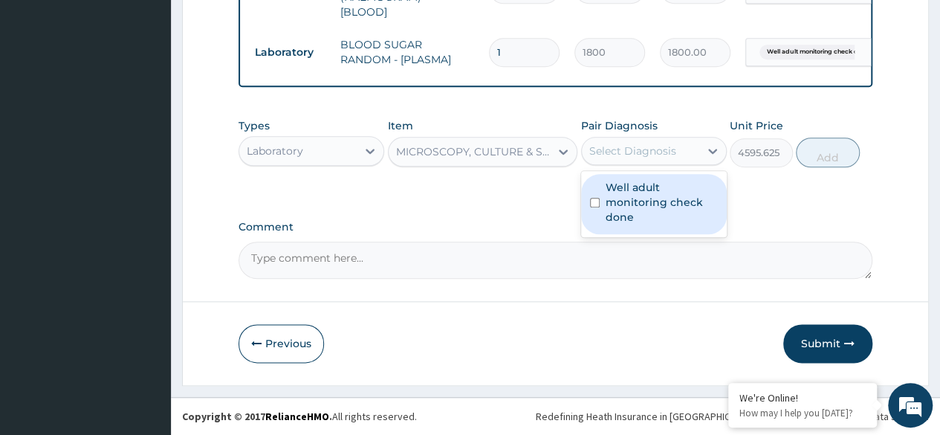
click at [698, 210] on label "Well adult monitoring check done" at bounding box center [662, 202] width 112 height 45
checkbox input "true"
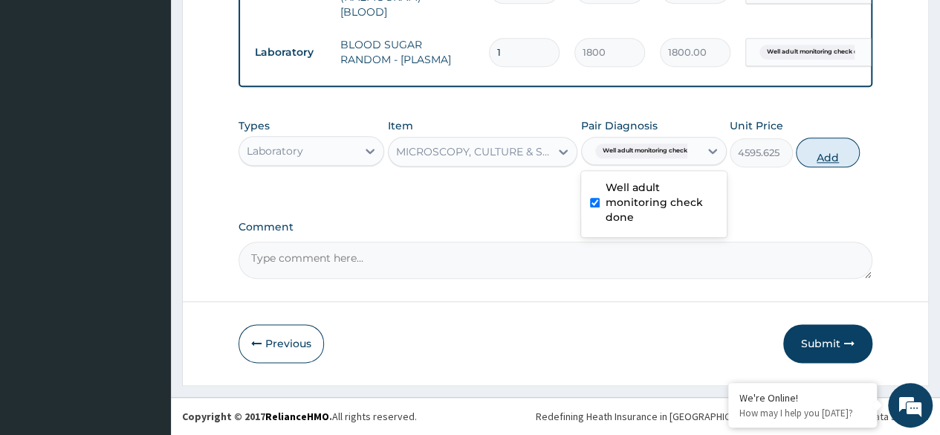
click at [834, 155] on button "Add" at bounding box center [827, 153] width 63 height 30
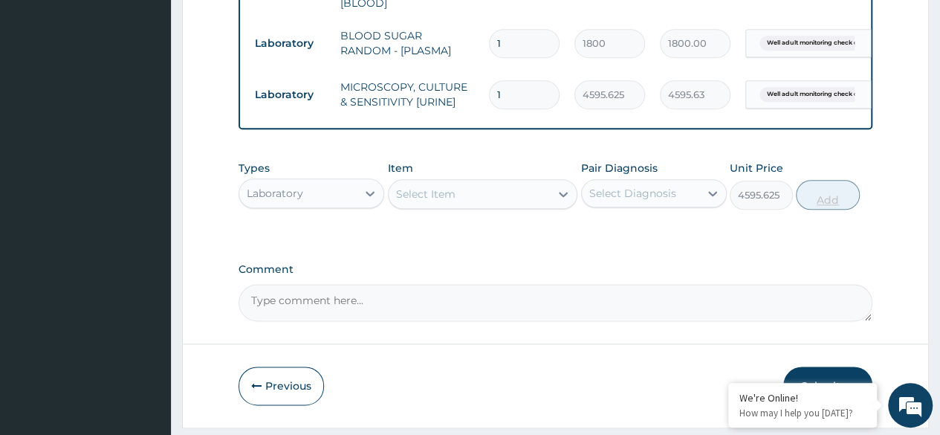
type input "0"
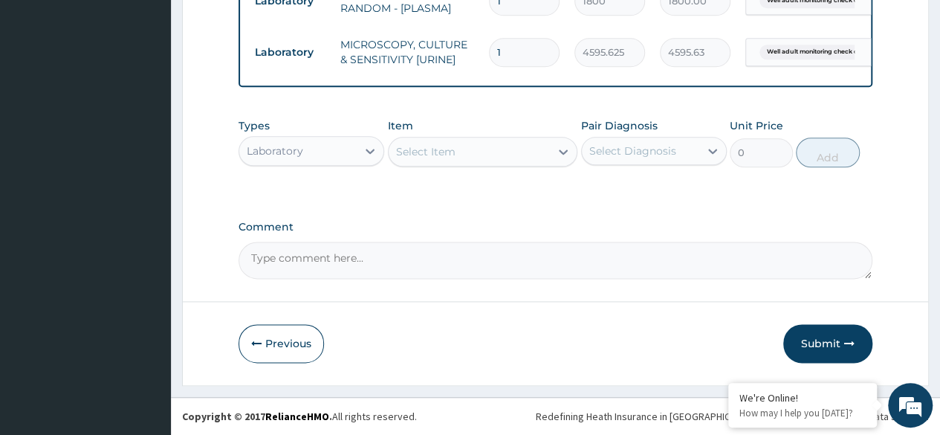
scroll to position [827, 0]
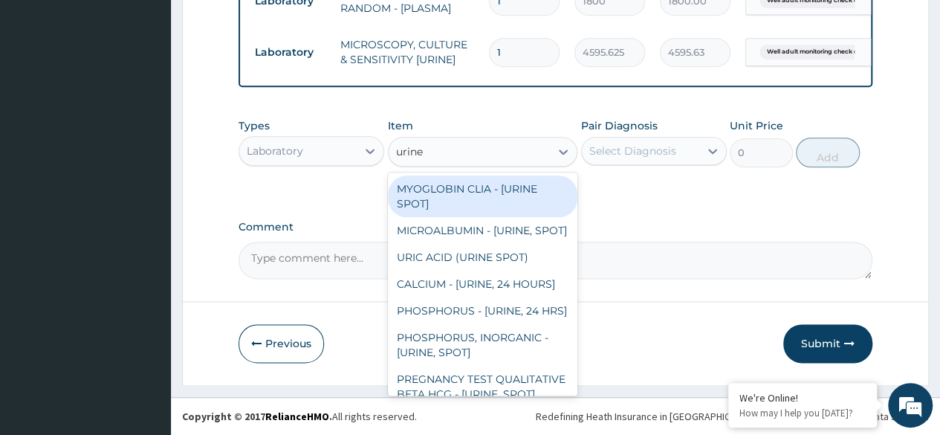
type input "urine b"
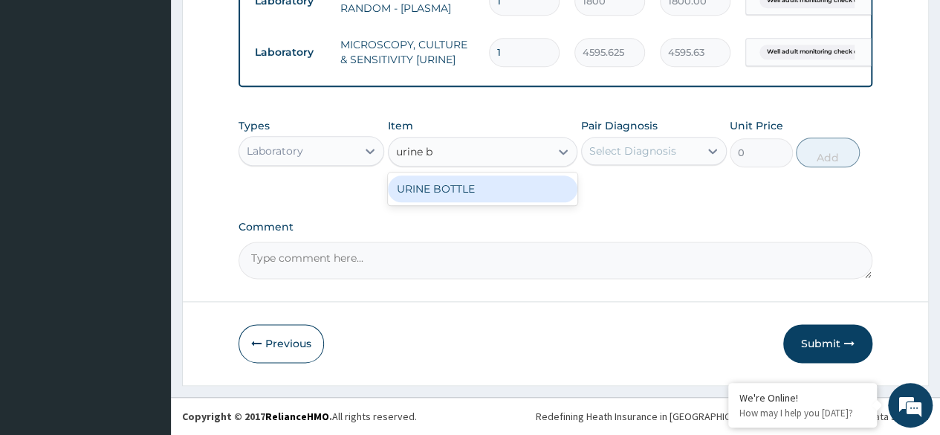
click at [522, 190] on div "URINE BOTTLE" at bounding box center [483, 188] width 190 height 27
type input "360"
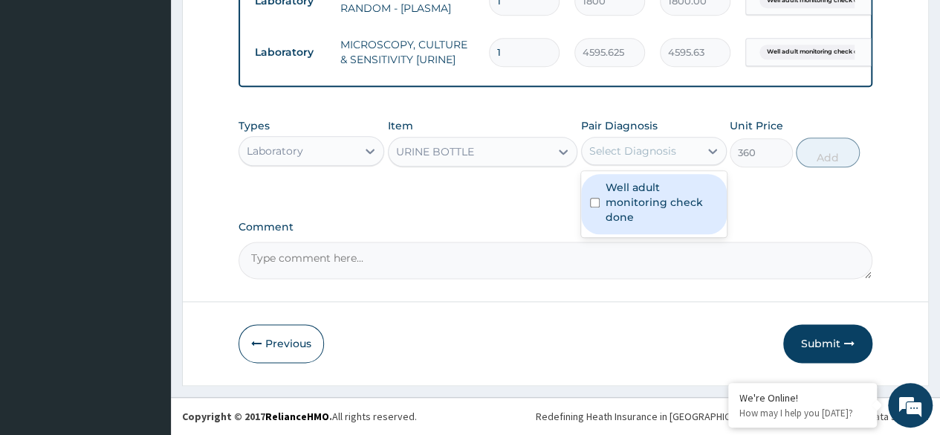
click at [663, 207] on label "Well adult monitoring check done" at bounding box center [662, 202] width 112 height 45
checkbox input "true"
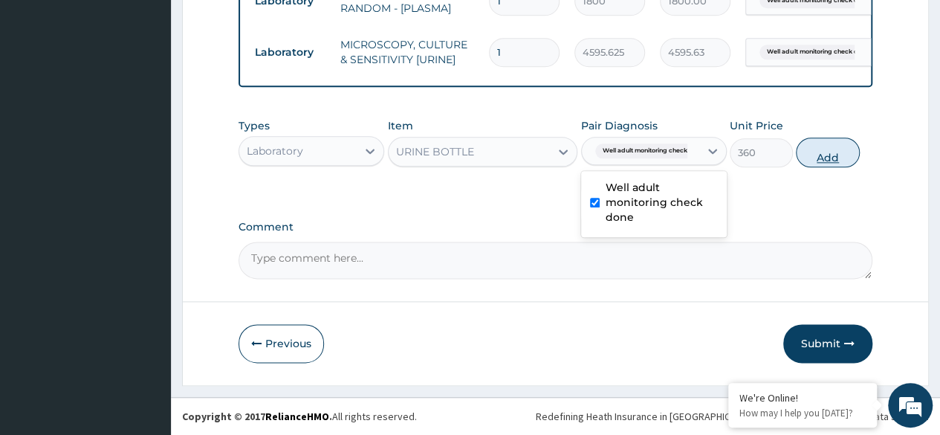
click at [833, 162] on button "Add" at bounding box center [827, 153] width 63 height 30
type input "0"
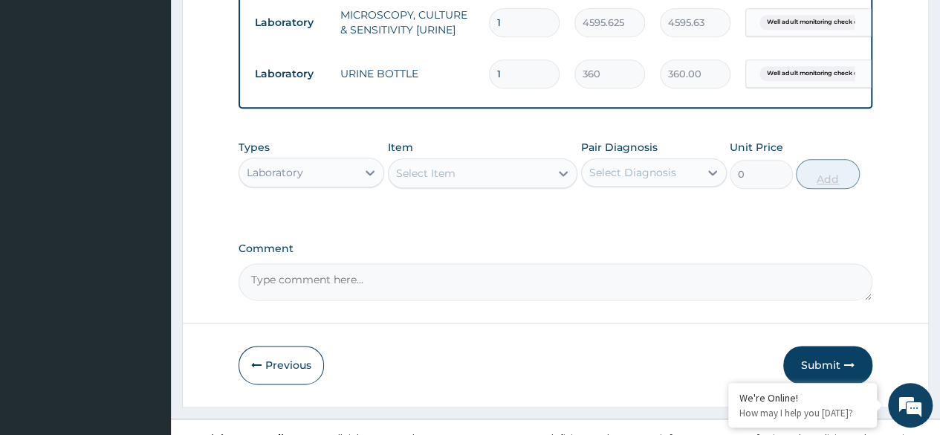
scroll to position [879, 0]
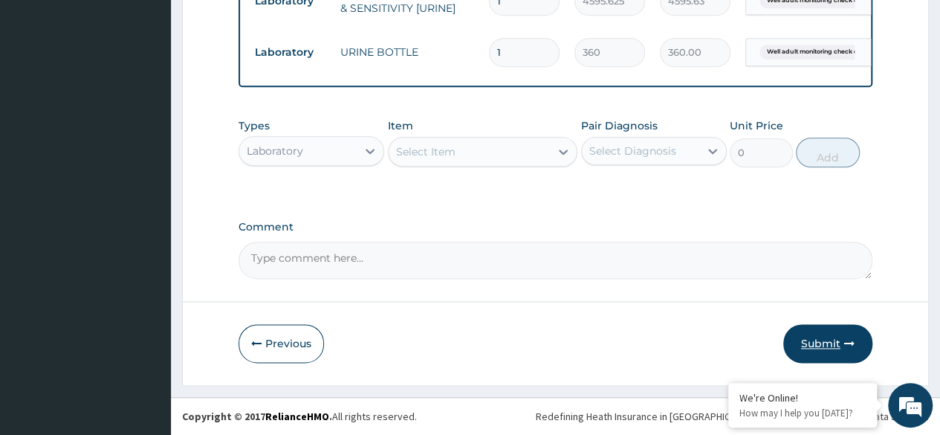
click at [827, 346] on button "Submit" at bounding box center [828, 343] width 89 height 39
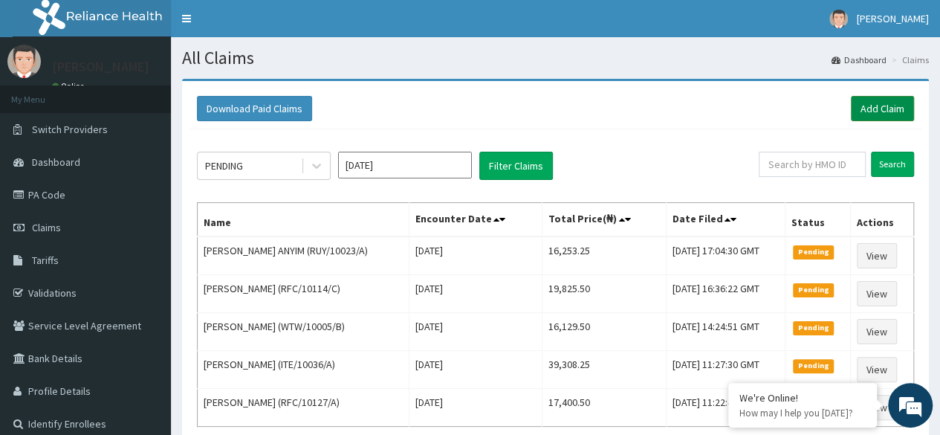
click at [891, 114] on link "Add Claim" at bounding box center [882, 108] width 63 height 25
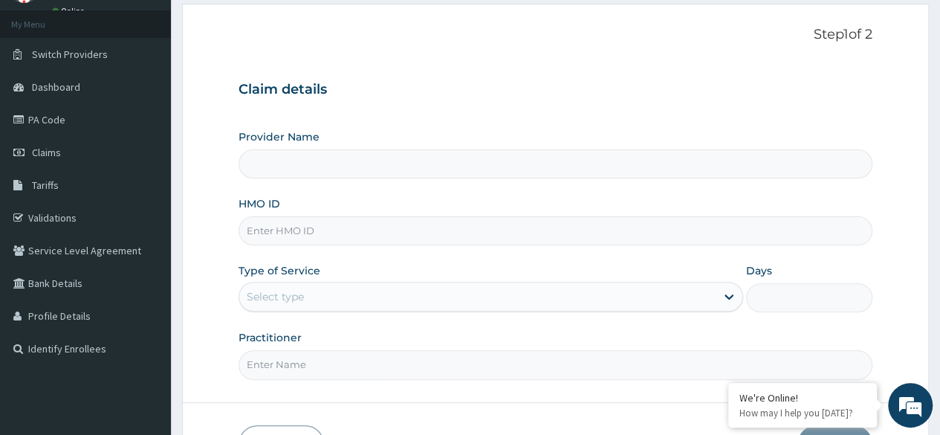
scroll to position [62, 0]
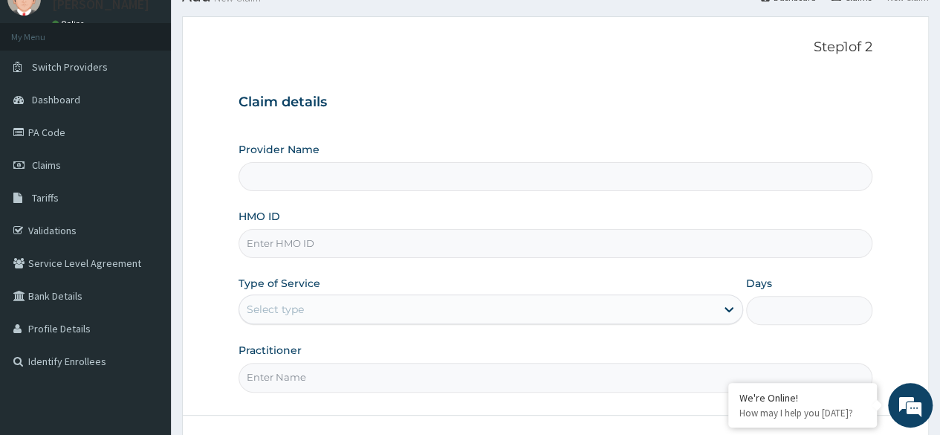
type input "Reliance Family Clinics (RFC)- [GEOGRAPHIC_DATA]"
click at [735, 245] on input "HMO ID" at bounding box center [556, 243] width 634 height 29
paste input "RUY/10023/B"
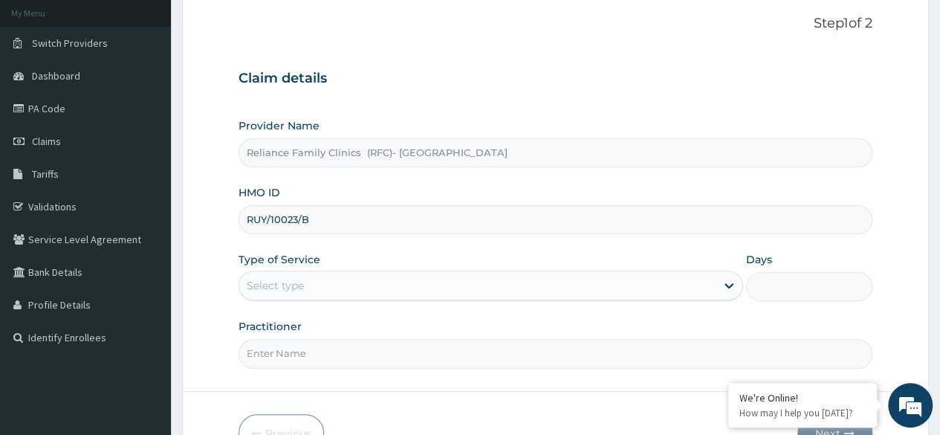
scroll to position [172, 0]
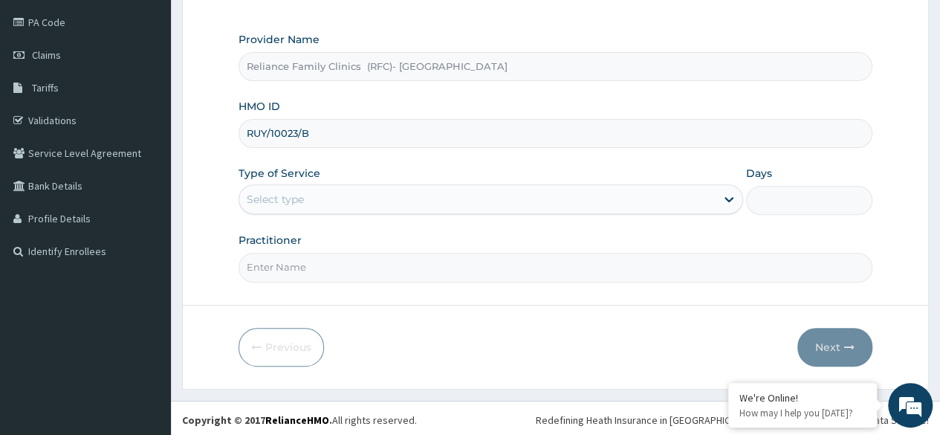
type input "RUY/10023/B"
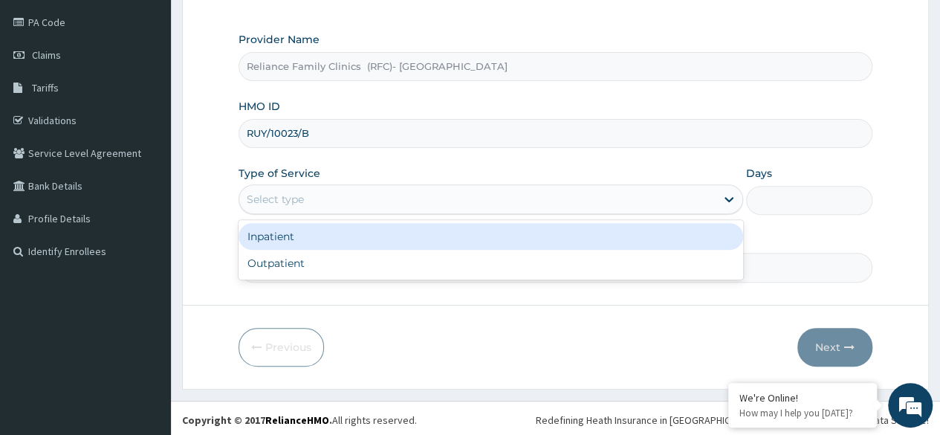
click at [455, 268] on div "Outpatient" at bounding box center [491, 263] width 505 height 27
type input "1"
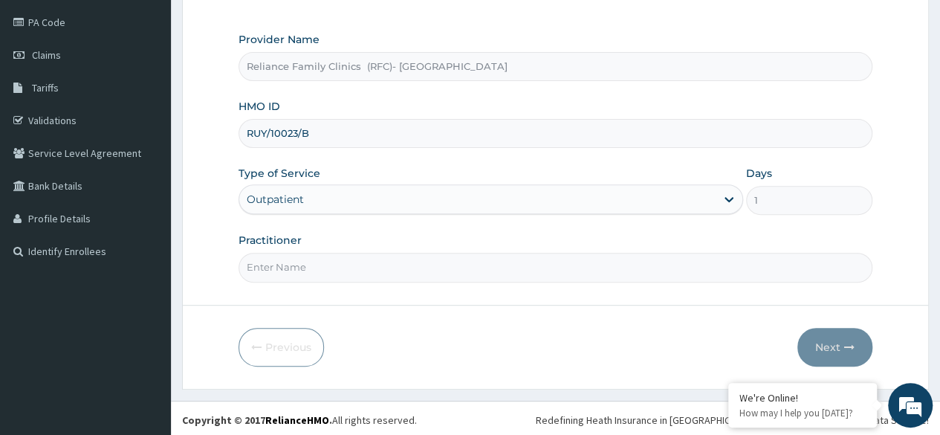
click at [495, 269] on input "Practitioner" at bounding box center [556, 267] width 634 height 29
type input "Locum"
click at [843, 346] on button "Next" at bounding box center [835, 347] width 75 height 39
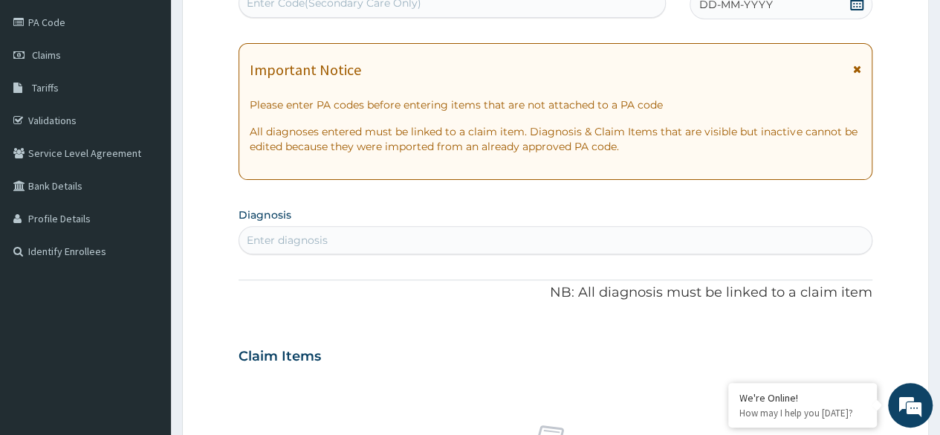
click at [853, 10] on span at bounding box center [857, 5] width 15 height 19
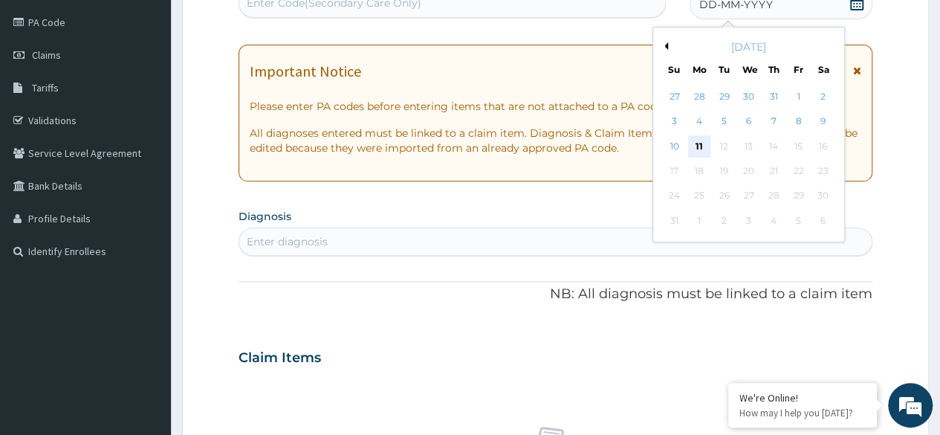
click at [703, 147] on div "11" at bounding box center [699, 146] width 22 height 22
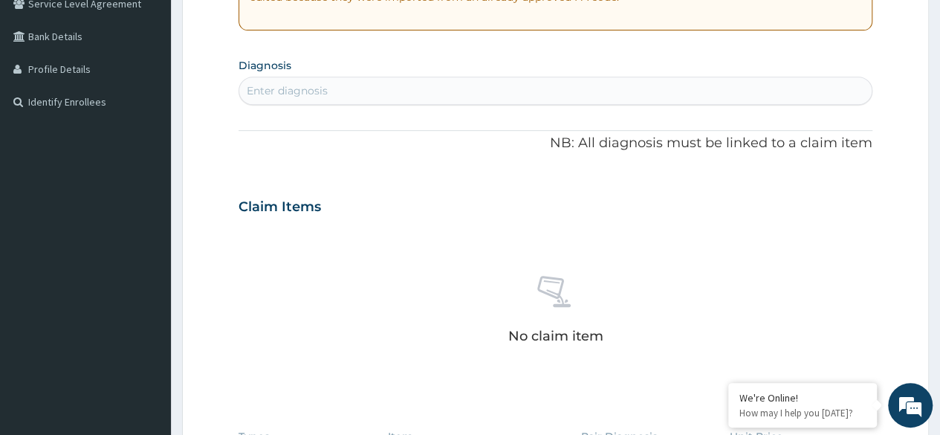
scroll to position [327, 0]
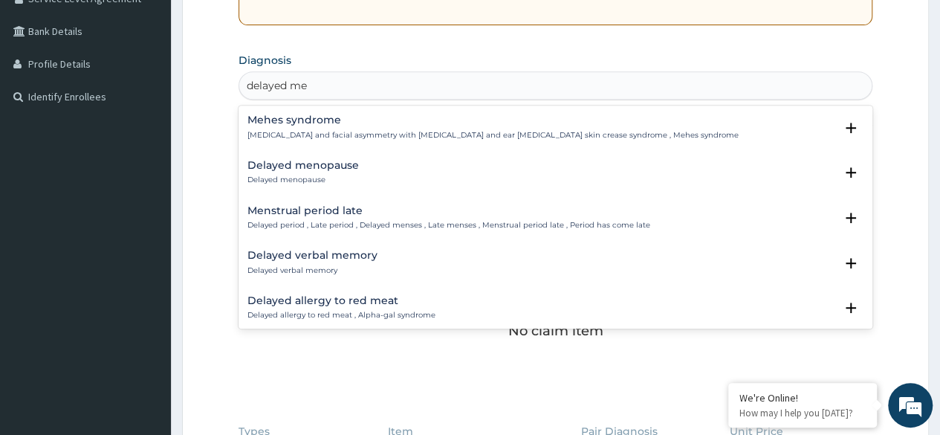
type input "delayed men"
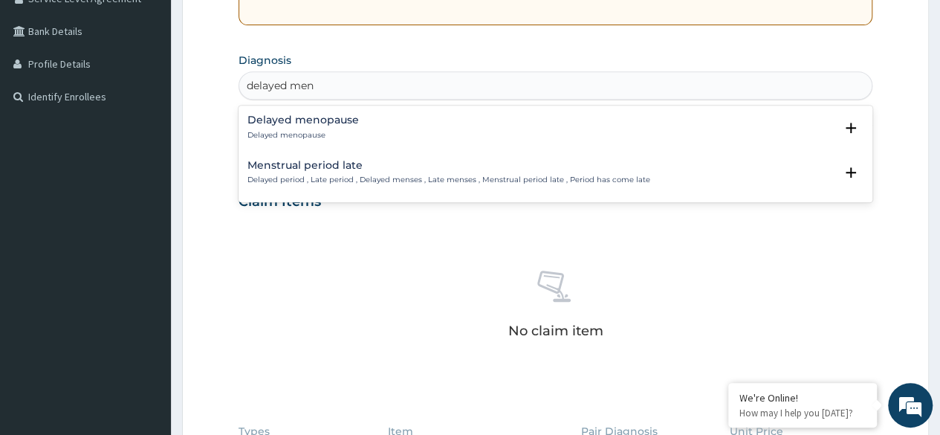
click at [494, 168] on h4 "Menstrual period late" at bounding box center [449, 165] width 403 height 11
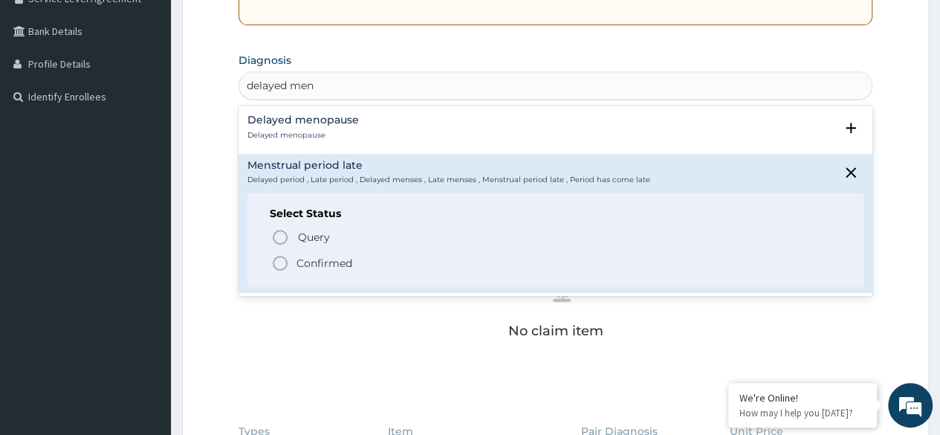
click at [380, 265] on span "Confirmed" at bounding box center [556, 263] width 570 height 18
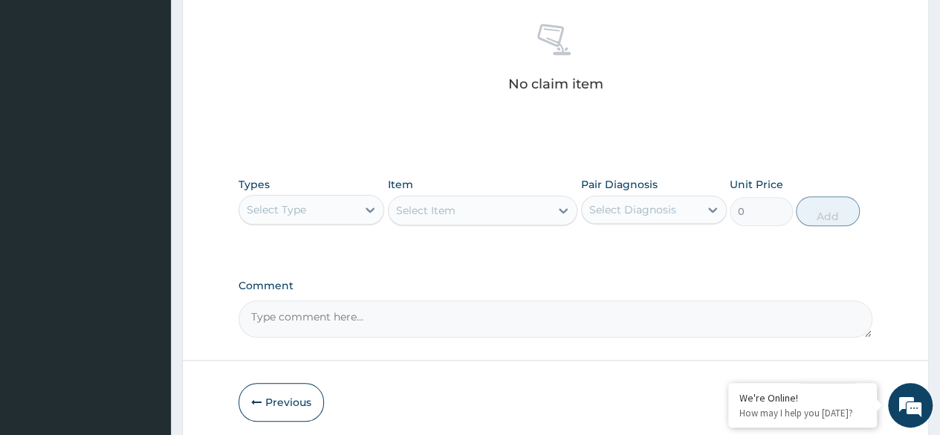
scroll to position [634, 0]
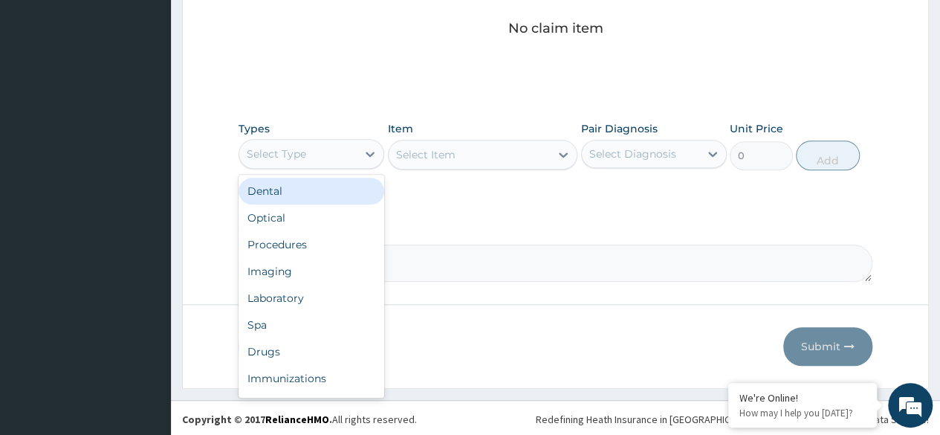
click at [338, 250] on div "Procedures" at bounding box center [312, 244] width 146 height 27
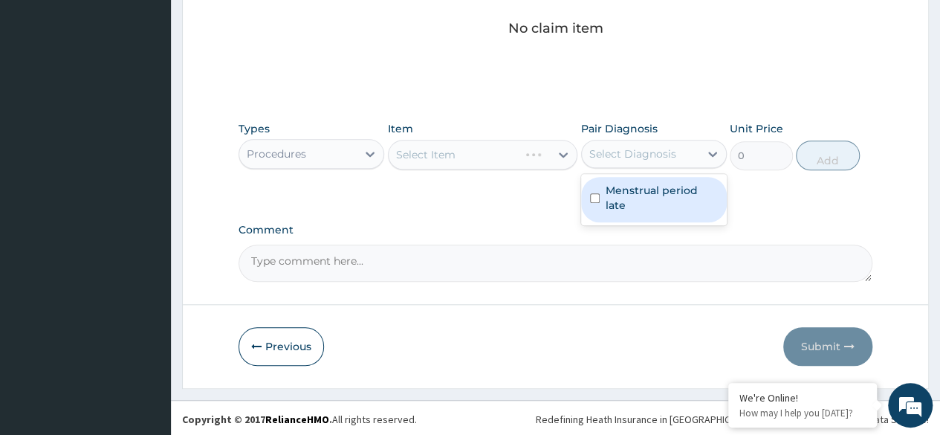
click at [676, 205] on label "Menstrual period late" at bounding box center [662, 198] width 112 height 30
checkbox input "true"
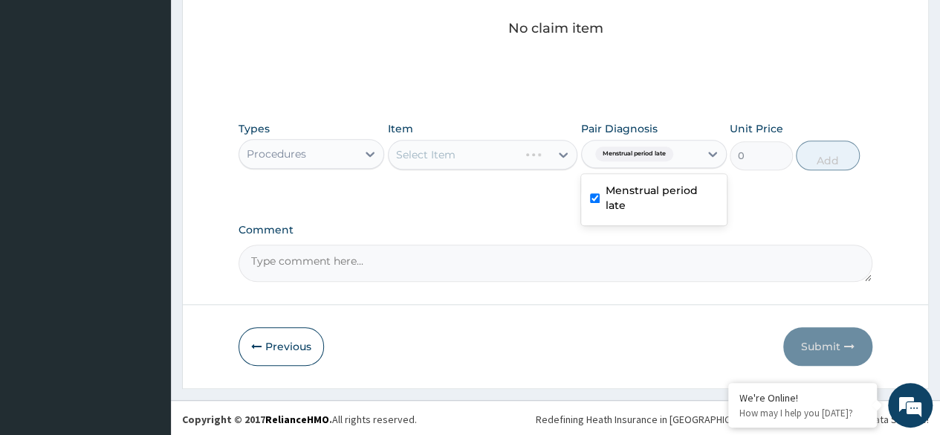
click at [517, 155] on div "Select Item" at bounding box center [483, 155] width 190 height 30
click at [494, 158] on div "Select Item" at bounding box center [483, 155] width 190 height 30
click at [499, 158] on div "Select Item" at bounding box center [483, 155] width 190 height 30
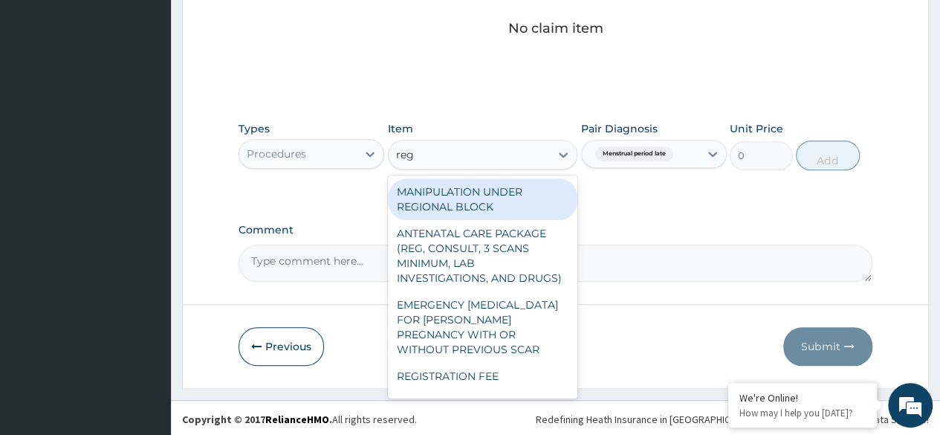
type input "regi"
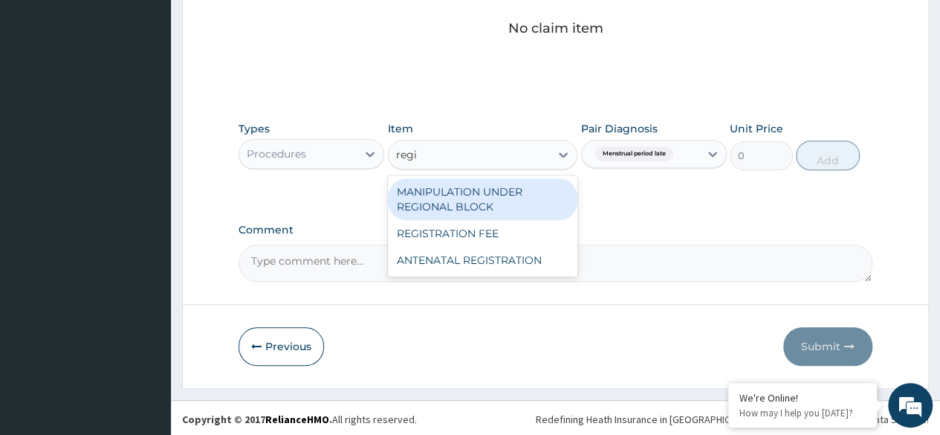
click at [509, 226] on div "REGISTRATION FEE" at bounding box center [483, 233] width 190 height 27
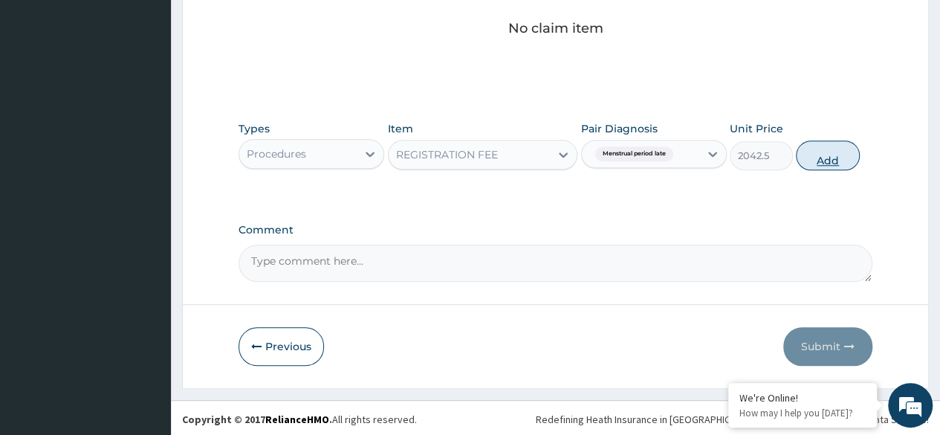
click at [824, 159] on button "Add" at bounding box center [827, 156] width 63 height 30
type input "0"
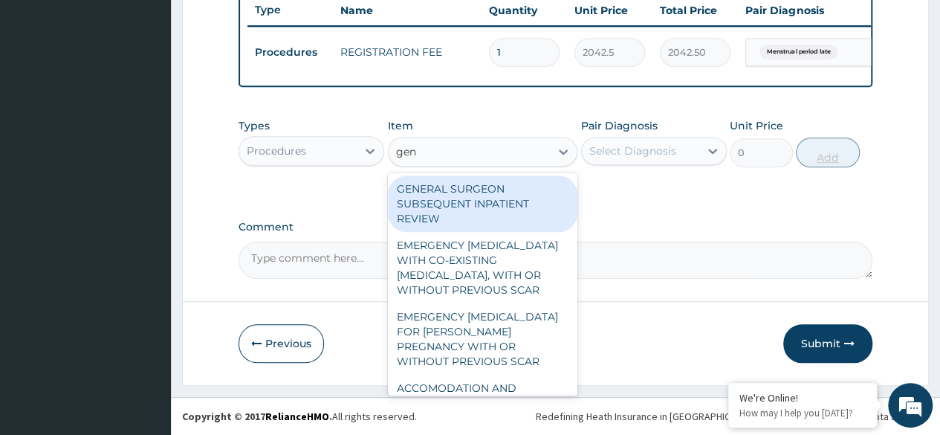
type input "gene"
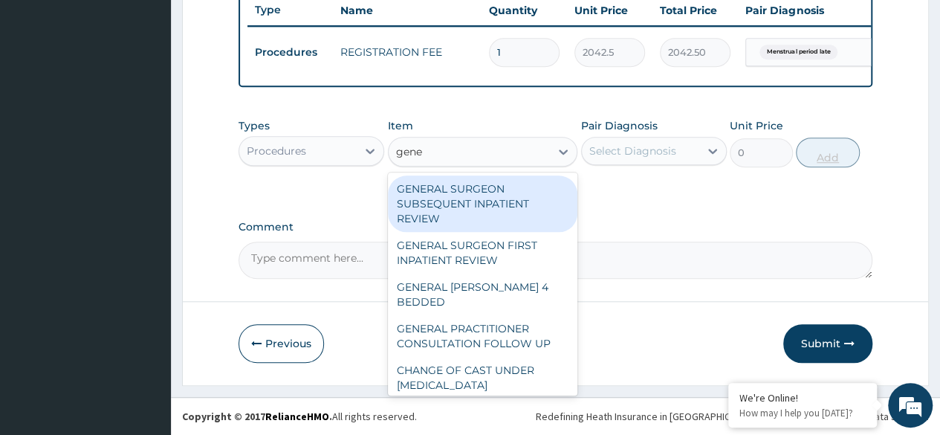
scroll to position [244, 0]
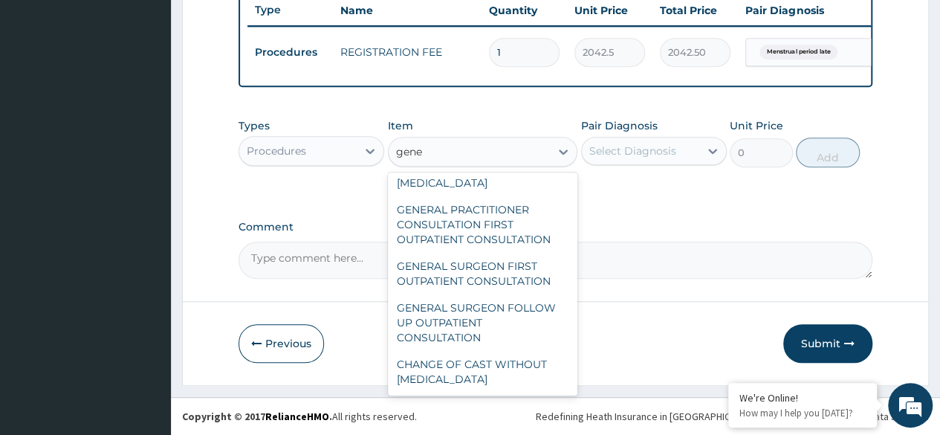
click at [529, 231] on div "GENERAL PRACTITIONER CONSULTATION FIRST OUTPATIENT CONSULTATION" at bounding box center [483, 224] width 190 height 57
type input "3370.125"
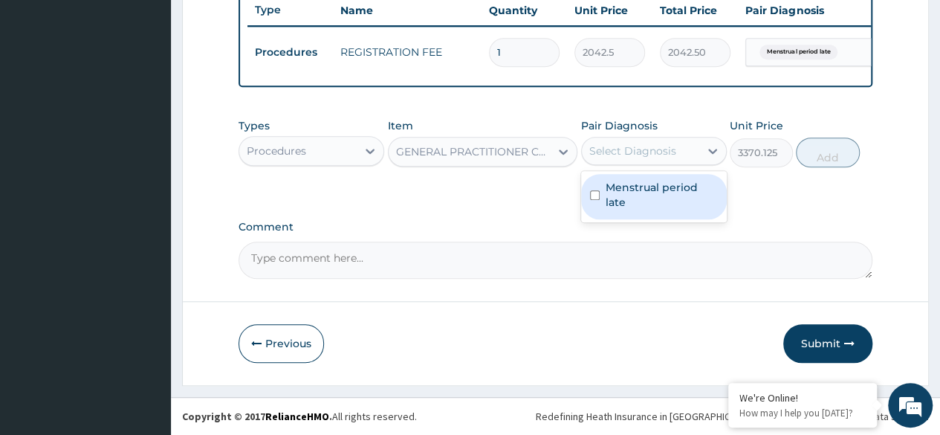
click at [675, 211] on div "Menstrual period late" at bounding box center [654, 196] width 146 height 45
checkbox input "true"
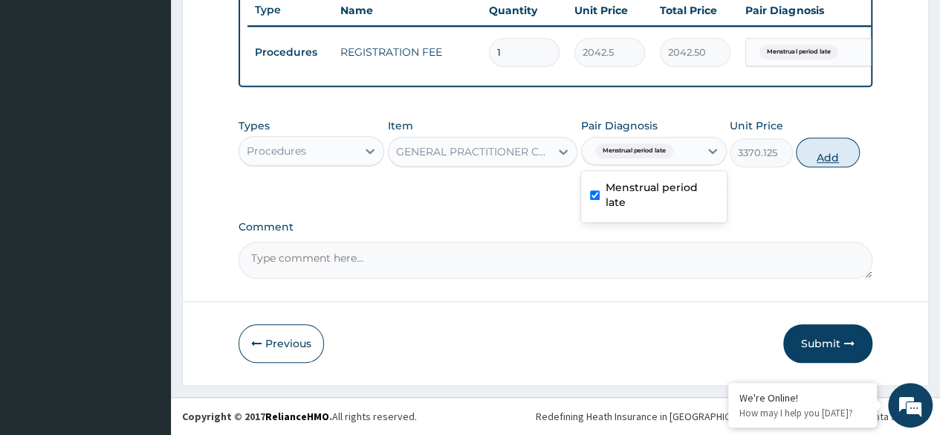
click at [827, 156] on button "Add" at bounding box center [827, 153] width 63 height 30
type input "0"
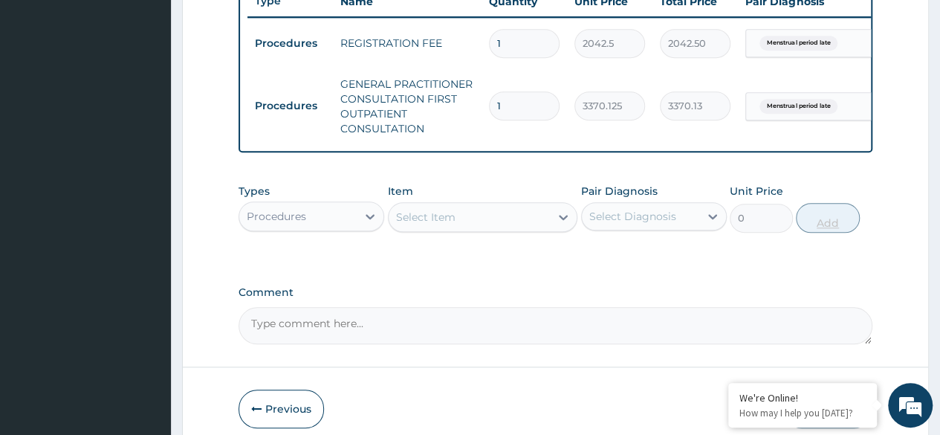
scroll to position [650, 0]
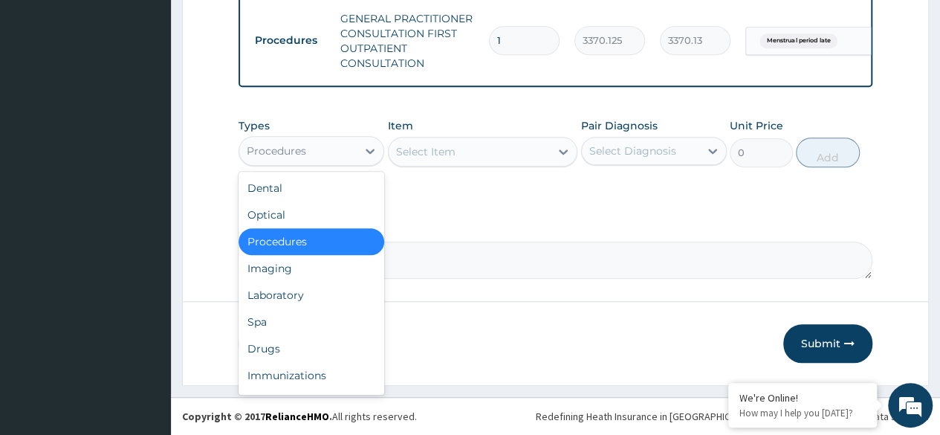
click at [321, 303] on div "Laboratory" at bounding box center [312, 295] width 146 height 27
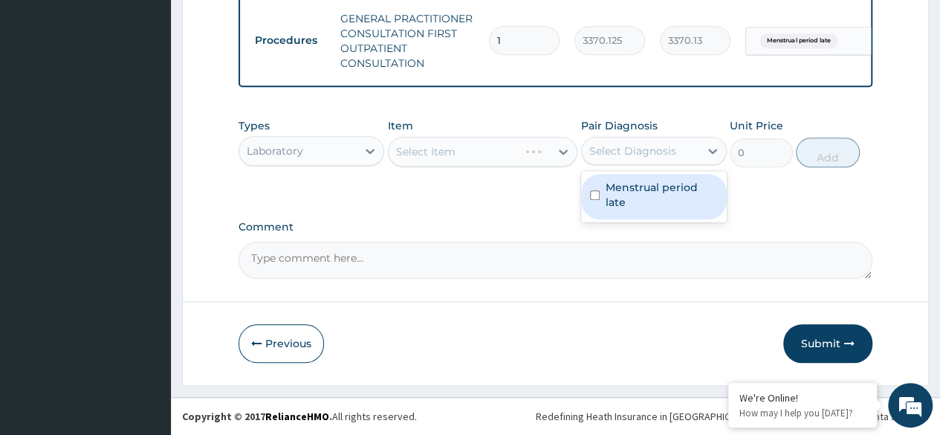
click at [659, 196] on label "Menstrual period late" at bounding box center [662, 195] width 112 height 30
checkbox input "true"
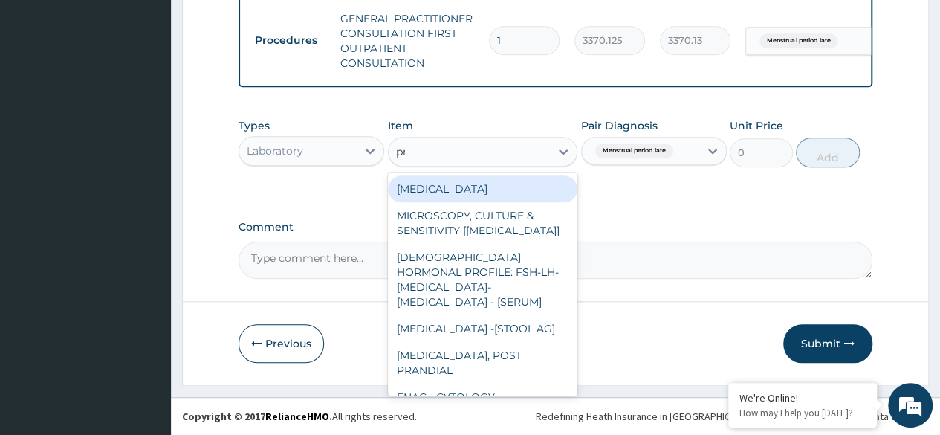
type input "pre"
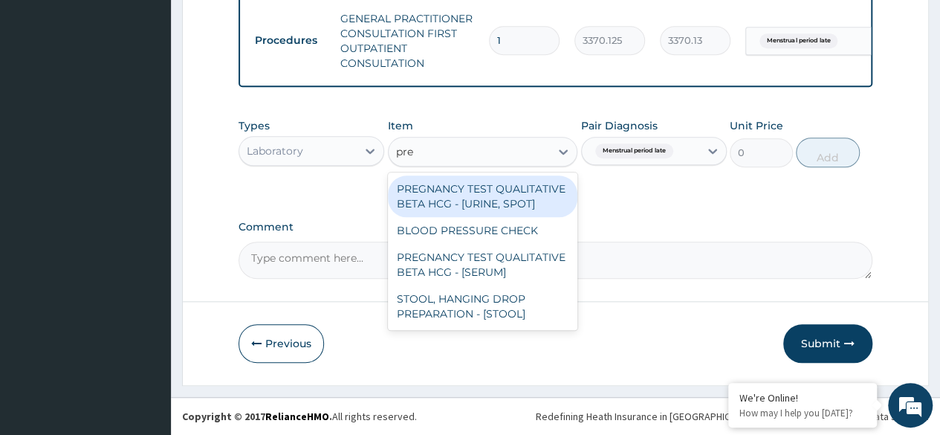
click at [532, 261] on div "PREGNANCY TEST QUALITATIVE BETA HCG - [SERUM]" at bounding box center [483, 265] width 190 height 42
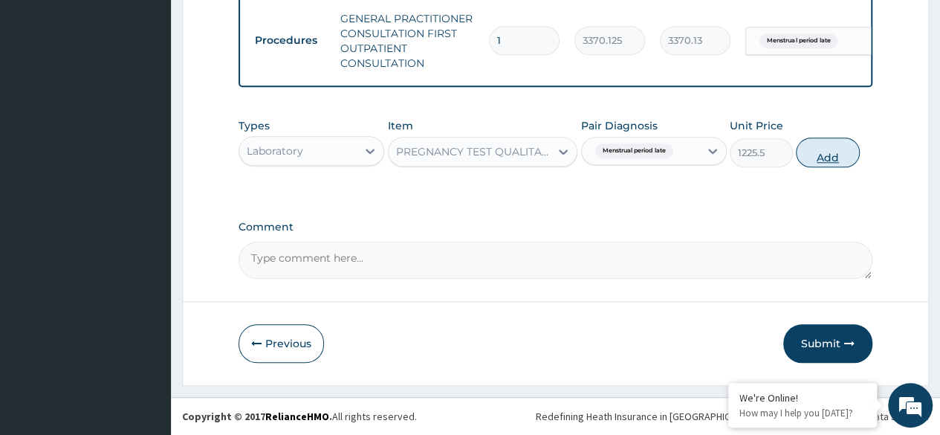
click at [837, 161] on button "Add" at bounding box center [827, 153] width 63 height 30
type input "0"
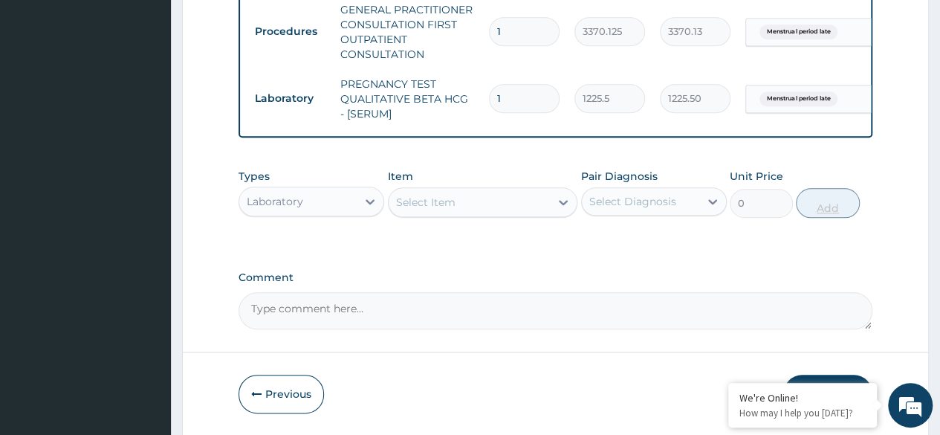
scroll to position [709, 0]
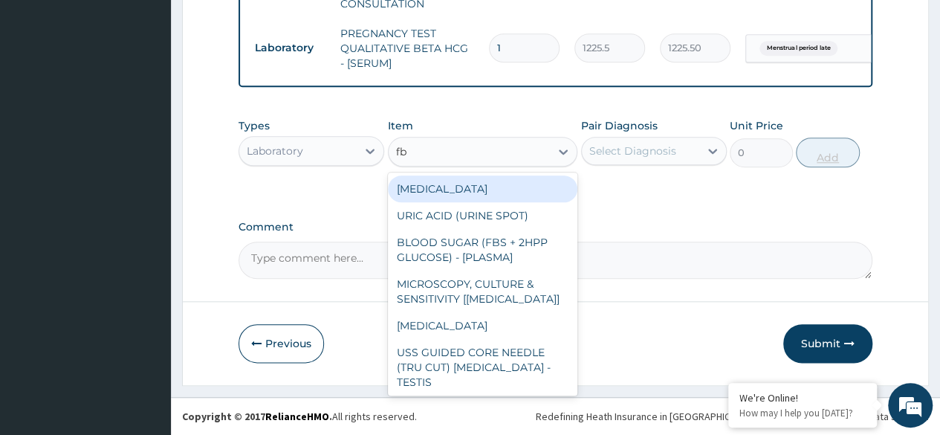
type input "fbc"
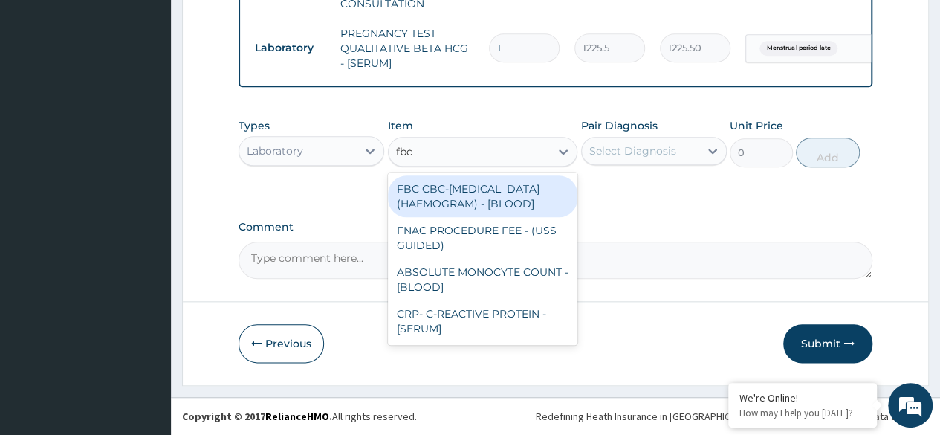
click at [540, 217] on div "FBC CBC-[MEDICAL_DATA] (HAEMOGRAM) - [BLOOD]" at bounding box center [483, 196] width 190 height 42
type input "4085"
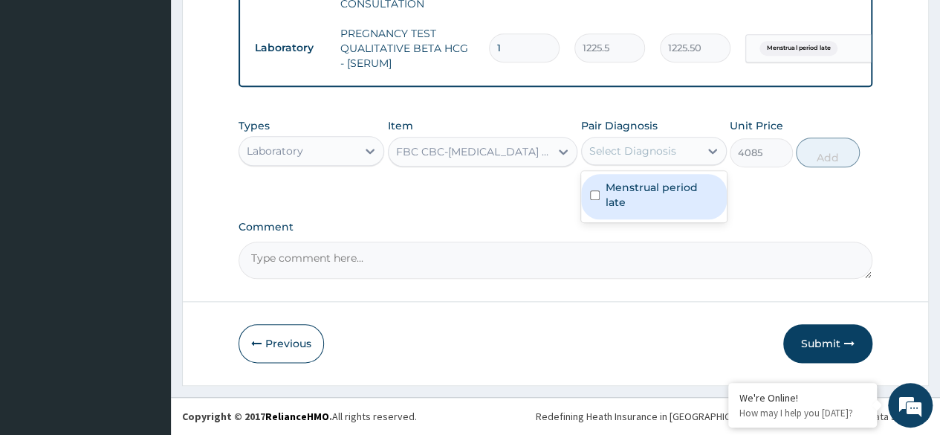
click at [680, 201] on label "Menstrual period late" at bounding box center [662, 195] width 112 height 30
checkbox input "true"
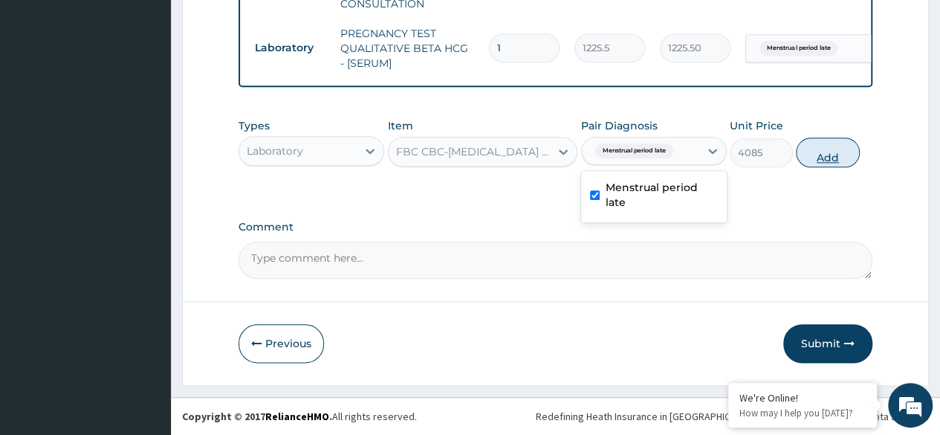
click at [836, 163] on button "Add" at bounding box center [827, 153] width 63 height 30
type input "0"
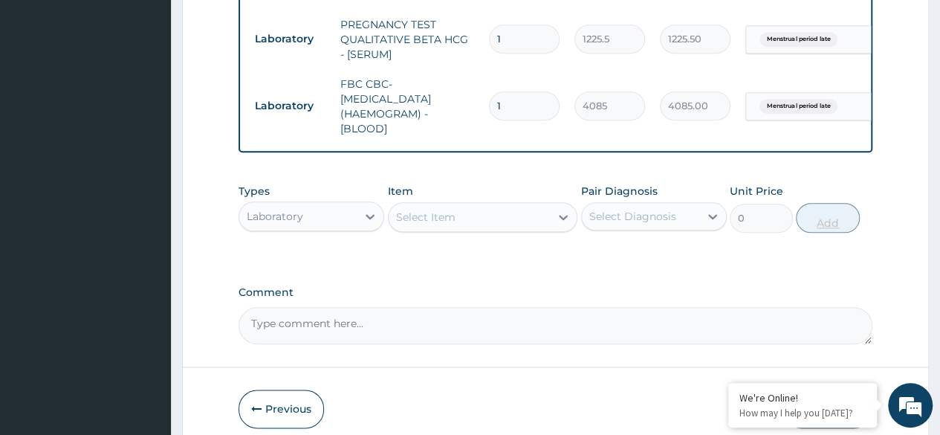
scroll to position [784, 0]
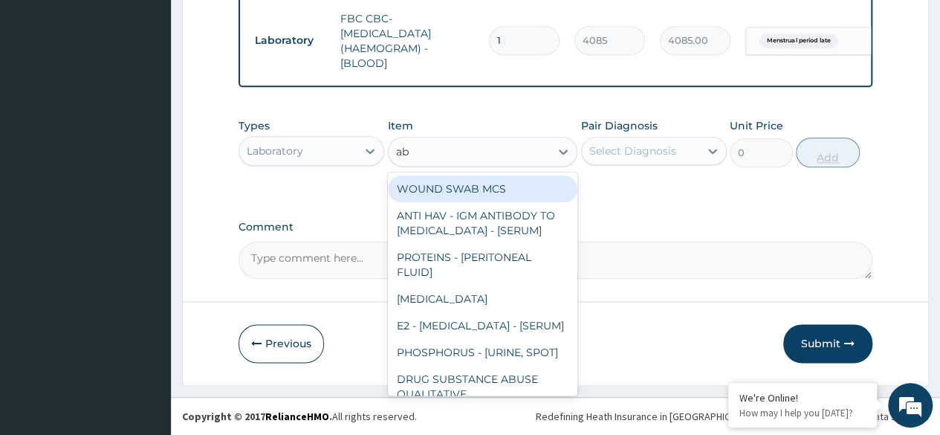
type input "abf"
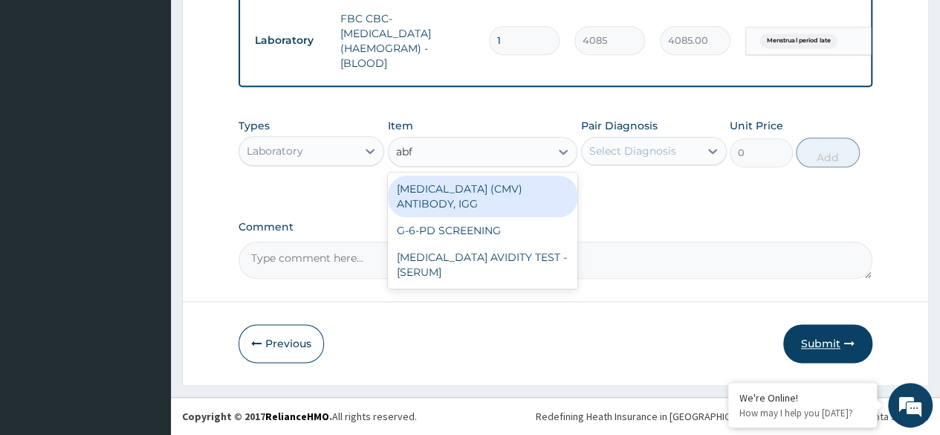
click at [830, 349] on button "Submit" at bounding box center [828, 343] width 89 height 39
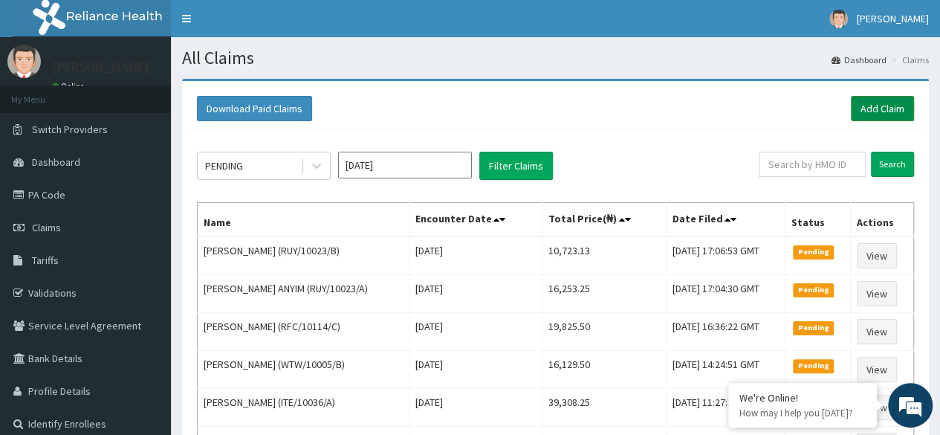
click at [887, 110] on link "Add Claim" at bounding box center [882, 108] width 63 height 25
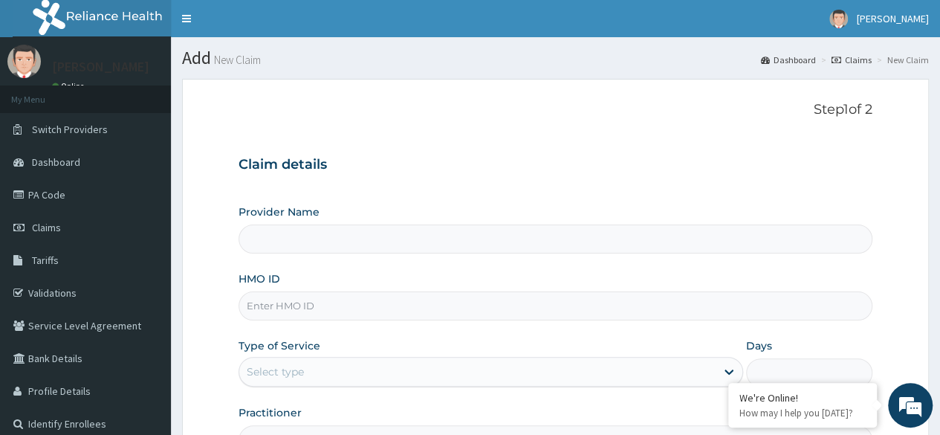
type input "Reliance Family Clinics (RFC)- [GEOGRAPHIC_DATA]"
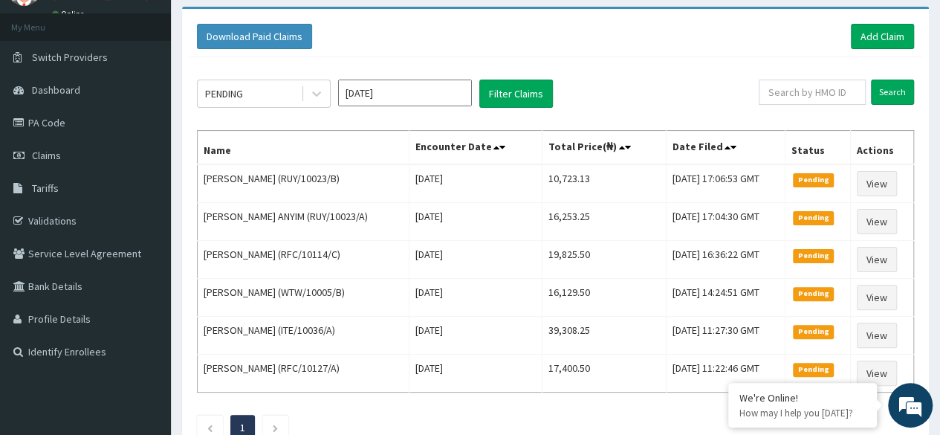
scroll to position [52, 0]
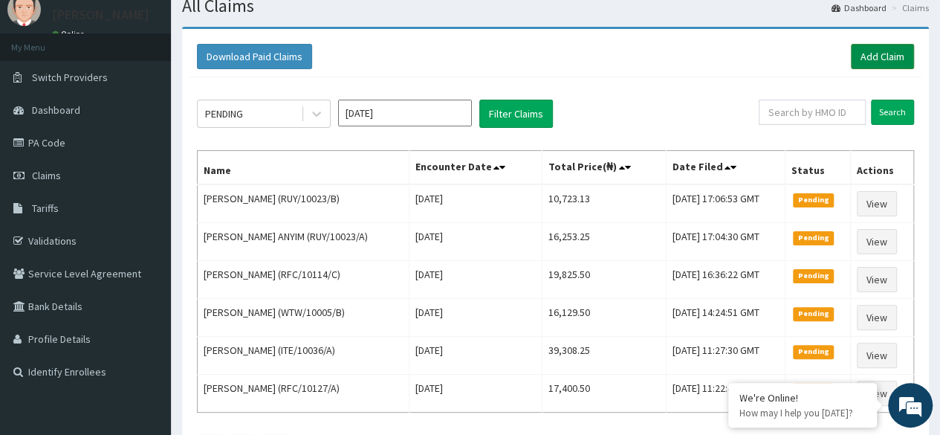
click at [884, 62] on link "Add Claim" at bounding box center [882, 56] width 63 height 25
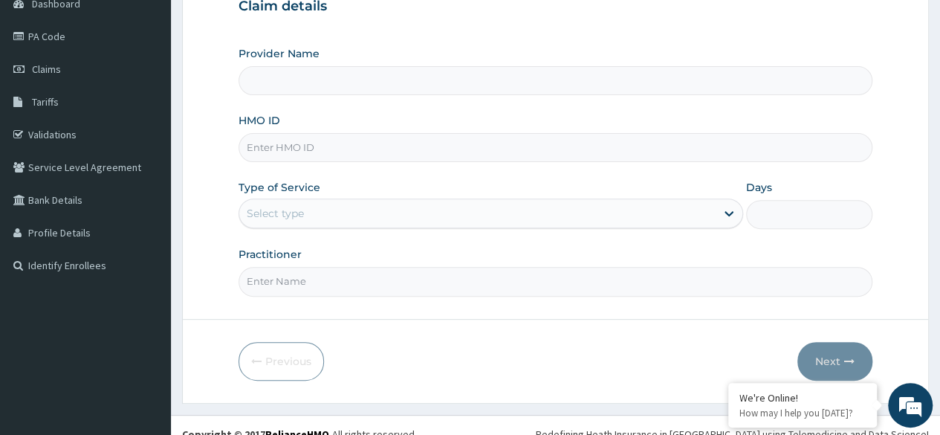
scroll to position [172, 0]
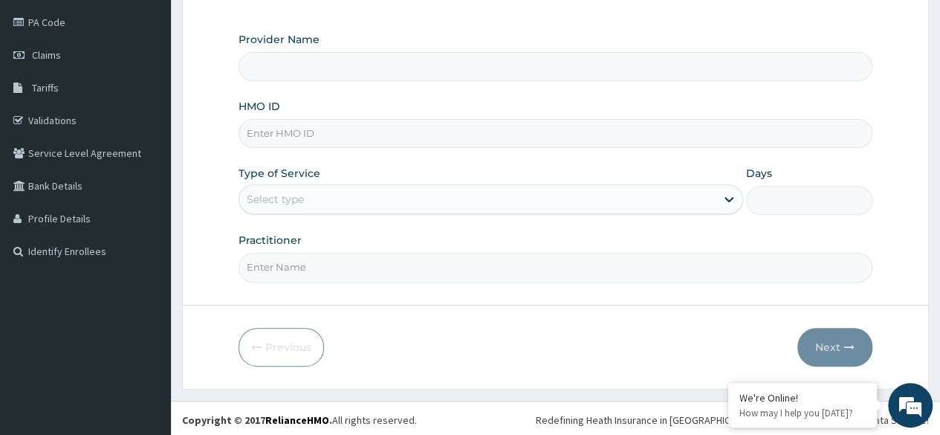
type input "Reliance Family Clinics (RFC)- [GEOGRAPHIC_DATA]"
click at [760, 135] on input "HMO ID" at bounding box center [556, 133] width 634 height 29
paste input "UPS/10003/C"
type input "UPS/10003/C"
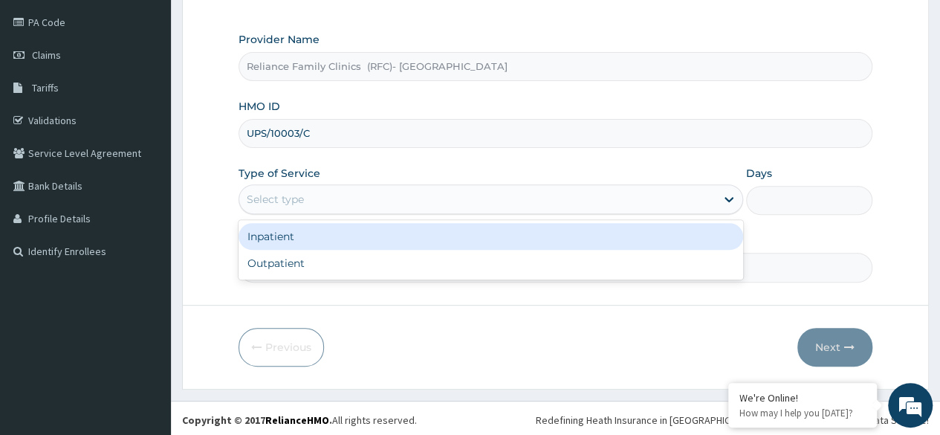
click at [535, 259] on div "Outpatient" at bounding box center [491, 263] width 505 height 27
type input "1"
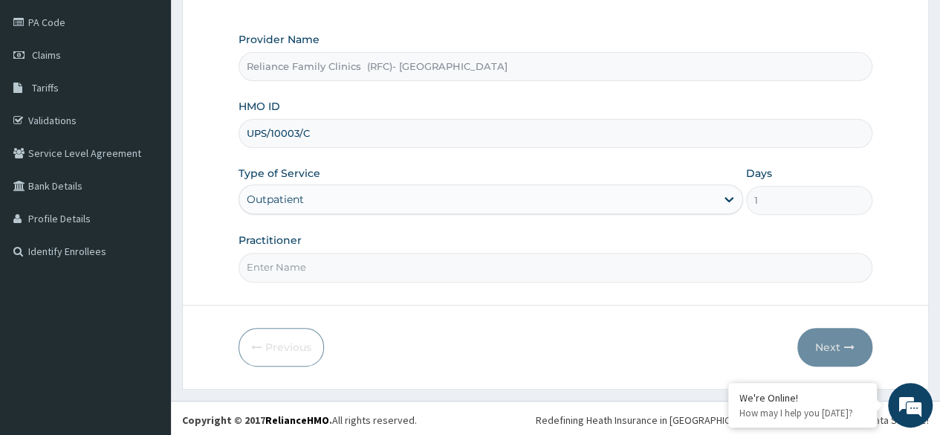
click at [517, 270] on input "Practitioner" at bounding box center [556, 267] width 634 height 29
type input "Locum"
click at [833, 346] on button "Next" at bounding box center [835, 347] width 75 height 39
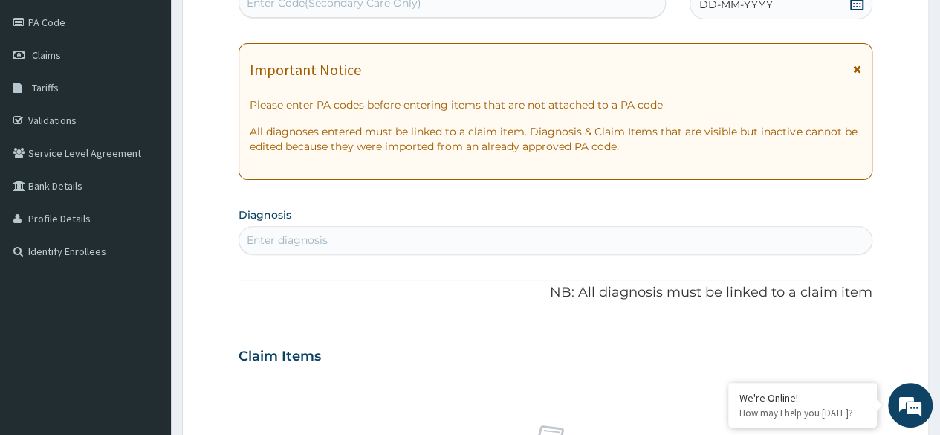
scroll to position [0, 0]
click at [857, 17] on div "DD-MM-YYYY" at bounding box center [781, 5] width 183 height 30
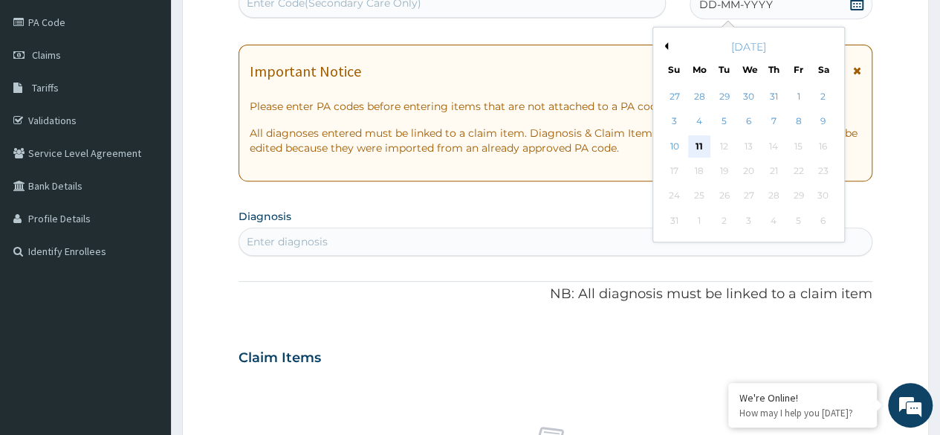
click at [703, 148] on div "11" at bounding box center [699, 146] width 22 height 22
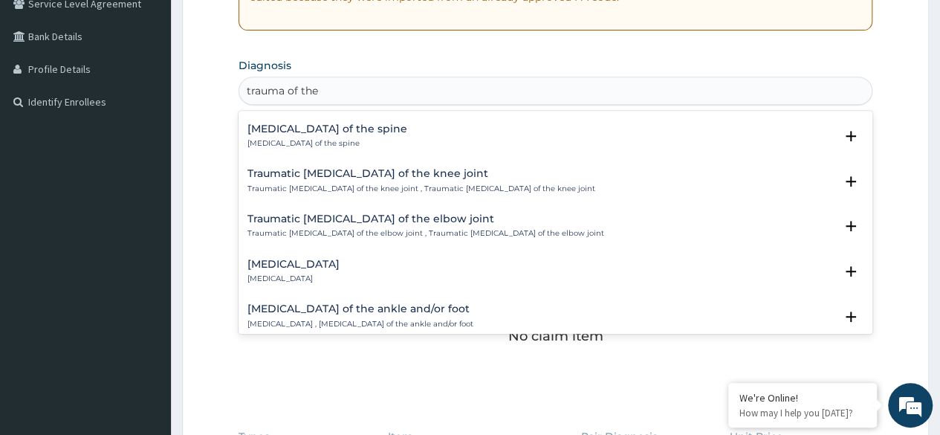
scroll to position [189, 0]
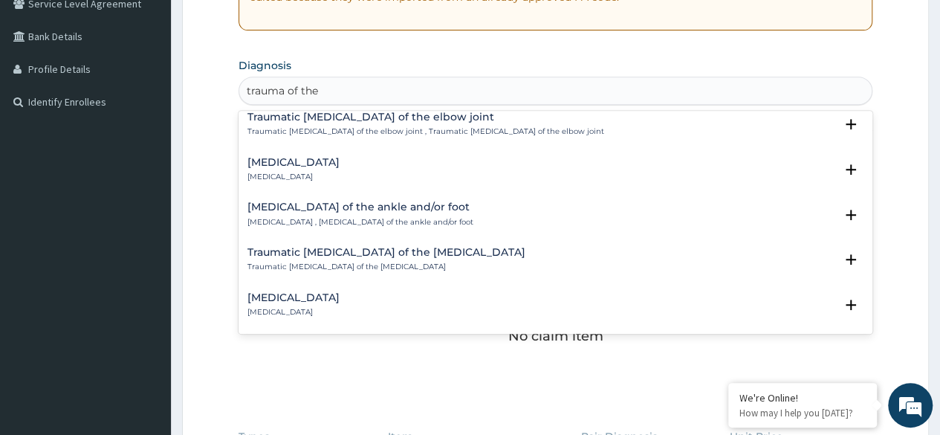
type input "trauma of the"
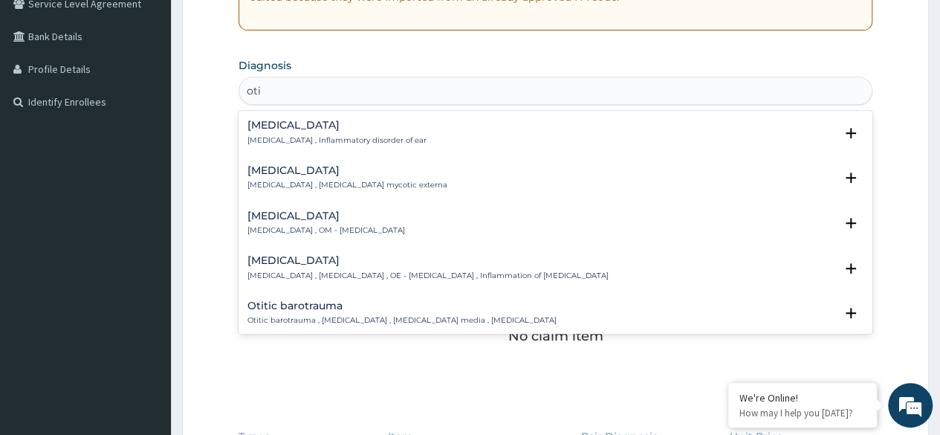
type input "otit"
click at [431, 137] on div "Otitis Otitis , Inflammatory disorder of ear" at bounding box center [556, 133] width 616 height 26
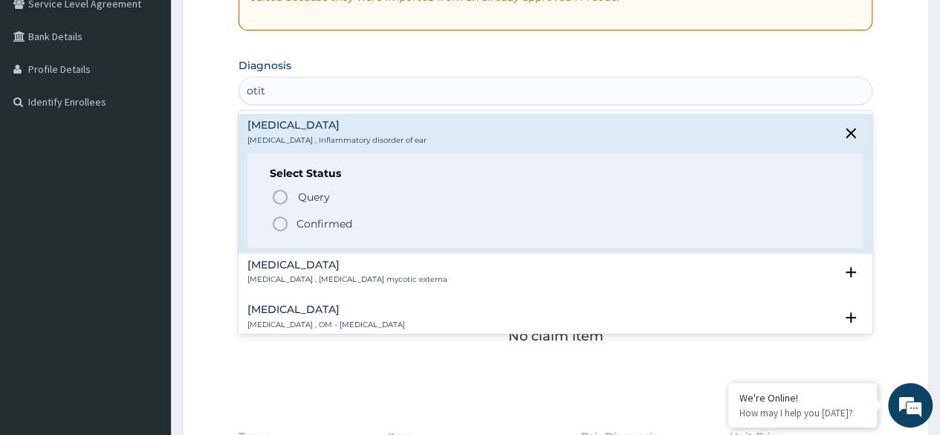
click at [349, 202] on p "Query Query covers suspected (?), Keep in view (kiv), Ruled out (r/o)" at bounding box center [464, 197] width 335 height 20
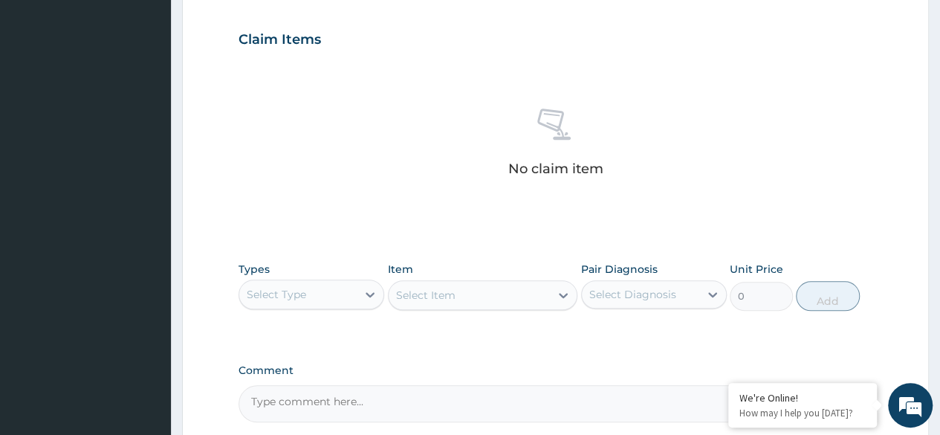
scroll to position [497, 0]
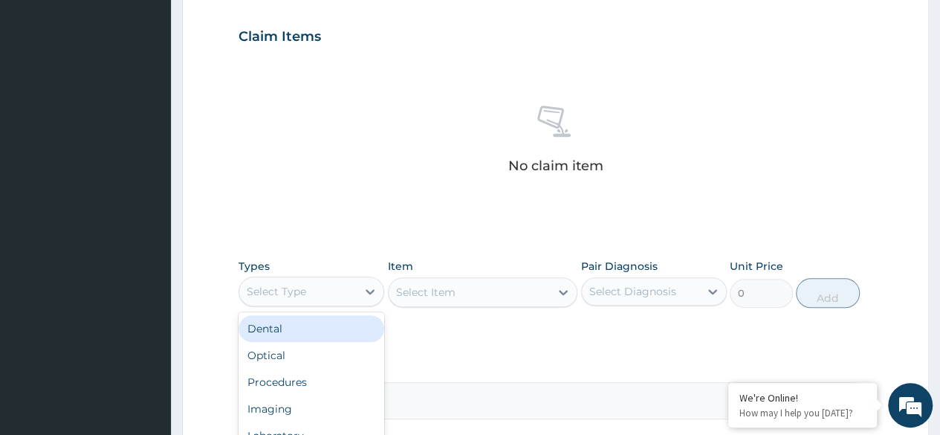
click at [329, 379] on div "Procedures" at bounding box center [312, 382] width 146 height 27
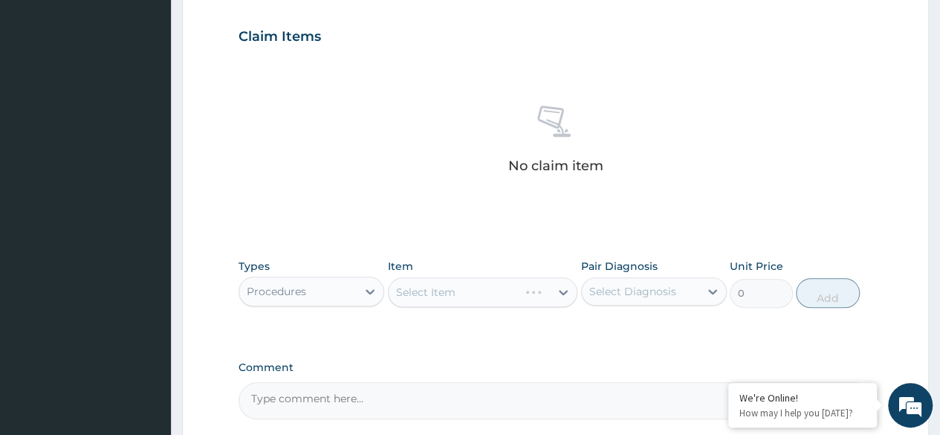
click at [479, 284] on div "Select Item" at bounding box center [483, 292] width 190 height 30
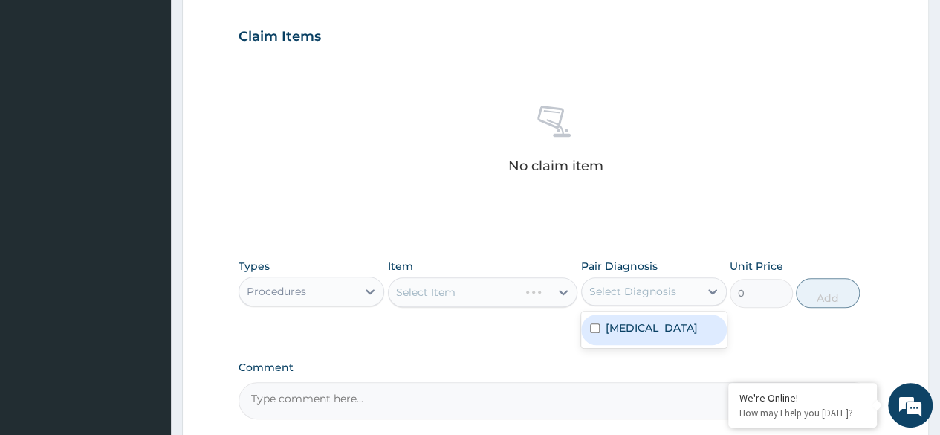
click at [668, 329] on div "Otitis" at bounding box center [654, 329] width 146 height 30
checkbox input "true"
click at [827, 204] on div "No claim item" at bounding box center [556, 142] width 634 height 171
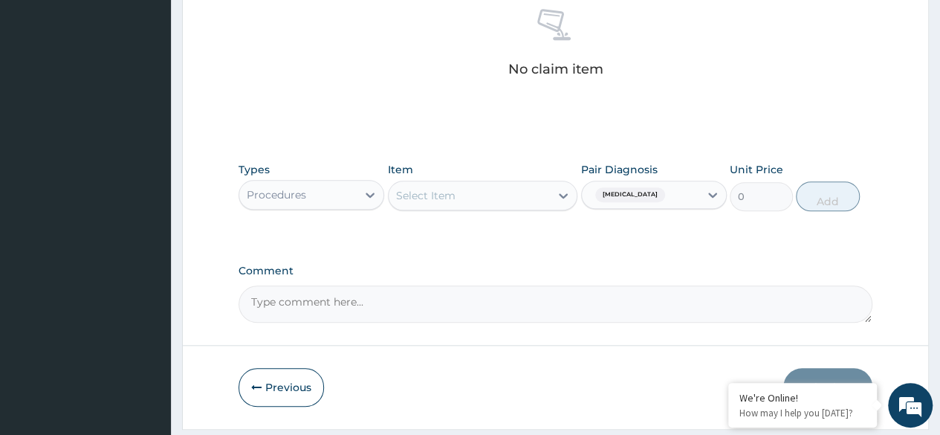
scroll to position [634, 0]
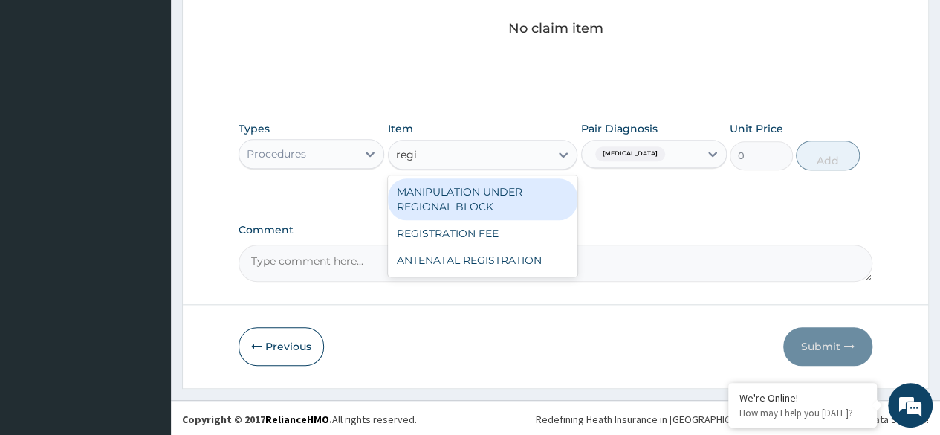
type input "regis"
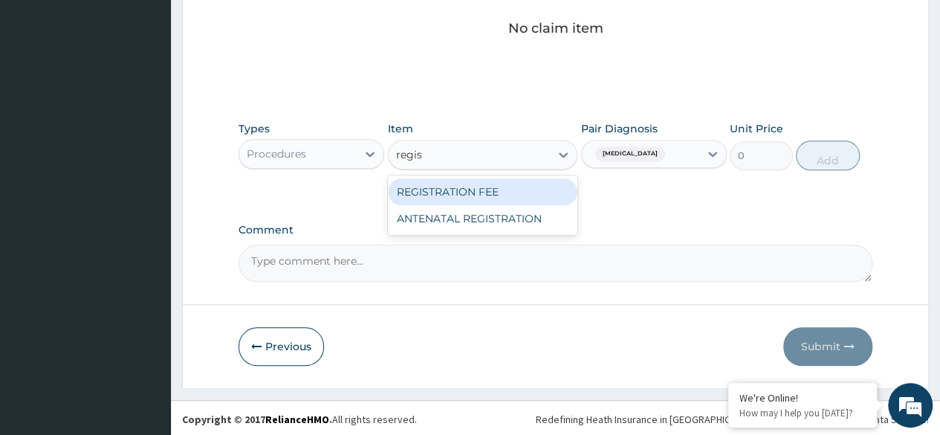
click at [520, 202] on div "REGISTRATION FEE" at bounding box center [483, 191] width 190 height 27
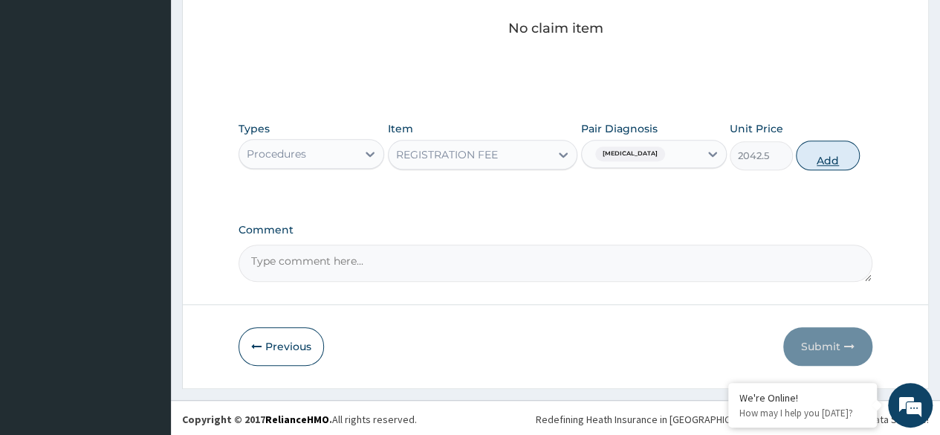
click at [839, 166] on button "Add" at bounding box center [827, 156] width 63 height 30
type input "0"
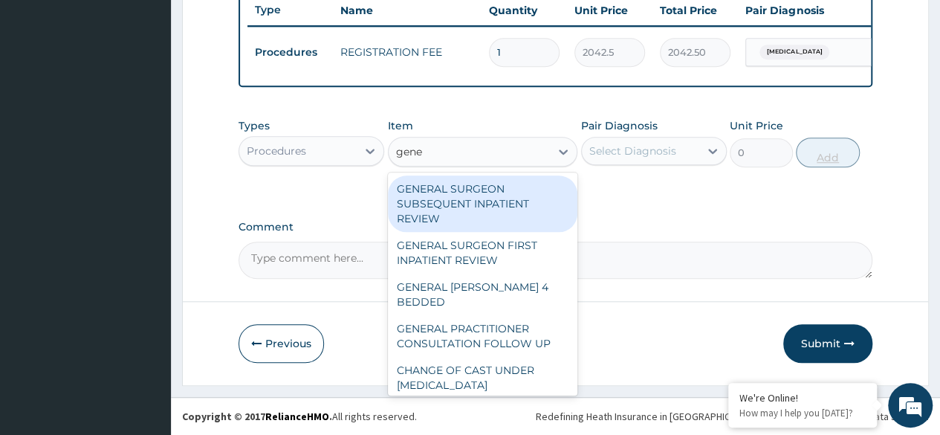
type input "gener"
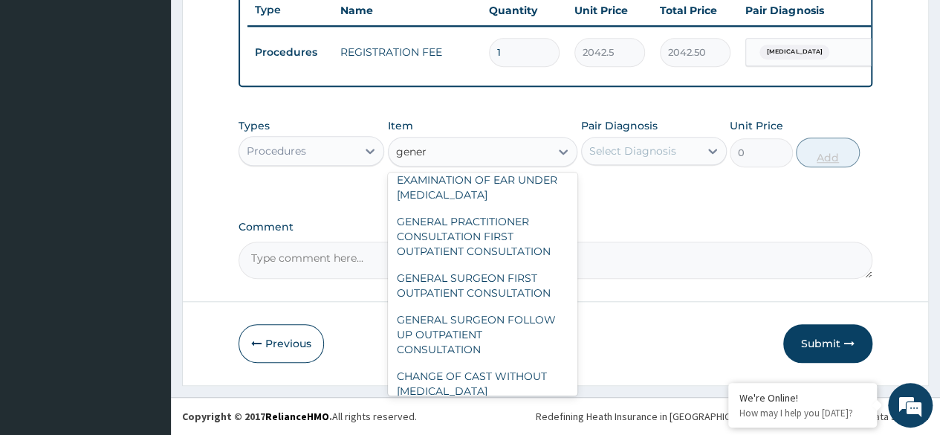
scroll to position [244, 0]
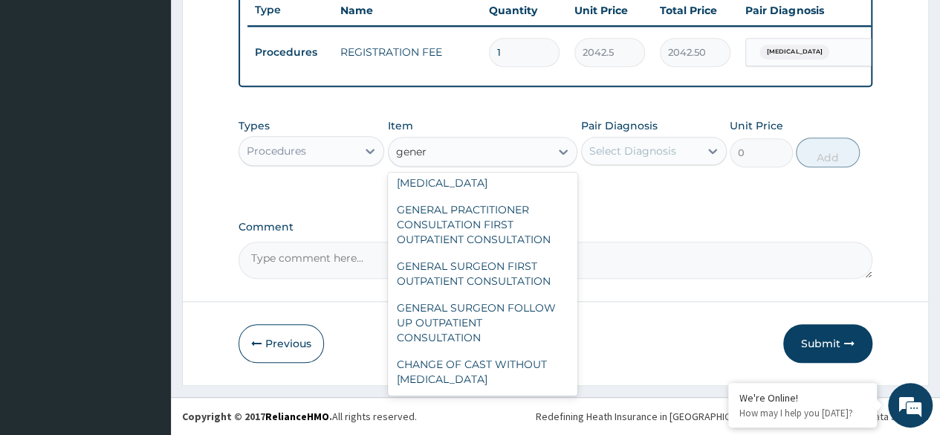
click at [528, 223] on div "GENERAL PRACTITIONER CONSULTATION FIRST OUTPATIENT CONSULTATION" at bounding box center [483, 224] width 190 height 57
type input "3370.125"
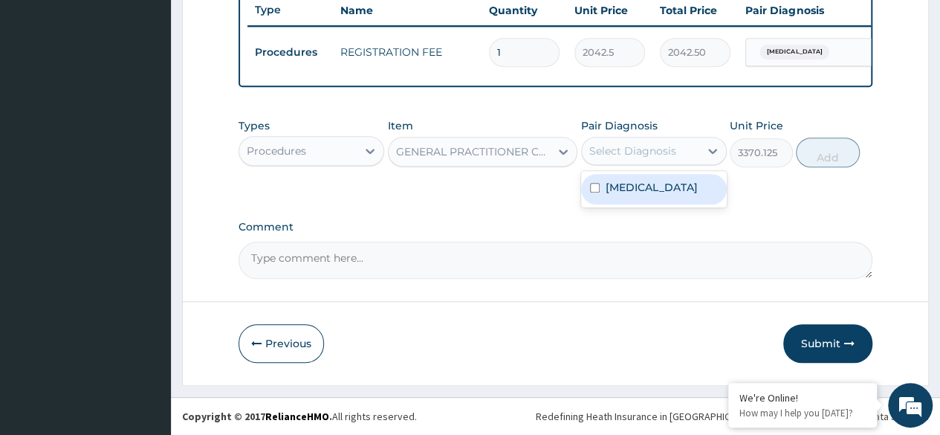
click at [682, 196] on div "Otitis" at bounding box center [654, 189] width 146 height 30
checkbox input "true"
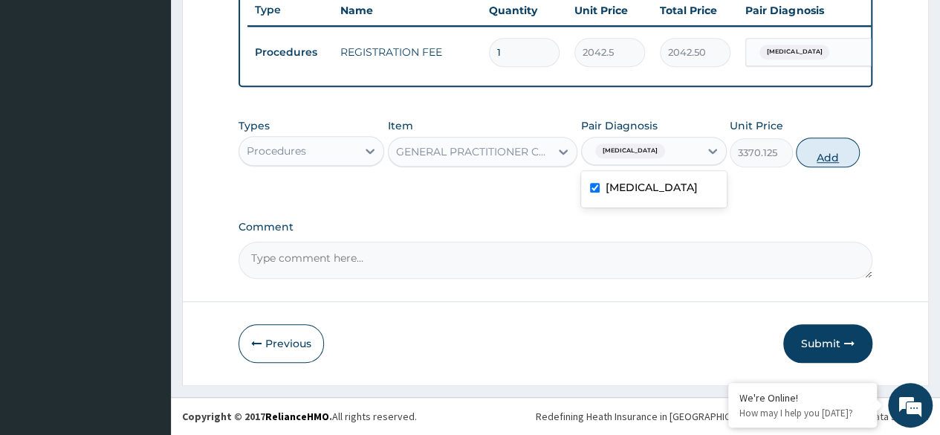
click at [839, 161] on button "Add" at bounding box center [827, 153] width 63 height 30
type input "0"
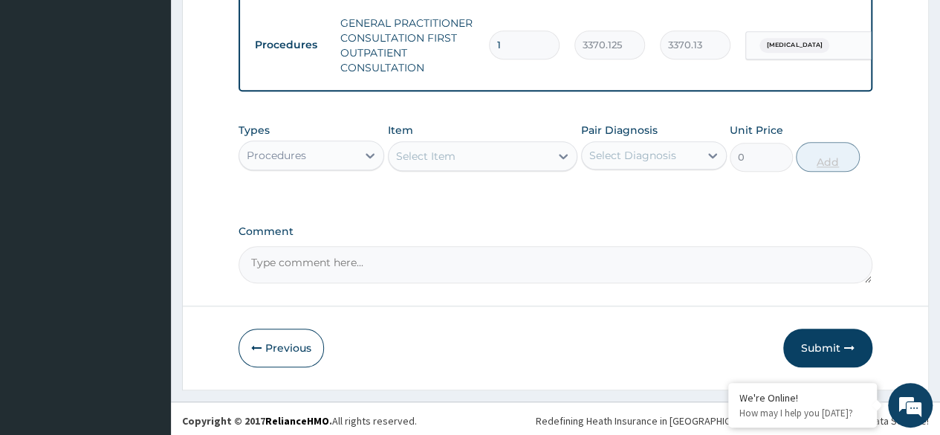
scroll to position [650, 0]
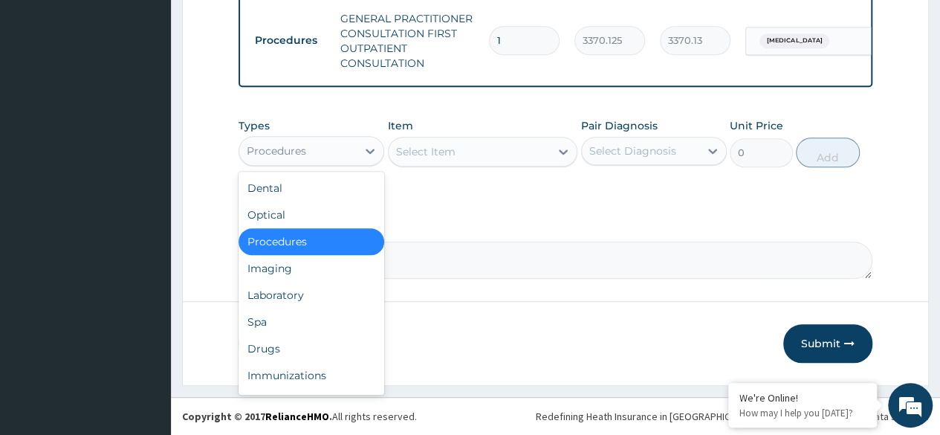
click at [311, 354] on div "Drugs" at bounding box center [312, 348] width 146 height 27
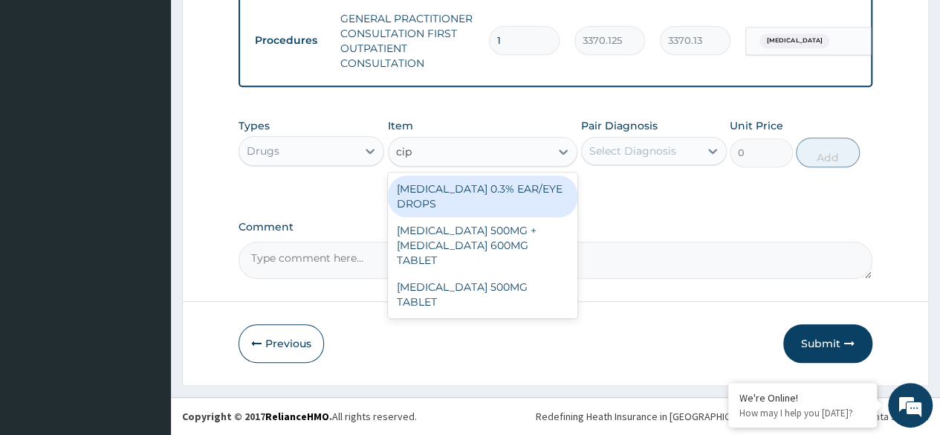
type input "cipr"
click at [561, 201] on div "[MEDICAL_DATA] 0.3% EAR/EYE DROPS" at bounding box center [483, 196] width 190 height 42
type input "1495"
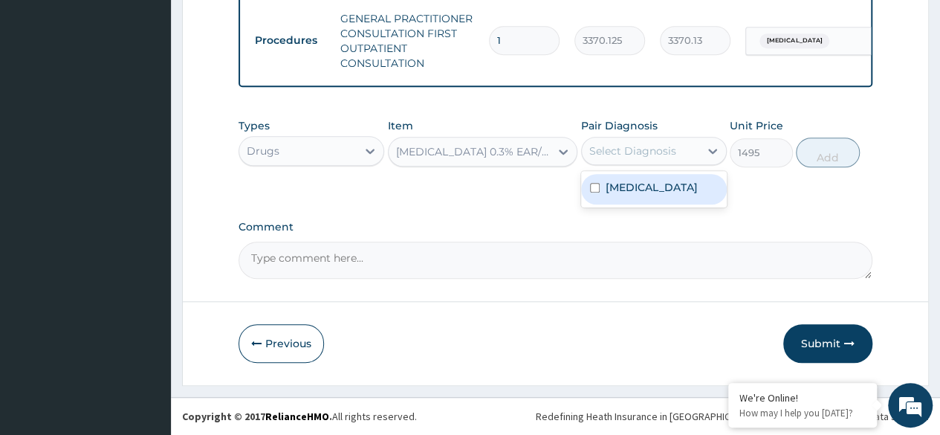
click at [694, 198] on div "Otitis" at bounding box center [654, 189] width 146 height 30
checkbox input "true"
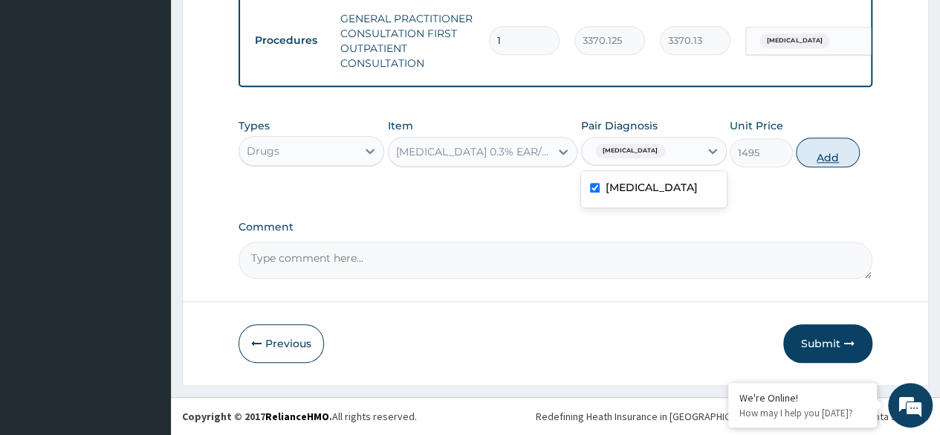
click at [842, 160] on button "Add" at bounding box center [827, 153] width 63 height 30
type input "0"
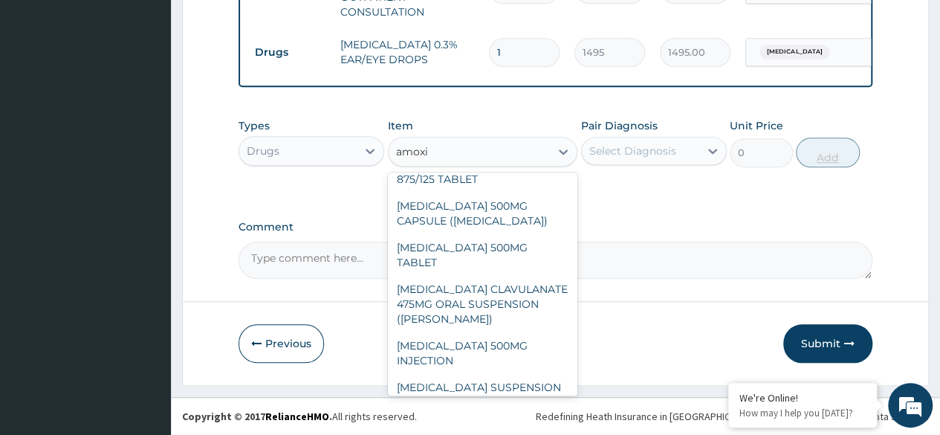
scroll to position [283, 0]
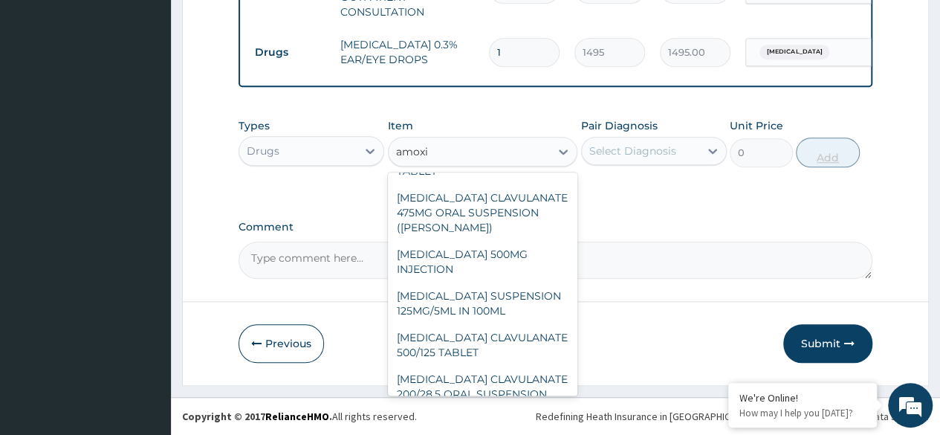
type input "amoxi"
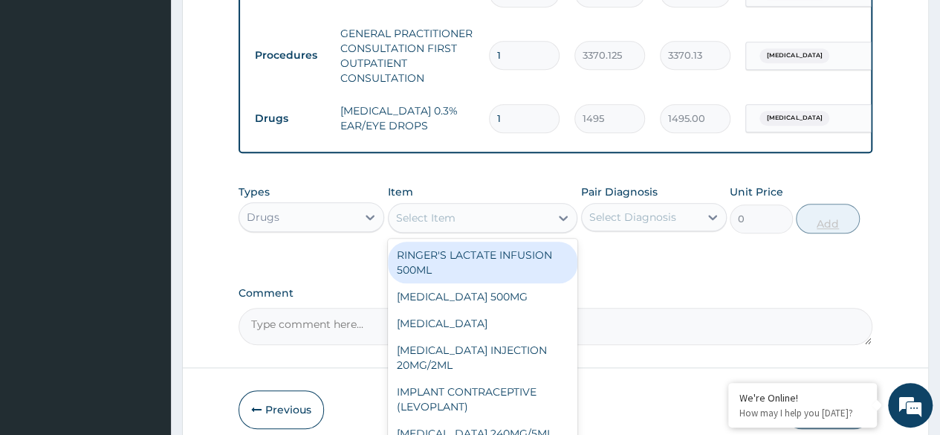
scroll to position [701, 0]
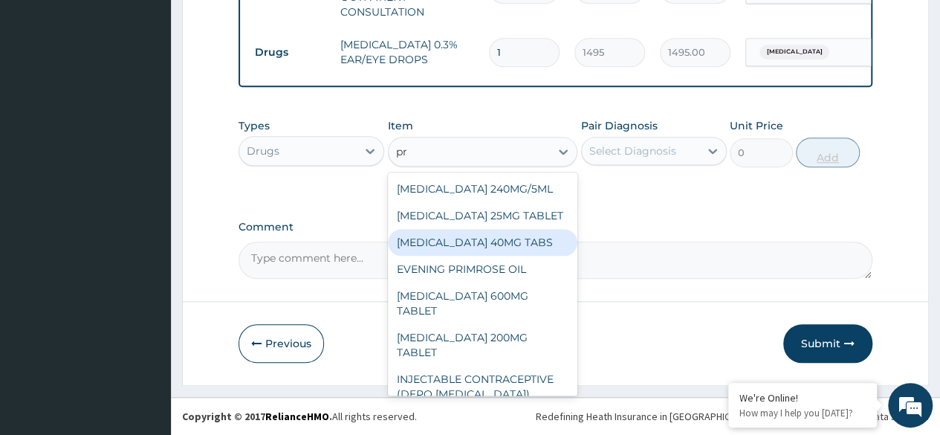
type input "p"
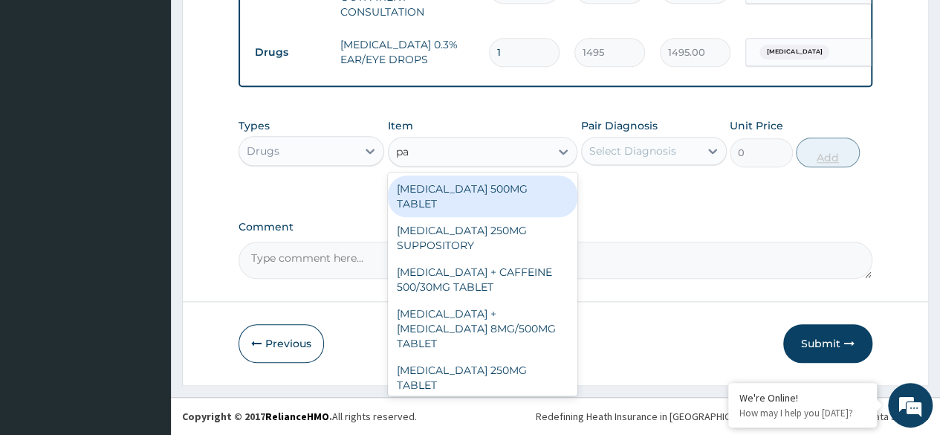
type input "par"
click at [514, 199] on div "PARACETAMOL 500MG TABLET" at bounding box center [483, 196] width 190 height 42
type input "30"
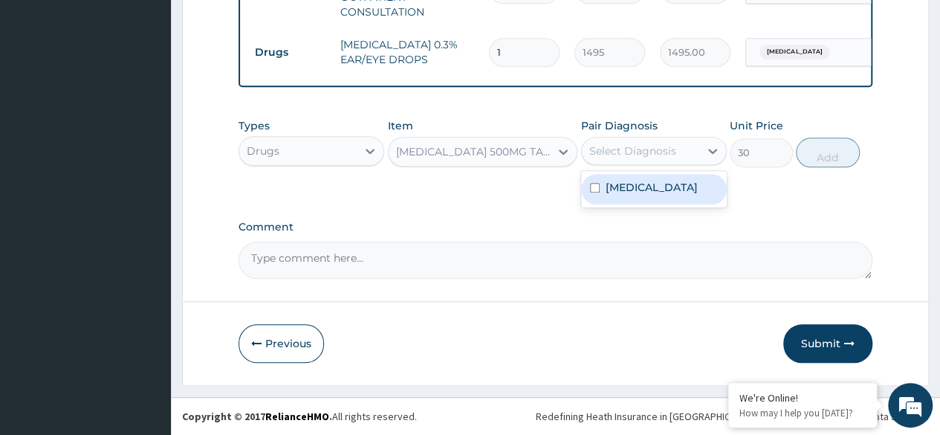
click at [678, 190] on div "Otitis" at bounding box center [654, 189] width 146 height 30
checkbox input "true"
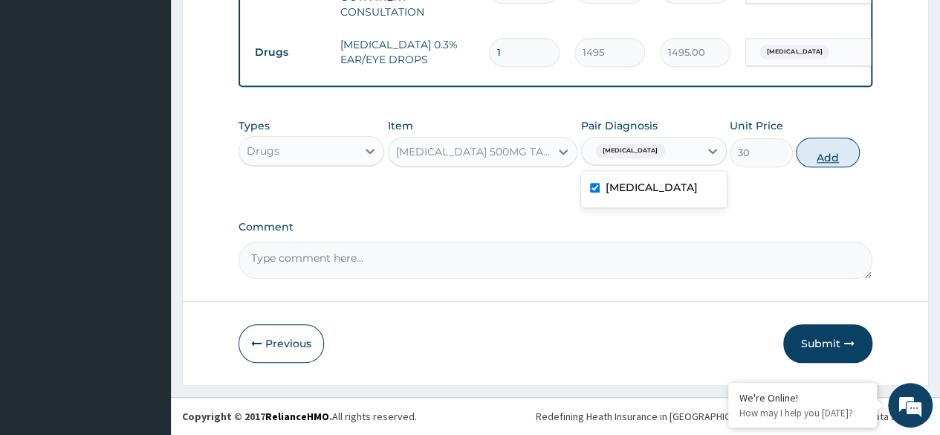
click at [833, 158] on button "Add" at bounding box center [827, 153] width 63 height 30
type input "0"
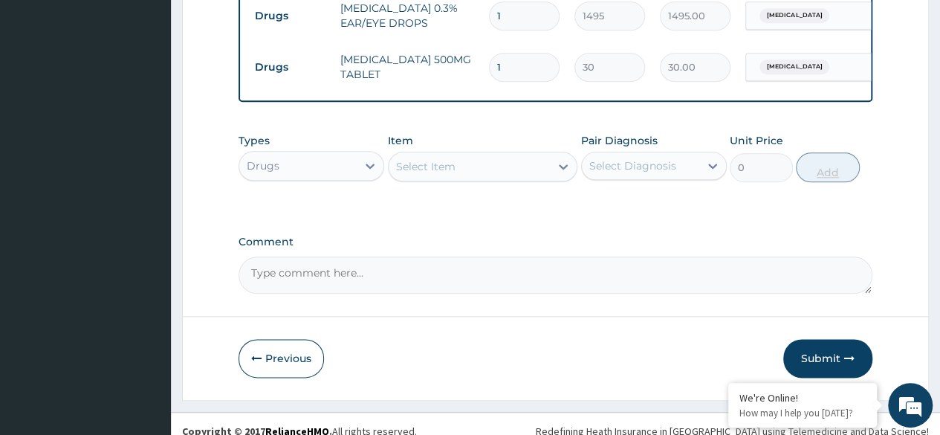
scroll to position [752, 0]
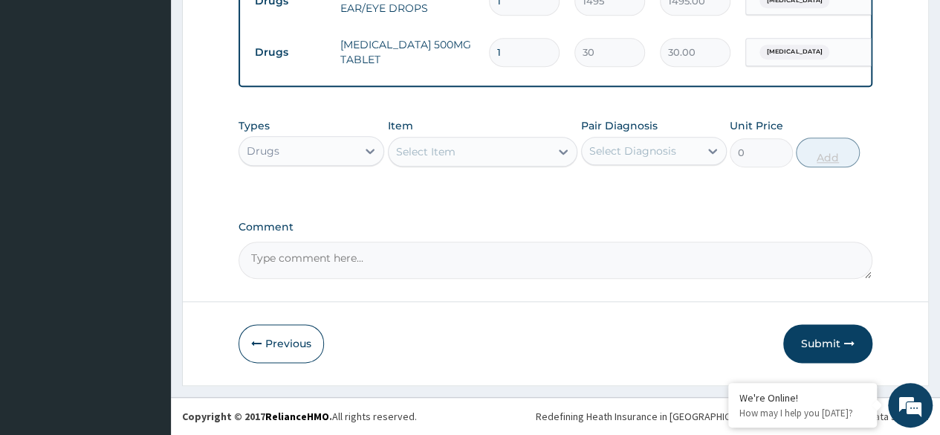
type input "15"
type input "450.00"
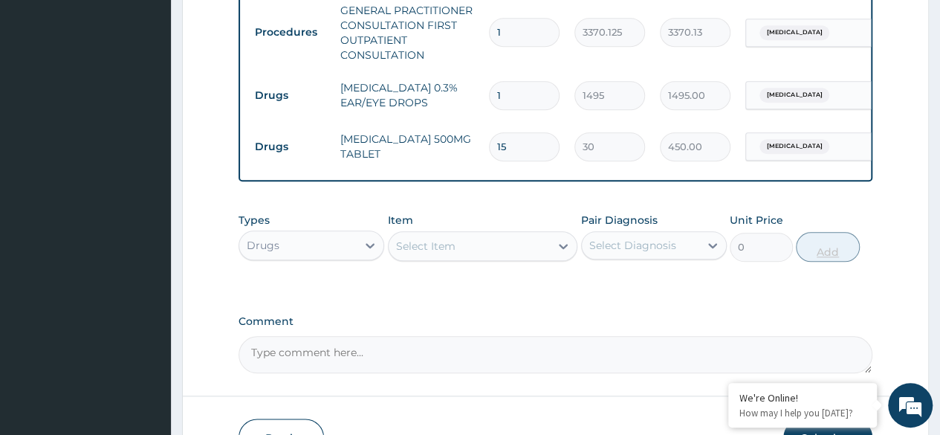
scroll to position [644, 0]
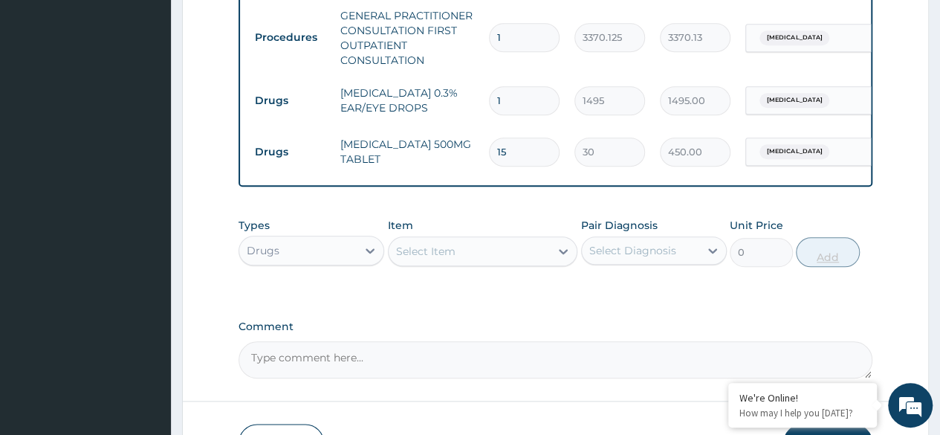
type input "15"
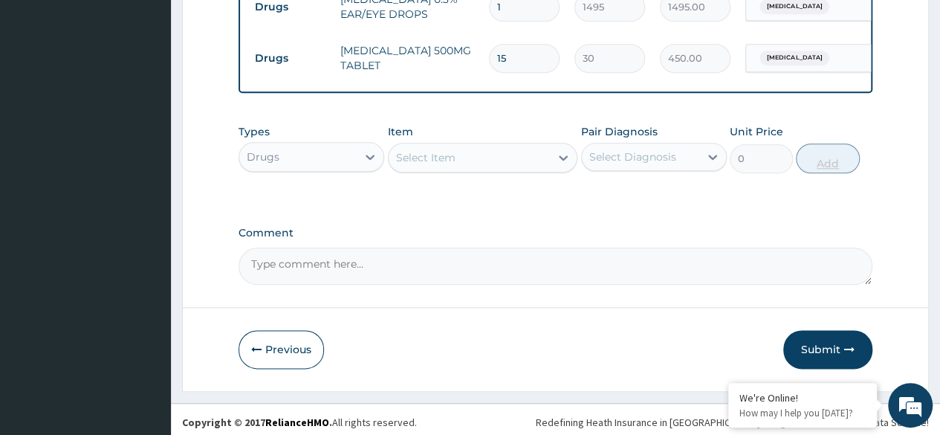
scroll to position [752, 0]
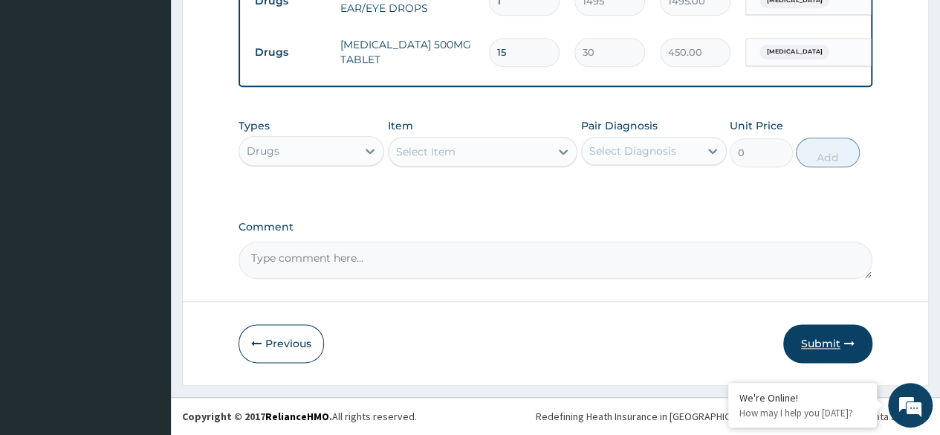
click at [830, 345] on button "Submit" at bounding box center [828, 343] width 89 height 39
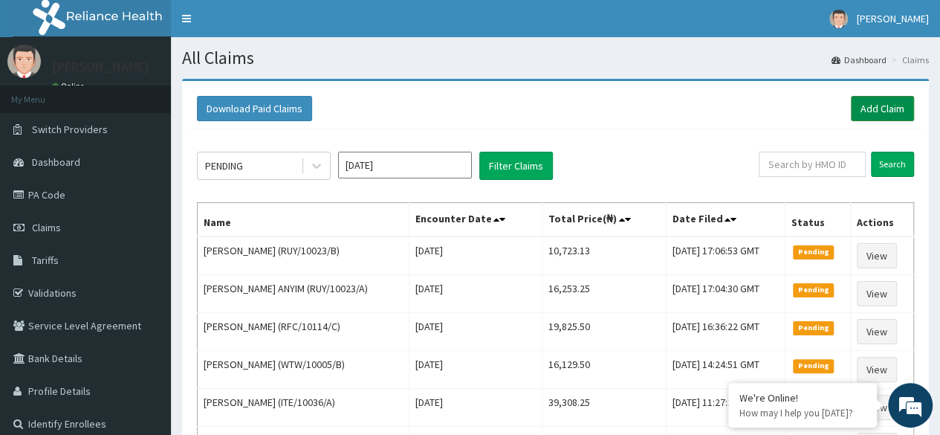
click at [888, 112] on link "Add Claim" at bounding box center [882, 108] width 63 height 25
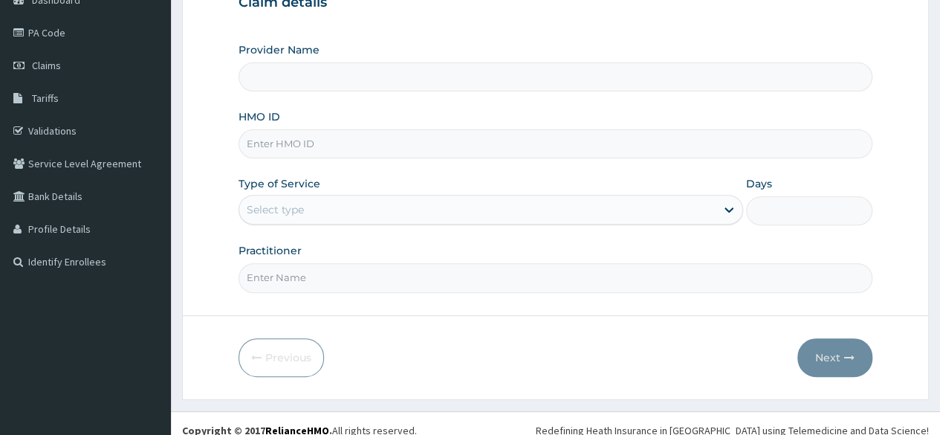
scroll to position [172, 0]
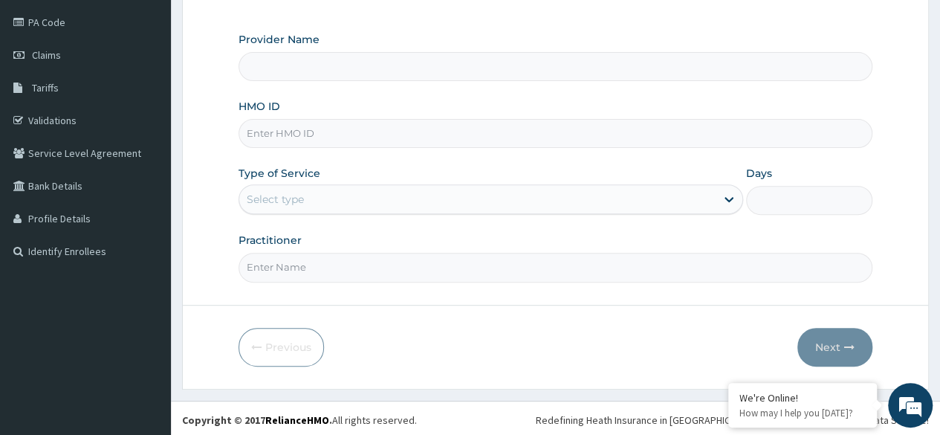
click at [503, 135] on input "HMO ID" at bounding box center [556, 133] width 634 height 29
type input "Reliance Family Clinics (RFC)- [GEOGRAPHIC_DATA]"
paste input "UPS/10003/D"
type input "UPS/10003/D"
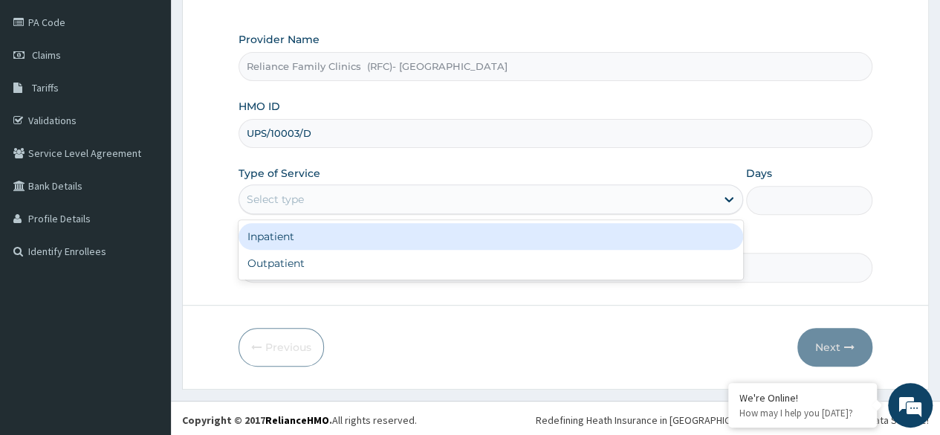
click at [501, 261] on div "Outpatient" at bounding box center [491, 263] width 505 height 27
type input "1"
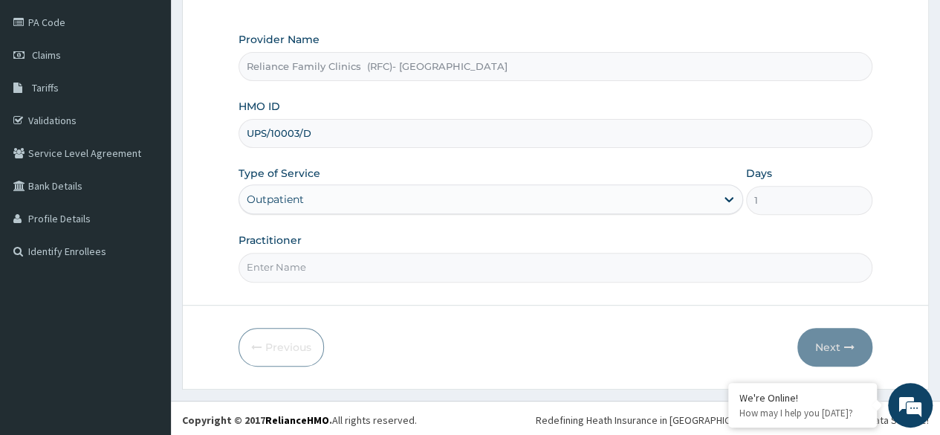
click at [509, 271] on input "Practitioner" at bounding box center [556, 267] width 634 height 29
click at [544, 267] on input "Practitioner" at bounding box center [556, 267] width 634 height 29
type input "Locum"
click at [841, 338] on button "Next" at bounding box center [835, 347] width 75 height 39
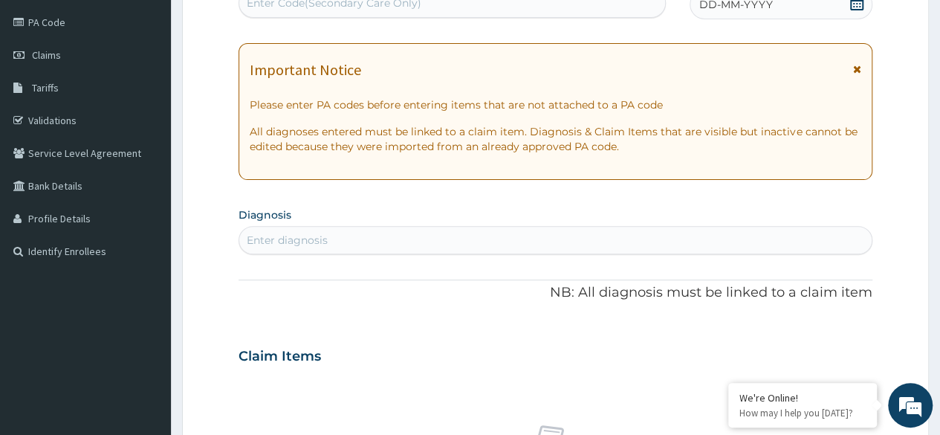
scroll to position [0, 0]
click at [857, 9] on span at bounding box center [857, 5] width 15 height 19
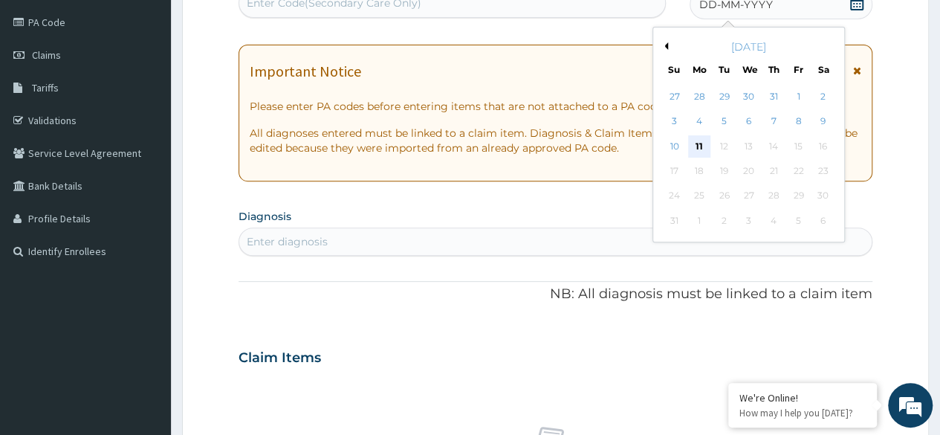
click at [700, 150] on div "11" at bounding box center [699, 146] width 22 height 22
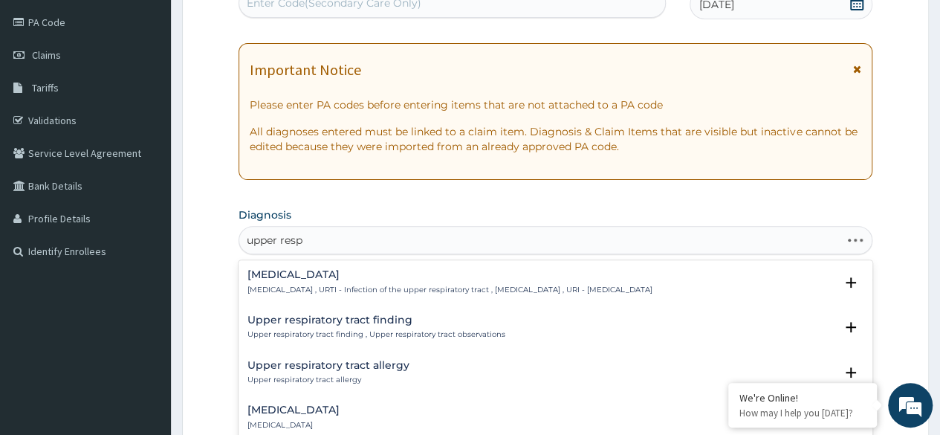
type input "upper respi"
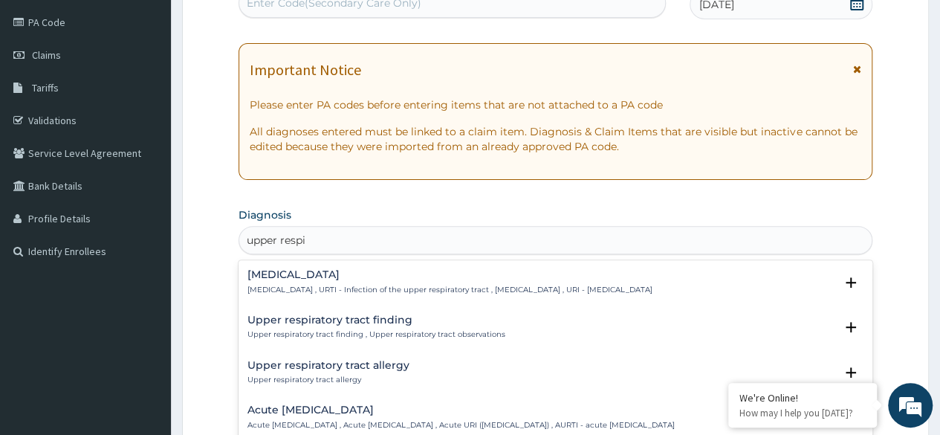
click at [525, 291] on p "[MEDICAL_DATA] , URTI - Infection of the upper respiratory tract , [MEDICAL_DAT…" at bounding box center [450, 290] width 405 height 10
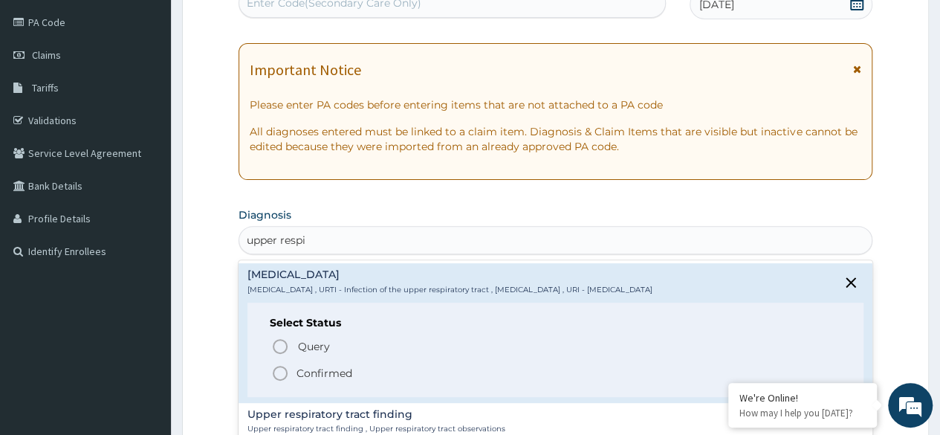
click at [339, 374] on p "Confirmed" at bounding box center [325, 373] width 56 height 15
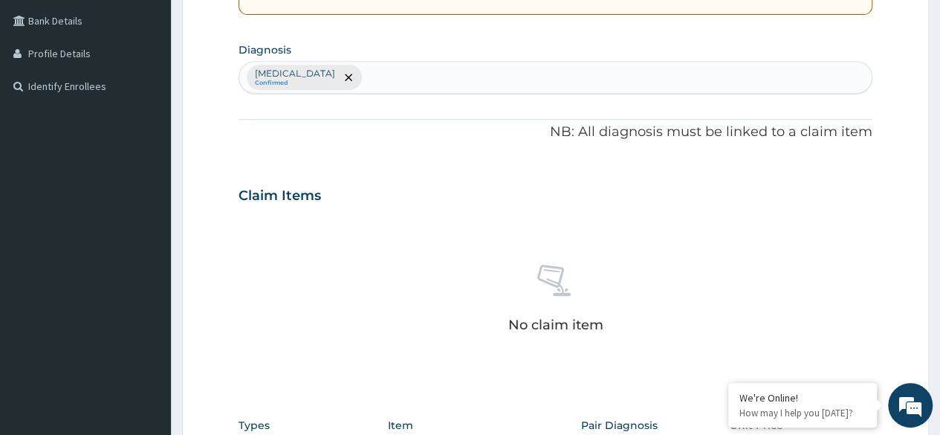
scroll to position [338, 0]
type input "pneu"
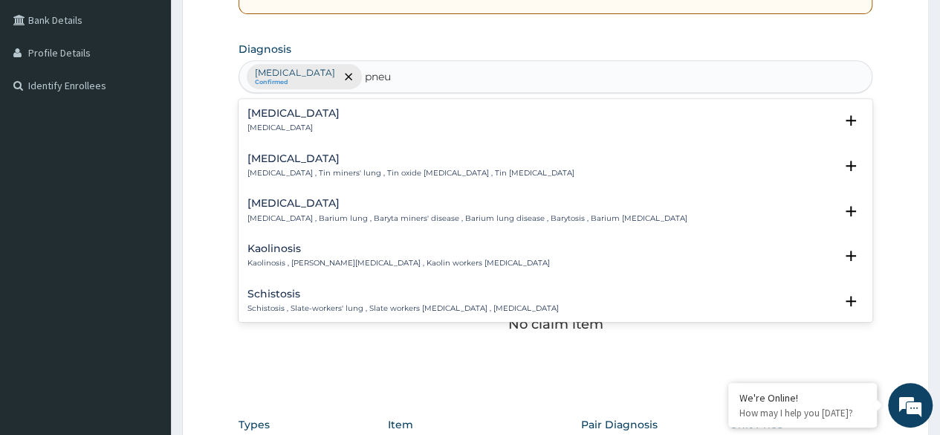
click at [361, 128] on div "[MEDICAL_DATA] [MEDICAL_DATA]" at bounding box center [556, 121] width 616 height 26
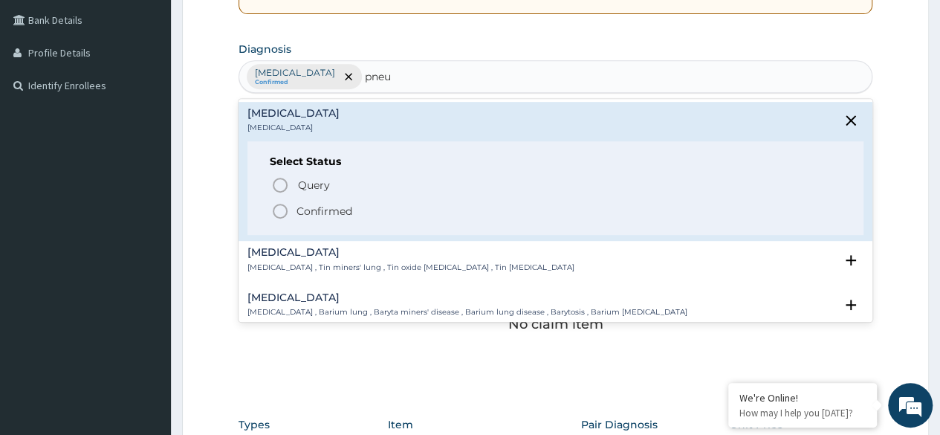
click at [370, 185] on p "Query Query covers suspected (?), Keep in view (kiv), Ruled out (r/o)" at bounding box center [464, 185] width 335 height 20
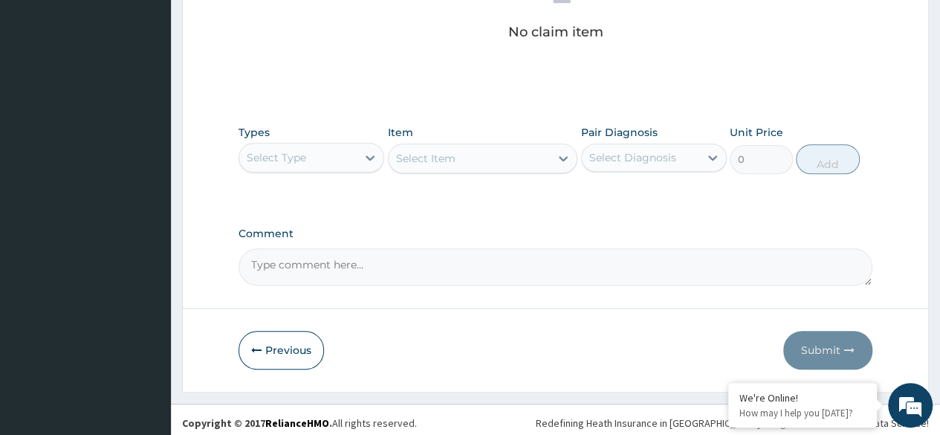
scroll to position [634, 0]
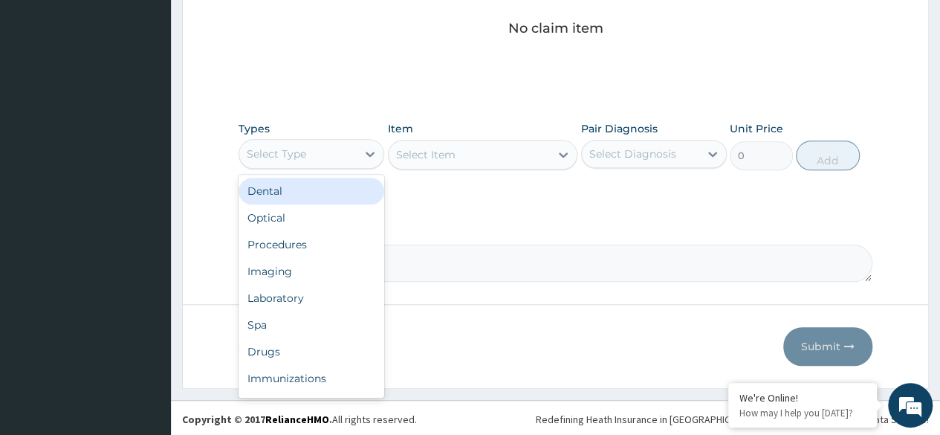
click at [335, 255] on div "Procedures" at bounding box center [312, 244] width 146 height 27
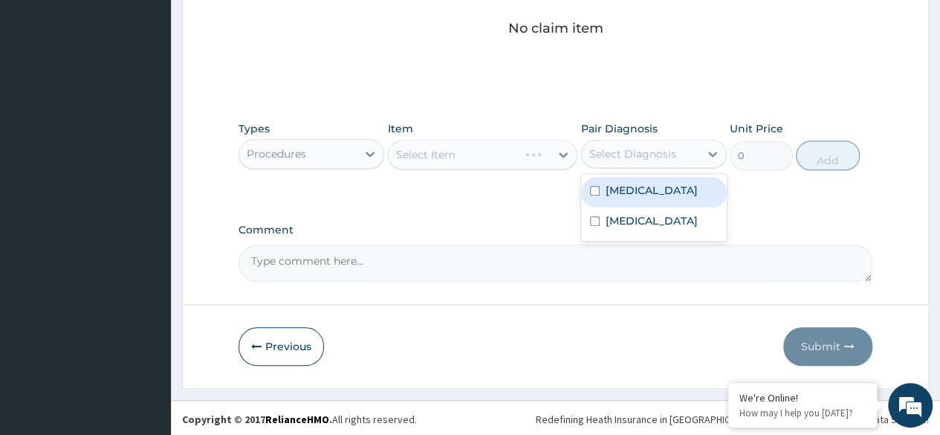
click at [680, 198] on label "[MEDICAL_DATA]" at bounding box center [652, 190] width 92 height 15
checkbox input "true"
click at [662, 228] on label "[MEDICAL_DATA]" at bounding box center [652, 220] width 92 height 15
checkbox input "true"
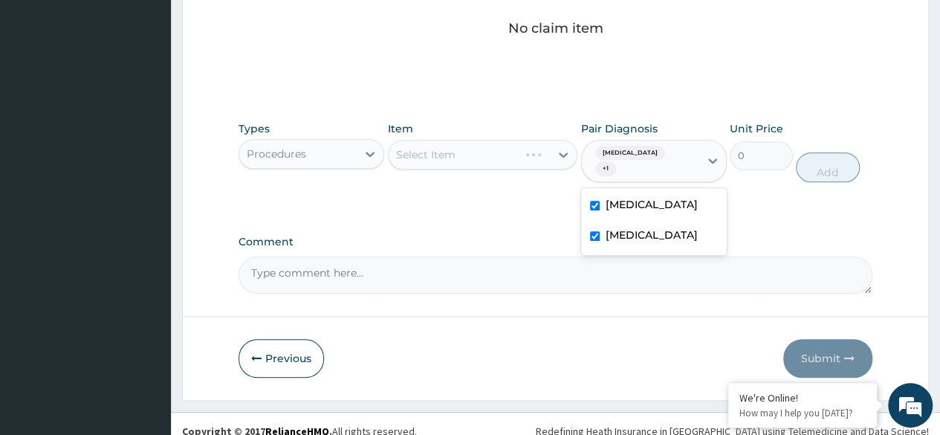
click at [519, 164] on div "Select Item" at bounding box center [483, 155] width 190 height 30
click at [508, 164] on div "Select Item" at bounding box center [483, 155] width 190 height 30
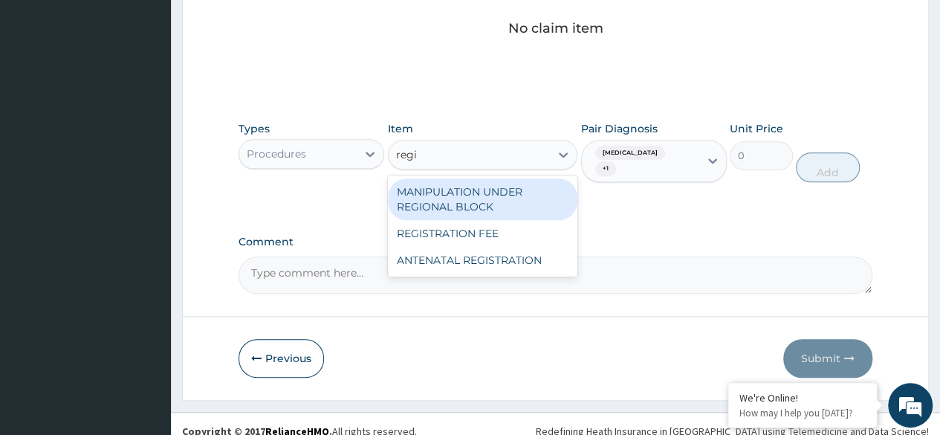
type input "regis"
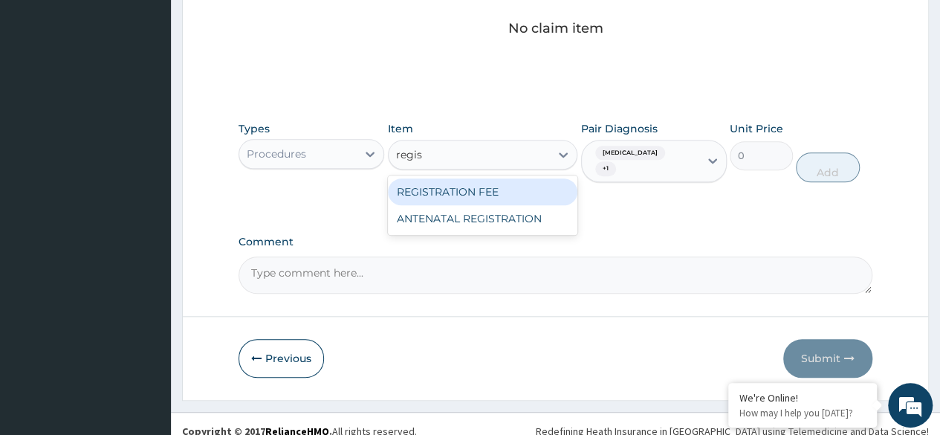
click at [520, 196] on div "REGISTRATION FEE" at bounding box center [483, 191] width 190 height 27
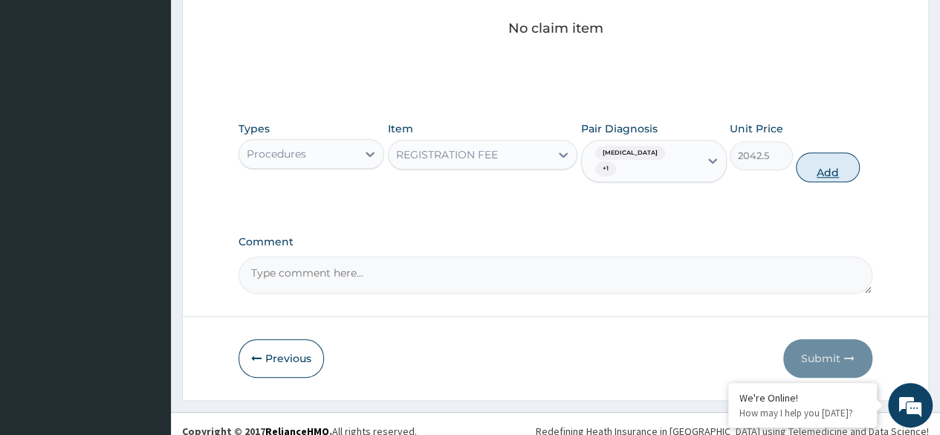
click at [831, 175] on button "Add" at bounding box center [827, 167] width 63 height 30
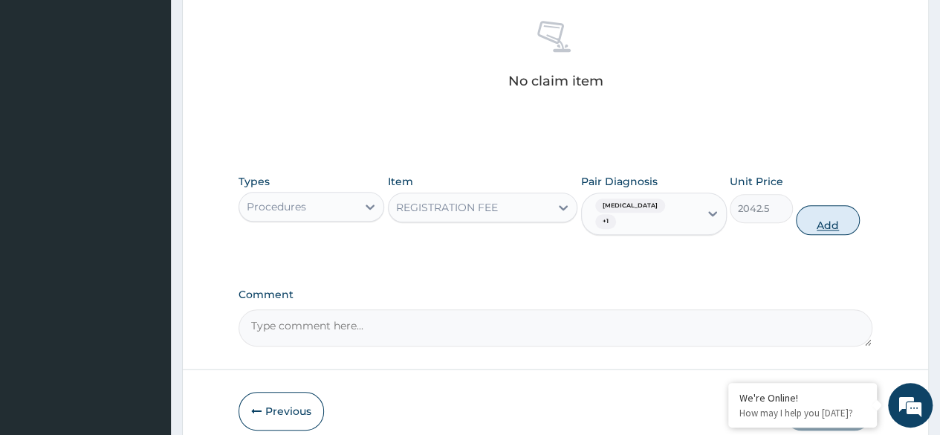
type input "0"
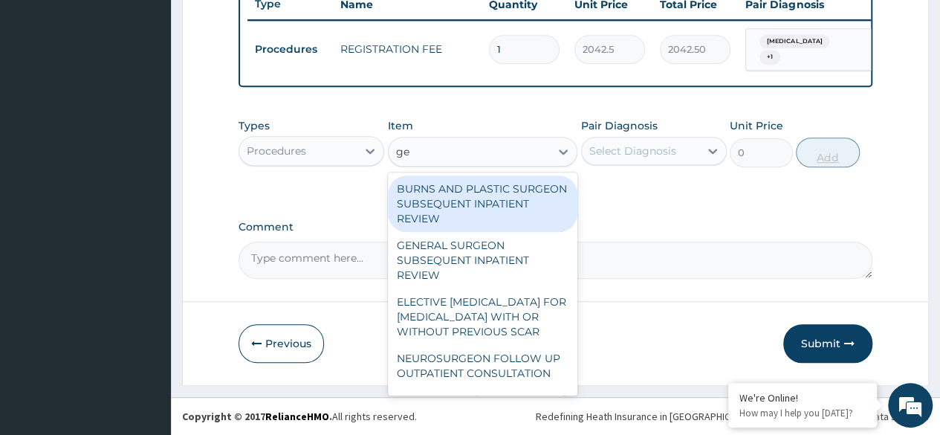
type input "gen"
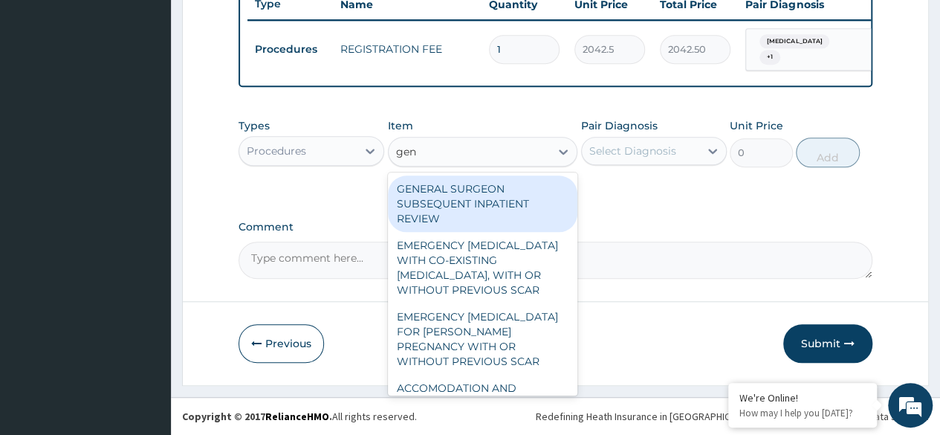
click at [493, 361] on div "EMERGENCY [MEDICAL_DATA] FOR [PERSON_NAME] PREGNANCY WITH OR WITHOUT PREVIOUS S…" at bounding box center [483, 338] width 190 height 71
type input "326800"
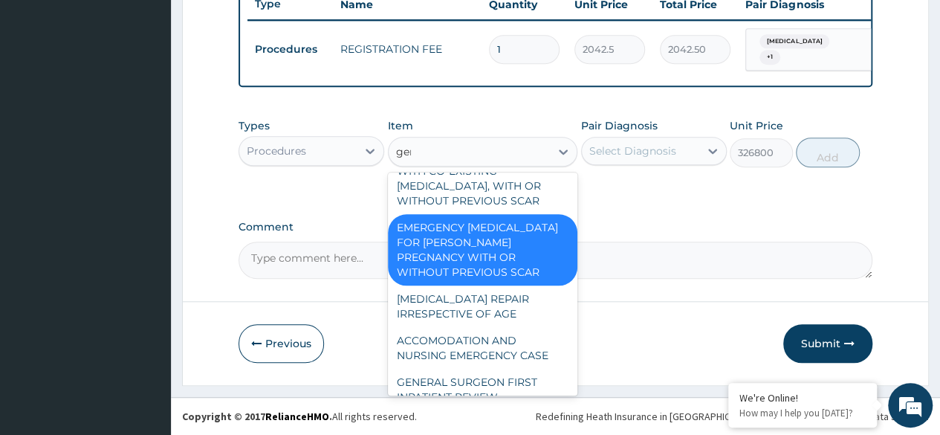
scroll to position [30, 0]
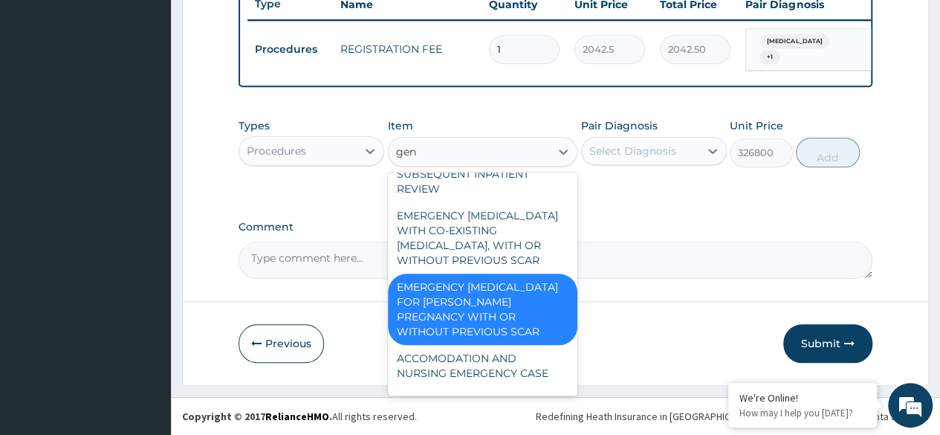
type input "gene"
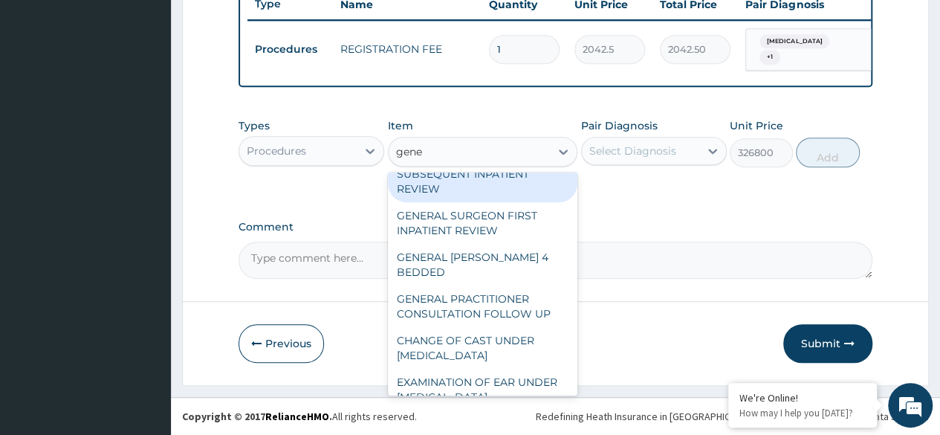
scroll to position [244, 0]
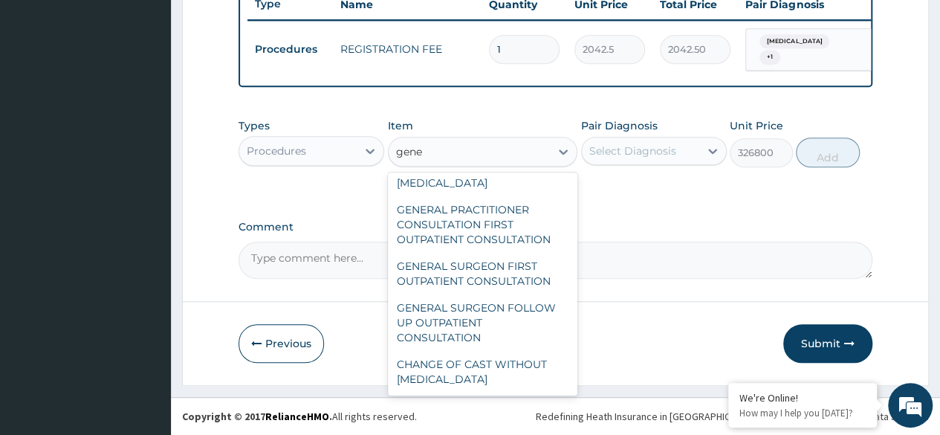
click at [520, 233] on div "GENERAL PRACTITIONER CONSULTATION FIRST OUTPATIENT CONSULTATION" at bounding box center [483, 224] width 190 height 57
type input "3370.125"
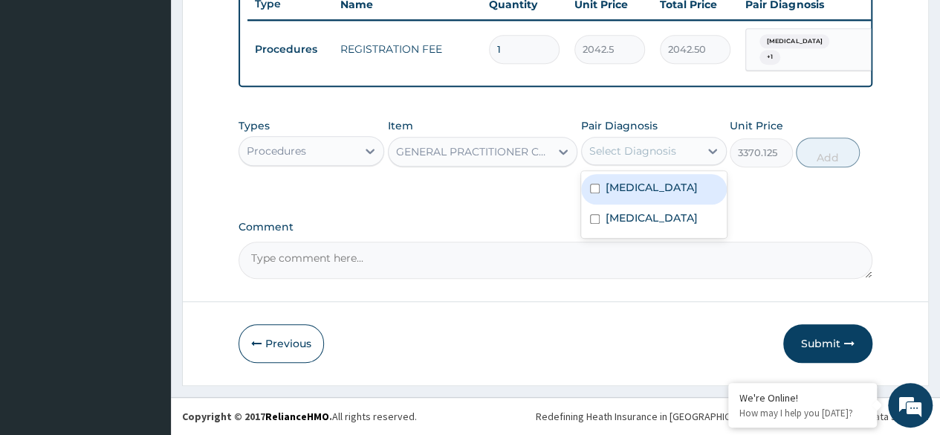
click at [665, 195] on label "[MEDICAL_DATA]" at bounding box center [652, 187] width 92 height 15
checkbox input "true"
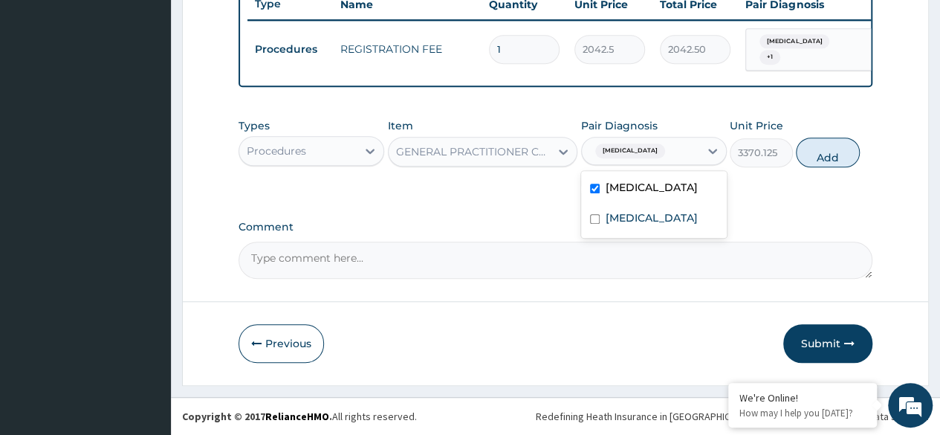
click at [654, 225] on label "[MEDICAL_DATA]" at bounding box center [652, 217] width 92 height 15
checkbox input "true"
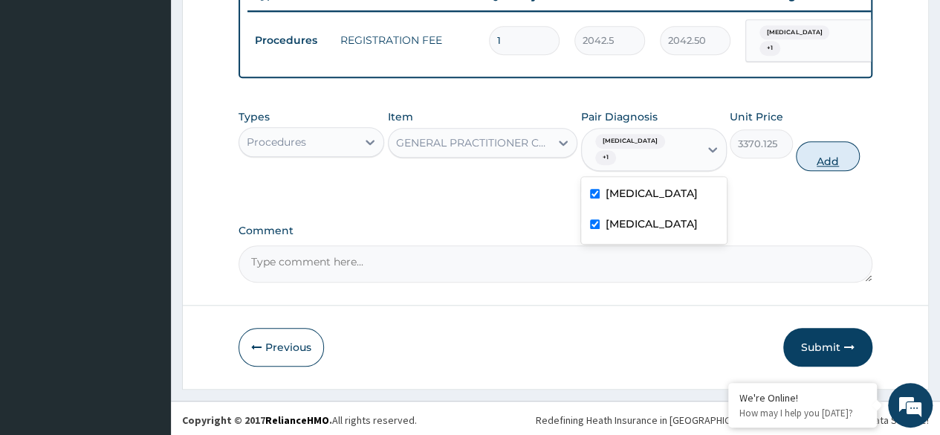
click at [836, 171] on button "Add" at bounding box center [827, 156] width 63 height 30
type input "0"
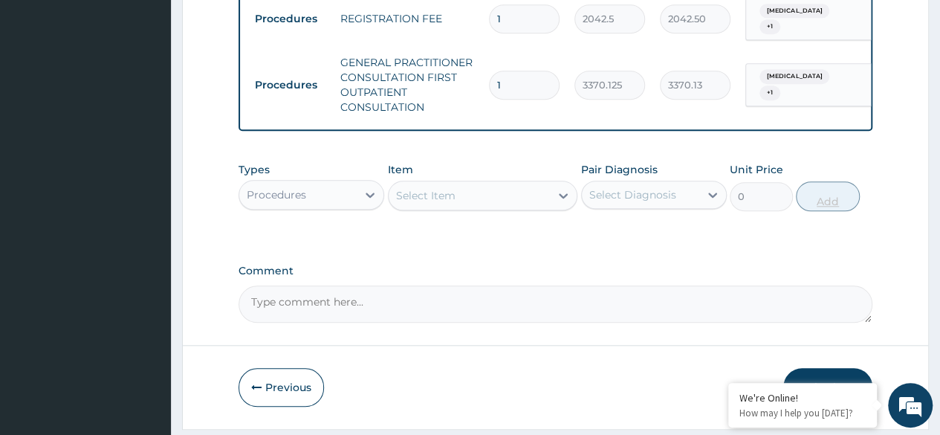
scroll to position [656, 0]
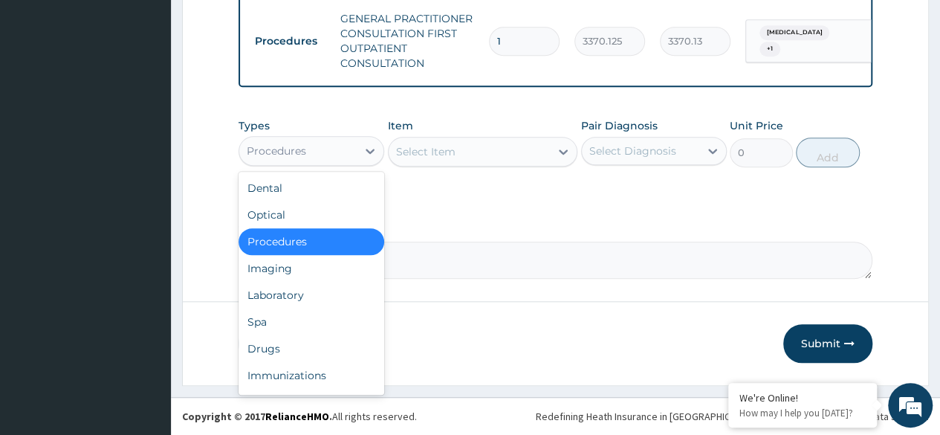
click at [339, 312] on div "Spa" at bounding box center [312, 322] width 146 height 27
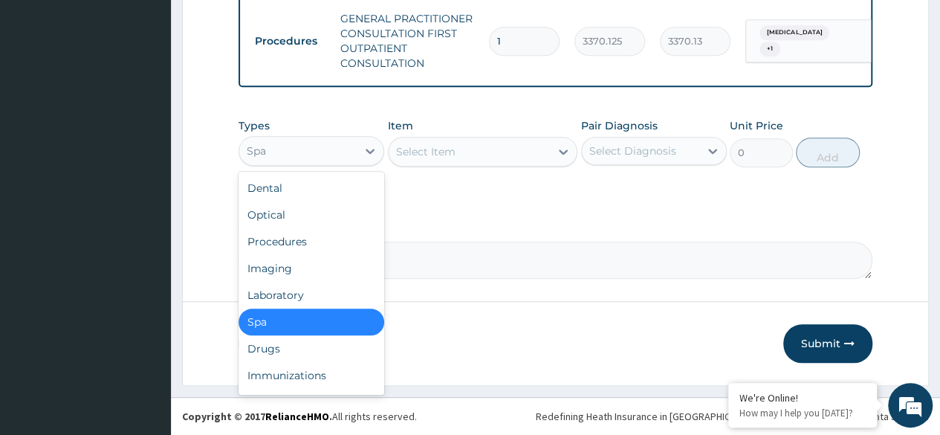
click at [329, 297] on div "Laboratory" at bounding box center [312, 295] width 146 height 27
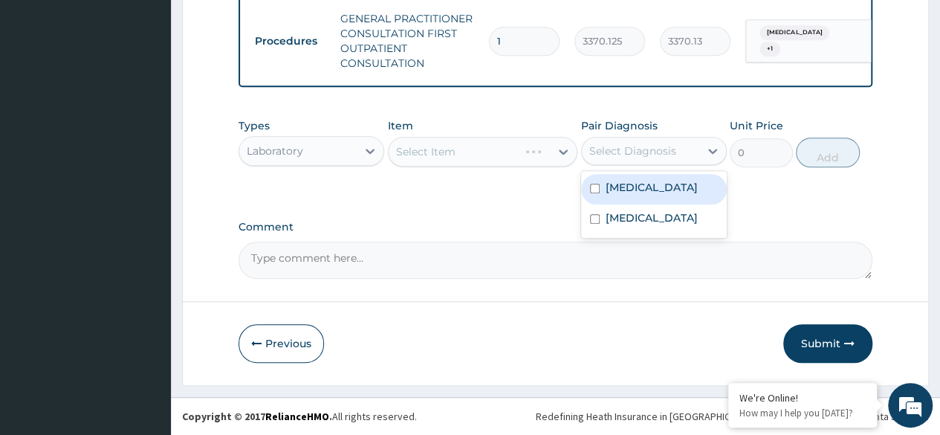
click at [664, 195] on label "Upper respiratory infection" at bounding box center [652, 187] width 92 height 15
checkbox input "true"
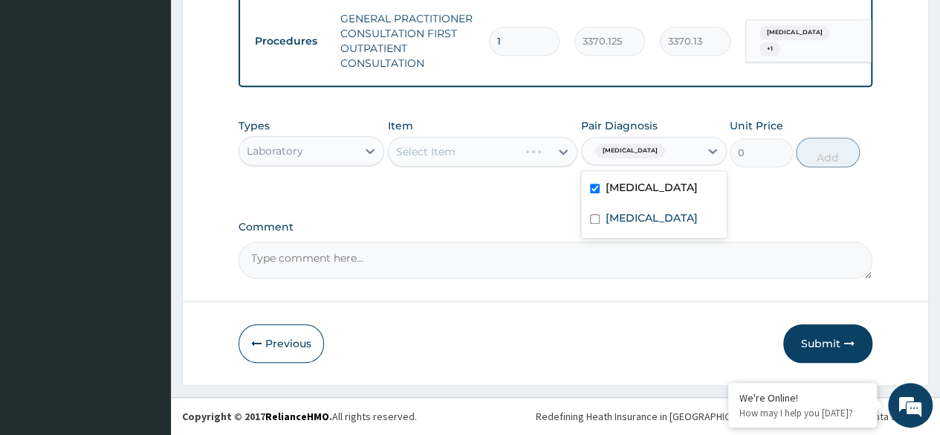
click at [654, 225] on label "Pneumonia" at bounding box center [652, 217] width 92 height 15
checkbox input "true"
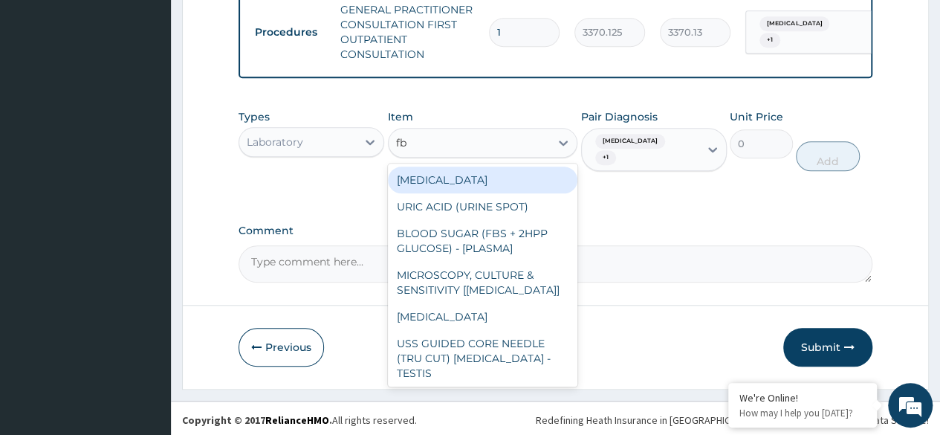
type input "fbc"
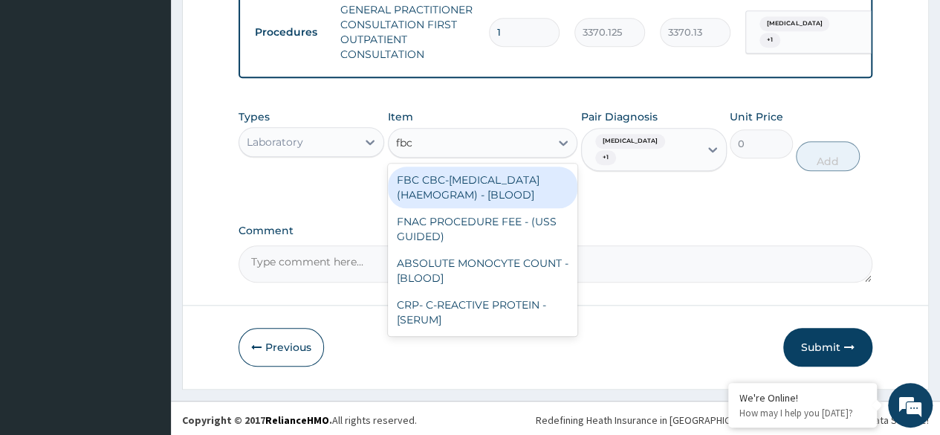
click at [534, 203] on div "FBC CBC-COMPLETE BLOOD COUNT (HAEMOGRAM) - [BLOOD]" at bounding box center [483, 188] width 190 height 42
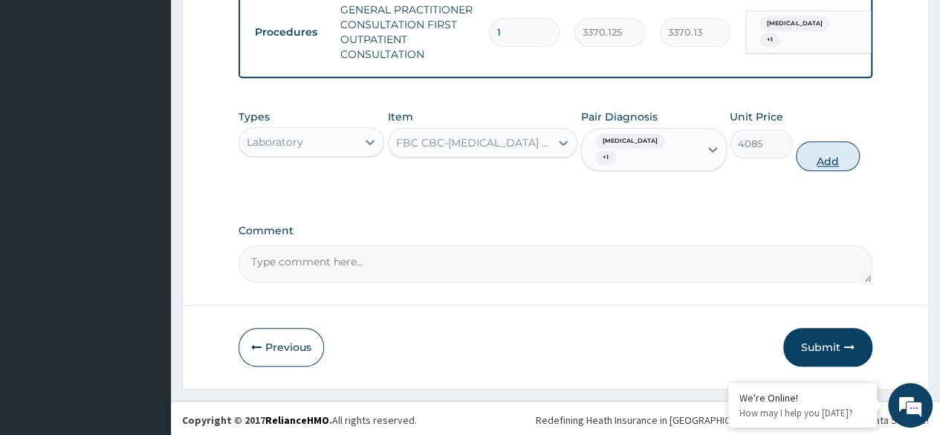
click at [828, 171] on button "Add" at bounding box center [827, 156] width 63 height 30
type input "0"
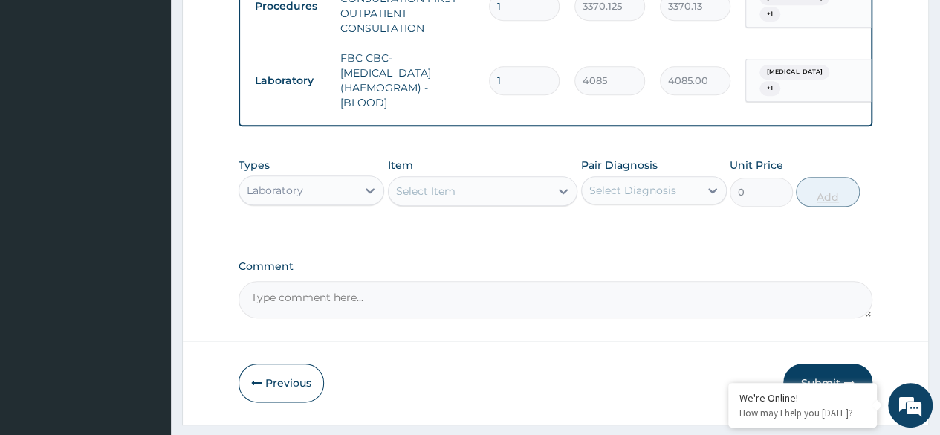
scroll to position [730, 0]
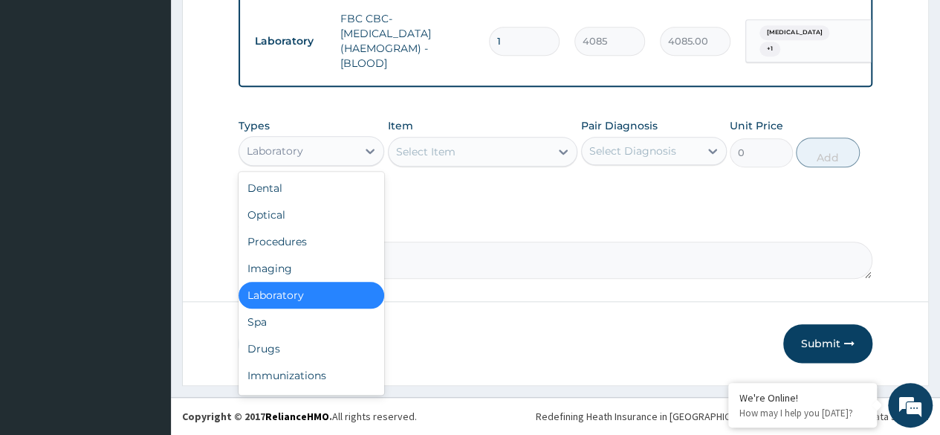
click at [306, 343] on div "Drugs" at bounding box center [312, 348] width 146 height 27
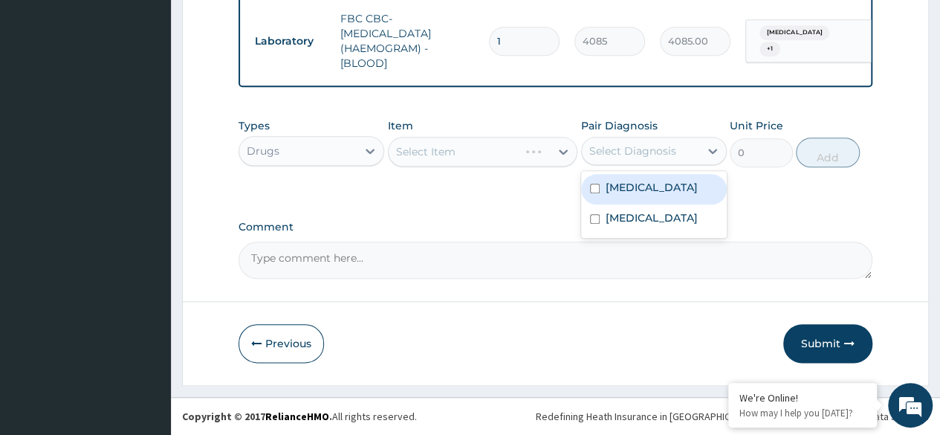
click at [668, 195] on label "Upper respiratory infection" at bounding box center [652, 187] width 92 height 15
checkbox input "true"
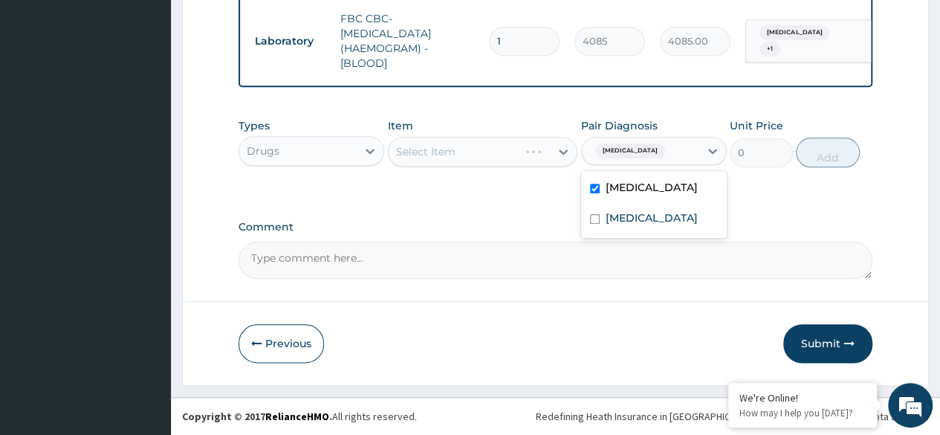
click at [650, 225] on label "Pneumonia" at bounding box center [652, 217] width 92 height 15
checkbox input "true"
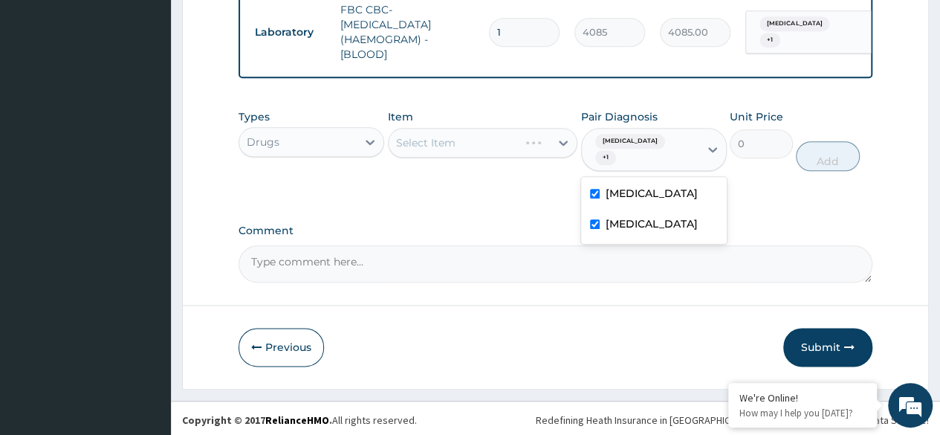
click at [517, 155] on div "Select Item" at bounding box center [483, 143] width 190 height 30
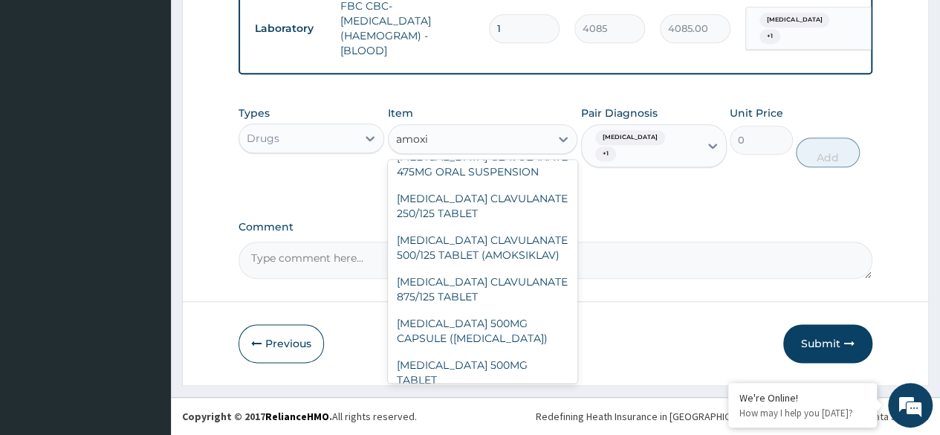
scroll to position [62, 0]
type input "amoxi"
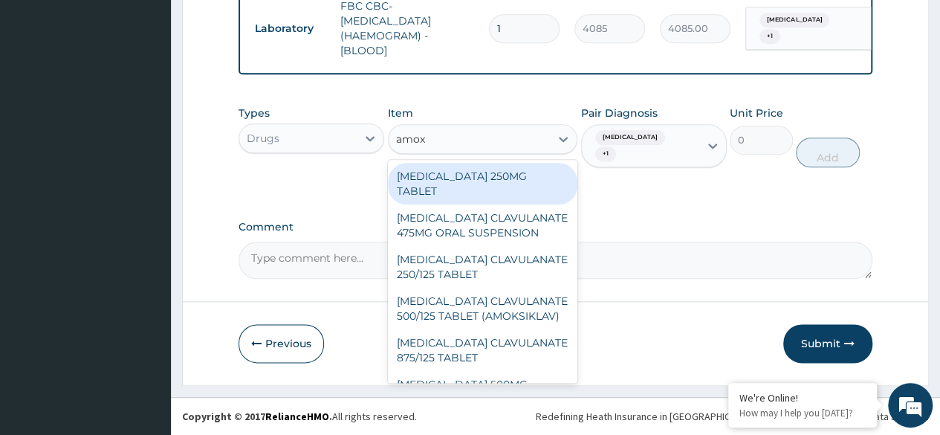
type input "amoxi"
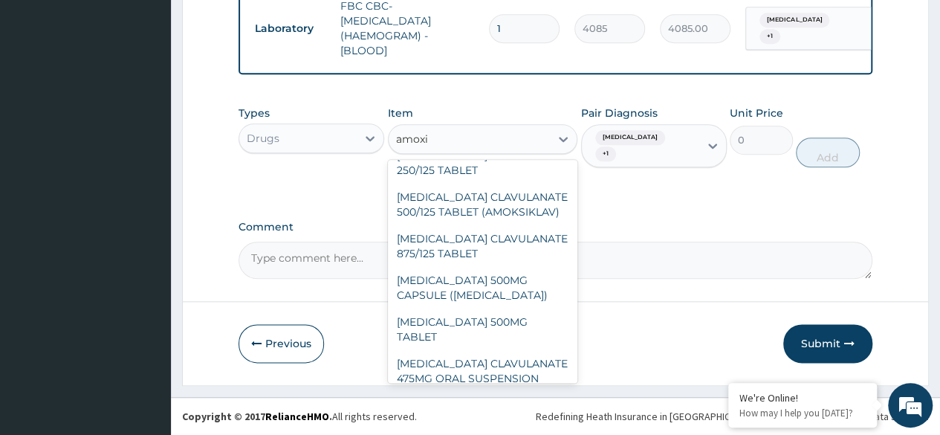
scroll to position [283, 0]
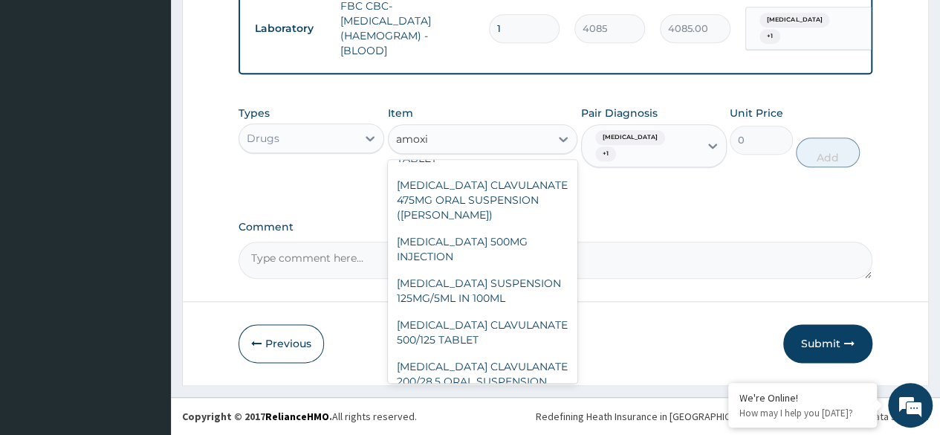
click at [517, 326] on div "AMOXICILLIN CLAVULANATE 500/125 TABLET" at bounding box center [483, 333] width 190 height 42
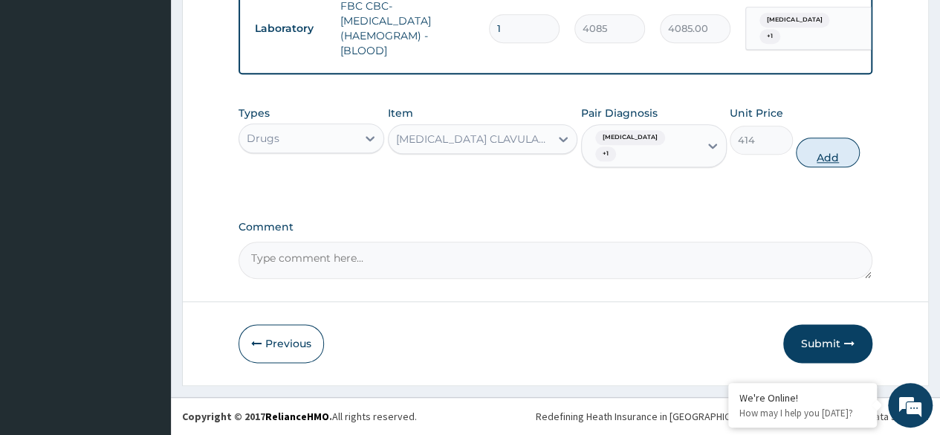
click at [831, 165] on button "Add" at bounding box center [827, 153] width 63 height 30
type input "0"
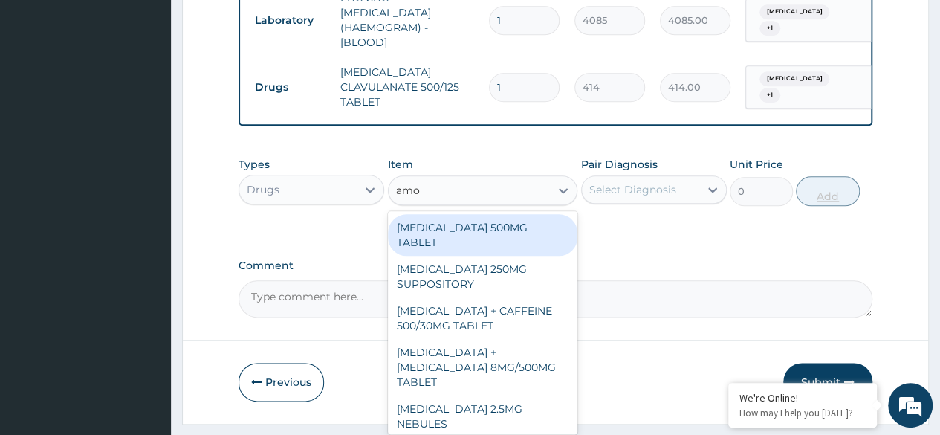
type input "amox"
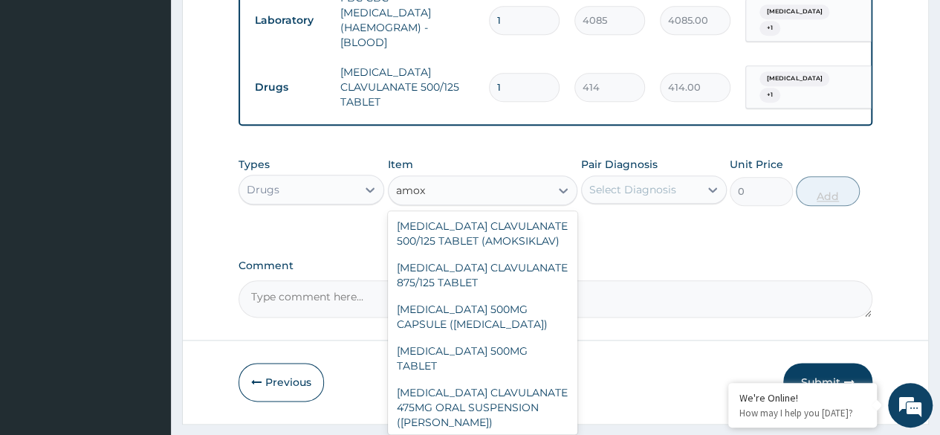
scroll to position [141, 0]
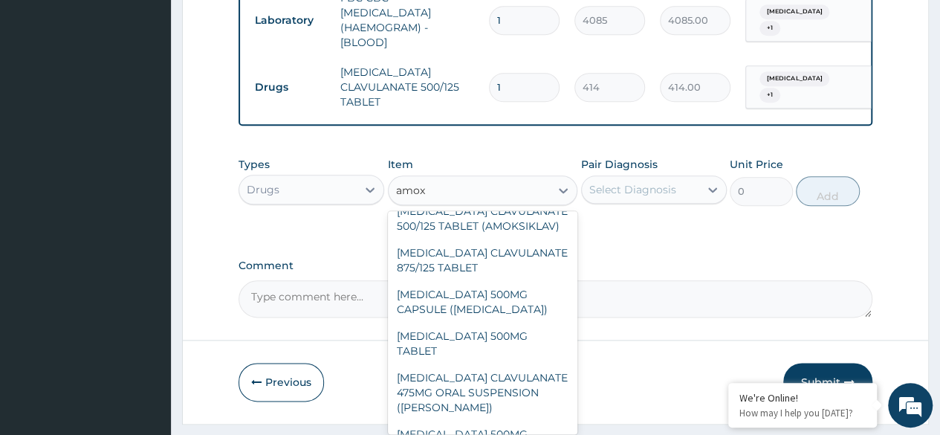
click at [527, 346] on div "AMOXICILLIN 500MG TABLET" at bounding box center [483, 344] width 190 height 42
type input "150"
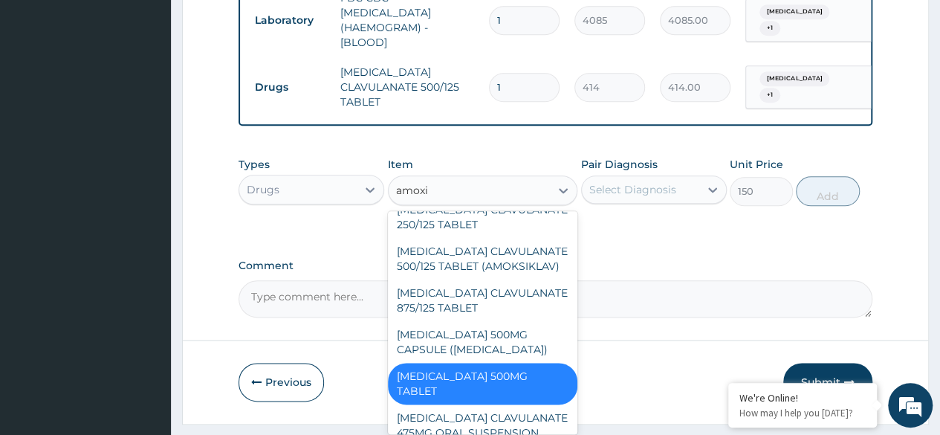
scroll to position [283, 0]
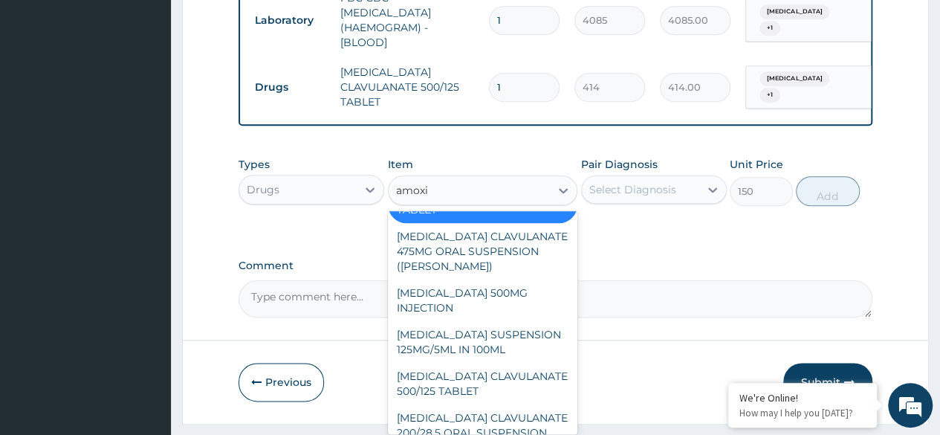
type input "amoxi"
click at [538, 88] on input "1" at bounding box center [524, 87] width 71 height 29
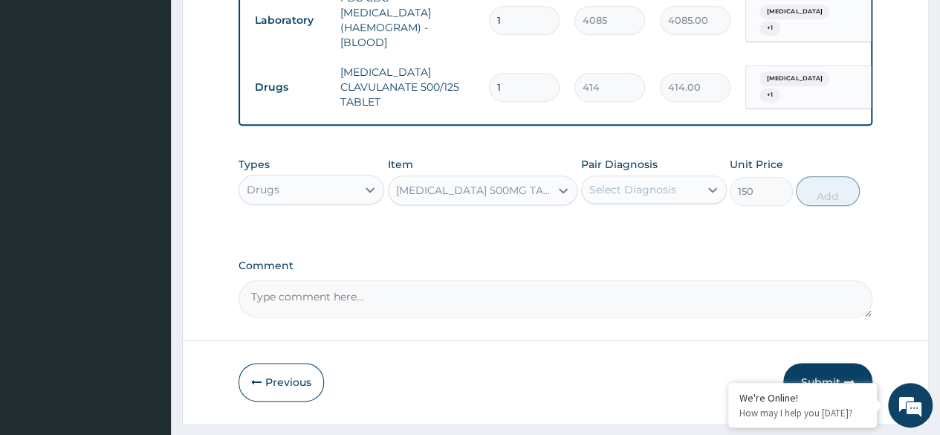
type input "14"
type input "5796.00"
type input "14"
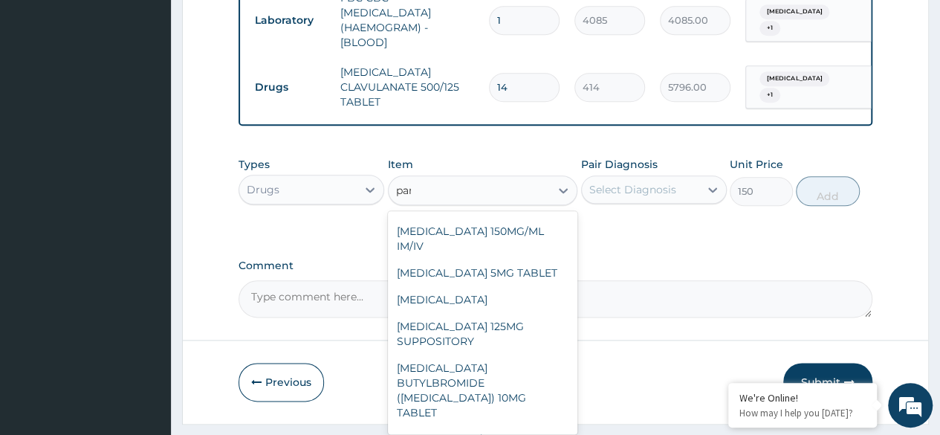
scroll to position [169, 0]
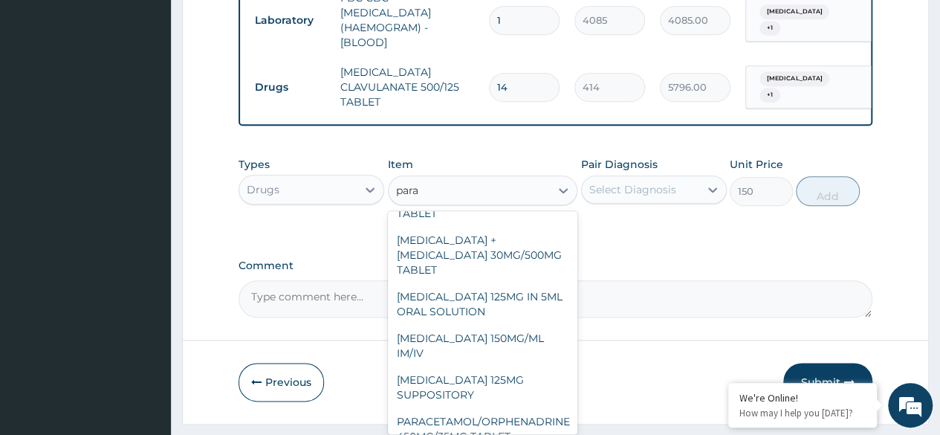
type input "parac"
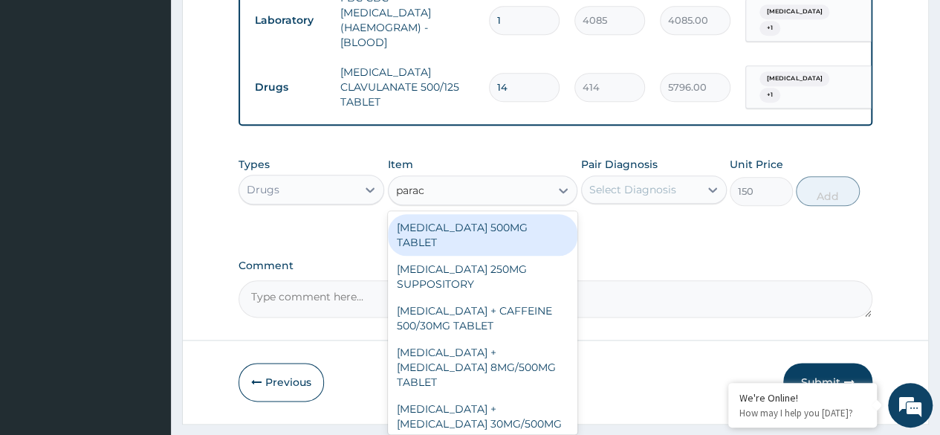
click at [513, 248] on div "PARACETAMOL 500MG TABLET" at bounding box center [483, 235] width 190 height 42
type input "30"
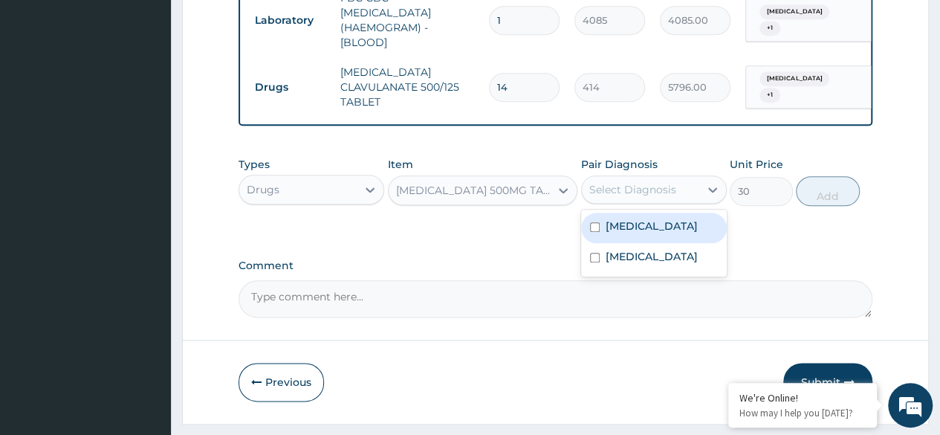
click at [653, 233] on label "Upper respiratory infection" at bounding box center [652, 226] width 92 height 15
checkbox input "true"
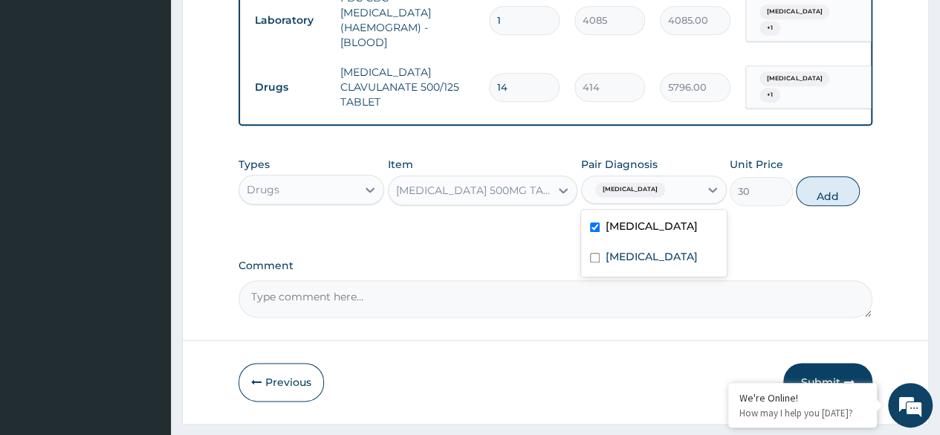
click at [638, 264] on label "Pneumonia" at bounding box center [652, 256] width 92 height 15
checkbox input "true"
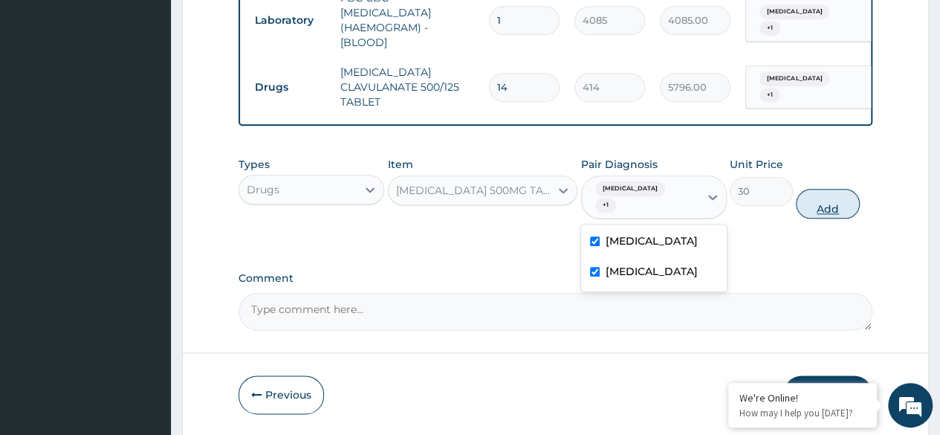
click at [831, 219] on button "Add" at bounding box center [827, 204] width 63 height 30
type input "0"
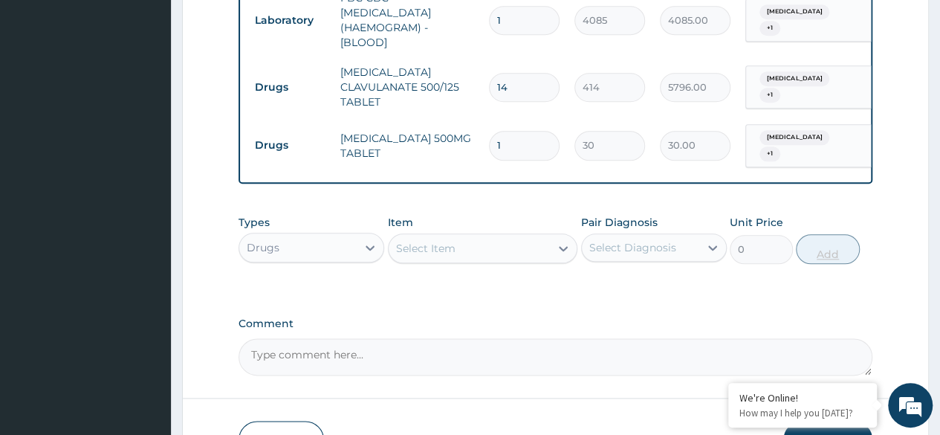
type input "15"
type input "450.00"
type input "15"
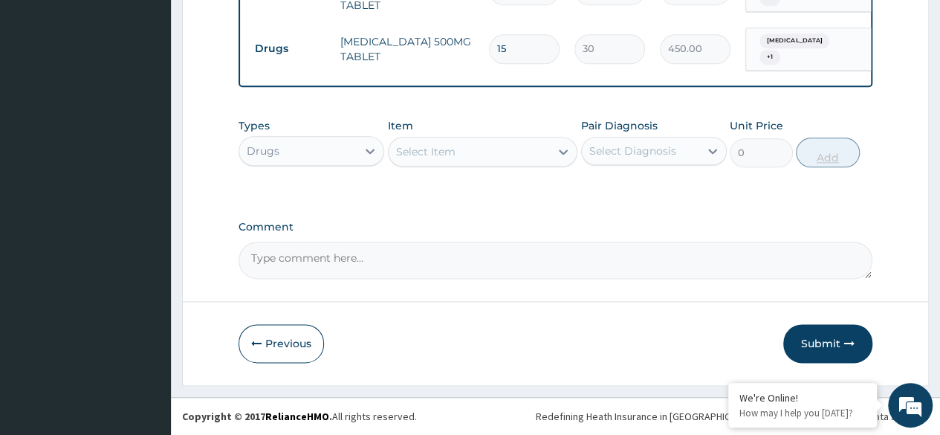
scroll to position [846, 0]
click at [828, 345] on button "Submit" at bounding box center [828, 343] width 89 height 39
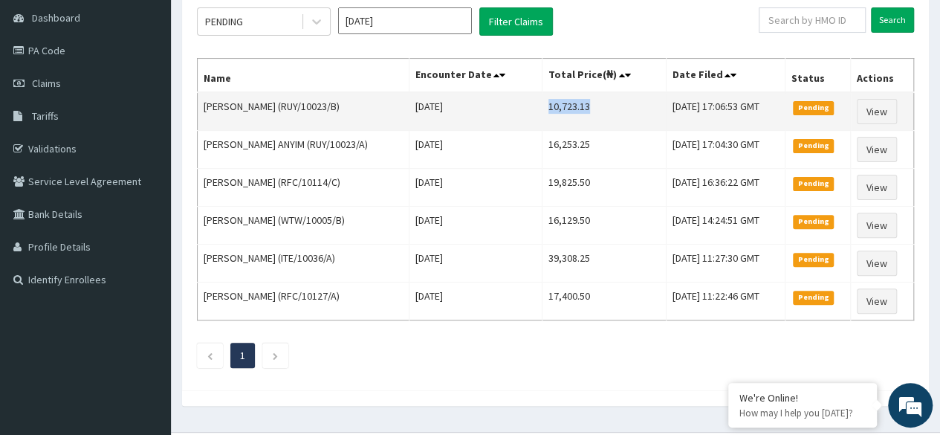
drag, startPoint x: 543, startPoint y: 106, endPoint x: 589, endPoint y: 109, distance: 46.1
click at [589, 109] on td "10,723.13" at bounding box center [604, 111] width 123 height 39
copy td "10,723.13"
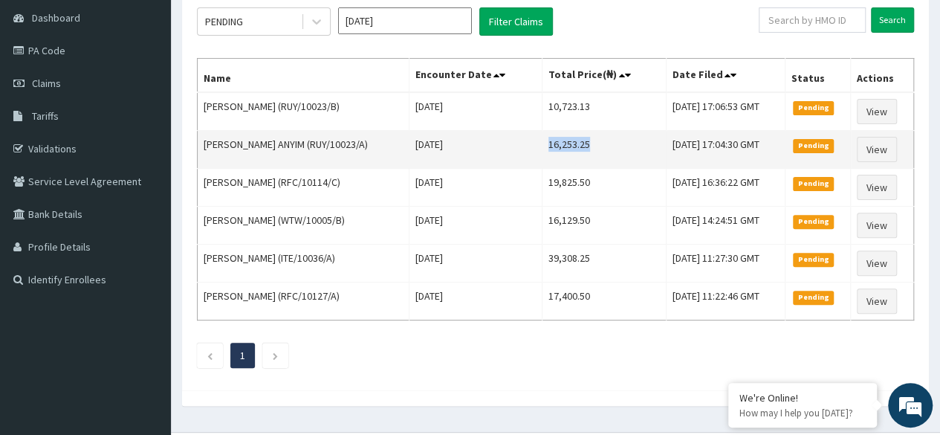
drag, startPoint x: 541, startPoint y: 143, endPoint x: 589, endPoint y: 148, distance: 47.8
click at [589, 148] on td "16,253.25" at bounding box center [604, 150] width 123 height 38
copy td "16,253.25"
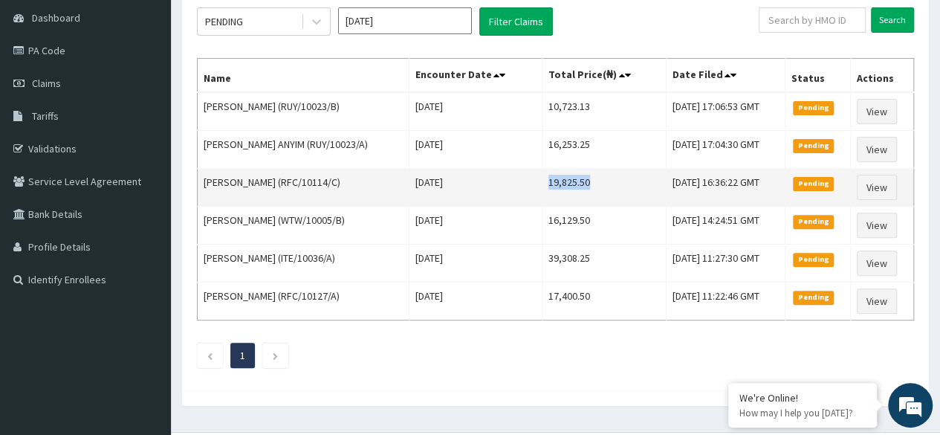
drag, startPoint x: 542, startPoint y: 179, endPoint x: 587, endPoint y: 182, distance: 45.4
click at [587, 182] on td "19,825.50" at bounding box center [604, 188] width 123 height 38
copy td "19,825.50"
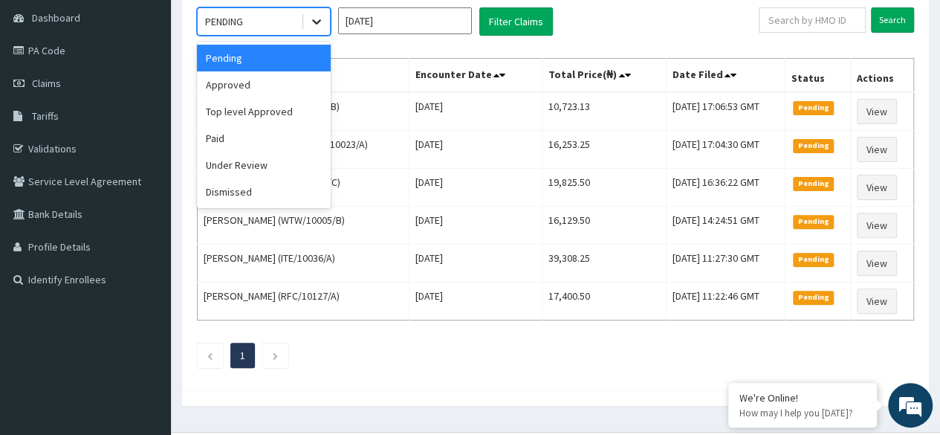
click at [314, 22] on icon at bounding box center [316, 21] width 15 height 15
click at [291, 85] on div "Approved" at bounding box center [264, 84] width 134 height 27
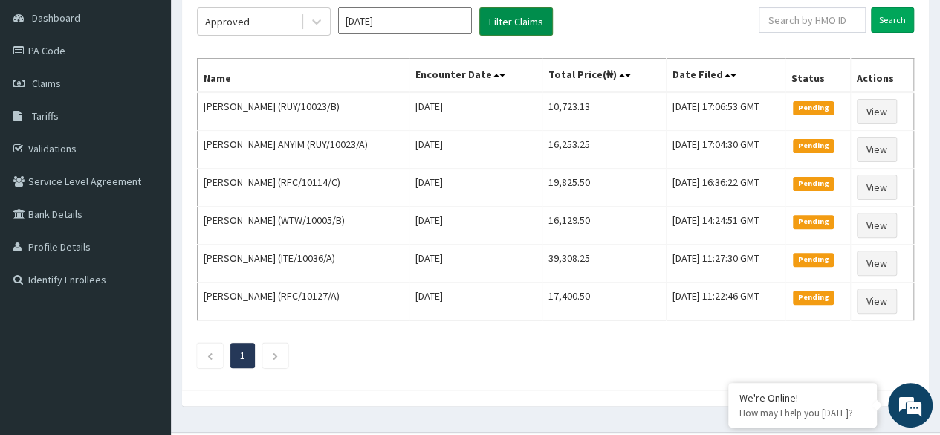
click at [506, 26] on button "Filter Claims" at bounding box center [517, 21] width 74 height 28
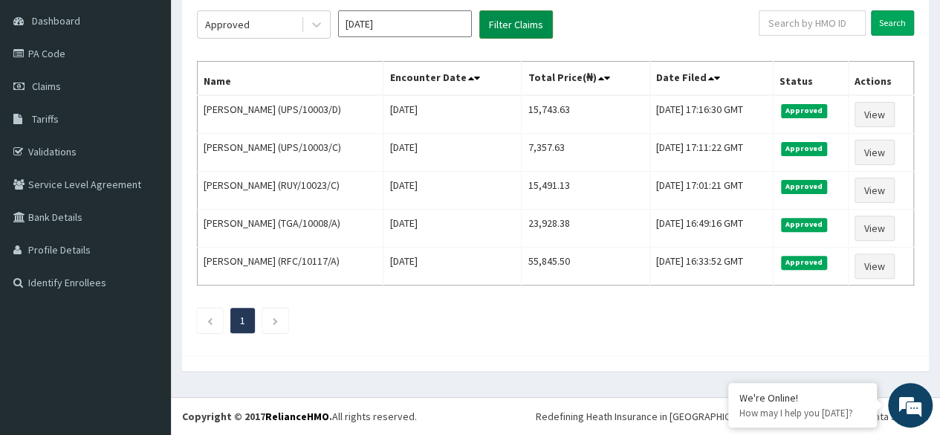
scroll to position [136, 0]
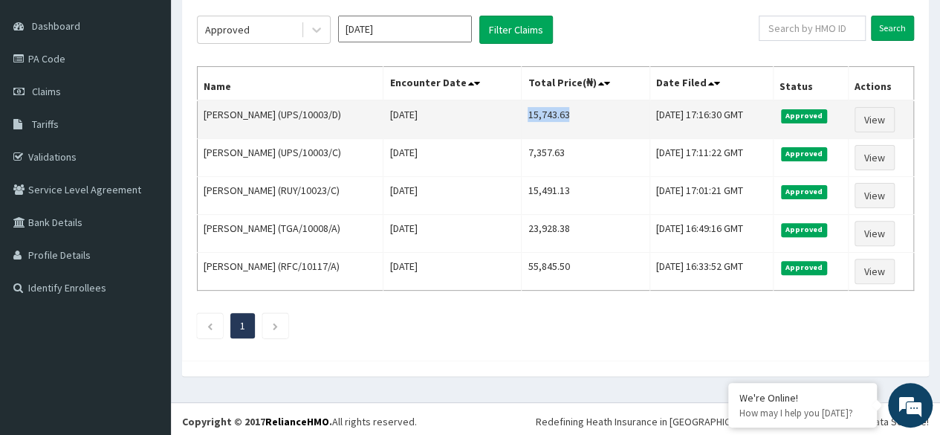
drag, startPoint x: 517, startPoint y: 111, endPoint x: 571, endPoint y: 111, distance: 53.5
click at [571, 111] on td "15,743.63" at bounding box center [586, 119] width 128 height 39
copy td "15,743.63"
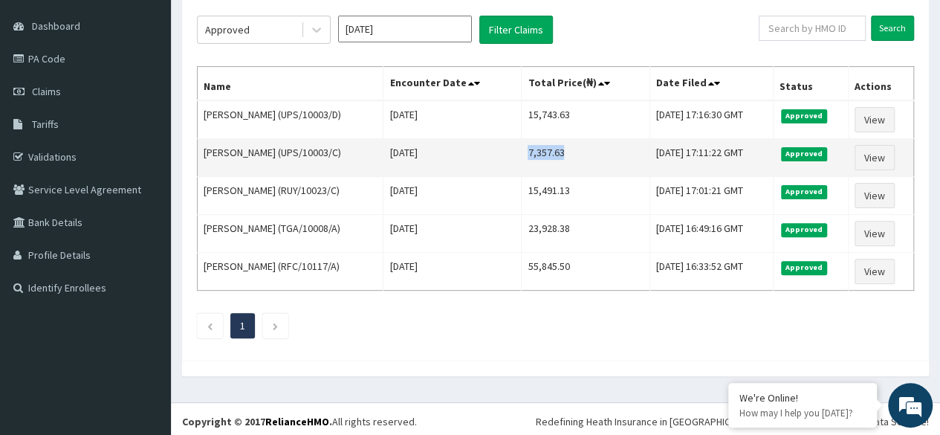
drag, startPoint x: 518, startPoint y: 150, endPoint x: 567, endPoint y: 146, distance: 48.5
click at [567, 146] on td "7,357.63" at bounding box center [586, 158] width 128 height 38
copy td "7,357.63"
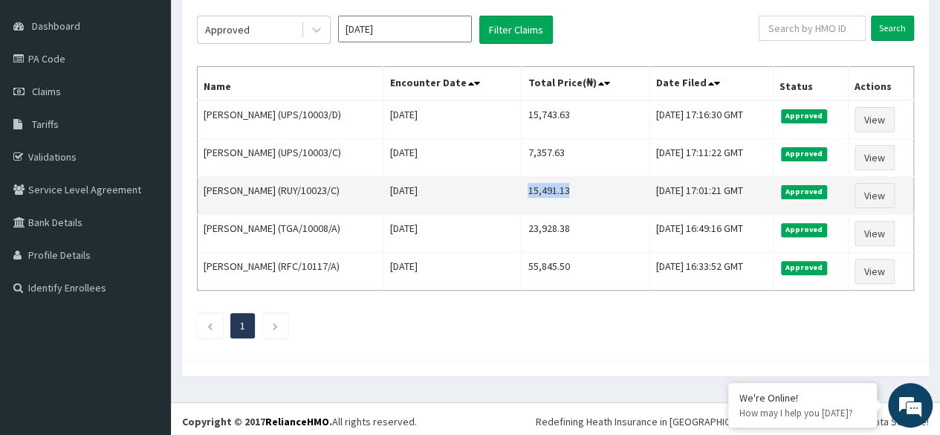
drag, startPoint x: 518, startPoint y: 187, endPoint x: 565, endPoint y: 187, distance: 46.8
click at [565, 187] on td "15,491.13" at bounding box center [586, 196] width 128 height 38
copy td "15,491.13"
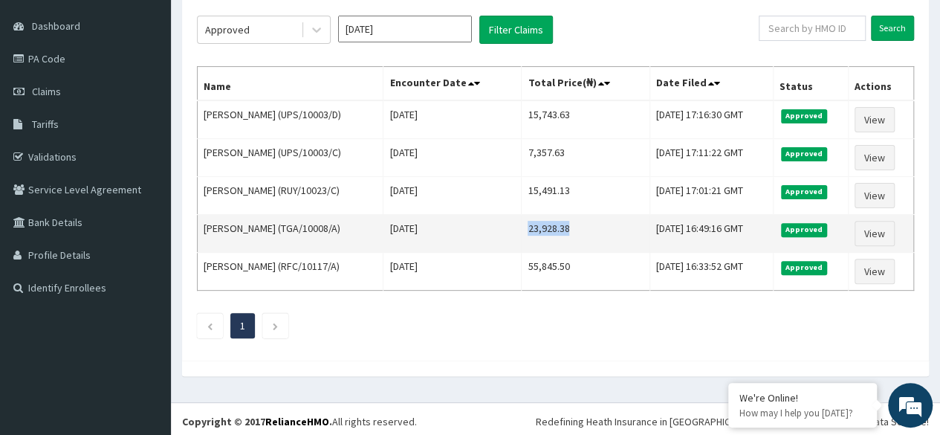
drag, startPoint x: 517, startPoint y: 225, endPoint x: 572, endPoint y: 228, distance: 55.1
click at [572, 228] on td "23,928.38" at bounding box center [586, 234] width 128 height 38
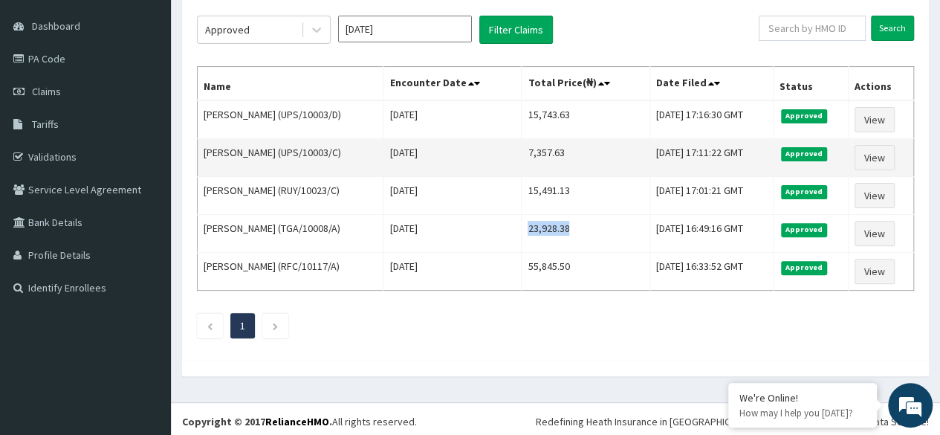
scroll to position [0, 0]
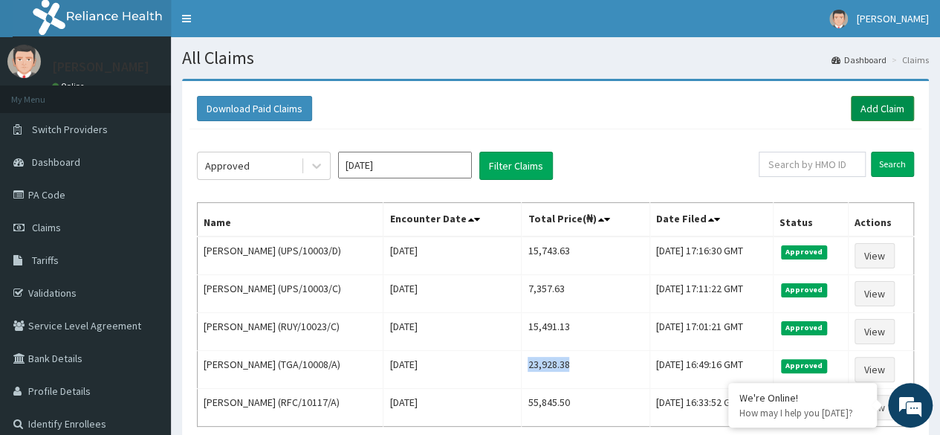
click at [865, 108] on link "Add Claim" at bounding box center [882, 108] width 63 height 25
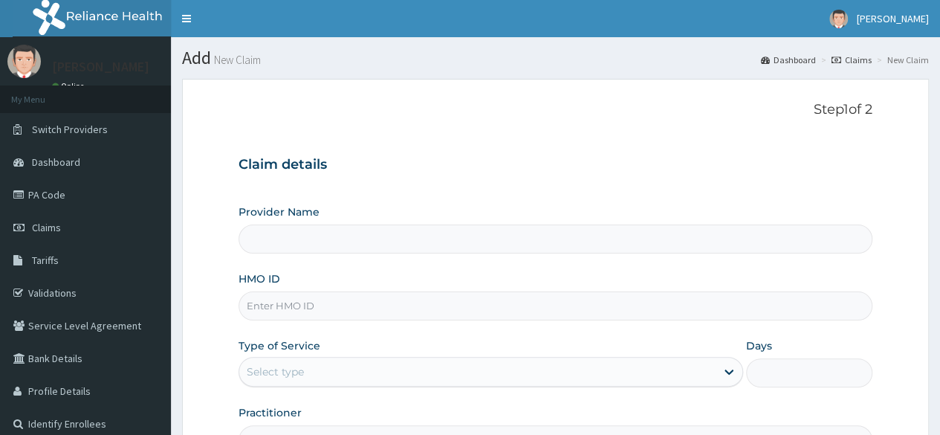
click at [390, 304] on input "HMO ID" at bounding box center [556, 305] width 634 height 29
paste input "SRH/10074/A"
type input "SRH/10074/A"
type input "Reliance Family Clinics (RFC)- [GEOGRAPHIC_DATA]"
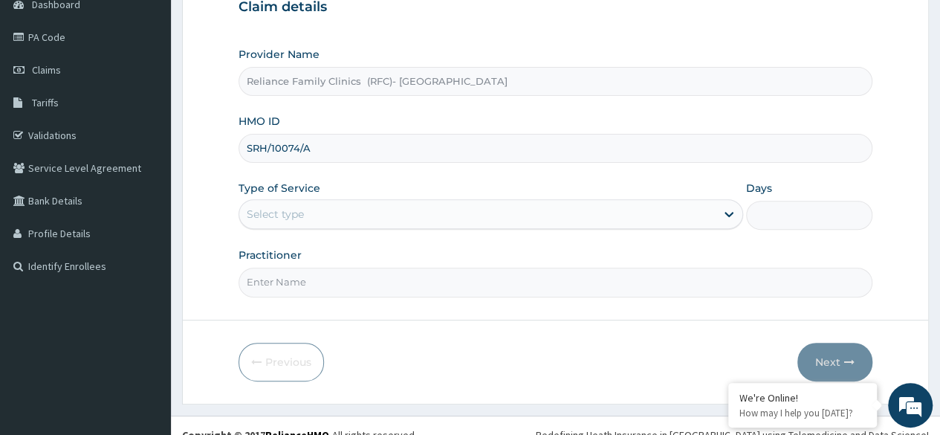
scroll to position [172, 0]
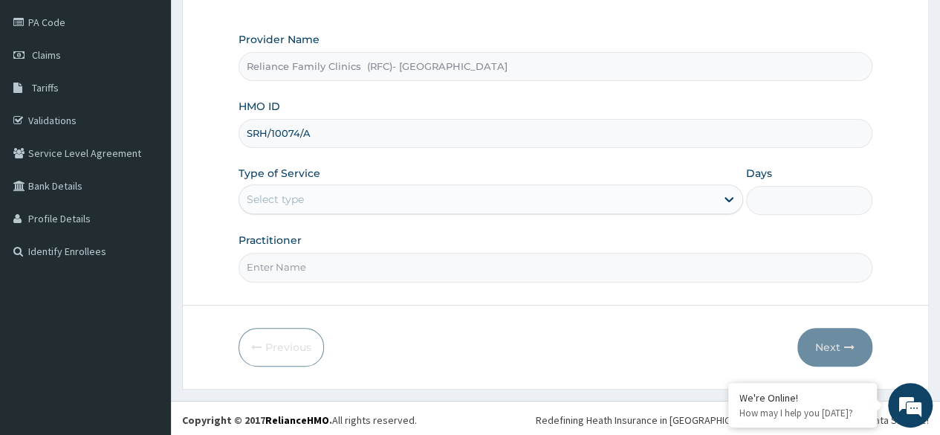
type input "SRH/10074/A"
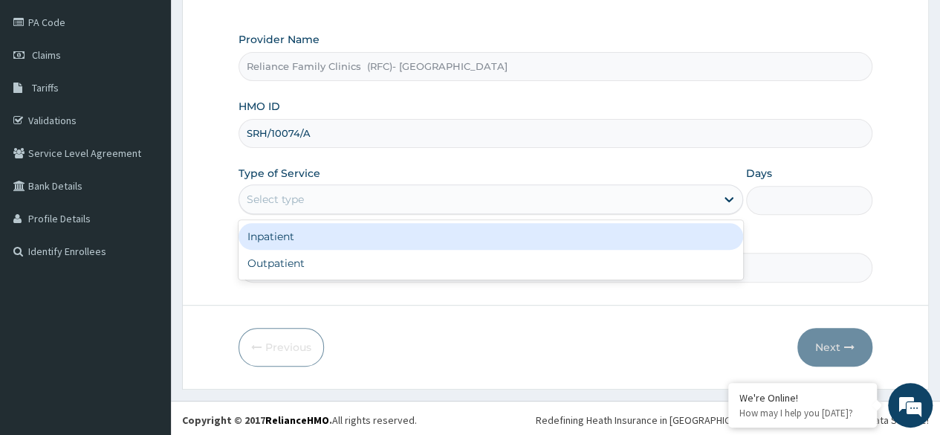
click at [456, 265] on div "Outpatient" at bounding box center [491, 263] width 505 height 27
type input "1"
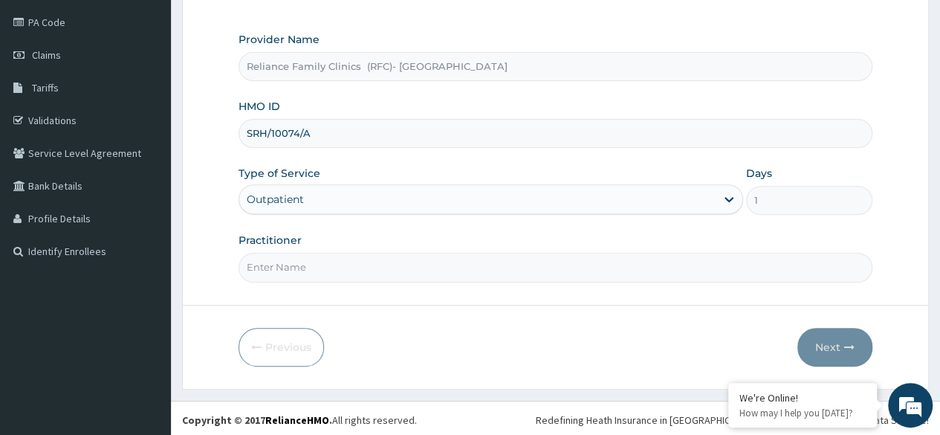
click at [467, 270] on input "Practitioner" at bounding box center [556, 267] width 634 height 29
type input "Locum"
click at [831, 341] on button "Next" at bounding box center [835, 347] width 75 height 39
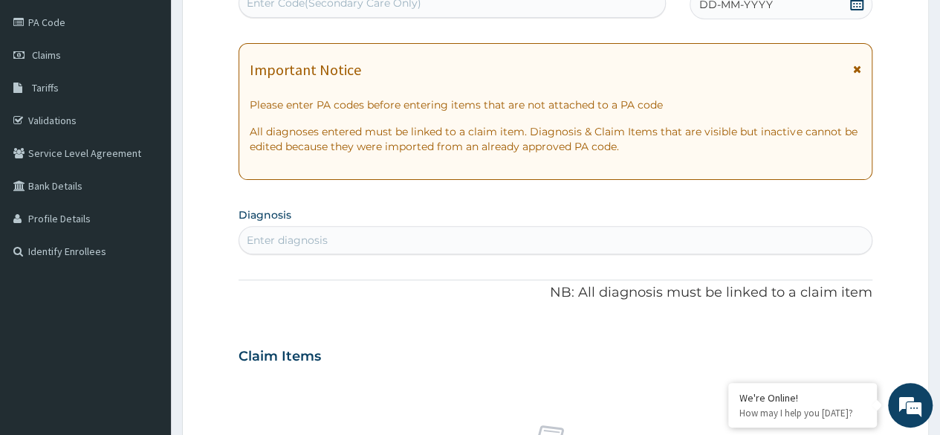
click at [857, 13] on div "DD-MM-YYYY" at bounding box center [781, 5] width 183 height 30
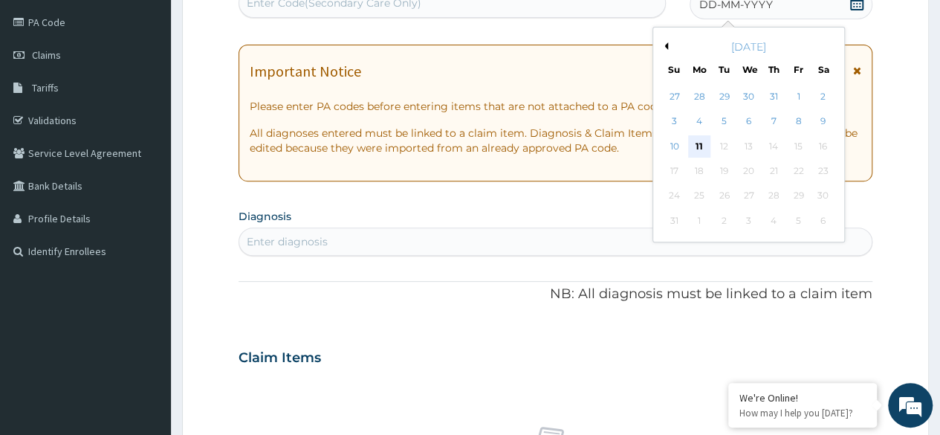
click at [697, 148] on div "11" at bounding box center [699, 146] width 22 height 22
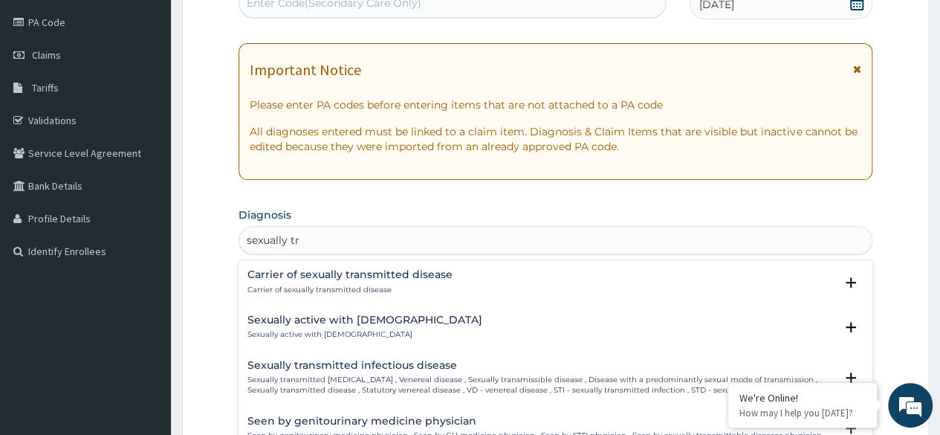
type input "sexually tra"
click at [460, 376] on p "Sexually transmitted [MEDICAL_DATA] , Venereal disease , Sexually transmissible…" at bounding box center [541, 386] width 587 height 22
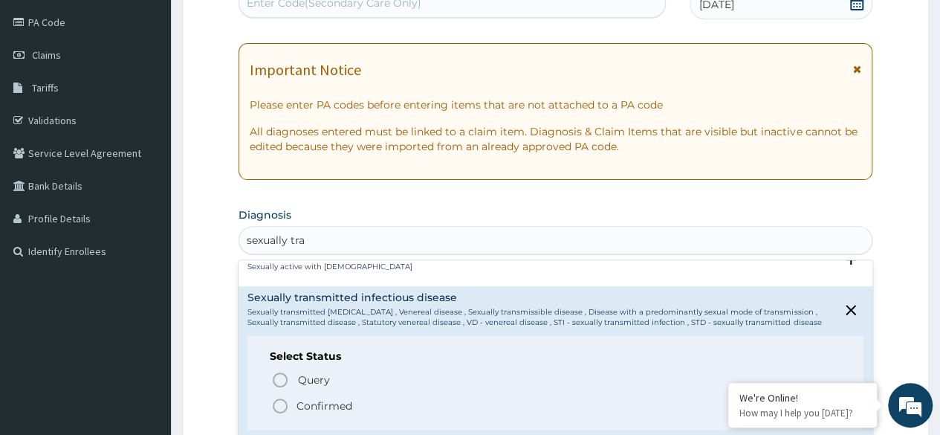
scroll to position [72, 0]
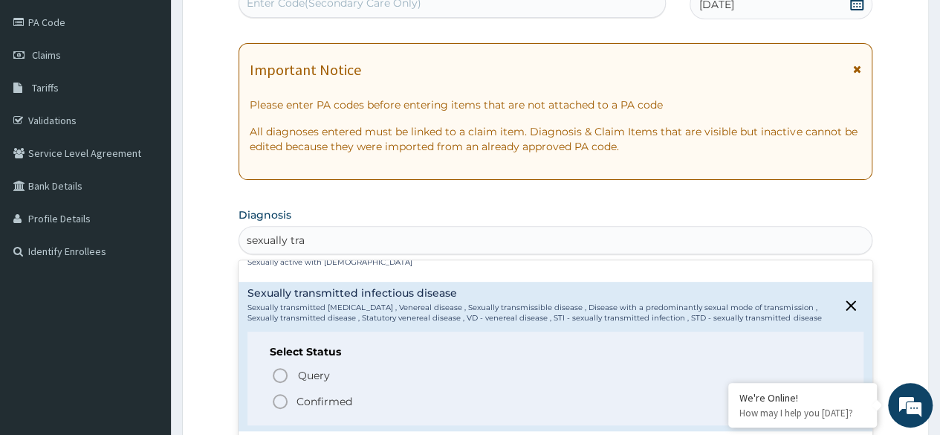
click at [342, 400] on p "Confirmed" at bounding box center [325, 401] width 56 height 15
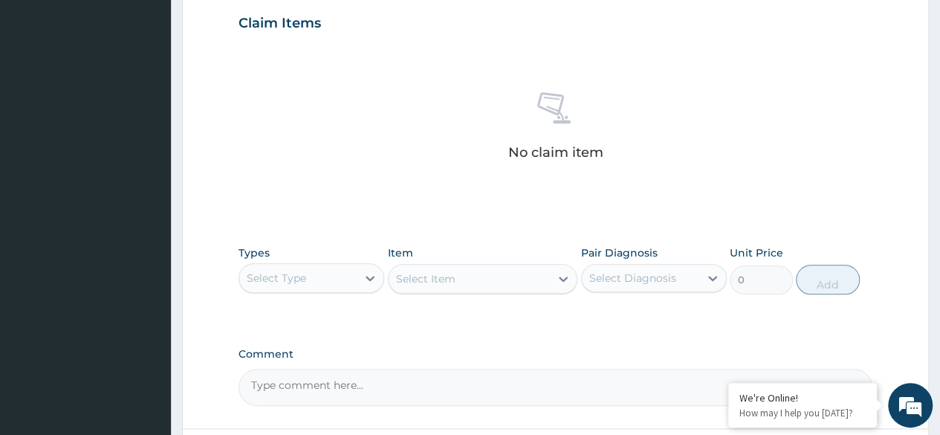
scroll to position [634, 0]
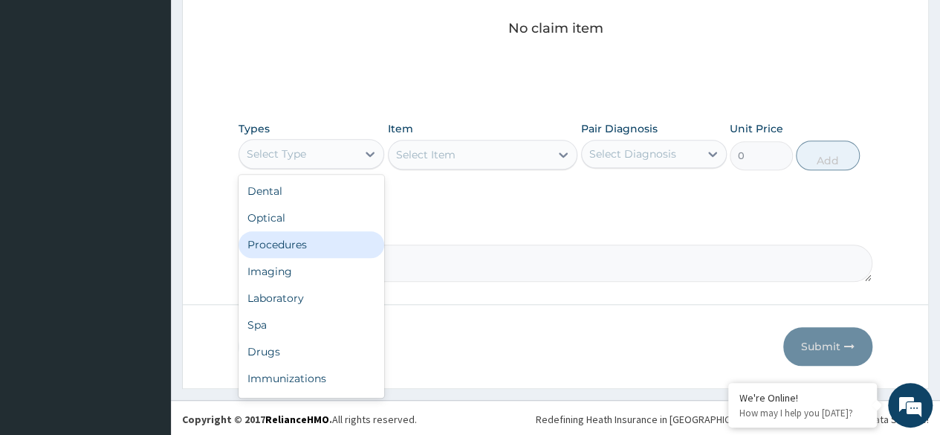
drag, startPoint x: 340, startPoint y: 150, endPoint x: 335, endPoint y: 236, distance: 85.7
click at [335, 169] on div "option Procedures focused, 3 of 10. 10 results available. Use Up and Down to ch…" at bounding box center [312, 154] width 146 height 30
click at [335, 236] on div "Procedures" at bounding box center [312, 244] width 146 height 27
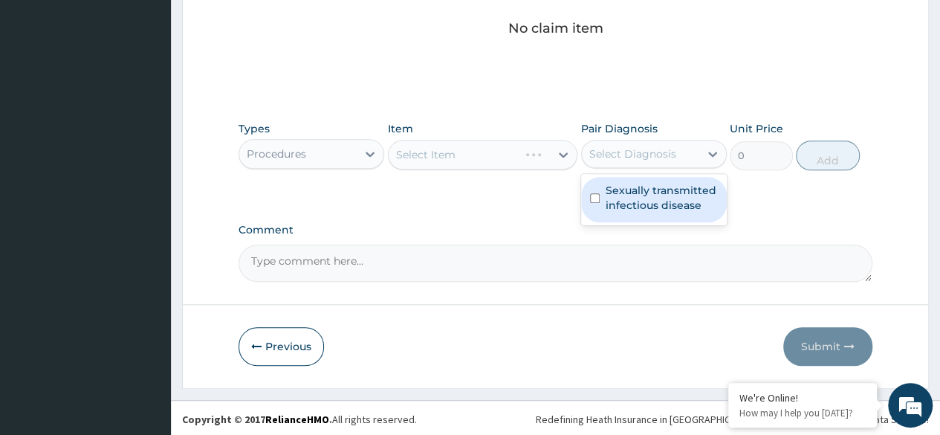
click at [629, 150] on div "Select Diagnosis" at bounding box center [633, 153] width 87 height 15
click at [637, 193] on label "Sexually transmitted infectious disease" at bounding box center [662, 198] width 112 height 30
checkbox input "true"
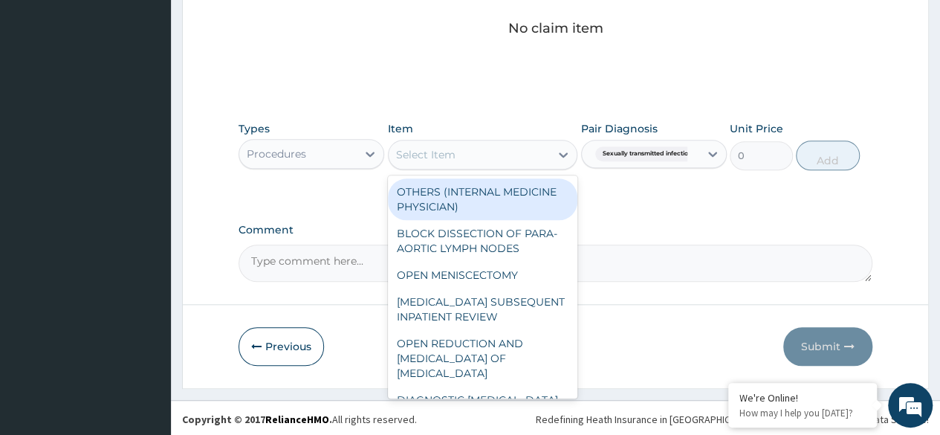
click at [505, 143] on div "Select Item" at bounding box center [470, 155] width 162 height 24
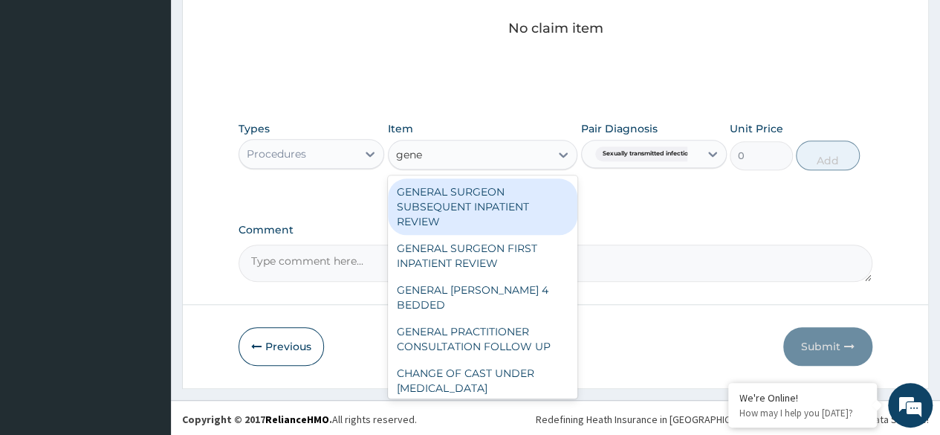
type input "gener"
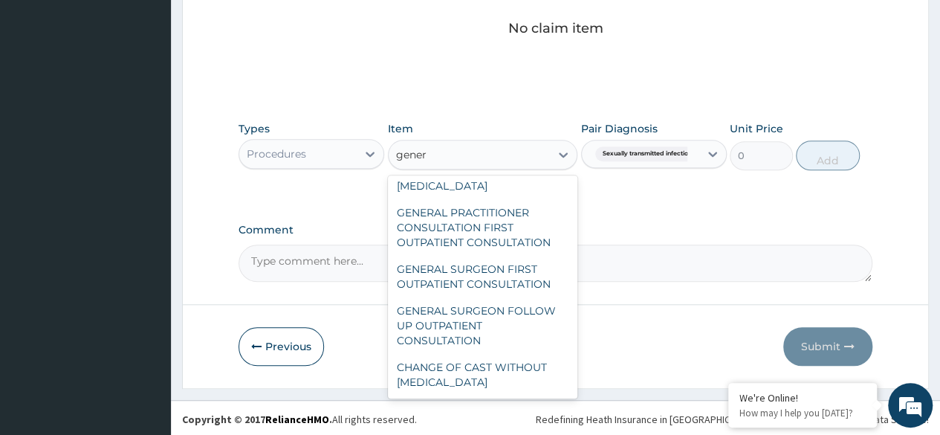
click at [514, 227] on div "GENERAL PRACTITIONER CONSULTATION FIRST OUTPATIENT CONSULTATION" at bounding box center [483, 227] width 190 height 57
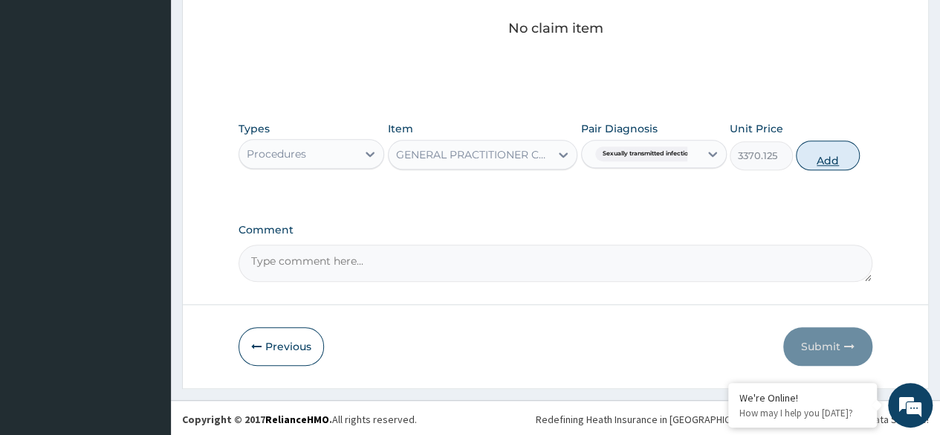
click at [834, 158] on button "Add" at bounding box center [827, 156] width 63 height 30
type input "0"
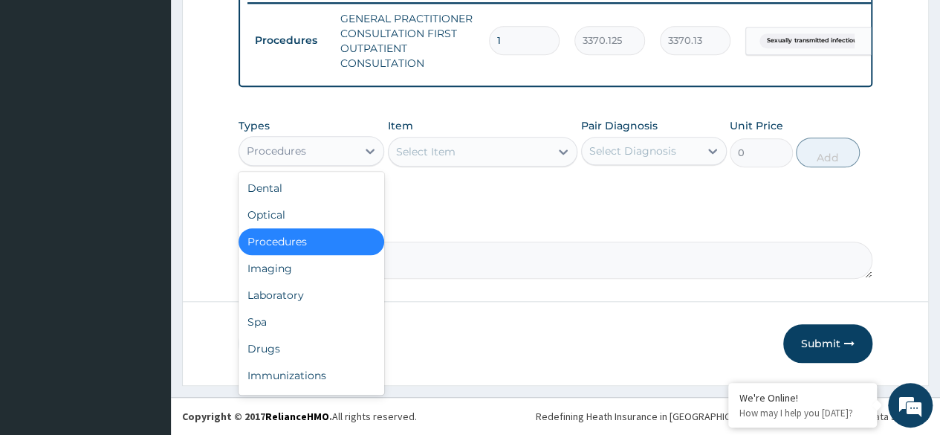
click at [331, 301] on div "Laboratory" at bounding box center [312, 295] width 146 height 27
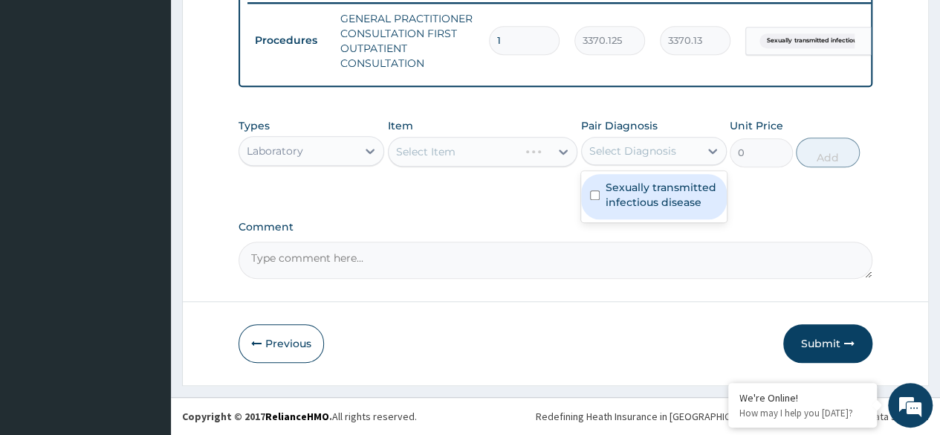
click at [669, 199] on label "Sexually transmitted infectious disease" at bounding box center [662, 195] width 112 height 30
checkbox input "true"
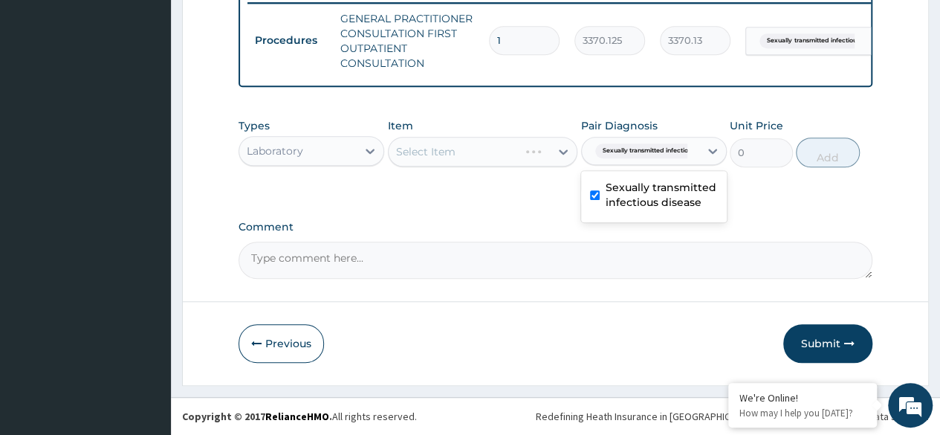
click at [510, 165] on div "Select Item" at bounding box center [483, 152] width 190 height 30
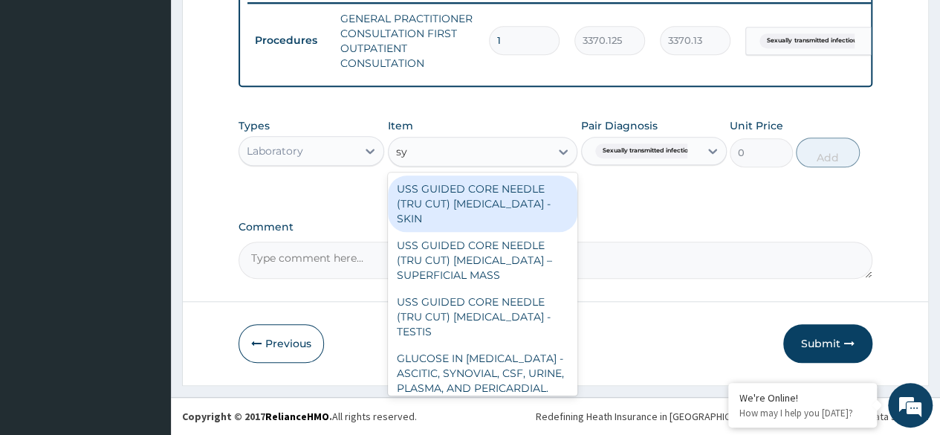
type input "s"
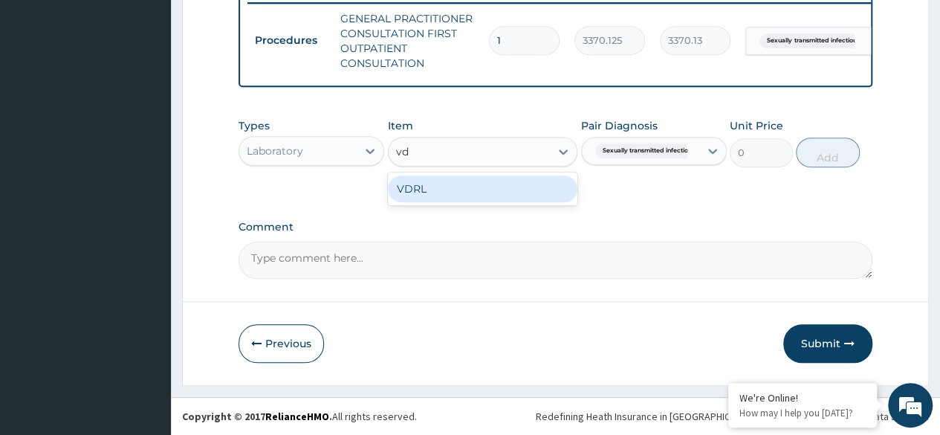
type input "vdr"
click at [459, 195] on div "VDRL" at bounding box center [483, 188] width 190 height 27
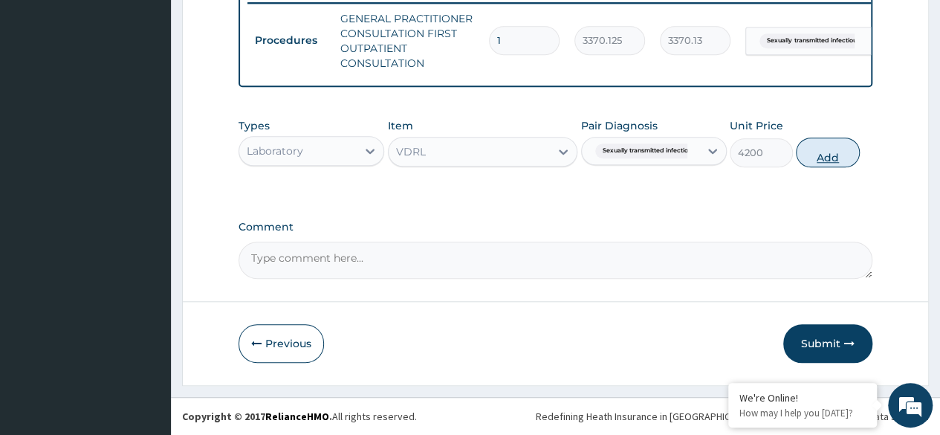
click at [818, 164] on button "Add" at bounding box center [827, 153] width 63 height 30
type input "0"
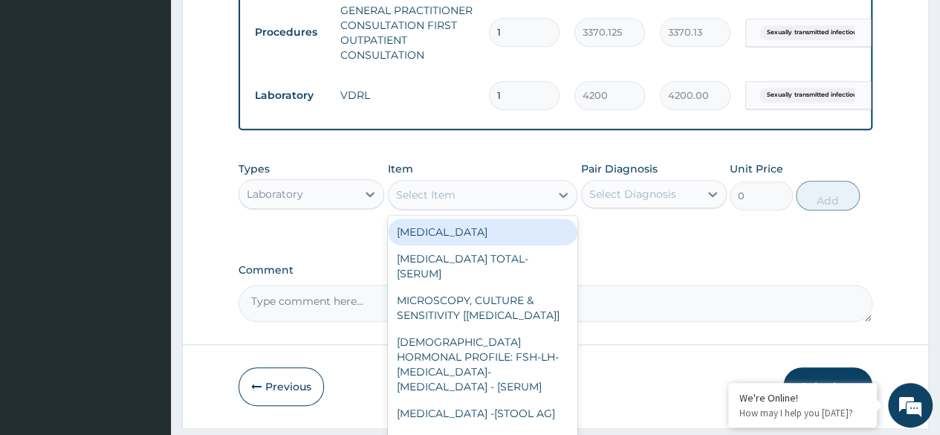
click at [538, 207] on div "Select Item" at bounding box center [470, 195] width 162 height 24
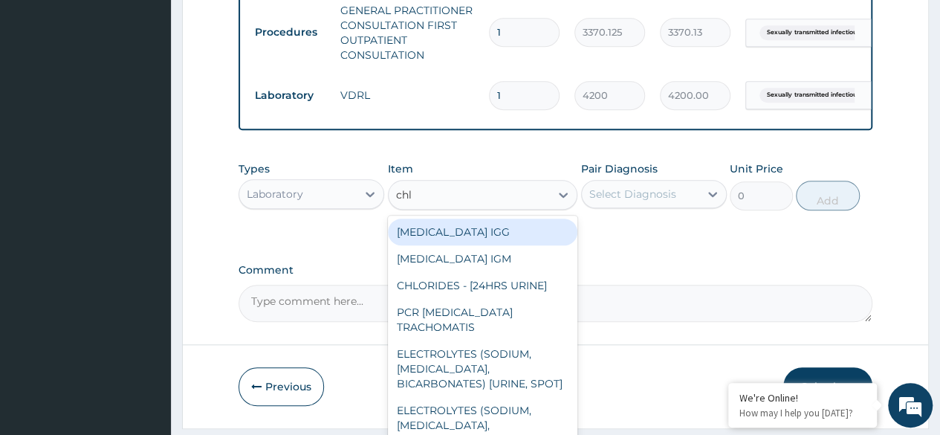
type input "chla"
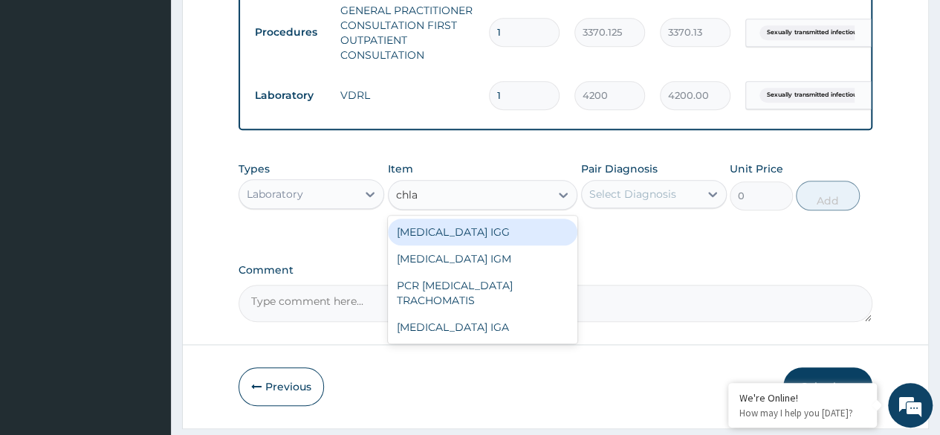
click at [536, 233] on div "[MEDICAL_DATA] IGG" at bounding box center [483, 232] width 190 height 27
type input "18600"
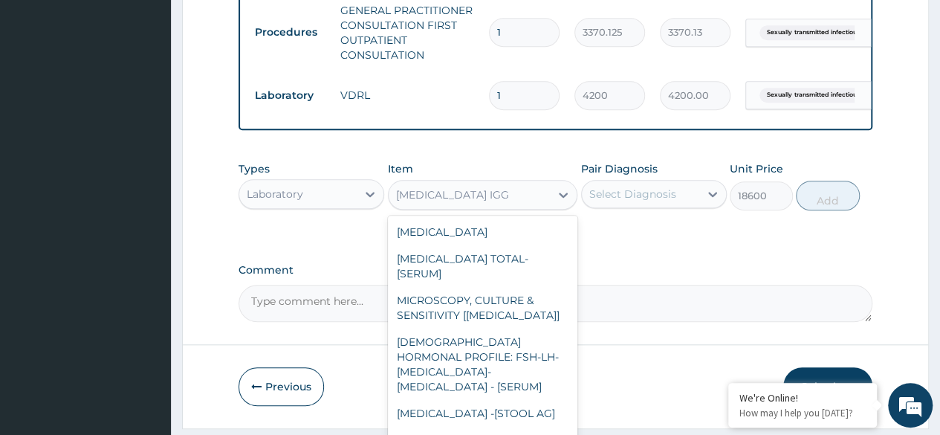
click at [512, 207] on div "[MEDICAL_DATA] IGG" at bounding box center [470, 195] width 162 height 24
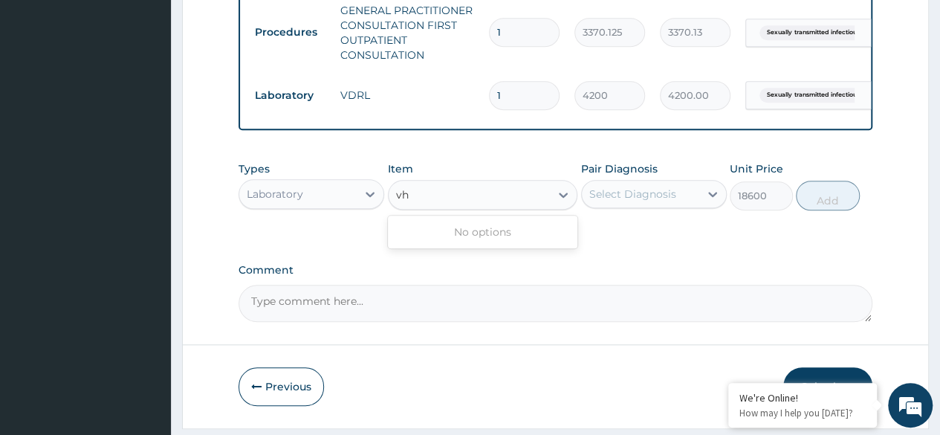
scroll to position [0, 0]
type input "v"
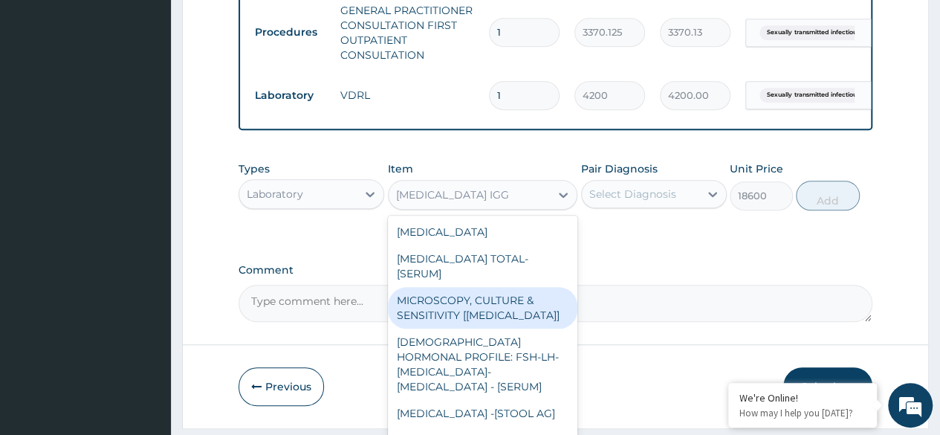
type input "b"
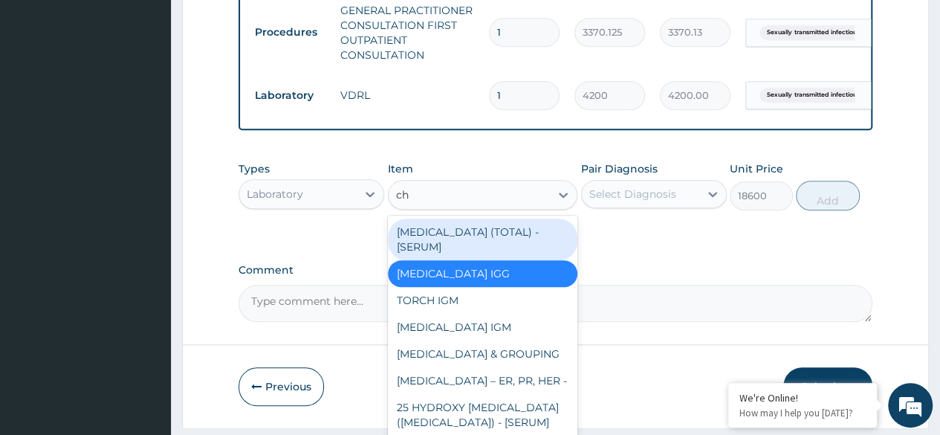
type input "chl"
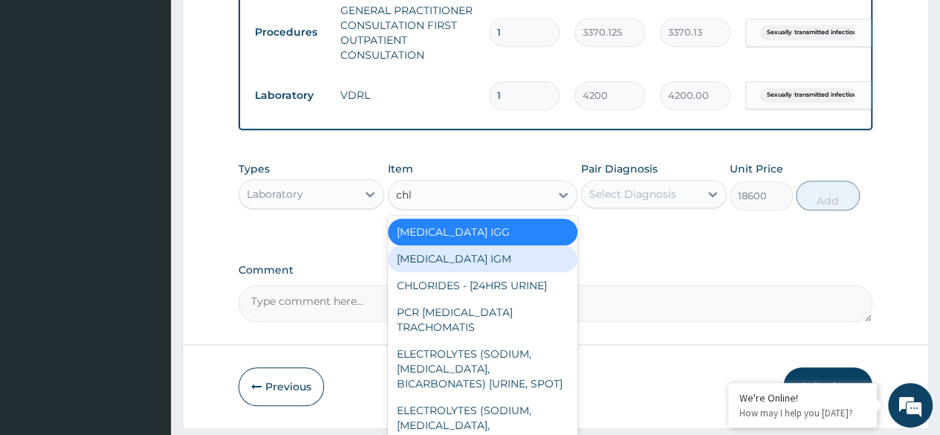
click at [513, 264] on div "[MEDICAL_DATA] IGM" at bounding box center [483, 258] width 190 height 27
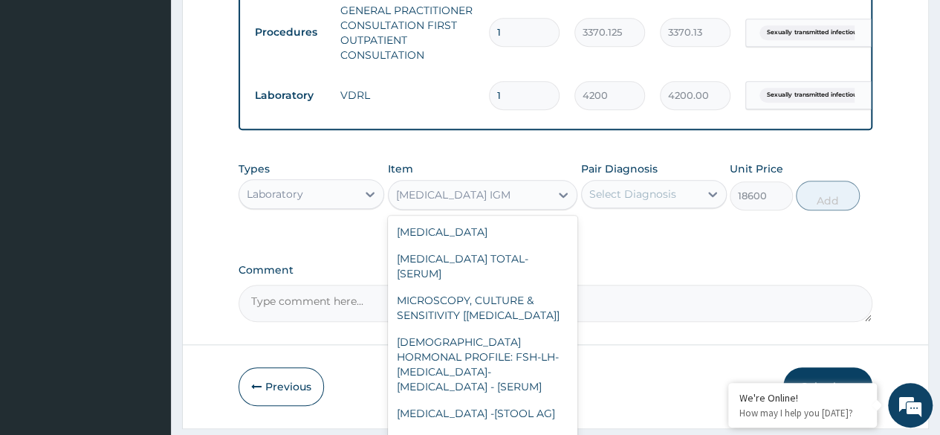
click at [501, 207] on div "[MEDICAL_DATA] IGM" at bounding box center [470, 195] width 162 height 24
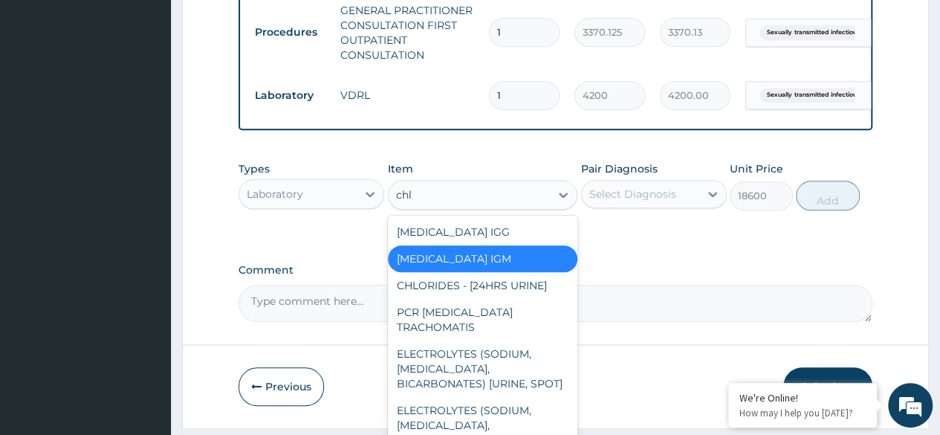
type input "chla"
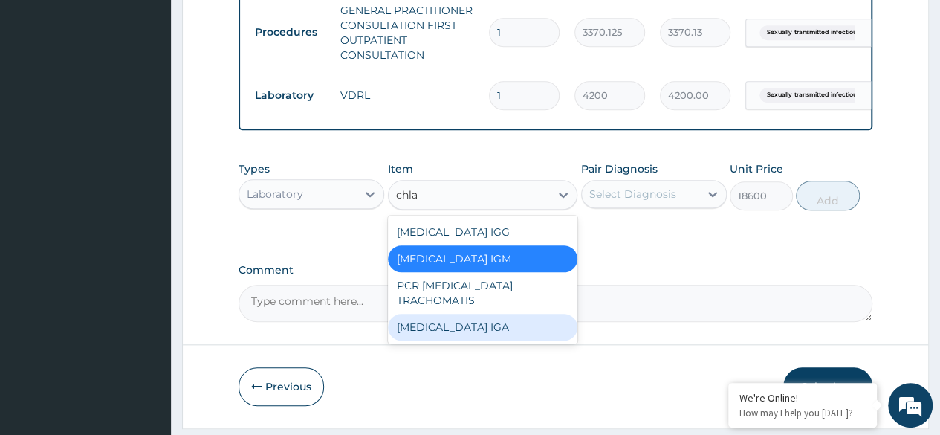
click at [485, 330] on div "[MEDICAL_DATA] IGA" at bounding box center [483, 327] width 190 height 27
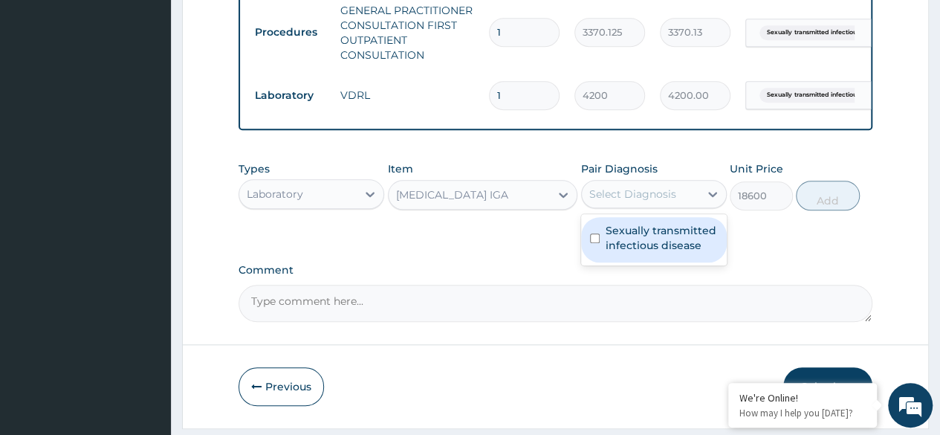
drag, startPoint x: 652, startPoint y: 210, endPoint x: 662, endPoint y: 250, distance: 41.3
click at [662, 208] on div "option Sexually transmitted infectious disease, selected. option Sexually trans…" at bounding box center [654, 194] width 146 height 28
click at [662, 250] on label "Sexually transmitted infectious disease" at bounding box center [662, 238] width 112 height 30
checkbox input "true"
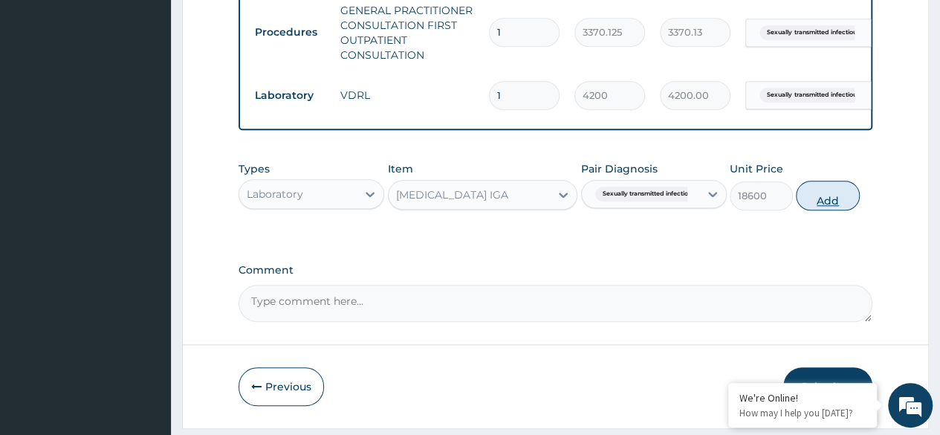
click at [835, 210] on button "Add" at bounding box center [827, 196] width 63 height 30
type input "0"
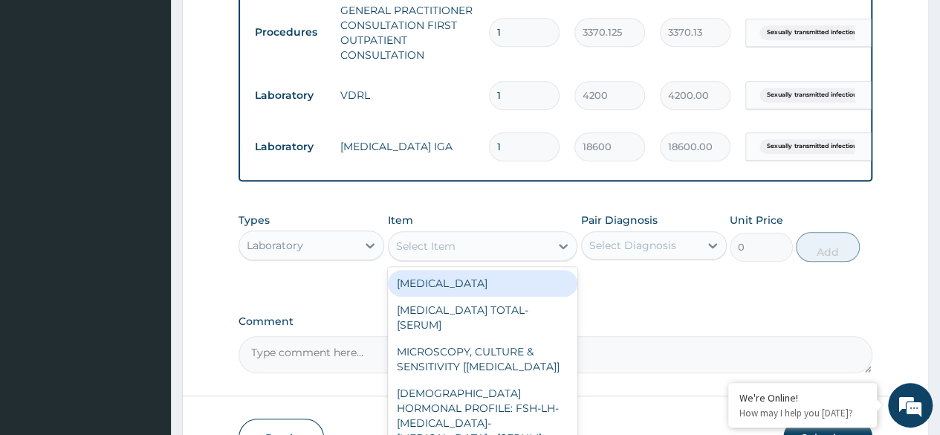
click at [511, 258] on div "Select Item" at bounding box center [470, 246] width 162 height 24
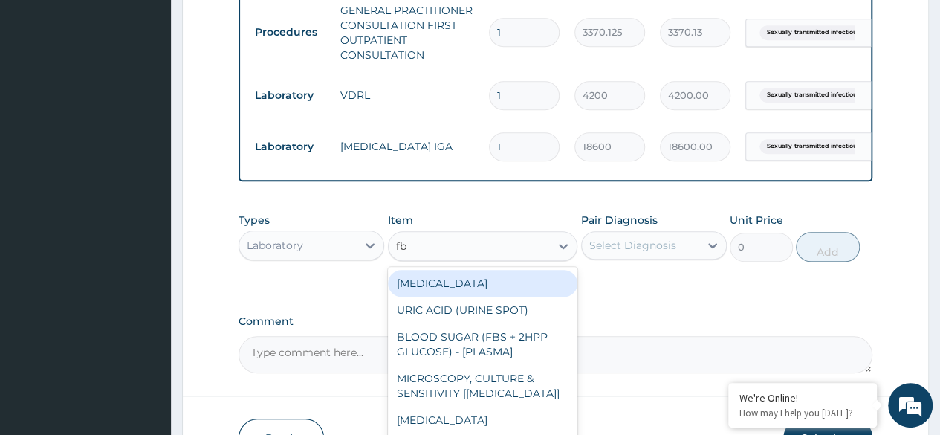
type input "fbc"
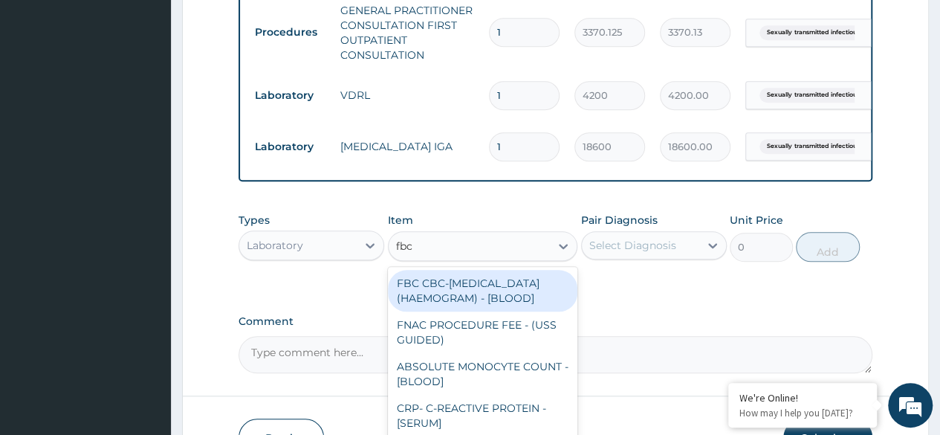
click at [516, 302] on div "FBC CBC-[MEDICAL_DATA] (HAEMOGRAM) - [BLOOD]" at bounding box center [483, 291] width 190 height 42
type input "4085"
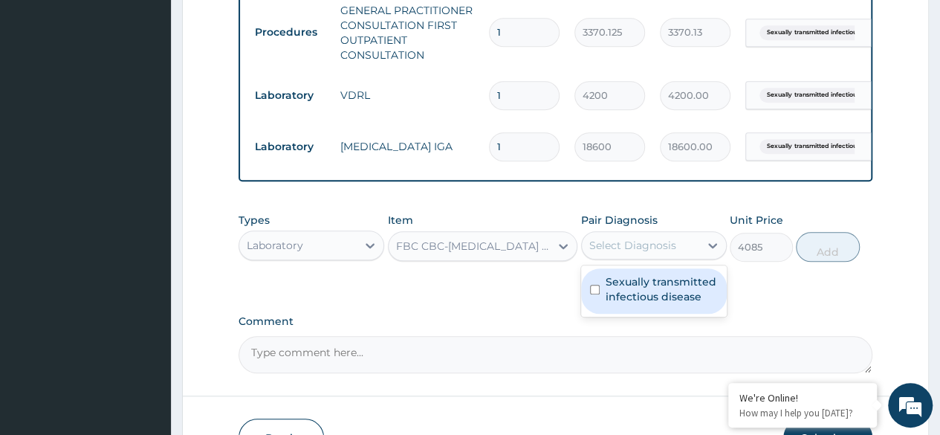
drag, startPoint x: 635, startPoint y: 250, endPoint x: 651, endPoint y: 297, distance: 49.6
click at [651, 259] on div "option Sexually transmitted infectious disease, selected. option Sexually trans…" at bounding box center [654, 245] width 146 height 28
click at [651, 297] on label "Sexually transmitted infectious disease" at bounding box center [662, 289] width 112 height 30
checkbox input "true"
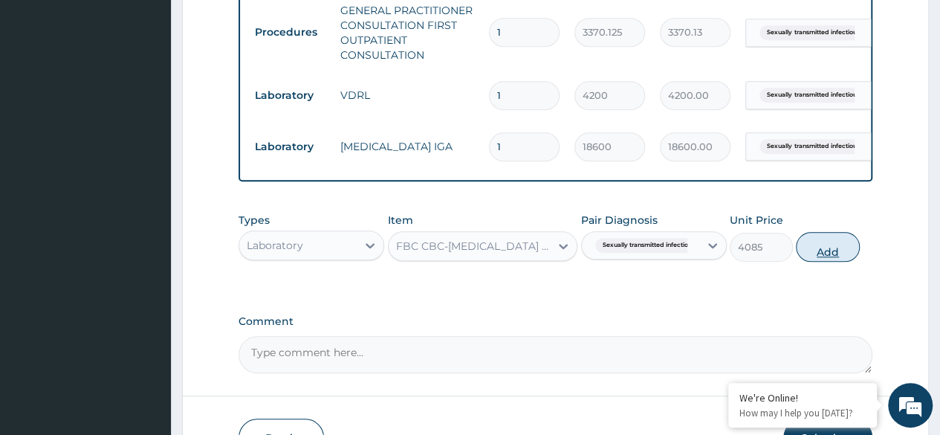
click at [823, 258] on button "Add" at bounding box center [827, 247] width 63 height 30
type input "0"
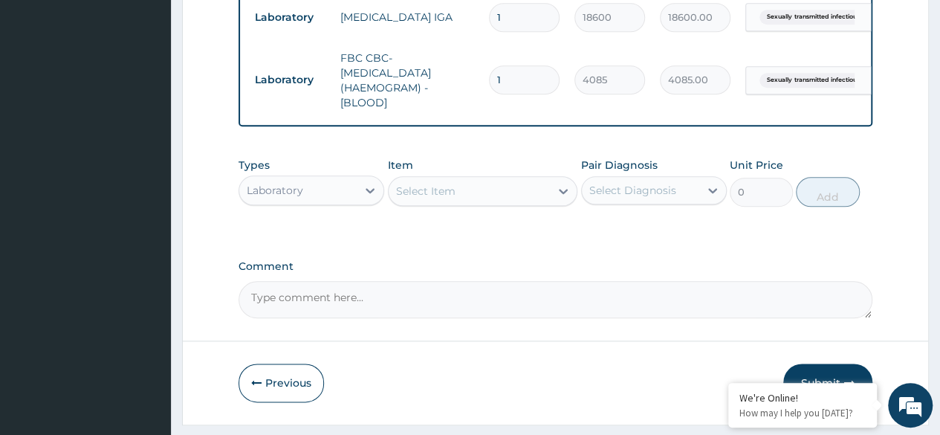
scroll to position [775, 0]
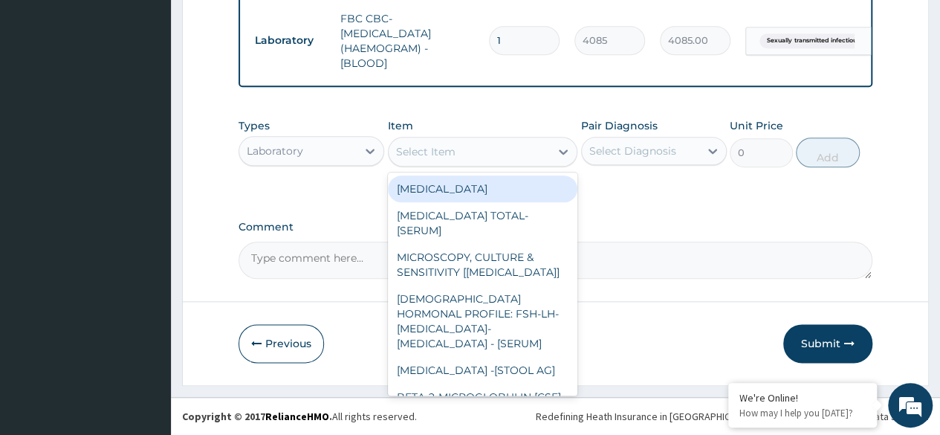
click at [517, 163] on div "Select Item" at bounding box center [470, 152] width 162 height 24
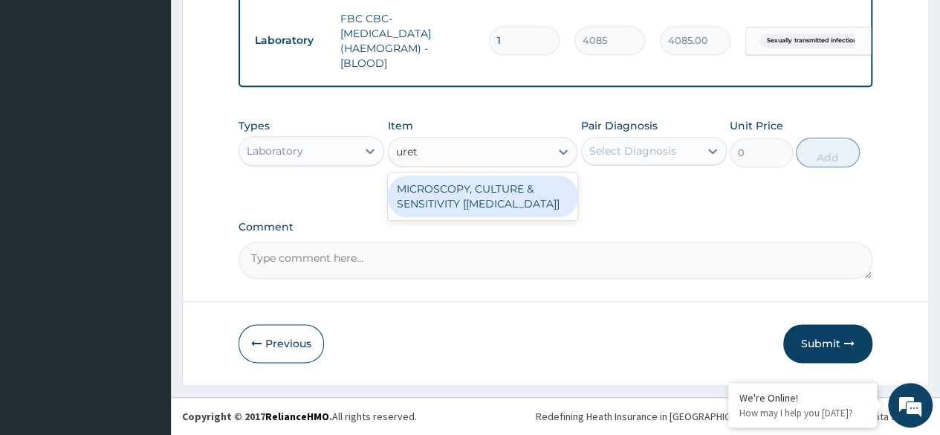
type input "ureth"
click at [519, 193] on div "MICROSCOPY, CULTURE & SENSITIVITY [[MEDICAL_DATA]]" at bounding box center [483, 196] width 190 height 42
type input "4595.625"
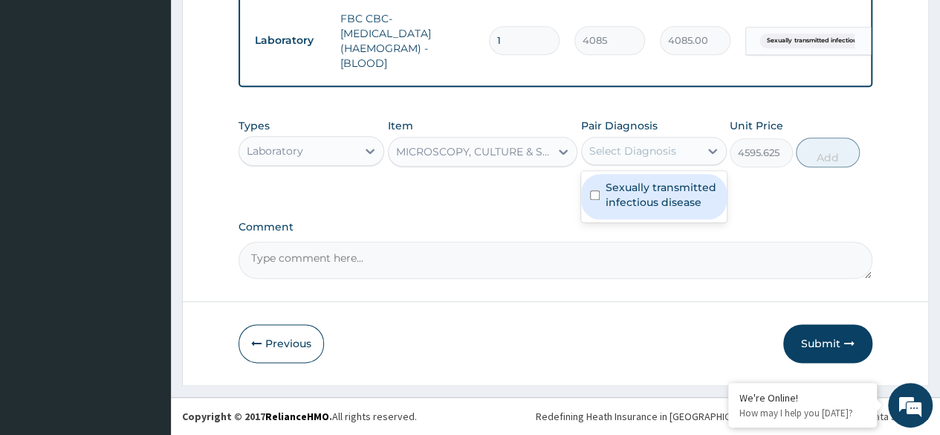
click at [628, 158] on div "Select Diagnosis" at bounding box center [633, 150] width 87 height 15
click at [648, 199] on label "Sexually transmitted infectious disease" at bounding box center [662, 195] width 112 height 30
checkbox input "true"
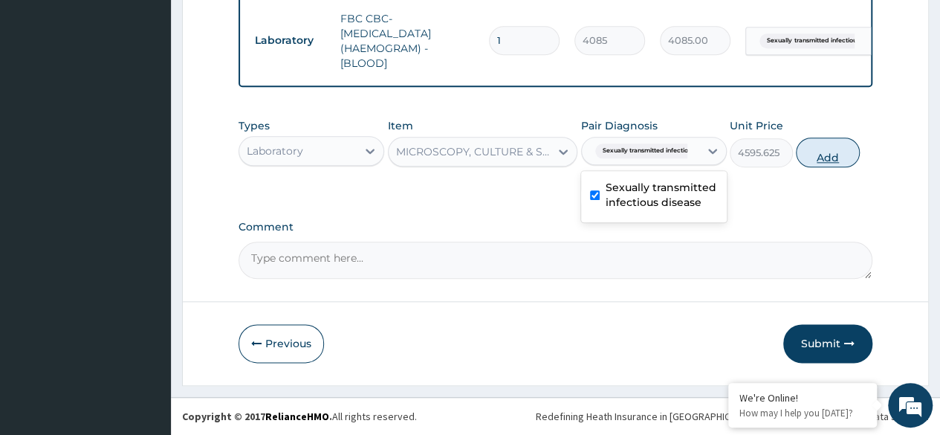
click at [833, 151] on button "Add" at bounding box center [827, 153] width 63 height 30
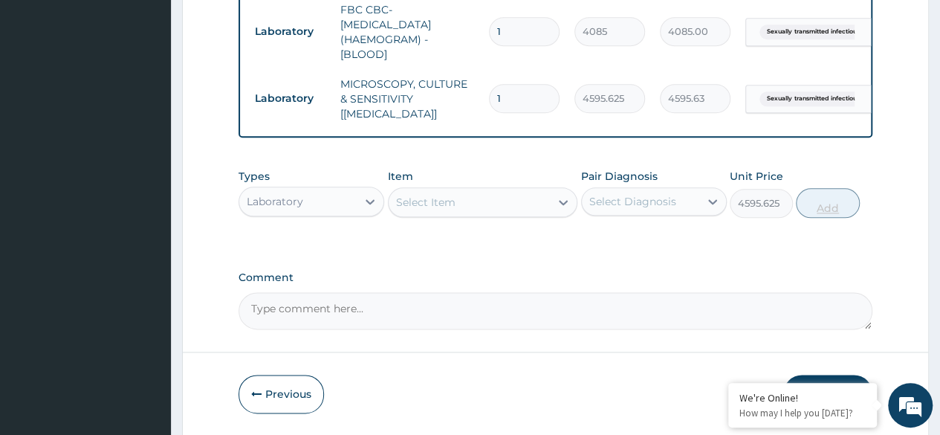
type input "0"
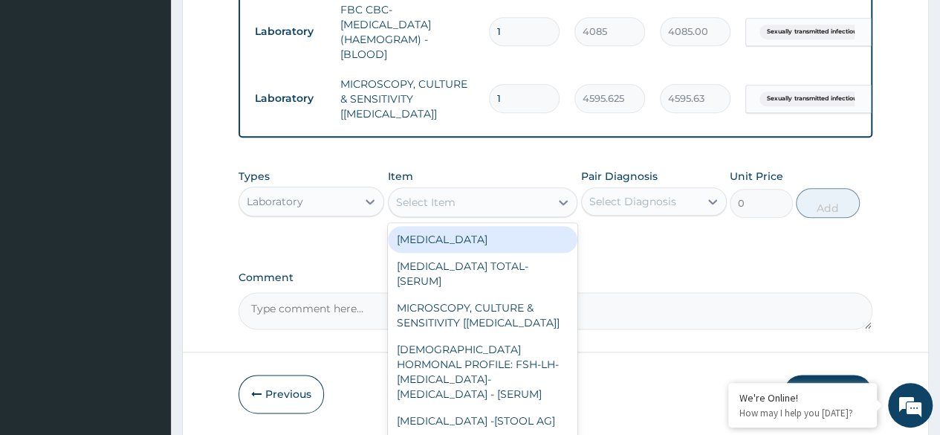
click at [479, 214] on div "Select Item" at bounding box center [470, 202] width 162 height 24
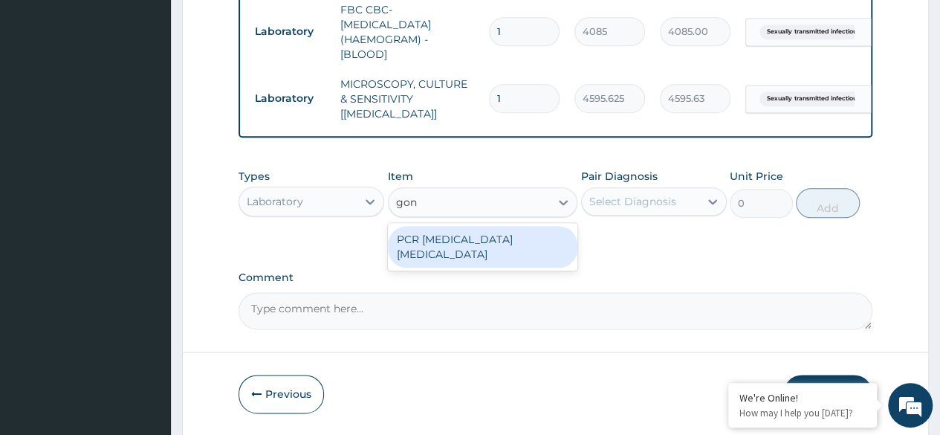
type input "gon"
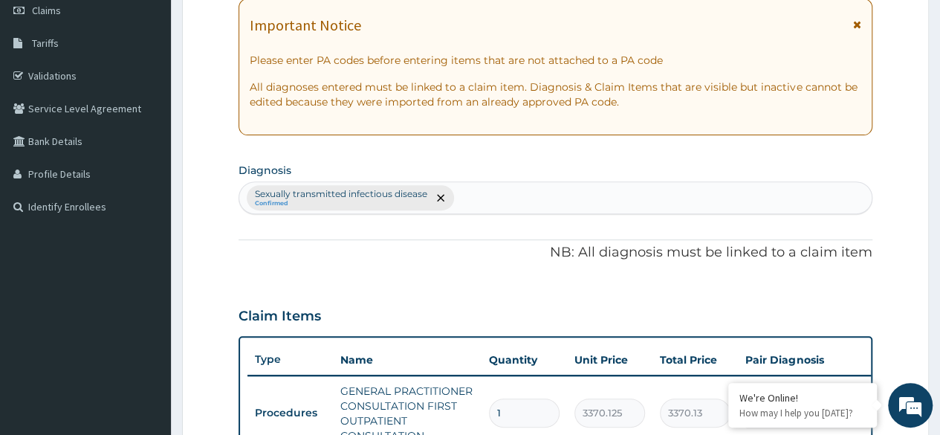
scroll to position [0, 0]
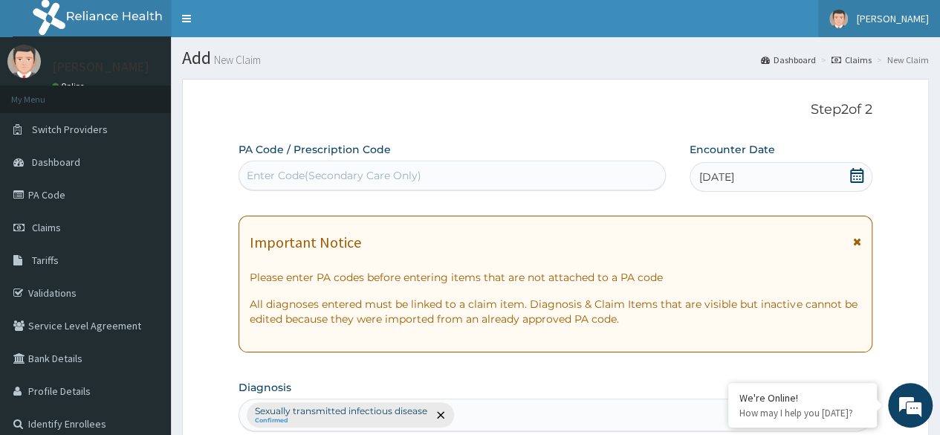
click at [911, 4] on link "[PERSON_NAME]" at bounding box center [880, 18] width 122 height 37
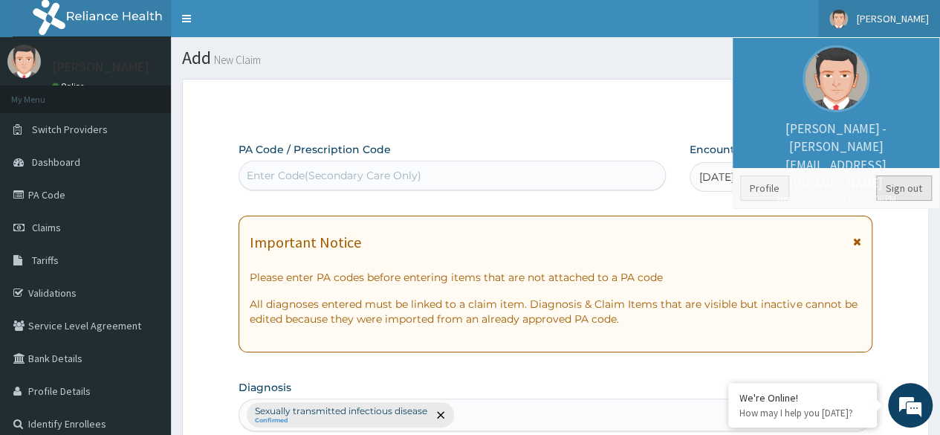
click at [903, 187] on link "Sign out" at bounding box center [905, 187] width 56 height 25
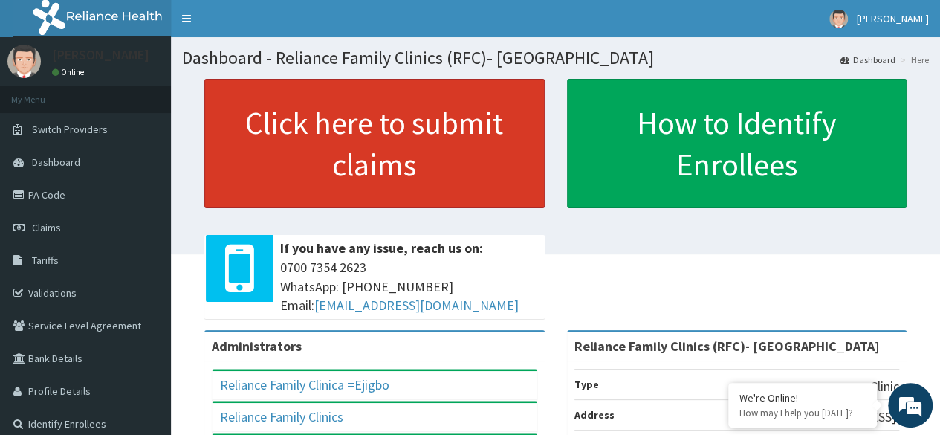
click at [318, 179] on link "Click here to submit claims" at bounding box center [374, 143] width 340 height 129
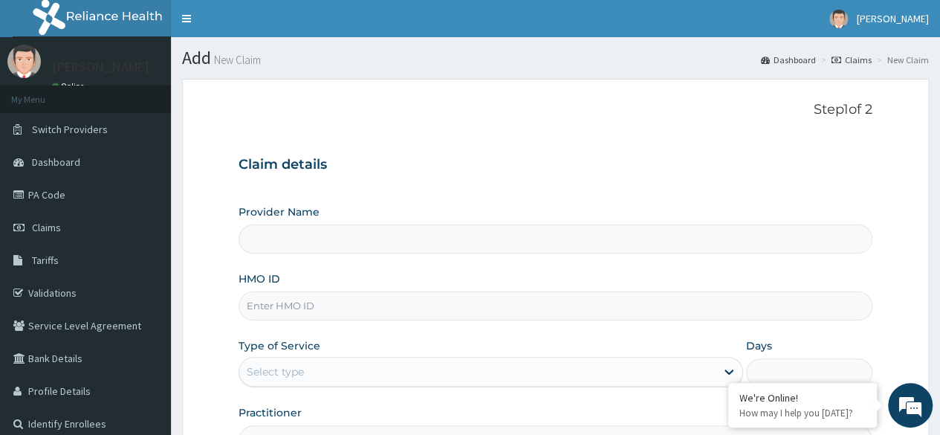
type input "Reliance Family Clinics (RFC)- [GEOGRAPHIC_DATA]"
click at [428, 309] on input "HMO ID" at bounding box center [556, 305] width 634 height 29
click at [891, 221] on form "Step 1 of 2 Claim details Provider Name Reliance Family Clinics (RFC)- Ejigbo H…" at bounding box center [555, 320] width 747 height 482
click at [795, 303] on input "HMO ID" at bounding box center [556, 305] width 634 height 29
paste input "SRH/10074/A"
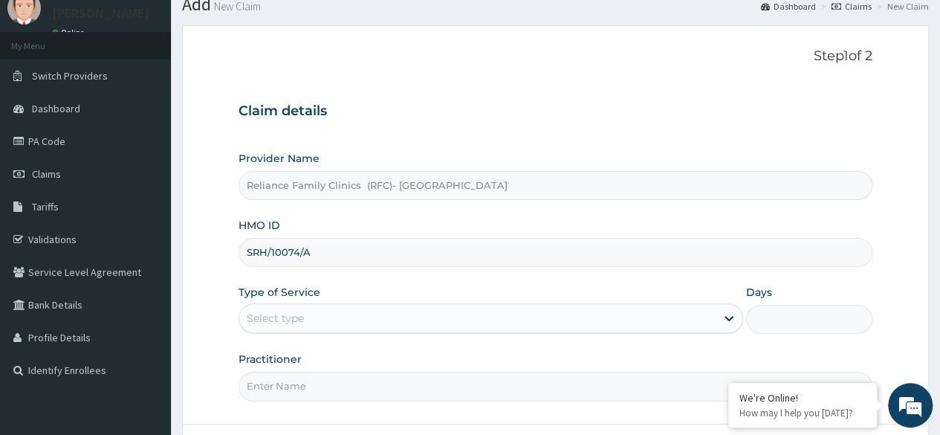
scroll to position [172, 0]
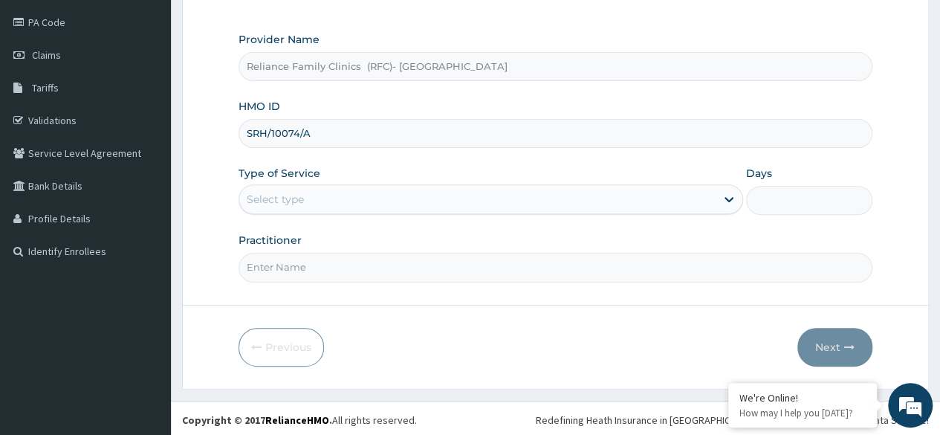
type input "SRH/10074/A"
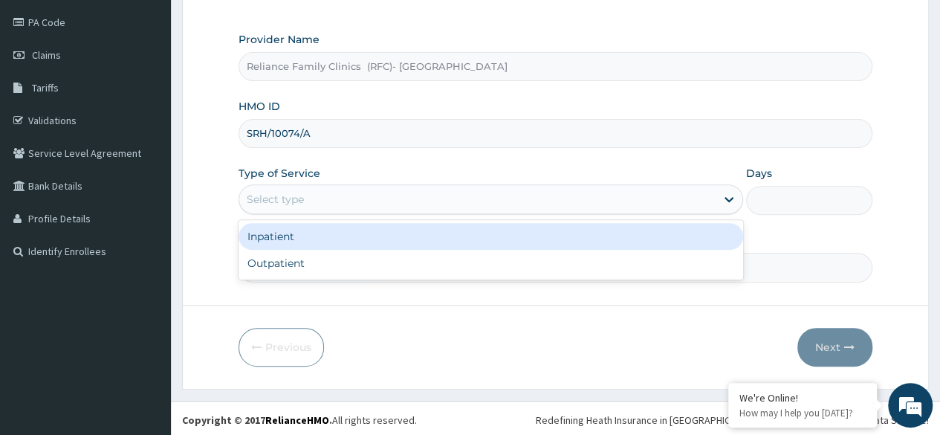
click at [474, 268] on div "Outpatient" at bounding box center [491, 263] width 505 height 27
type input "1"
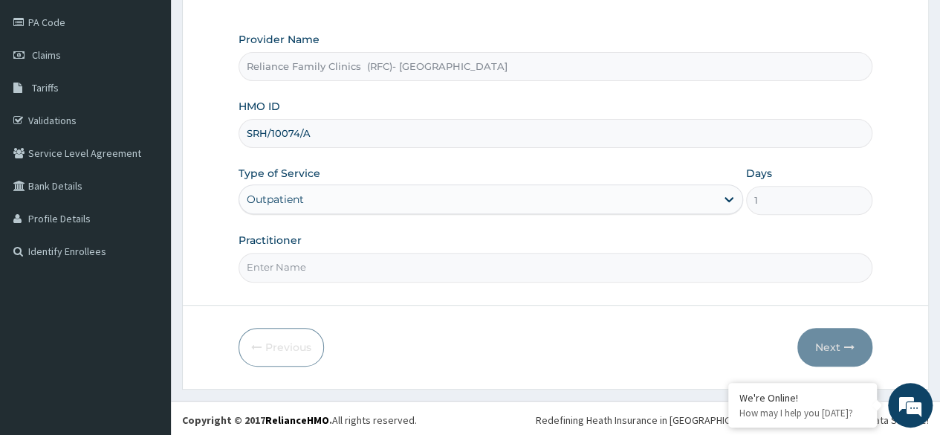
click at [480, 269] on input "Practitioner" at bounding box center [556, 267] width 634 height 29
type input "Locum"
click at [853, 344] on icon "button" at bounding box center [850, 347] width 10 height 10
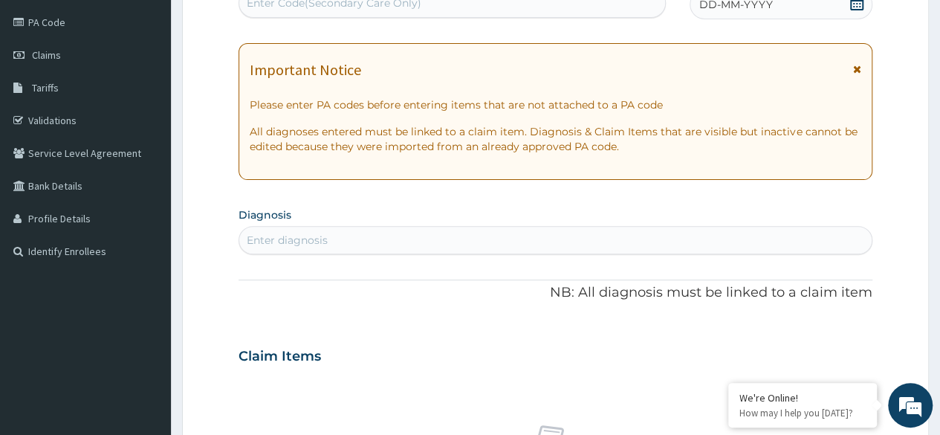
click at [843, 7] on div "DD-MM-YYYY" at bounding box center [781, 5] width 183 height 30
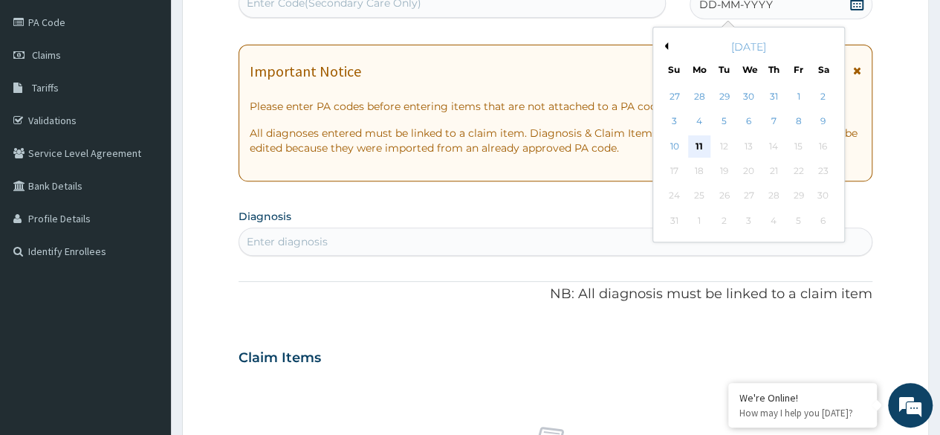
click at [694, 150] on div "11" at bounding box center [699, 146] width 22 height 22
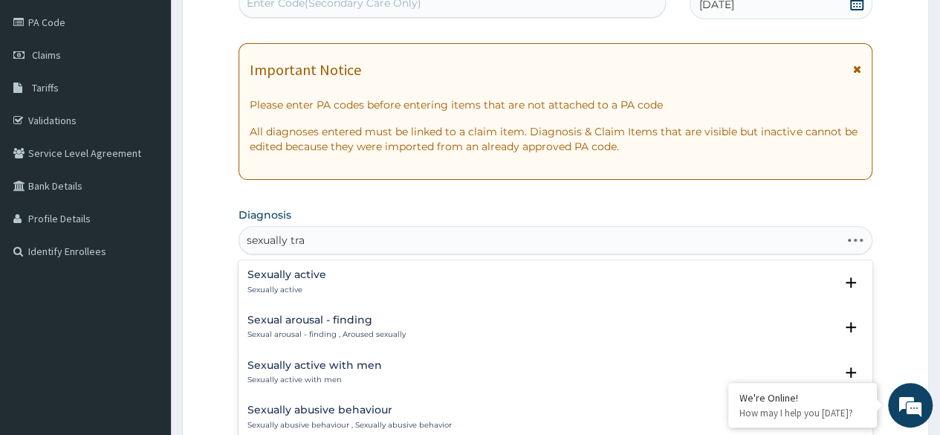
type input "sexually [PERSON_NAME]"
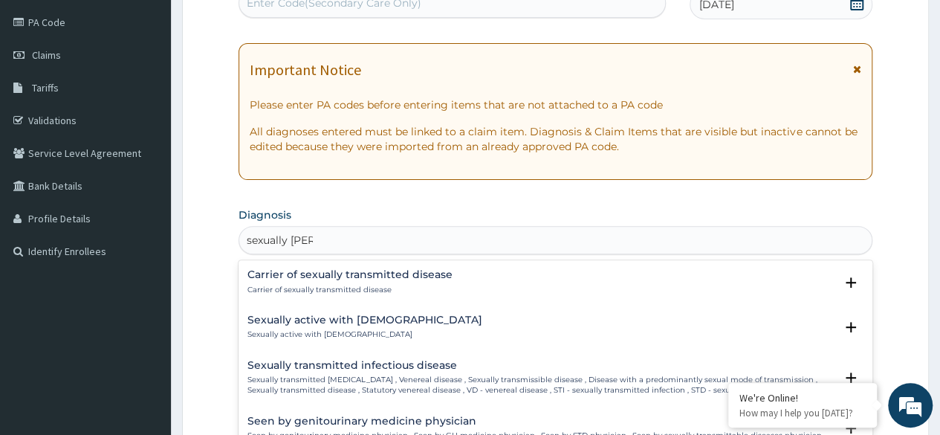
click at [515, 382] on p "Sexually transmitted [MEDICAL_DATA] , Venereal disease , Sexually transmissible…" at bounding box center [541, 386] width 587 height 22
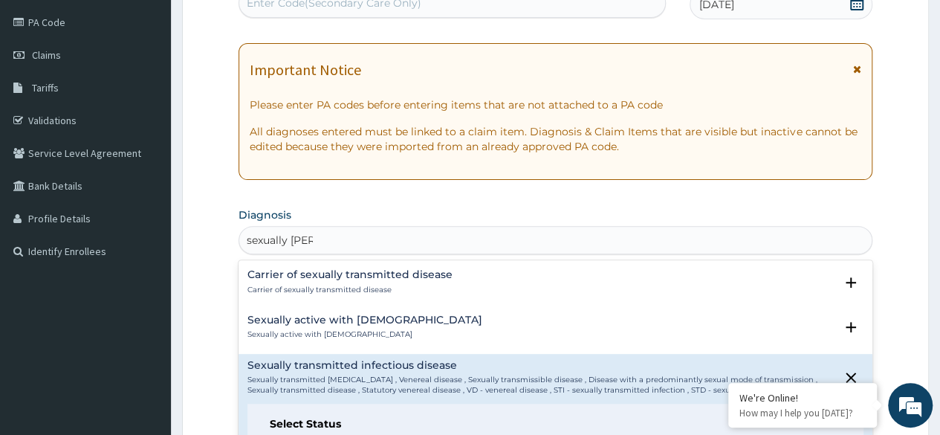
scroll to position [68, 0]
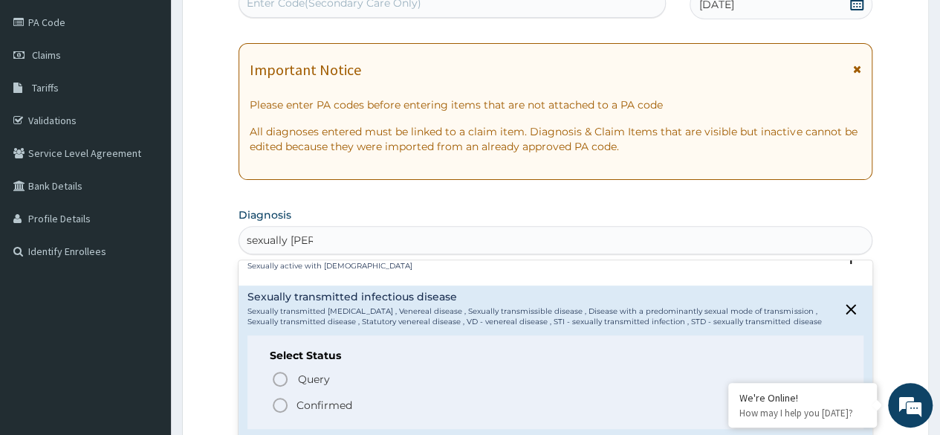
click at [384, 403] on span "Confirmed" at bounding box center [556, 405] width 570 height 18
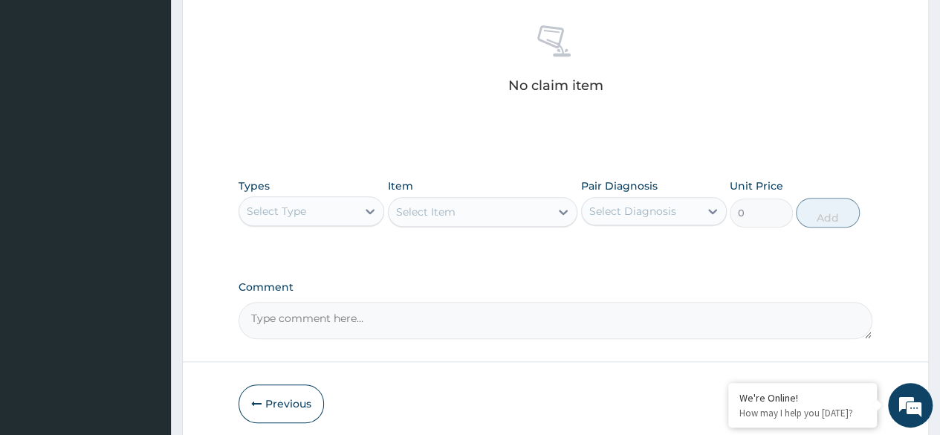
scroll to position [634, 0]
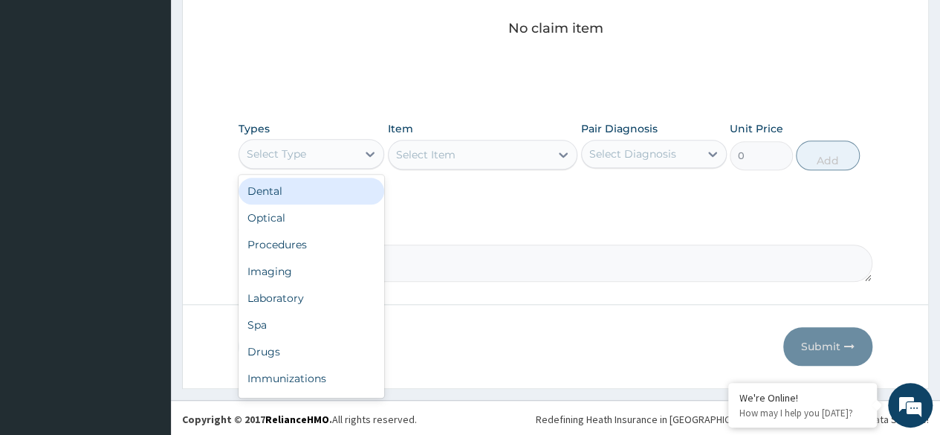
click at [329, 245] on div "Procedures" at bounding box center [312, 244] width 146 height 27
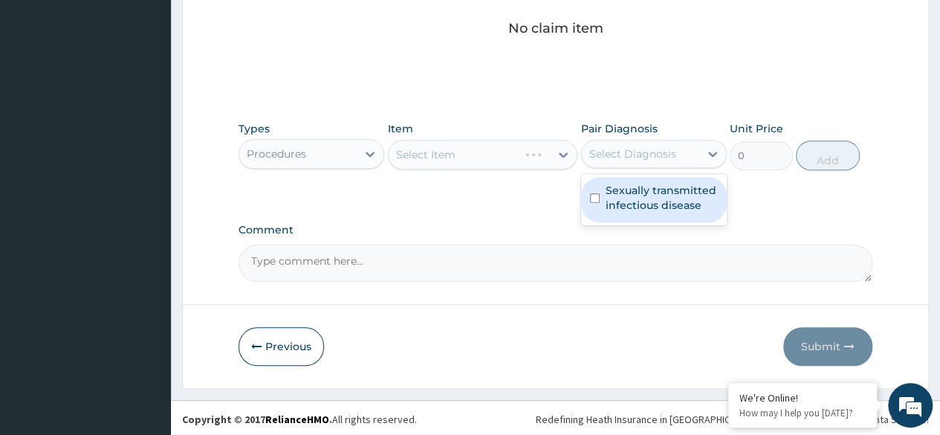
click at [673, 200] on label "Sexually transmitted infectious disease" at bounding box center [662, 198] width 112 height 30
checkbox input "true"
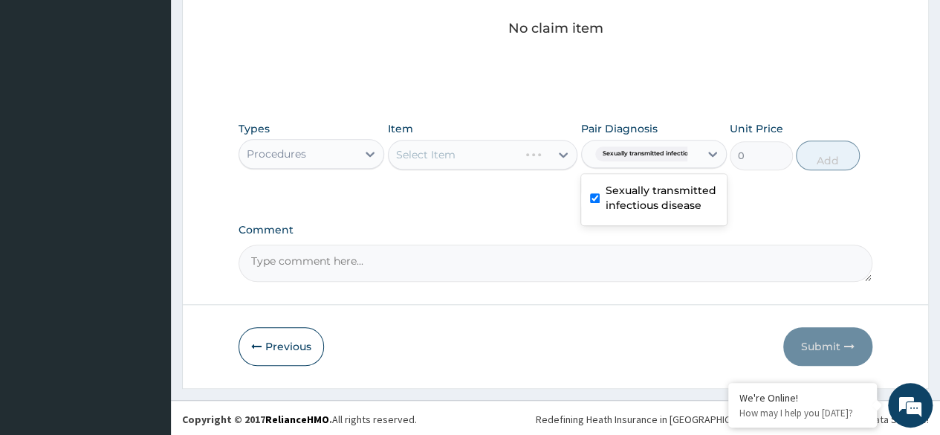
click at [503, 154] on div "Select Item" at bounding box center [483, 155] width 190 height 30
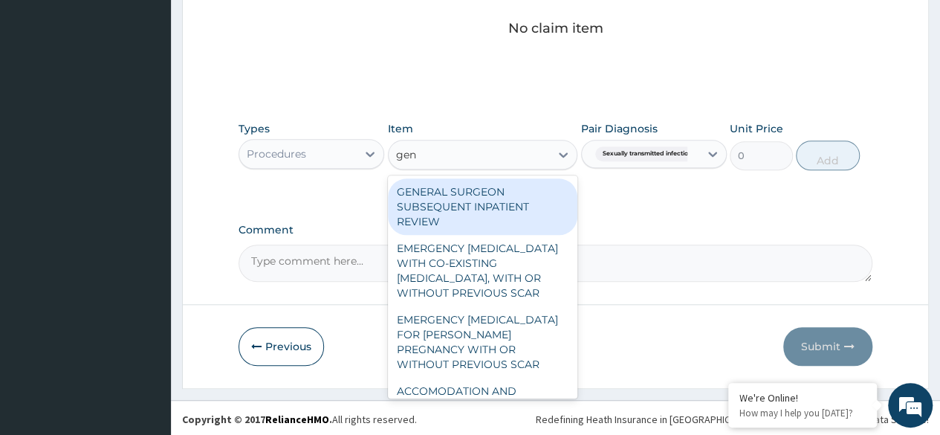
type input "gene"
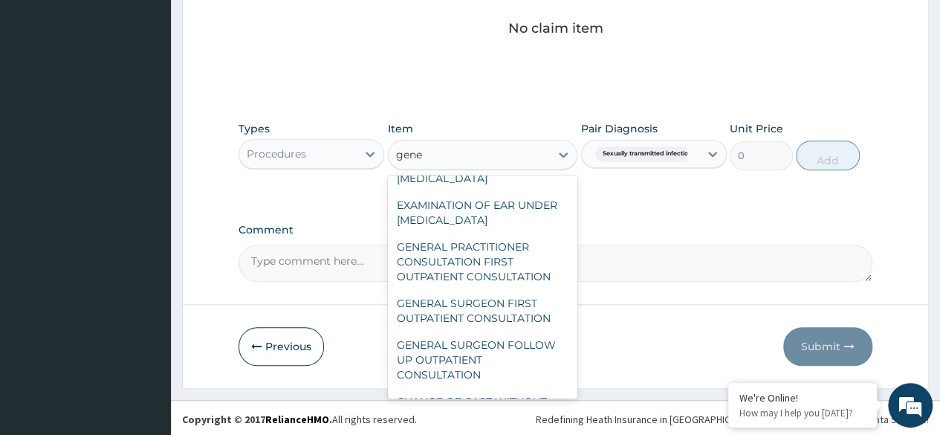
scroll to position [244, 0]
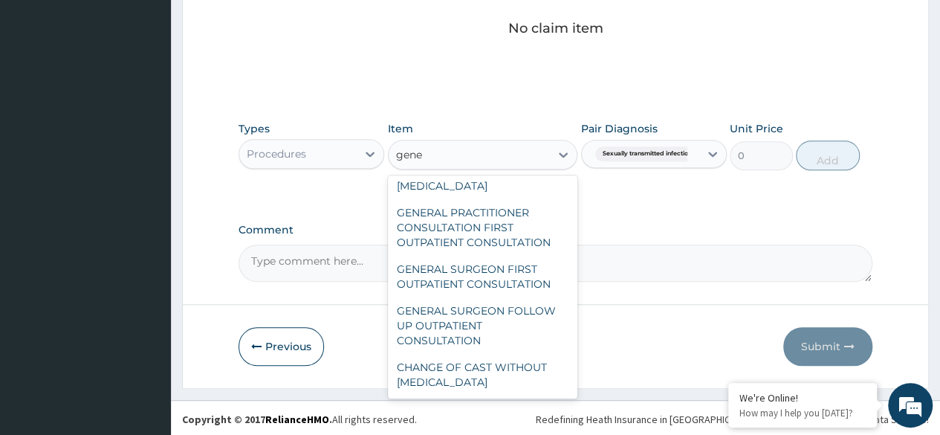
click at [527, 226] on div "GENERAL PRACTITIONER CONSULTATION FIRST OUTPATIENT CONSULTATION" at bounding box center [483, 227] width 190 height 57
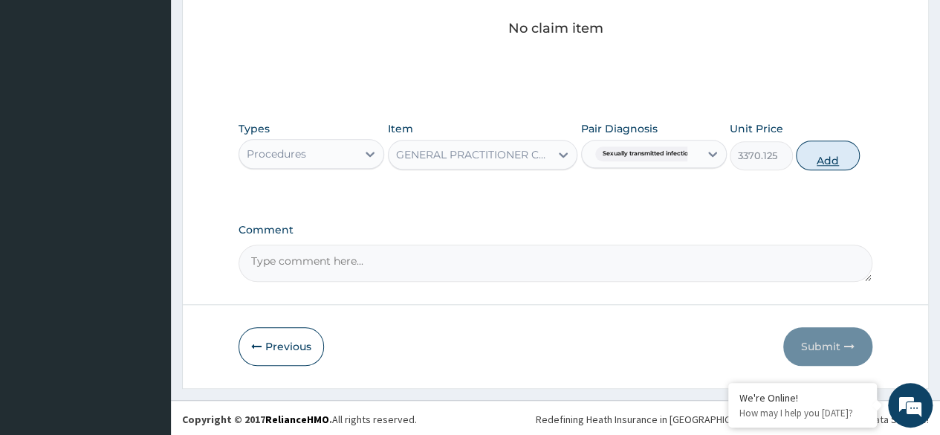
click at [838, 165] on button "Add" at bounding box center [827, 156] width 63 height 30
type input "0"
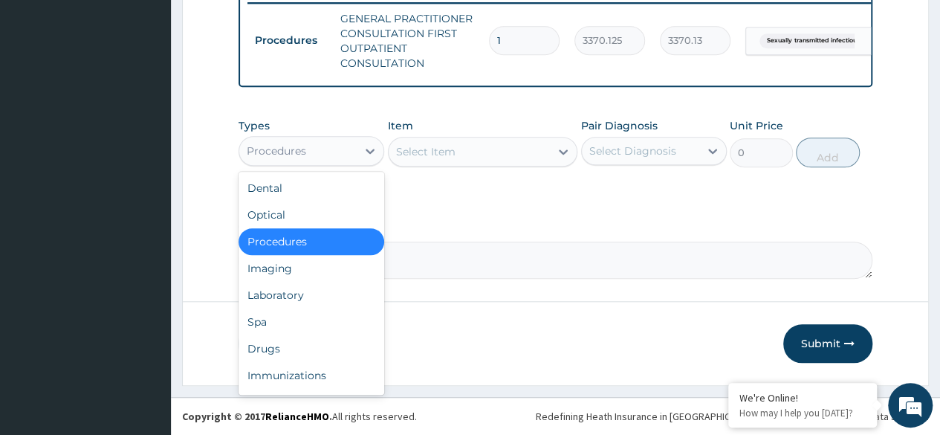
click at [326, 300] on div "Laboratory" at bounding box center [312, 295] width 146 height 27
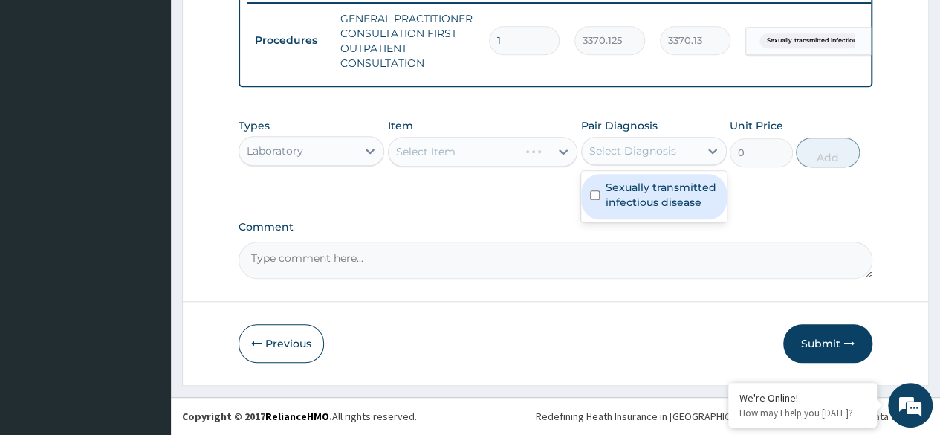
click at [664, 207] on label "Sexually transmitted infectious disease" at bounding box center [662, 195] width 112 height 30
checkbox input "true"
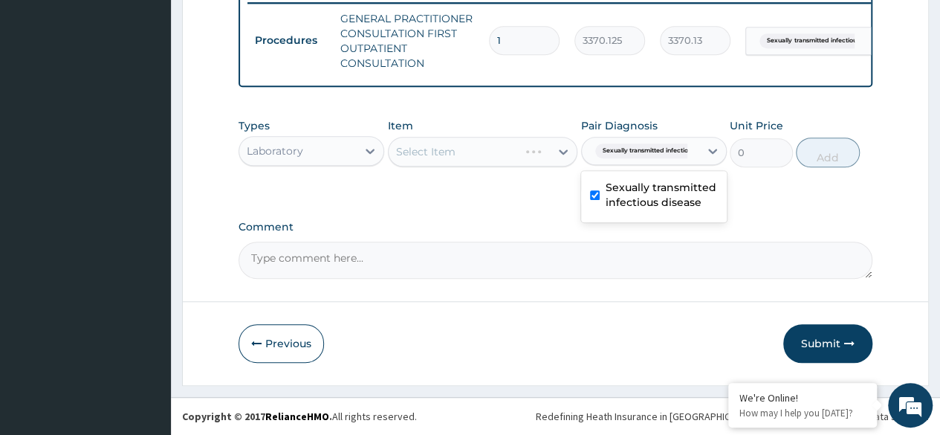
click at [504, 162] on div "Select Item" at bounding box center [483, 152] width 190 height 30
click at [520, 155] on div "Select Item" at bounding box center [483, 152] width 190 height 30
click at [513, 153] on div "Select Item" at bounding box center [454, 152] width 131 height 24
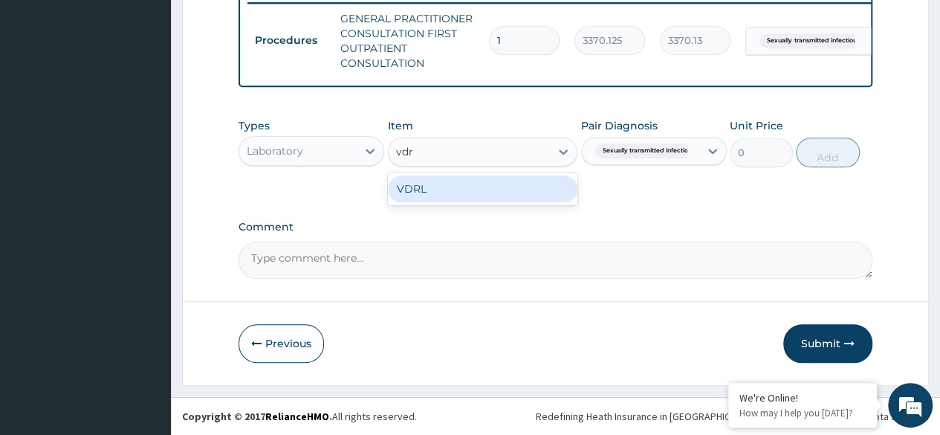
type input "vdrl"
click at [516, 195] on div "VDRL" at bounding box center [483, 188] width 190 height 27
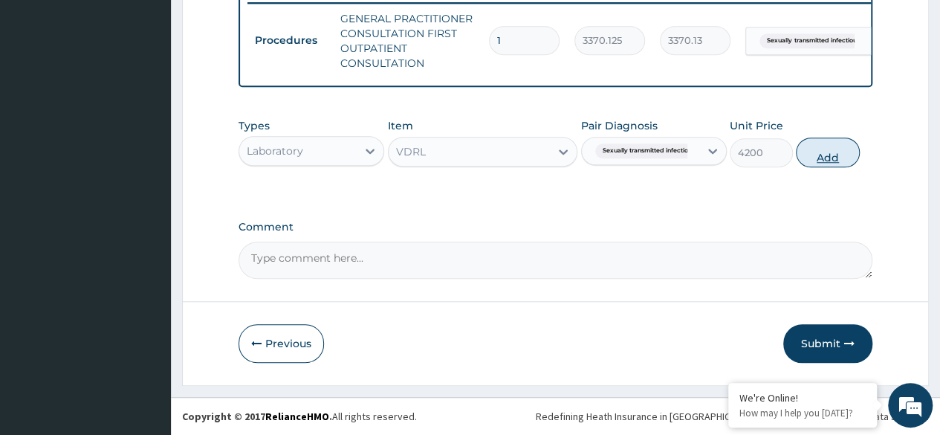
click at [829, 159] on button "Add" at bounding box center [827, 153] width 63 height 30
type input "0"
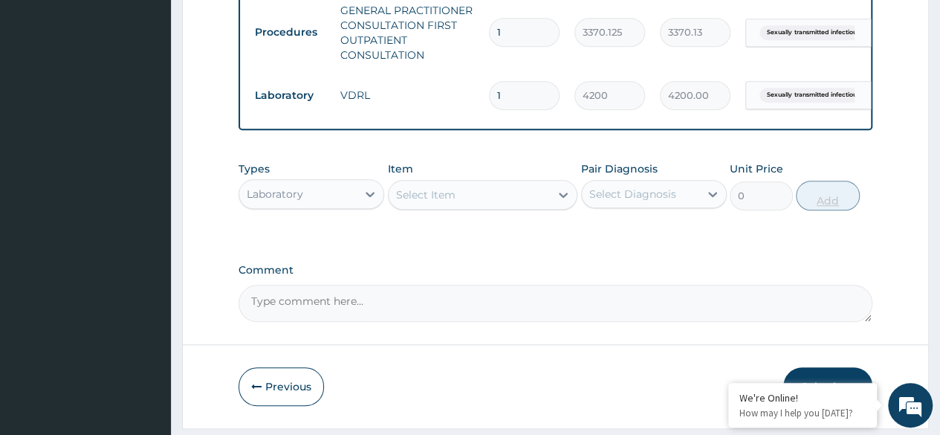
scroll to position [650, 0]
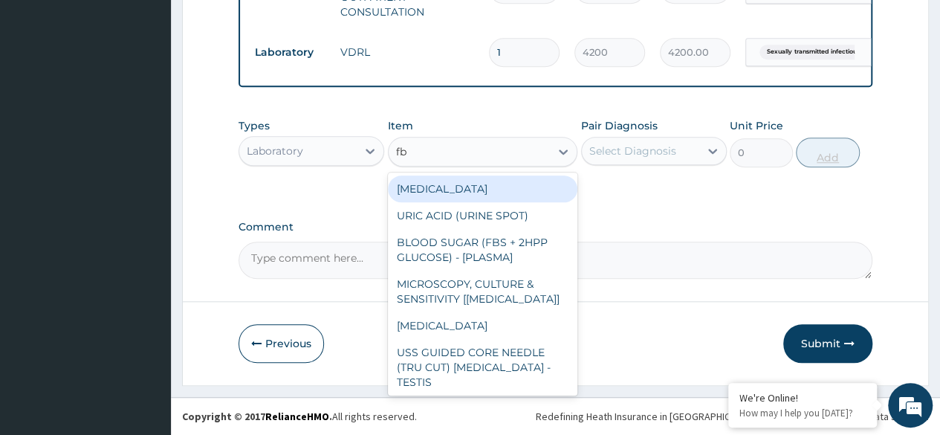
type input "fbc"
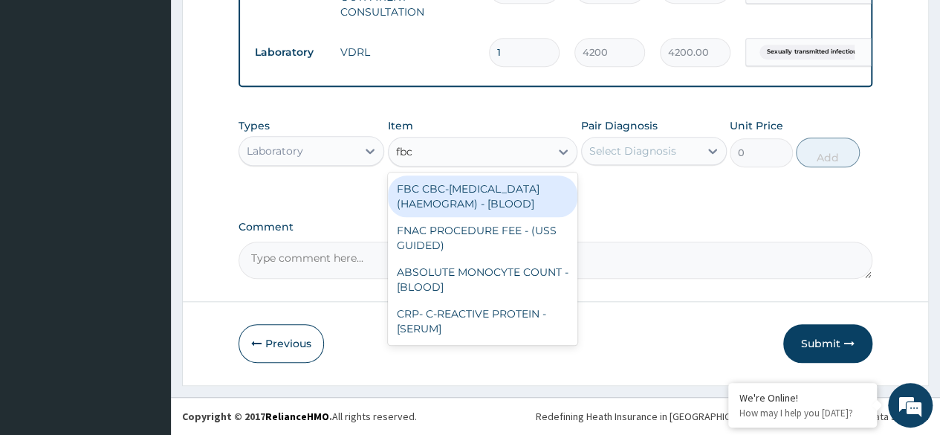
click at [511, 207] on div "FBC CBC-[MEDICAL_DATA] (HAEMOGRAM) - [BLOOD]" at bounding box center [483, 196] width 190 height 42
type input "4085"
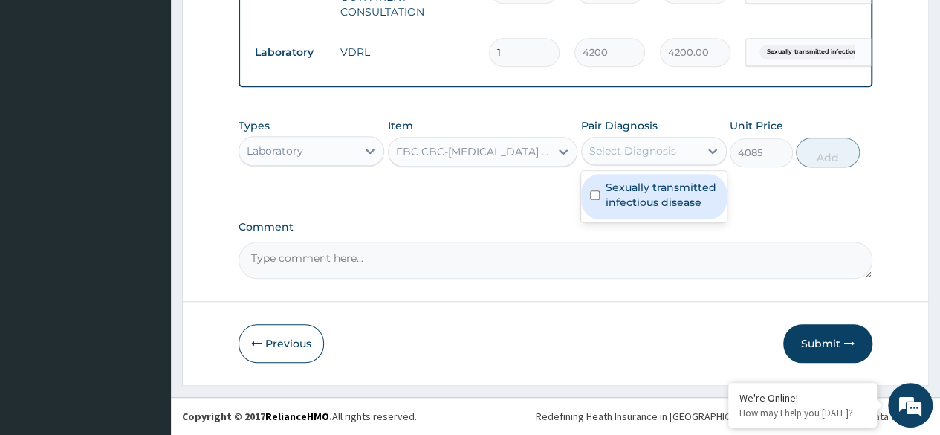
click at [675, 199] on label "Sexually transmitted infectious disease" at bounding box center [662, 195] width 112 height 30
checkbox input "true"
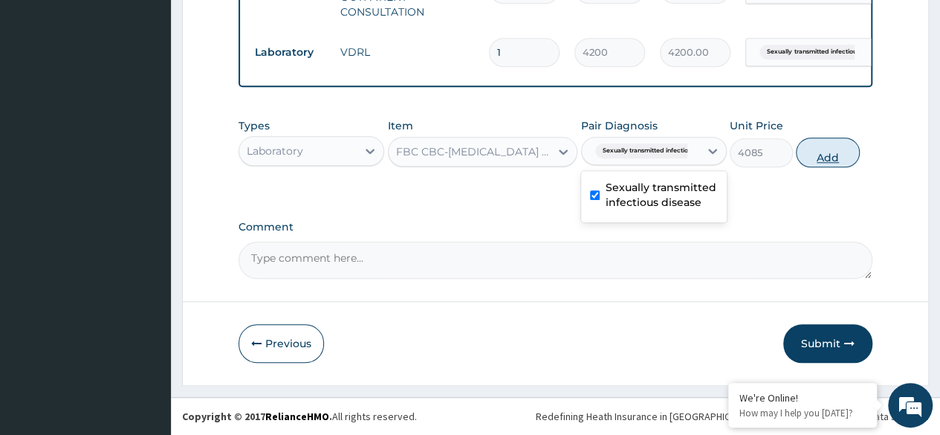
click at [824, 158] on button "Add" at bounding box center [827, 153] width 63 height 30
type input "0"
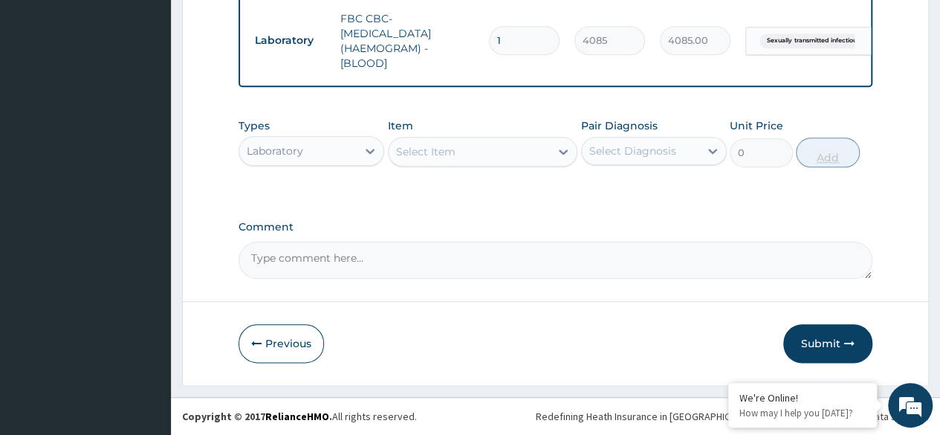
scroll to position [724, 0]
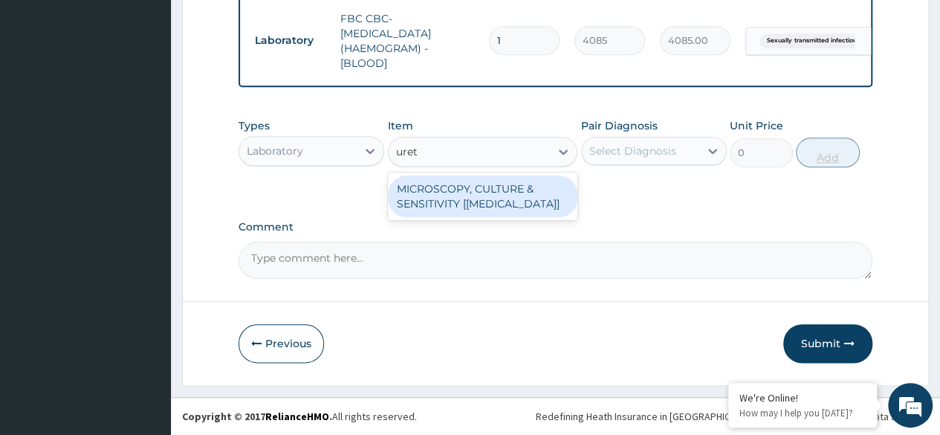
type input "ureth"
click at [546, 196] on div "MICROSCOPY, CULTURE & SENSITIVITY [[MEDICAL_DATA]]" at bounding box center [483, 196] width 190 height 42
type input "4595.625"
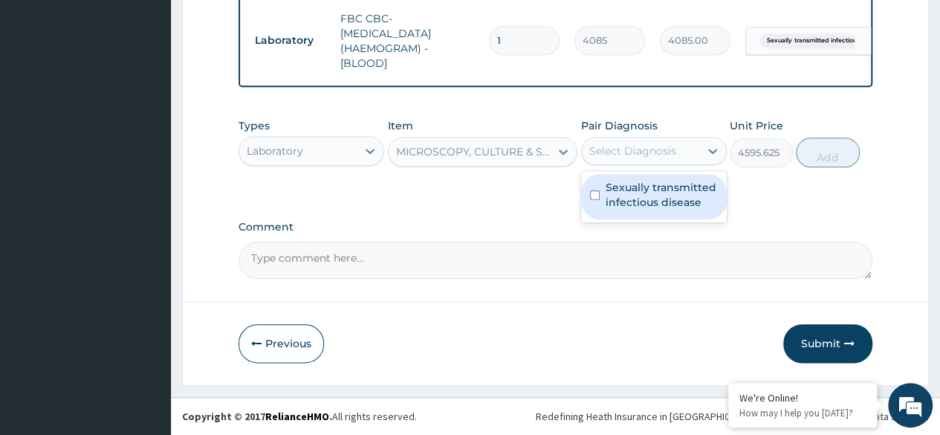
click at [679, 192] on label "Sexually transmitted infectious disease" at bounding box center [662, 195] width 112 height 30
checkbox input "true"
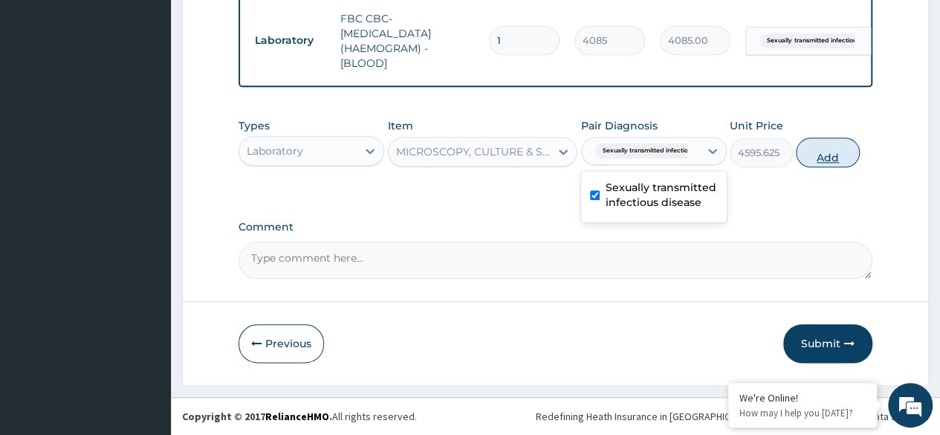
click at [842, 162] on button "Add" at bounding box center [827, 153] width 63 height 30
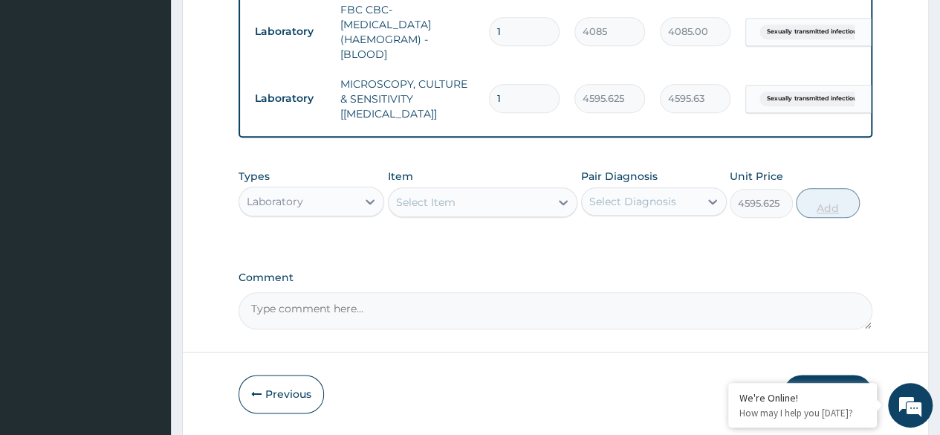
type input "0"
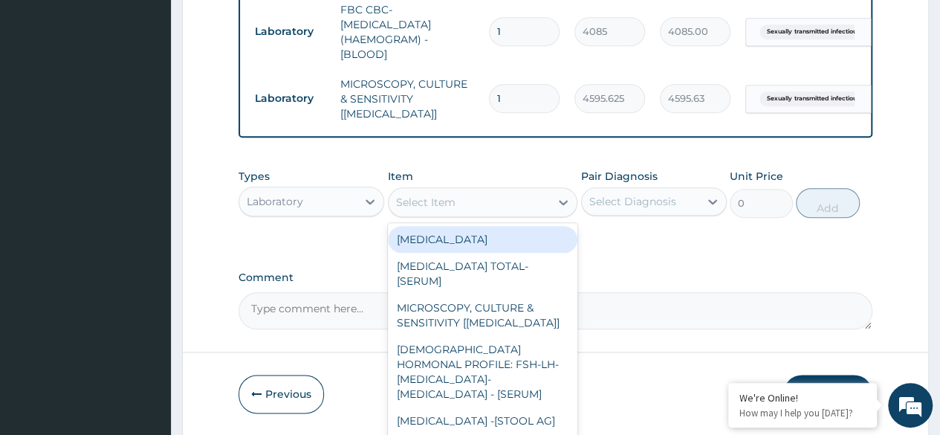
click at [521, 214] on div "Select Item" at bounding box center [470, 202] width 162 height 24
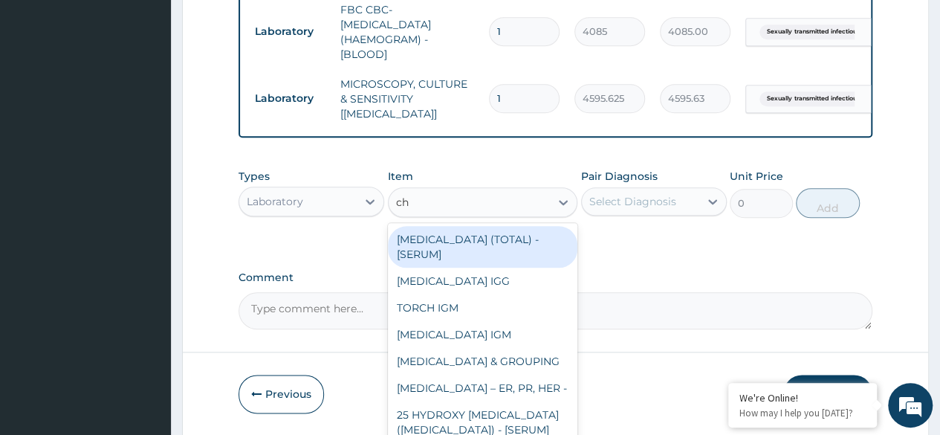
type input "chl"
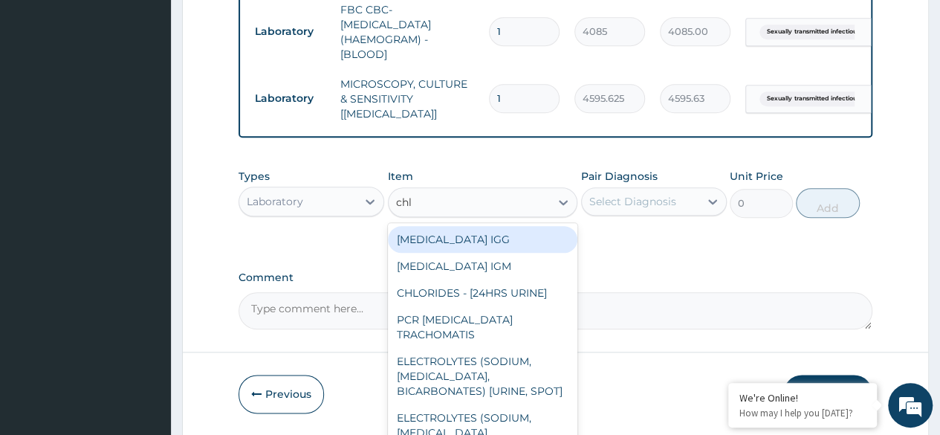
click at [493, 249] on div "CHLAMYDIA IGG" at bounding box center [483, 239] width 190 height 27
type input "18600"
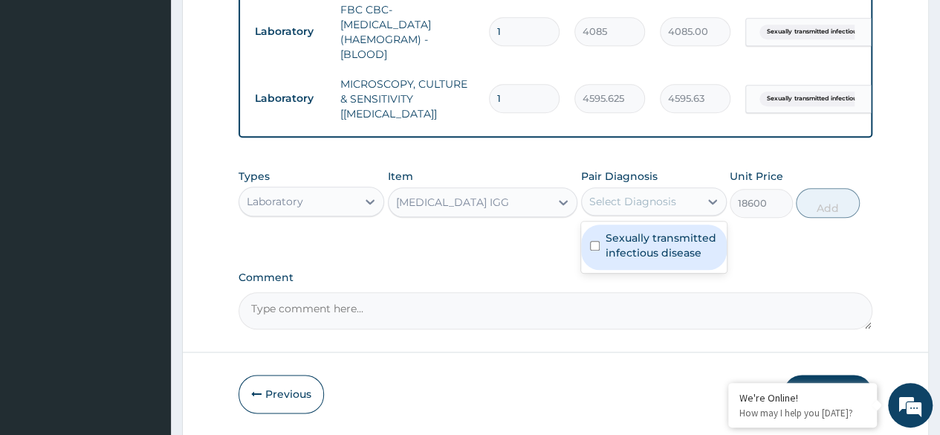
click at [672, 260] on label "Sexually transmitted infectious disease" at bounding box center [662, 245] width 112 height 30
checkbox input "true"
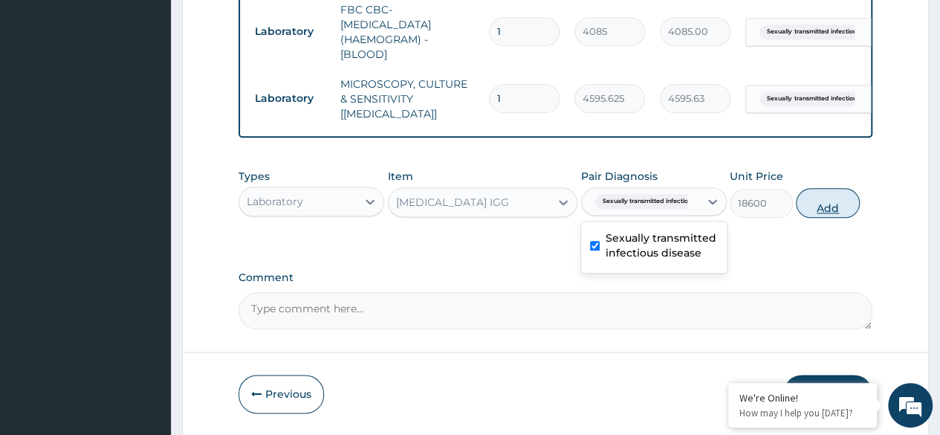
click at [829, 217] on button "Add" at bounding box center [827, 203] width 63 height 30
type input "0"
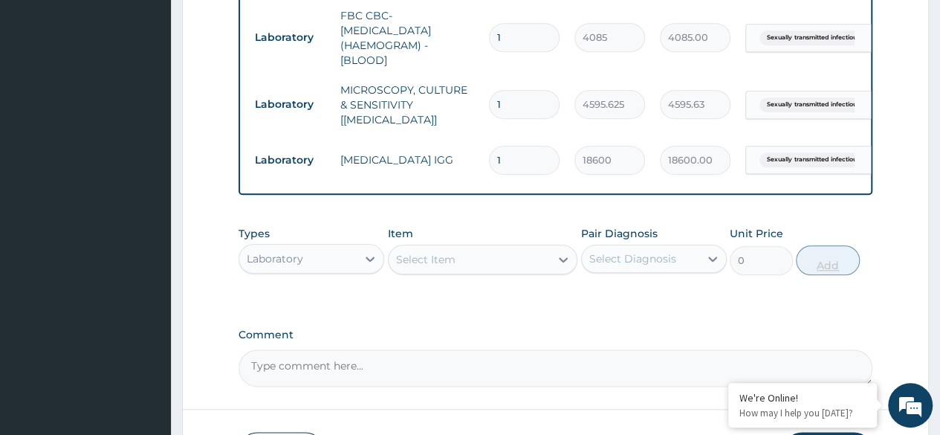
scroll to position [835, 0]
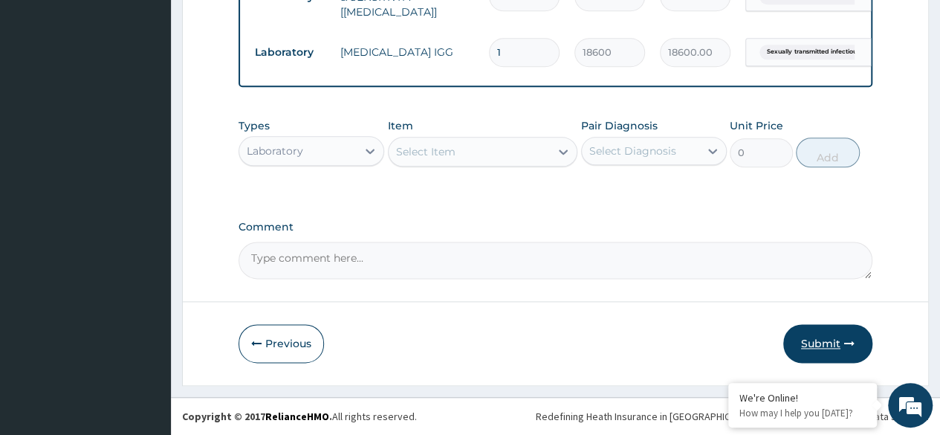
click at [830, 348] on button "Submit" at bounding box center [828, 343] width 89 height 39
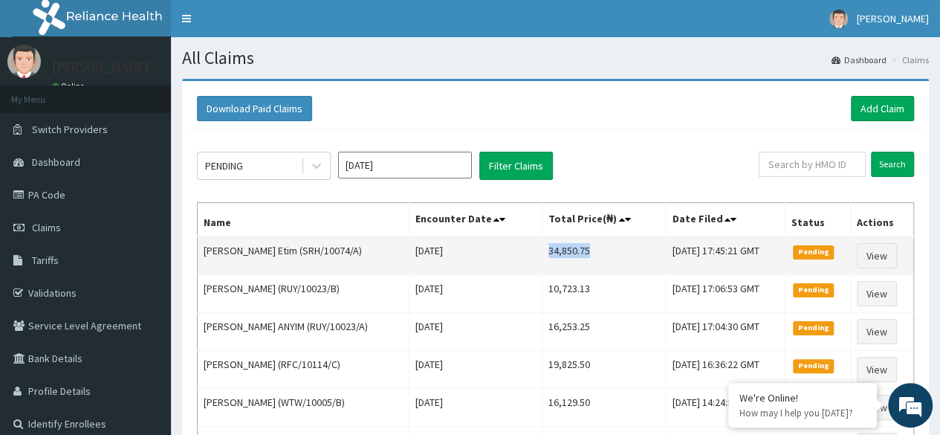
drag, startPoint x: 543, startPoint y: 248, endPoint x: 596, endPoint y: 250, distance: 53.6
click at [596, 250] on td "34,850.75" at bounding box center [604, 255] width 123 height 39
copy td "34,850.75"
